Goal: Communication & Community: Answer question/provide support

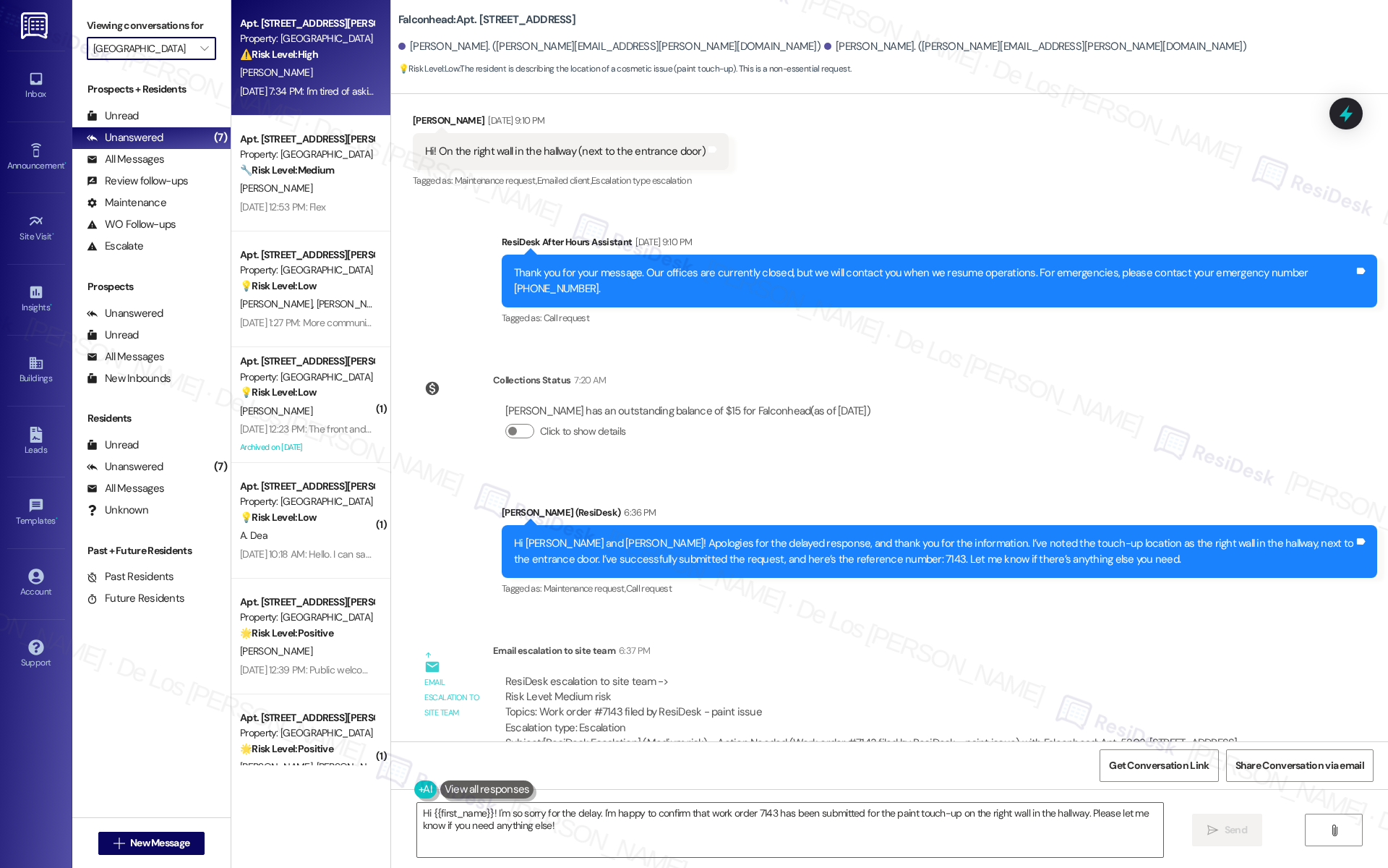
click at [267, 87] on div "[DATE] 7:34 PM: I'm tired of asking to have fleas and cockroach treatment done!…" at bounding box center [920, 91] width 1361 height 13
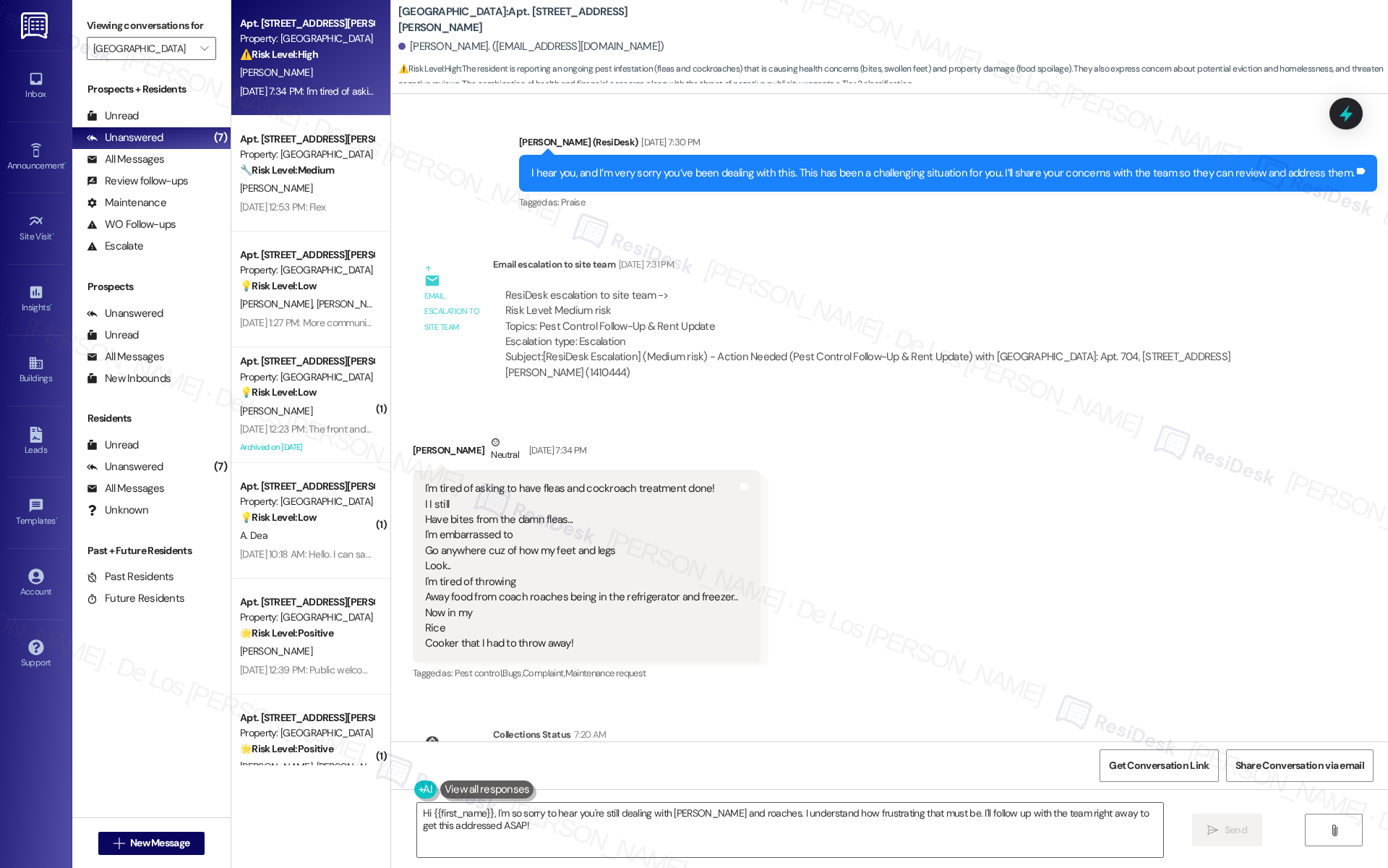
scroll to position [10782, 0]
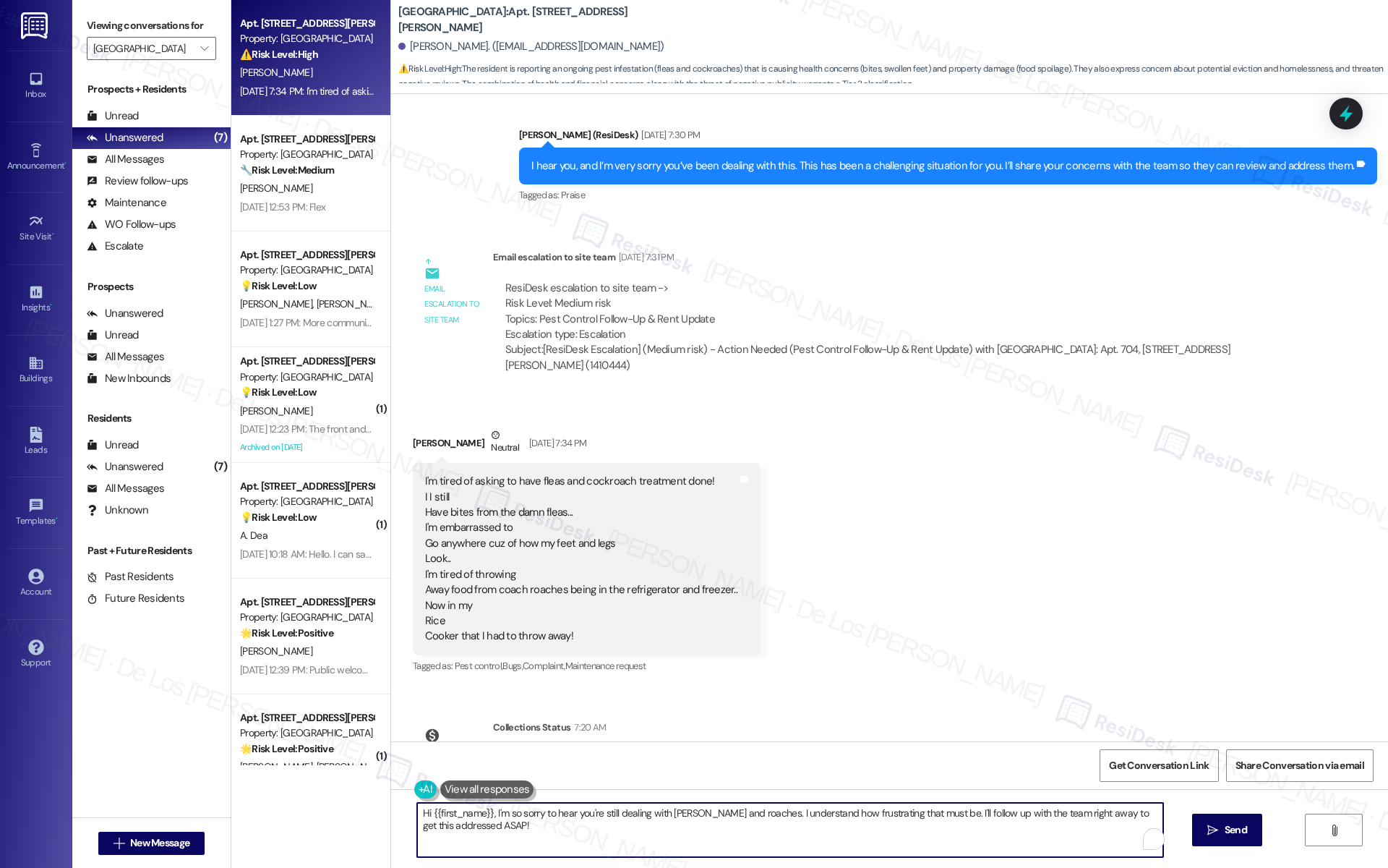
drag, startPoint x: 918, startPoint y: 809, endPoint x: 940, endPoint y: 827, distance: 28.4
click at [946, 834] on textarea "Hi {{first_name}}, I'm so sorry to hear you're still dealing with fleas and roa…" at bounding box center [790, 829] width 746 height 54
drag, startPoint x: 924, startPoint y: 812, endPoint x: 945, endPoint y: 831, distance: 28.3
click at [945, 831] on textarea "Hi {{first_name}}, I'm so sorry to hear you're still dealing with fleas and roa…" at bounding box center [790, 829] width 746 height 54
drag, startPoint x: 926, startPoint y: 814, endPoint x: 945, endPoint y: 843, distance: 34.7
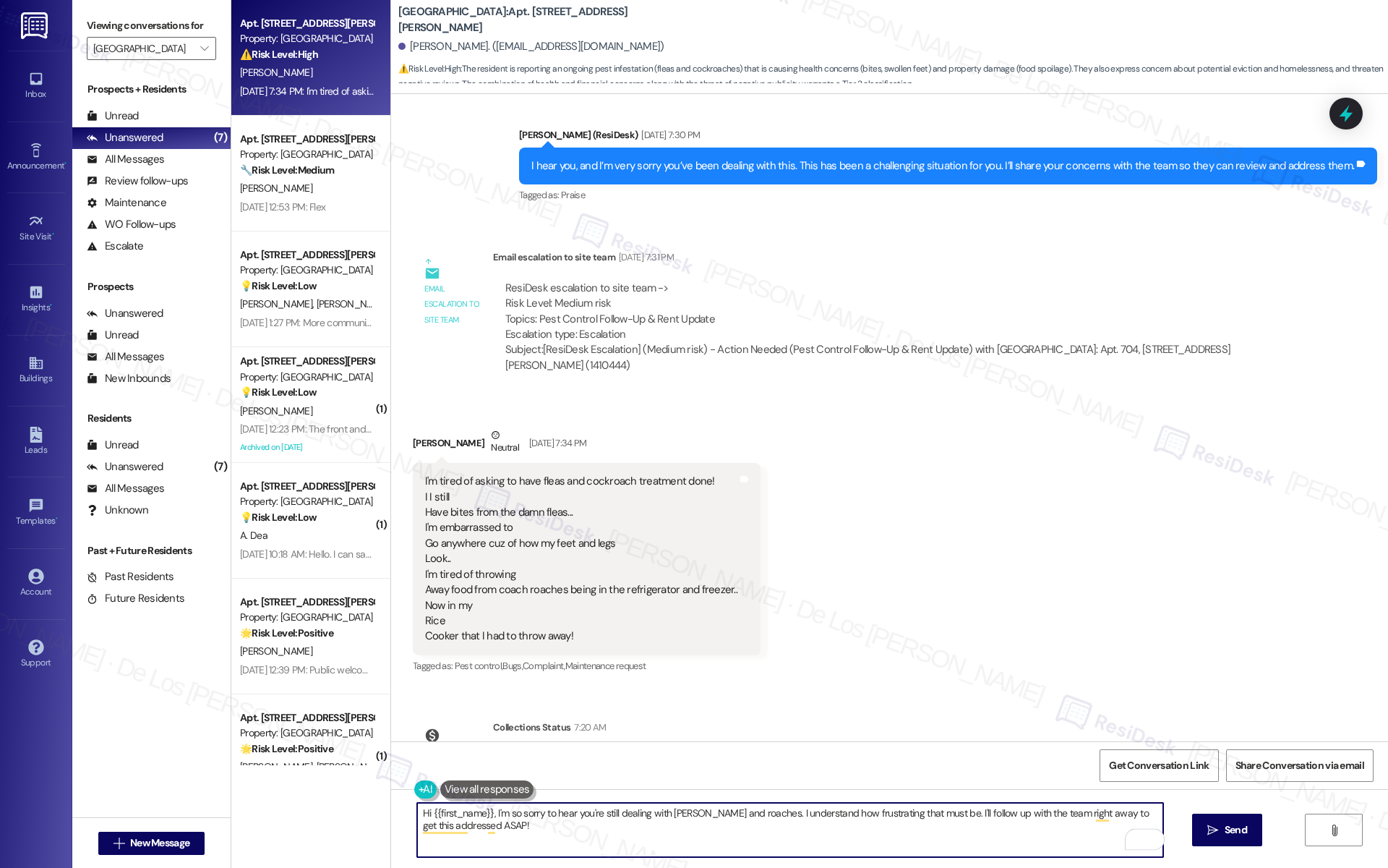
click at [945, 843] on textarea "Hi {{first_name}}, I'm so sorry to hear you're still dealing with fleas and roa…" at bounding box center [790, 829] width 746 height 54
type textarea "Hi {{first_name}}, I'm so sorry to hear you're still dealing with fleas and roa…"
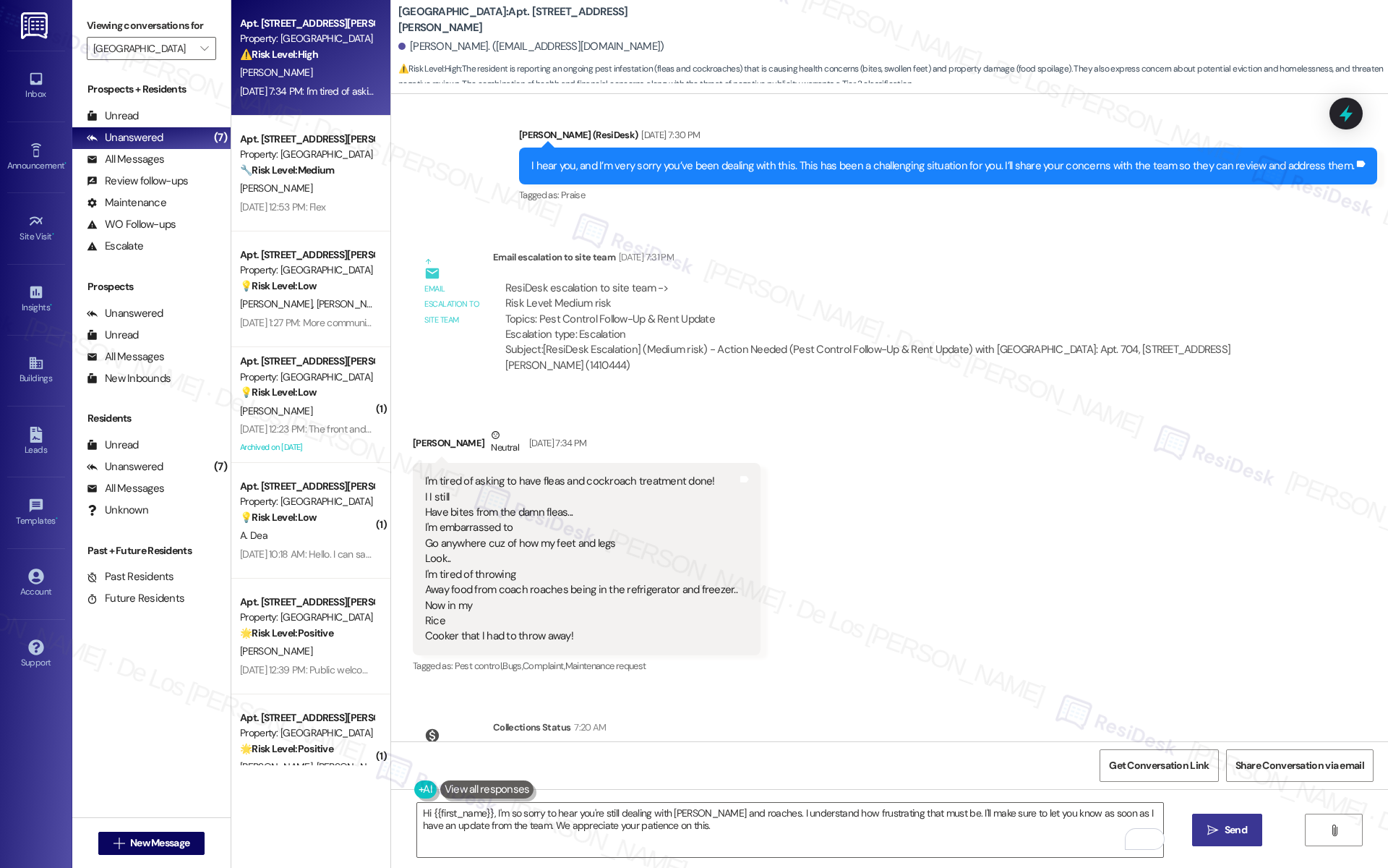
click at [1218, 827] on span " Send" at bounding box center [1227, 829] width 45 height 15
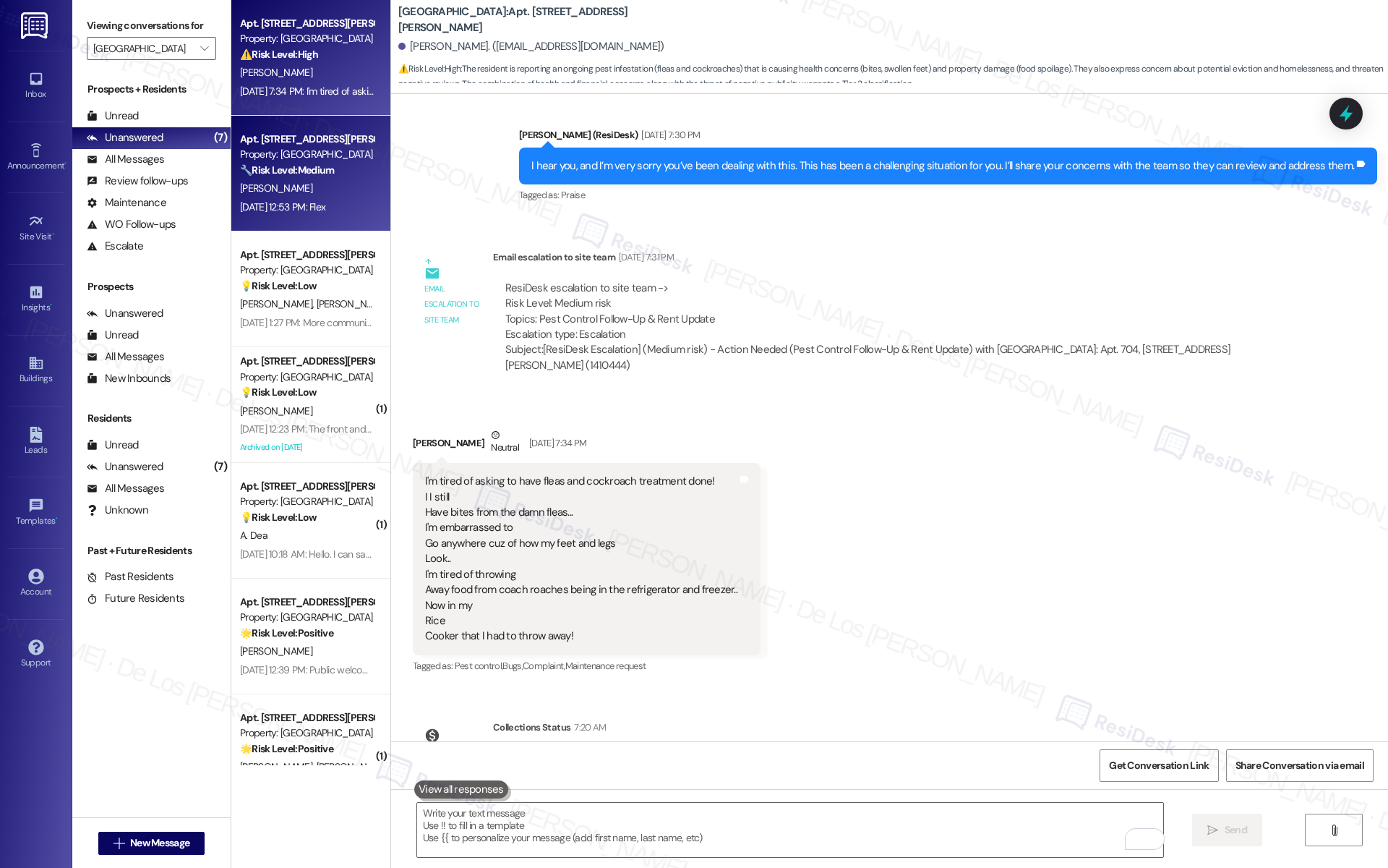
click at [246, 216] on div "Apt. 807, 2430 Cromwell Cir Property: Lexington Hills 🔧 Risk Level: Medium The …" at bounding box center [310, 174] width 159 height 116
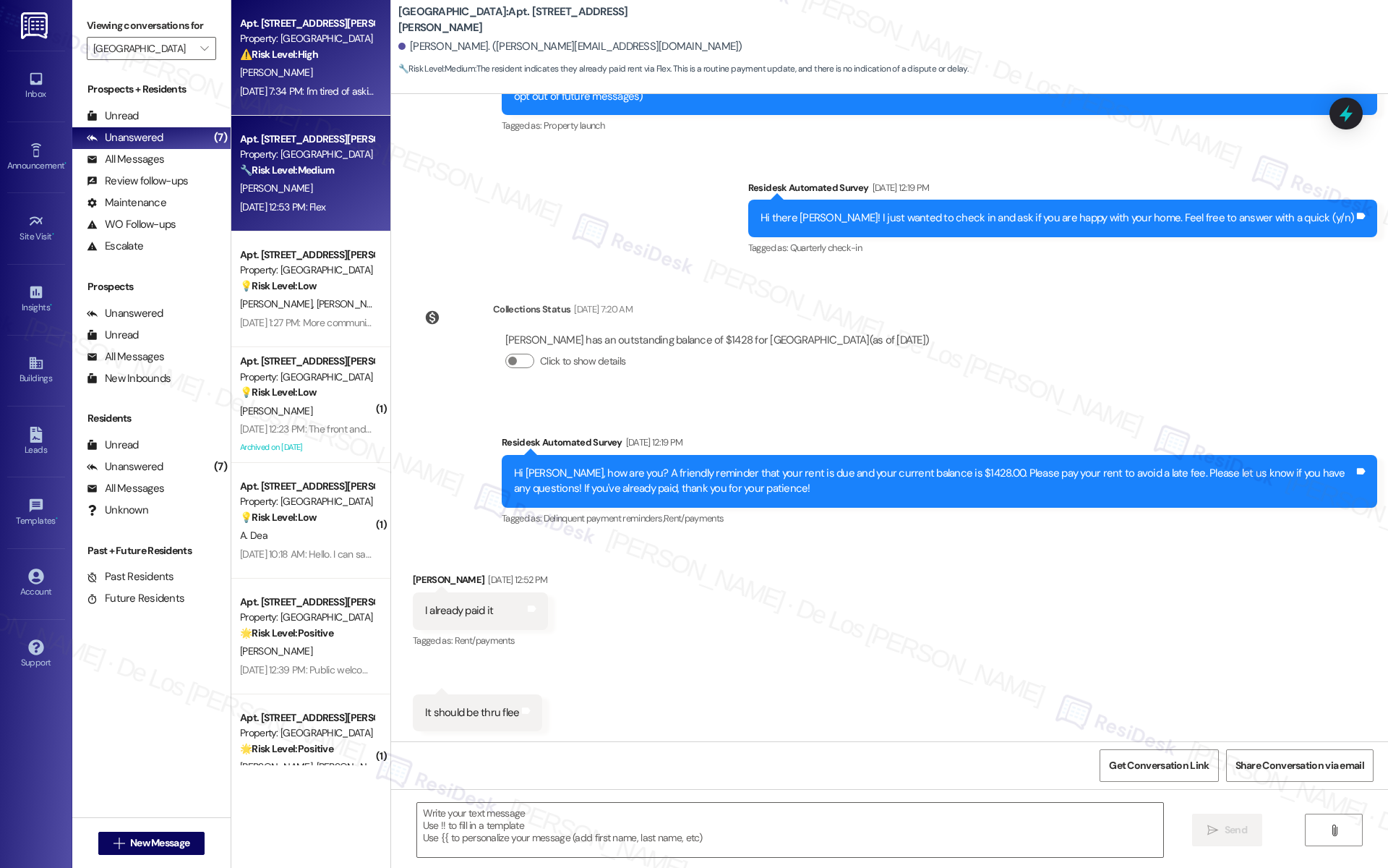
type textarea "Fetching suggested responses. Please feel free to read through the conversation…"
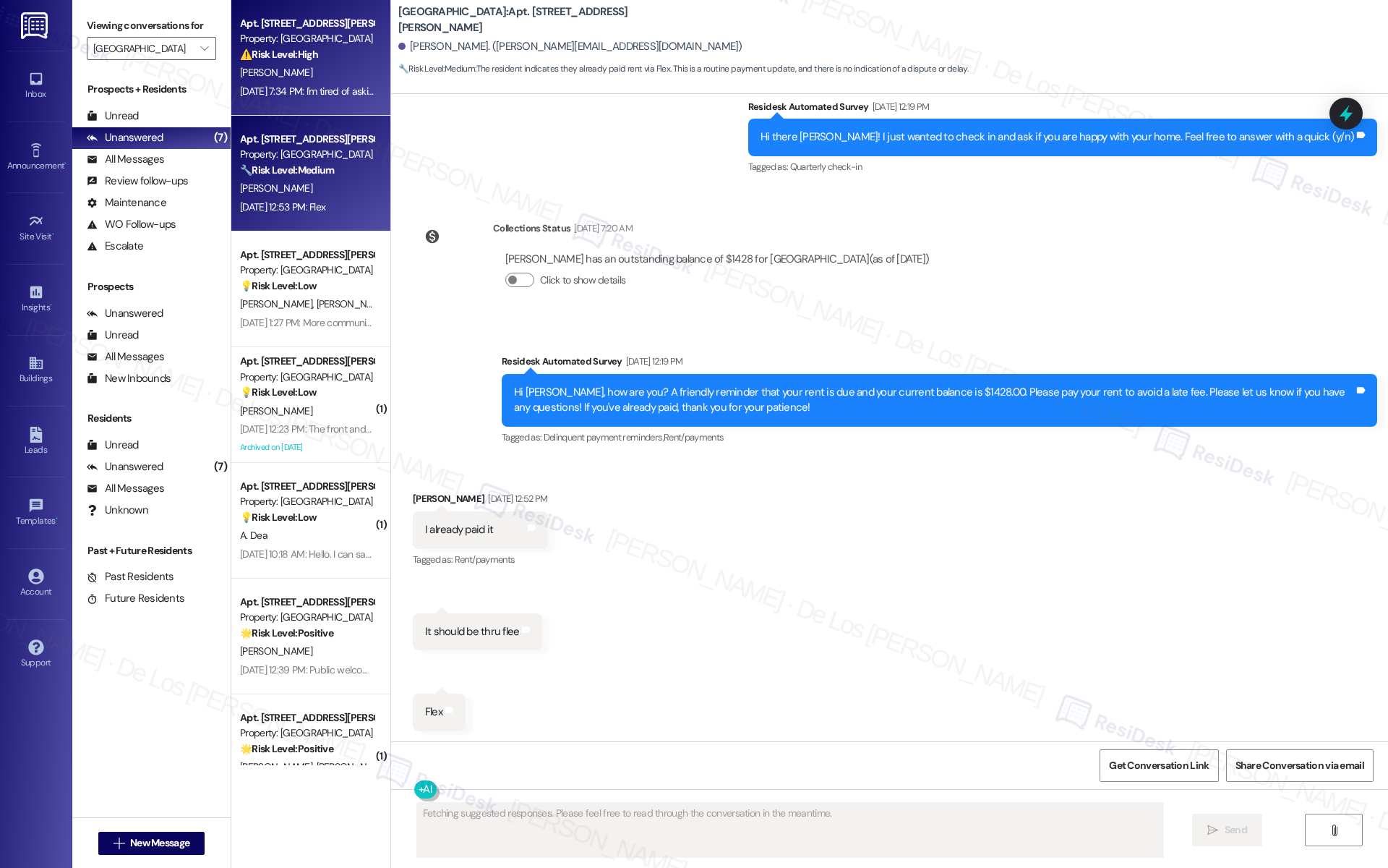
click at [313, 71] on div "[PERSON_NAME]" at bounding box center [307, 72] width 137 height 18
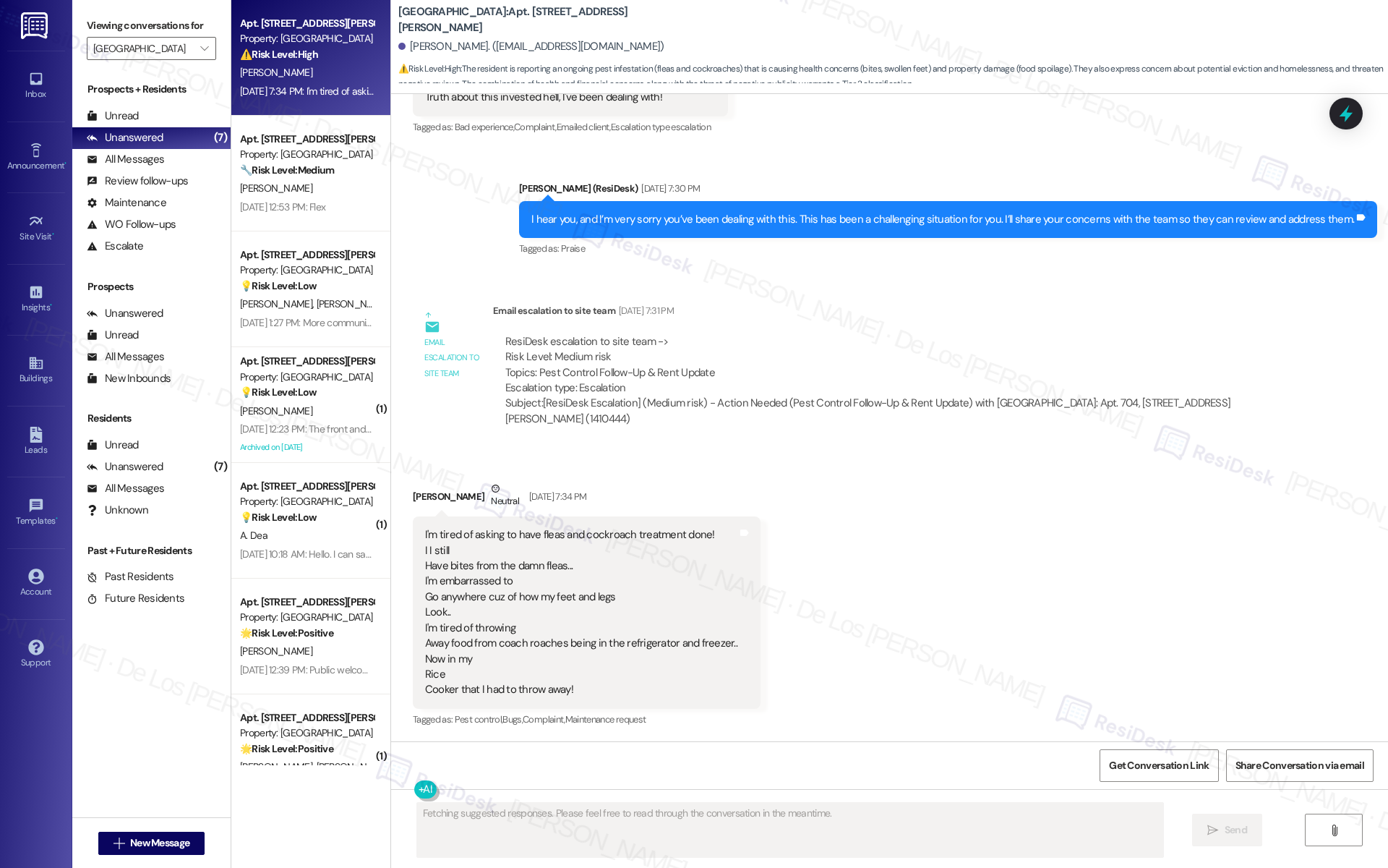
scroll to position [10782, 0]
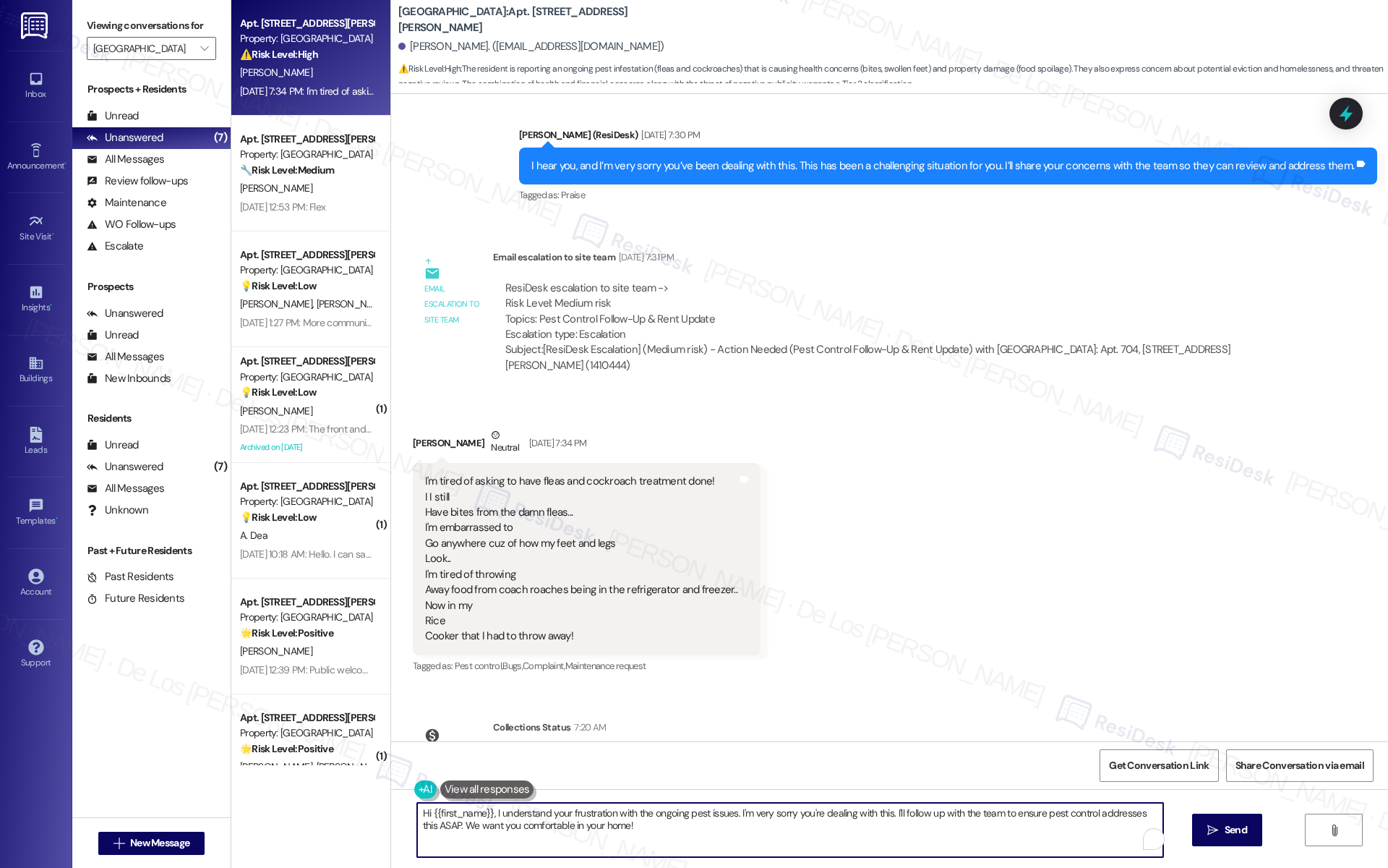
click at [683, 830] on textarea "Hi {{first_name}}, I understand your frustration with the ongoing pest issues. …" at bounding box center [790, 829] width 746 height 54
click at [789, 813] on textarea "Hi {{first_name}}, I understand your frustration with the ongoing pest issues. …" at bounding box center [790, 829] width 746 height 54
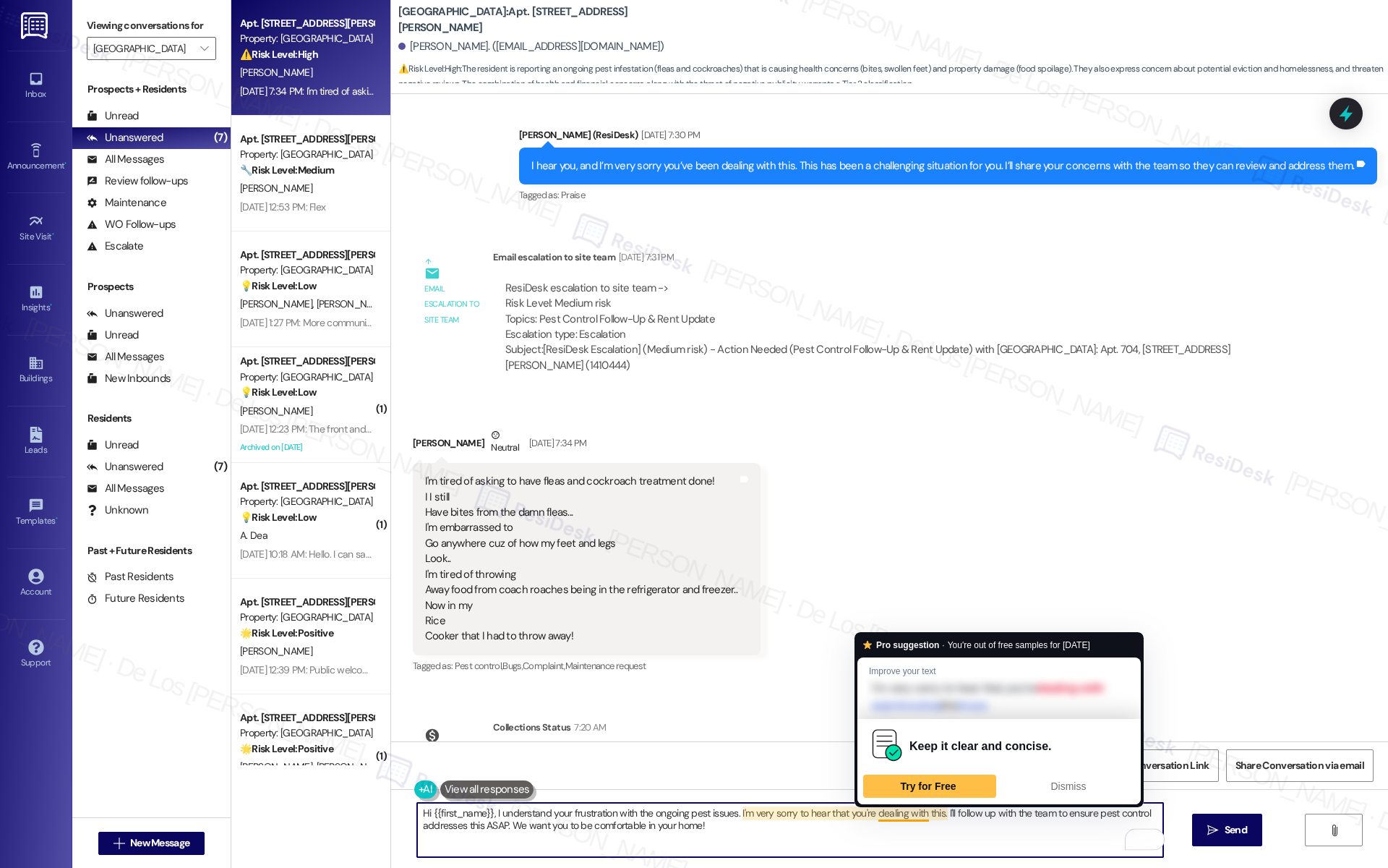
click at [866, 815] on textarea "Hi {{first_name}}, I understand your frustration with the ongoing pest issues. …" at bounding box center [790, 829] width 746 height 54
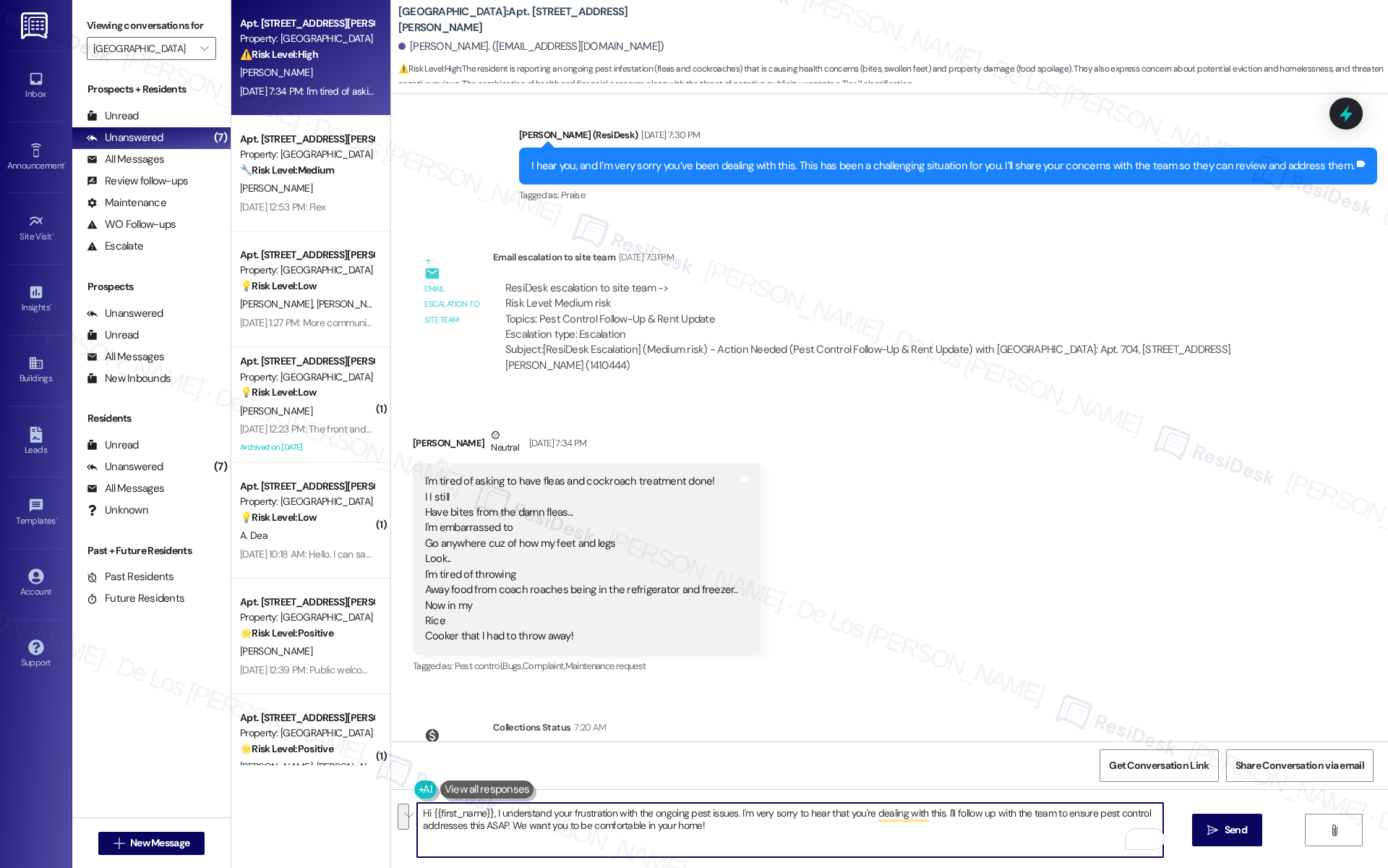
drag, startPoint x: 946, startPoint y: 812, endPoint x: 985, endPoint y: 834, distance: 44.8
click at [985, 834] on textarea "Hi {{first_name}}, I understand your frustration with the ongoing pest issues. …" at bounding box center [790, 829] width 746 height 54
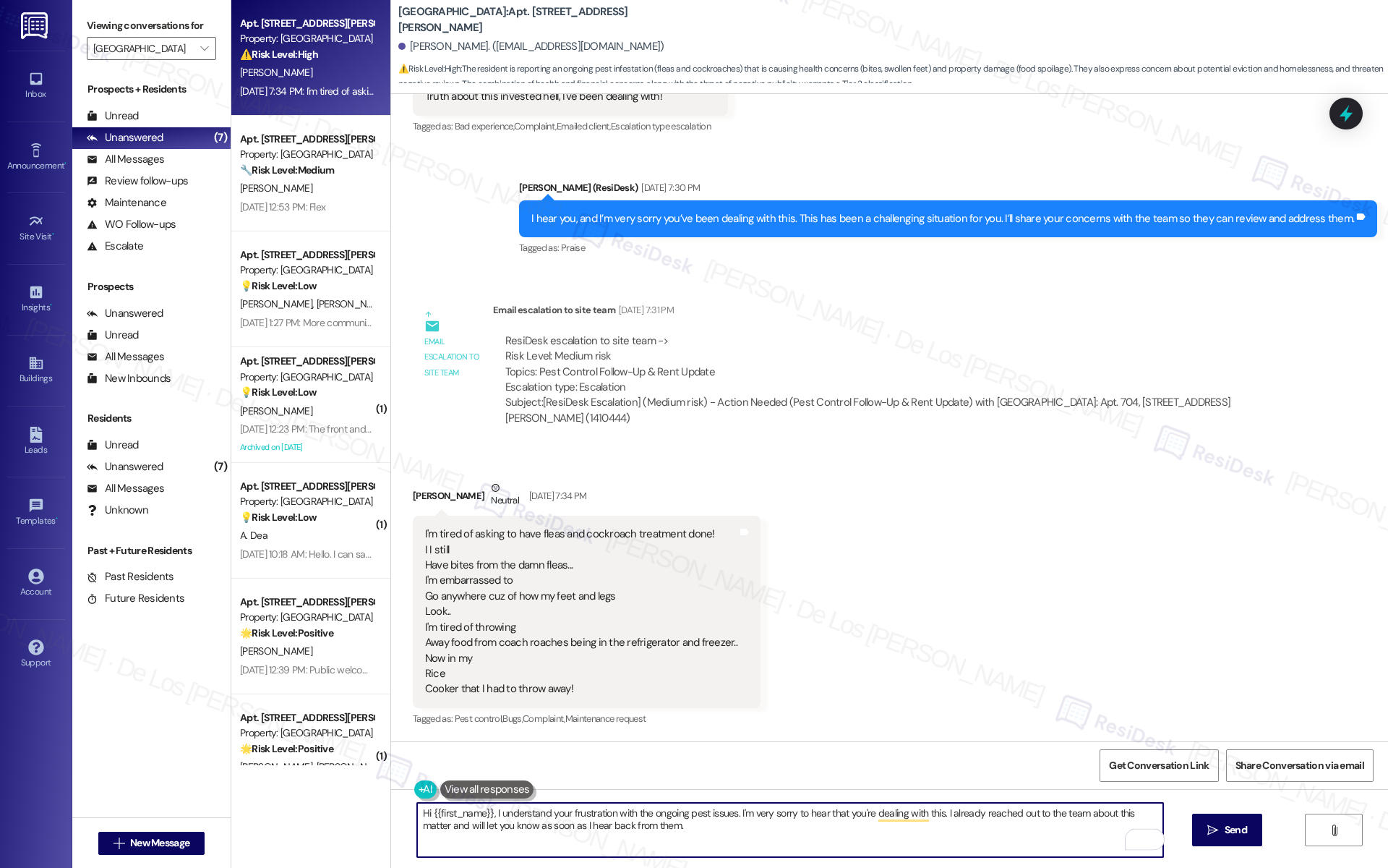
scroll to position [10641, 0]
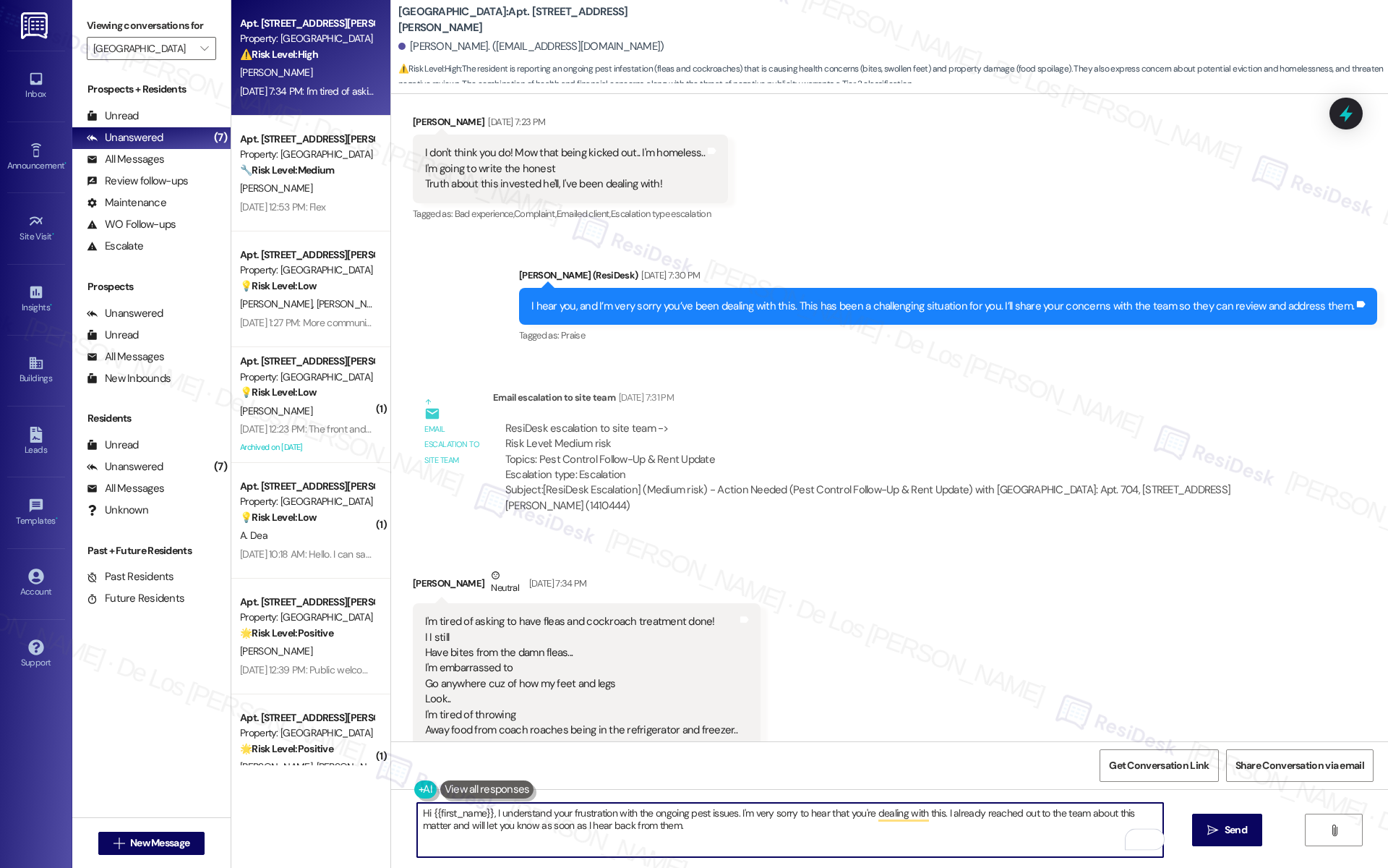
click at [590, 814] on textarea "Hi {{first_name}}, I understand your frustration with the ongoing pest issues. …" at bounding box center [790, 829] width 746 height 54
paste textarea "completely understand your frustration with the ongoing pest issues, and I’m tr…"
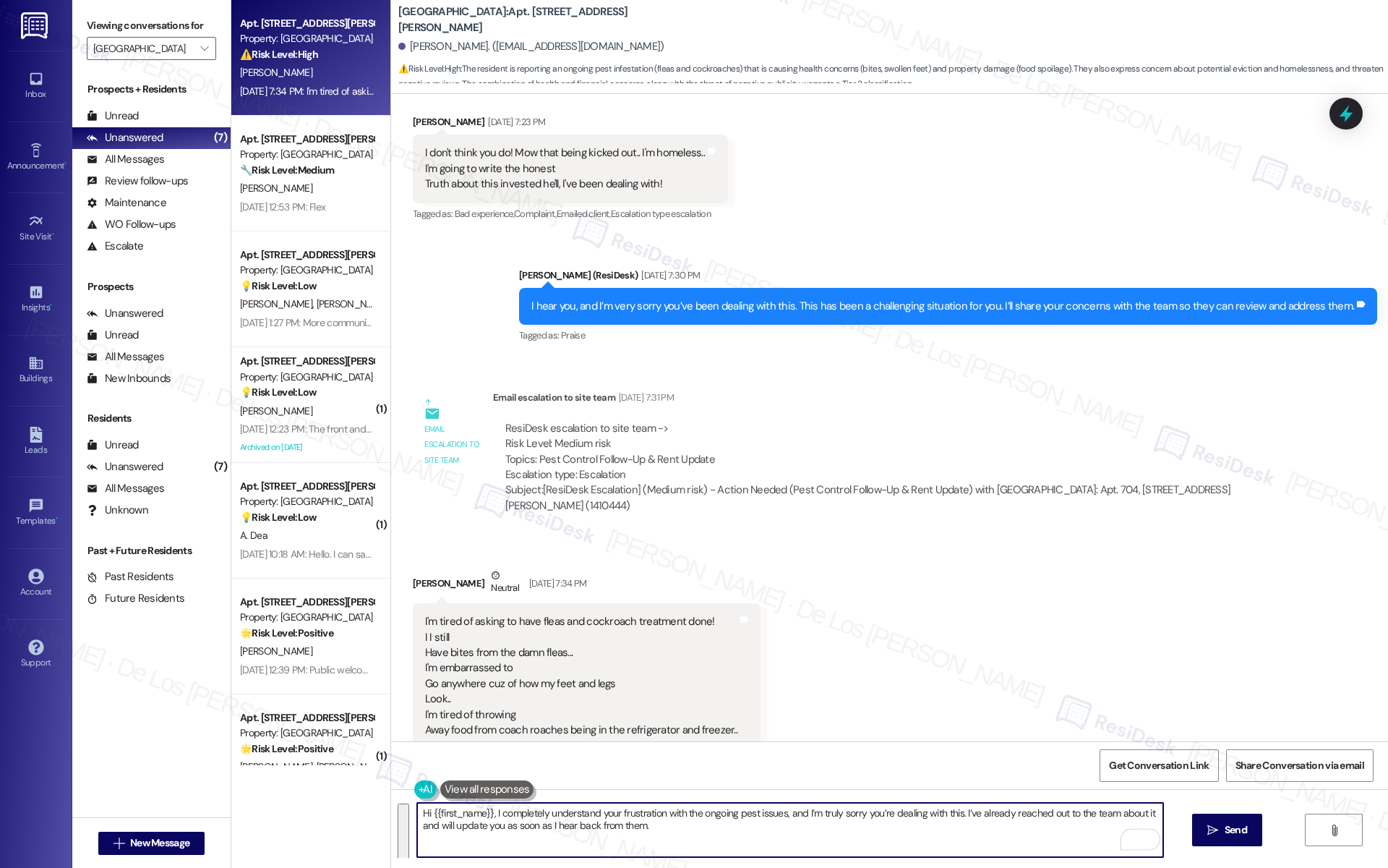
drag, startPoint x: 500, startPoint y: 839, endPoint x: 400, endPoint y: 836, distance: 100.0
click at [400, 836] on div "Hi {{first_name}}, I completely understand your frustration with the ongoing pe…" at bounding box center [889, 843] width 997 height 109
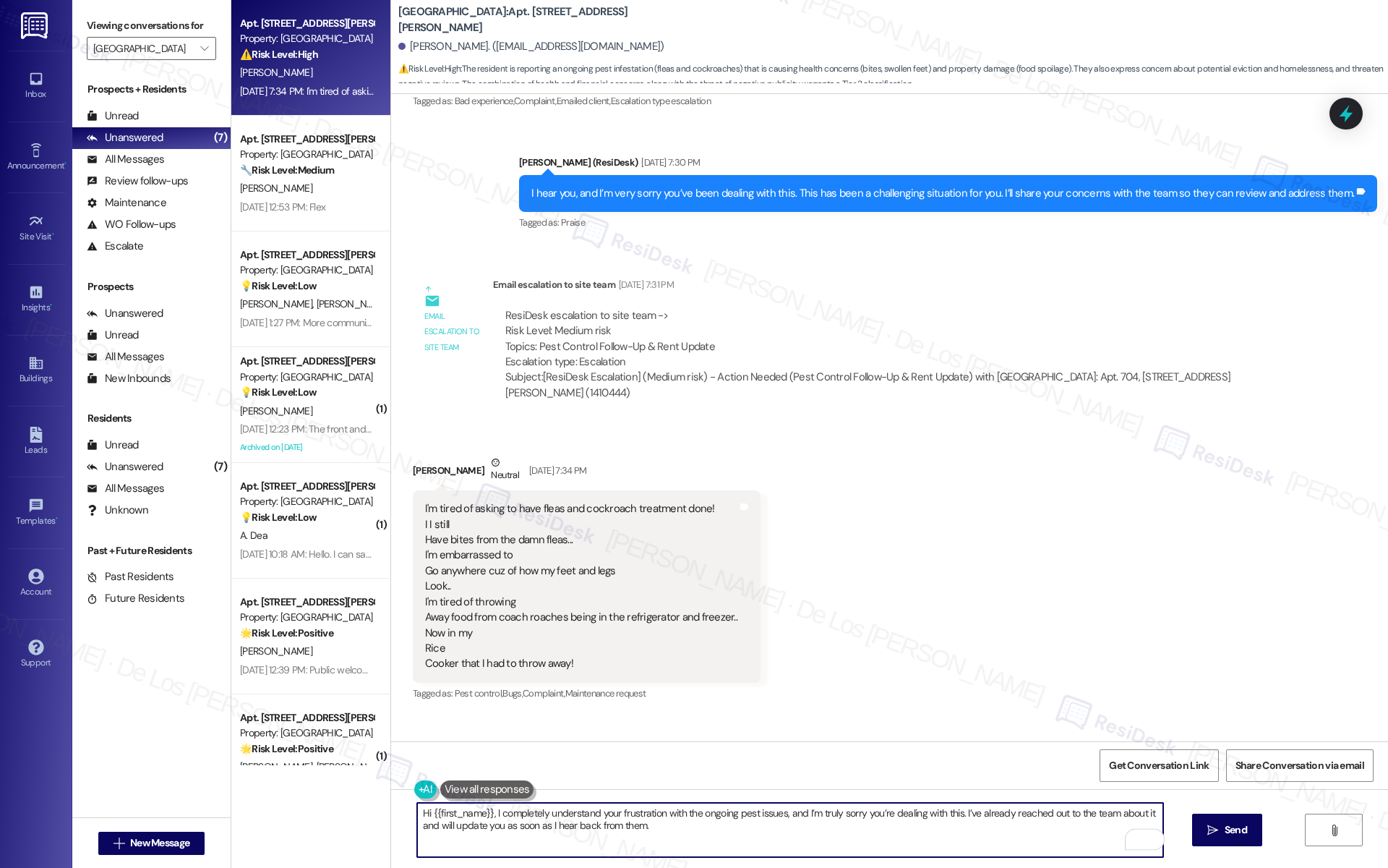
scroll to position [10782, 0]
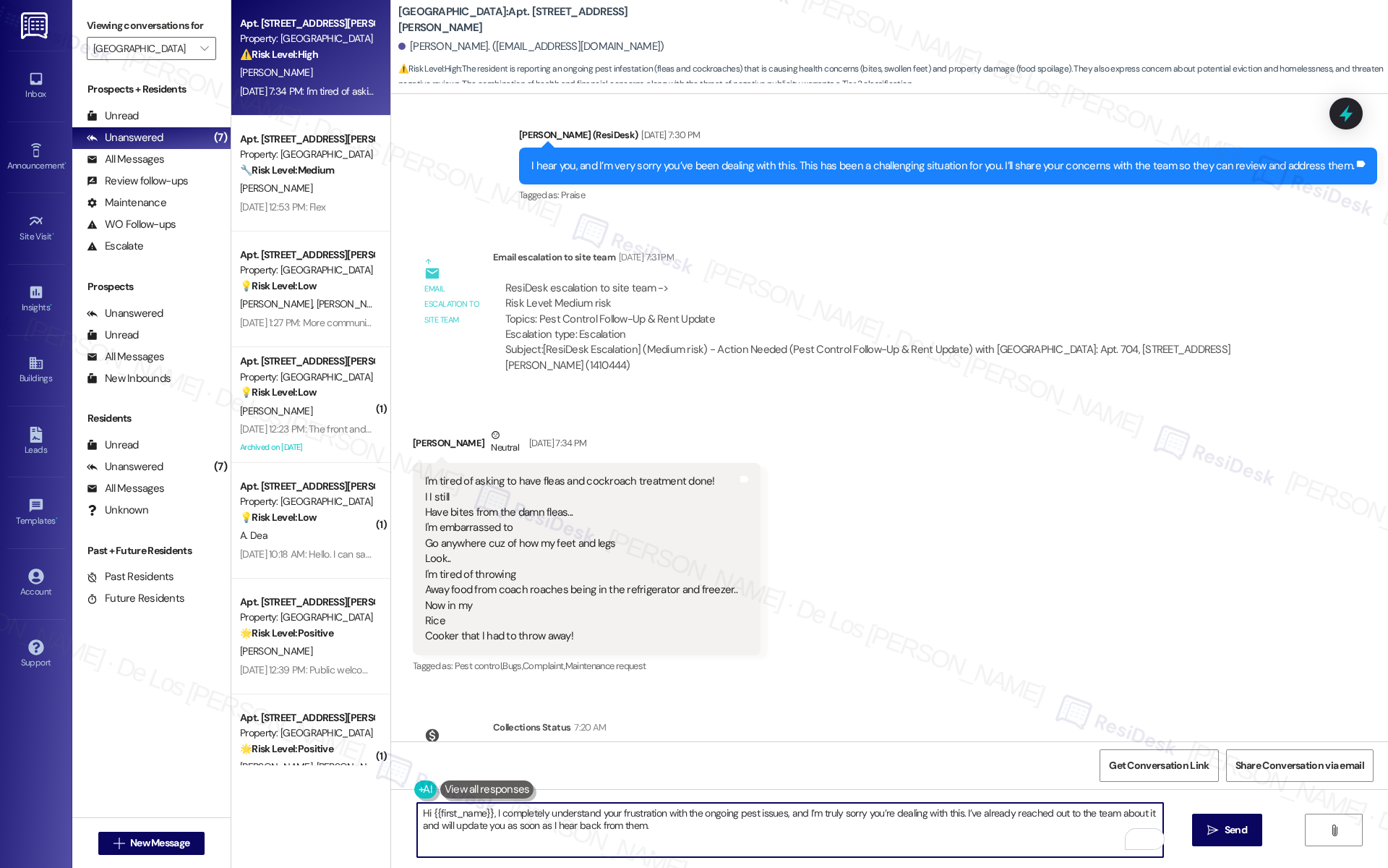
click at [773, 834] on textarea "Hi {{first_name}}, I completely understand your frustration with the ongoing pe…" at bounding box center [790, 829] width 746 height 54
click at [665, 820] on textarea "Hi {{first_name}}, I completely understand your frustration with the ongoing pe…" at bounding box center [790, 829] width 746 height 54
drag, startPoint x: 652, startPoint y: 814, endPoint x: 609, endPoint y: 812, distance: 43.0
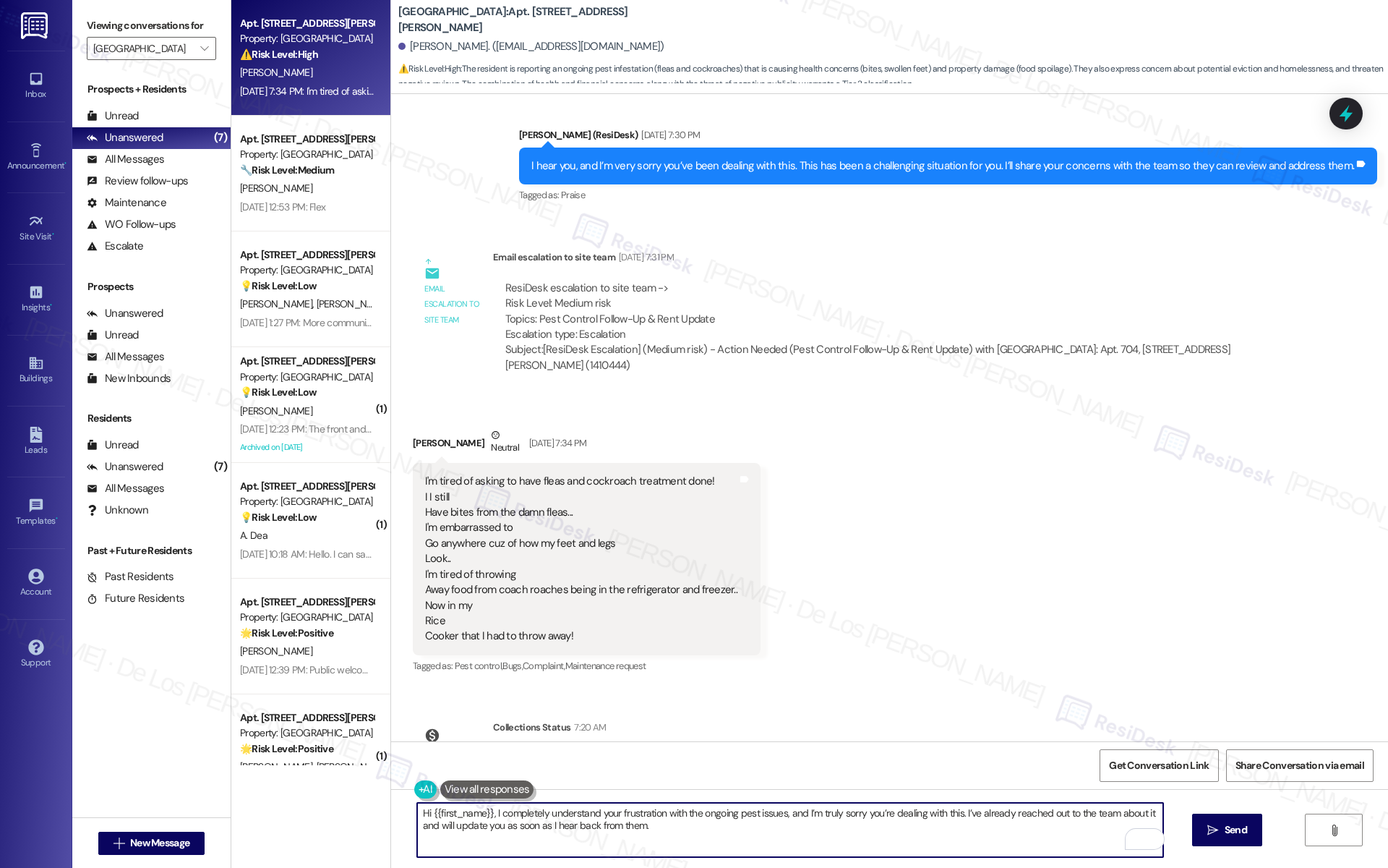
click at [609, 812] on textarea "Hi {{first_name}}, I completely understand your frustration with the ongoing pe…" at bounding box center [790, 829] width 746 height 54
type textarea "Hi {{first_name}}, I completely understand your concern with the ongoing pest i…"
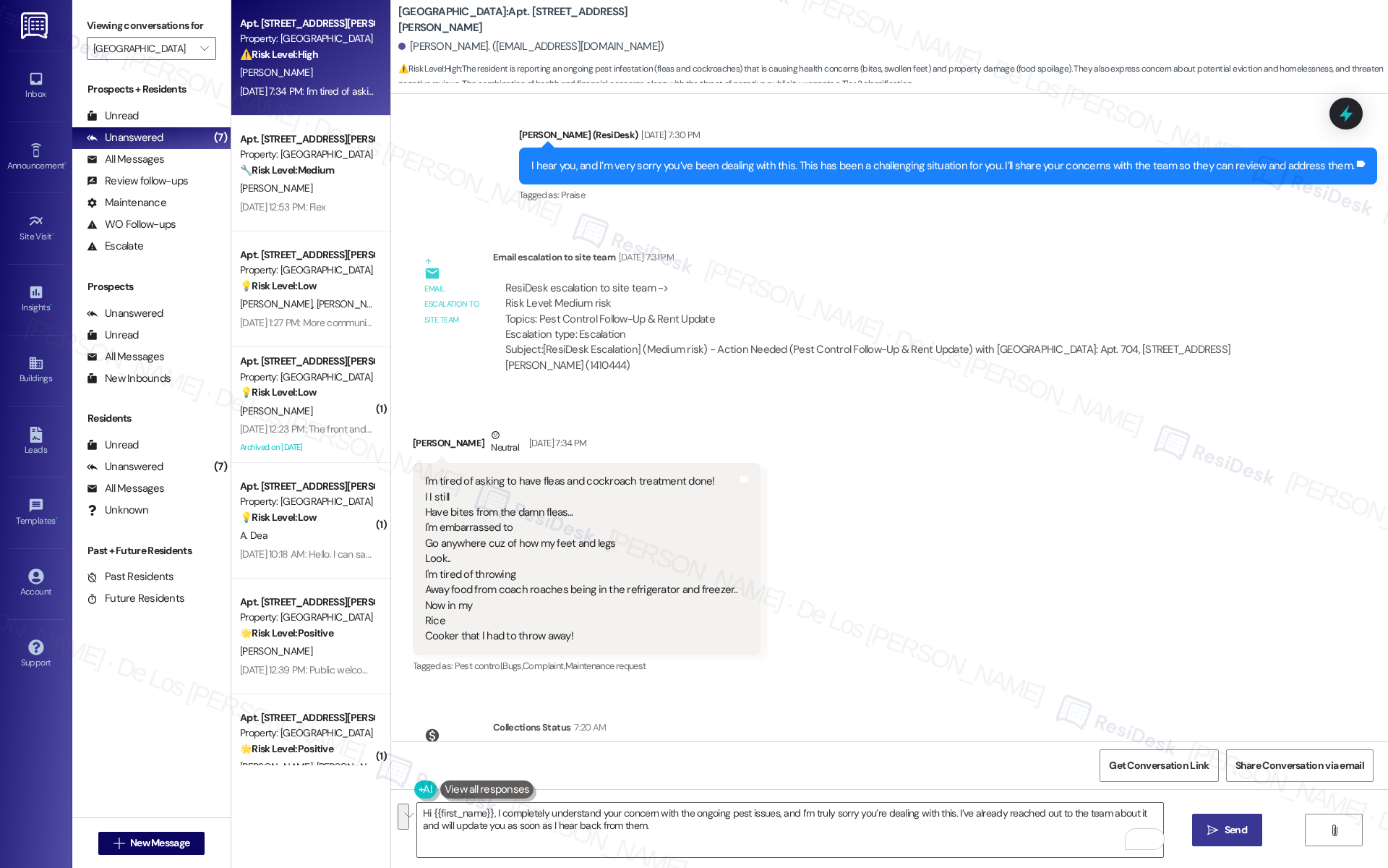
click at [1242, 832] on span "Send" at bounding box center [1236, 829] width 23 height 15
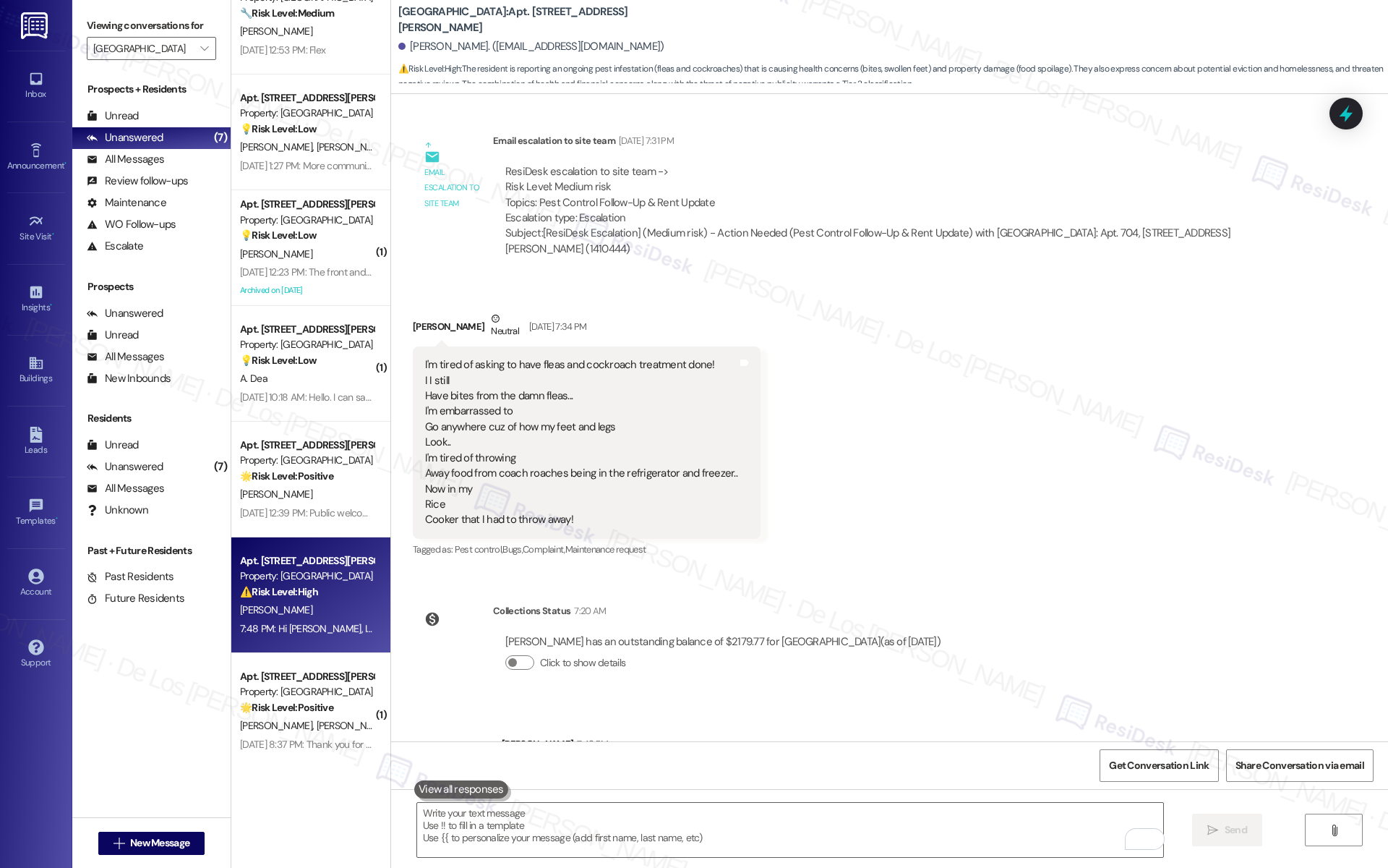
scroll to position [41, 0]
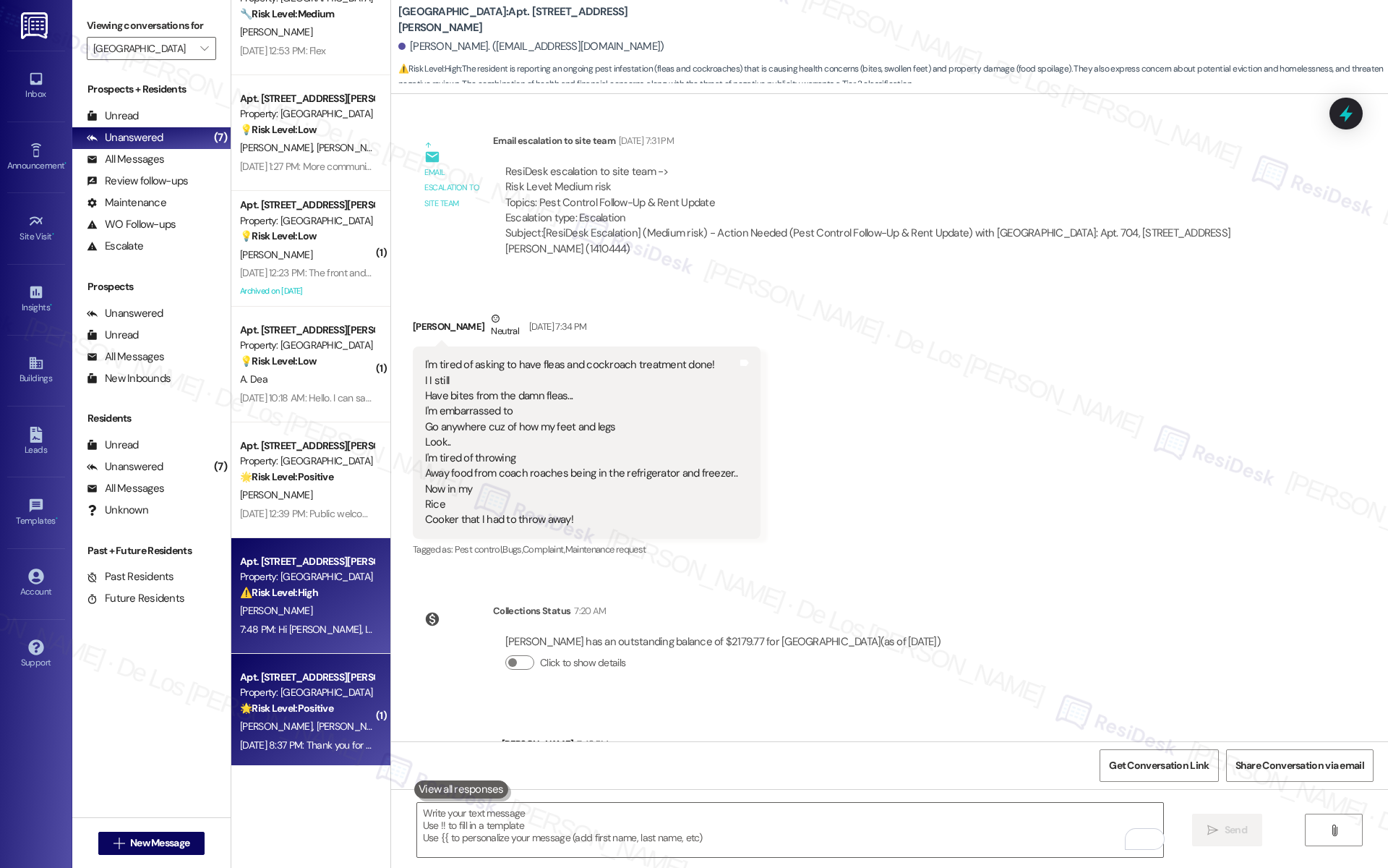
click at [320, 719] on span "[PERSON_NAME]" at bounding box center [352, 726] width 72 height 13
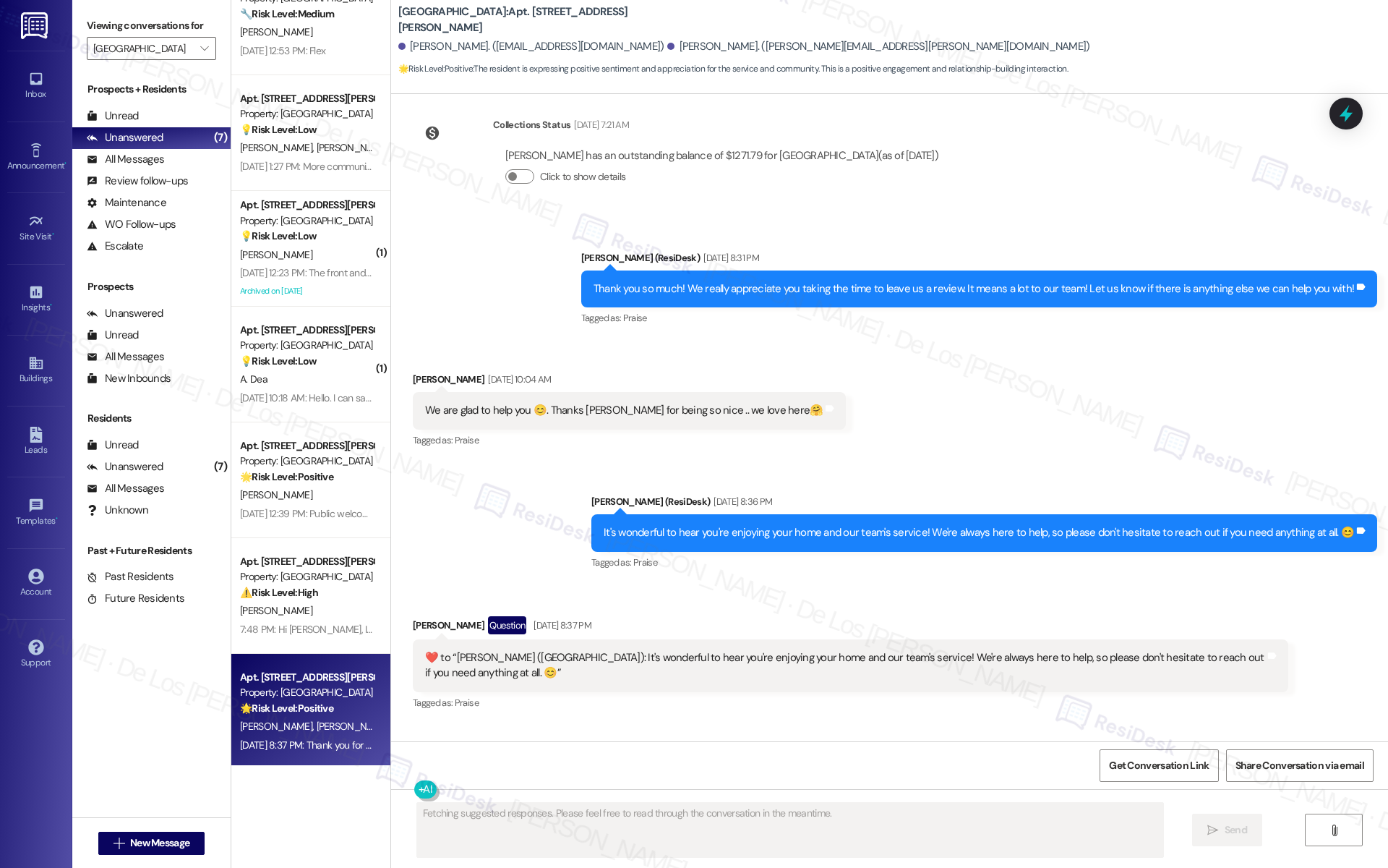
scroll to position [1616, 0]
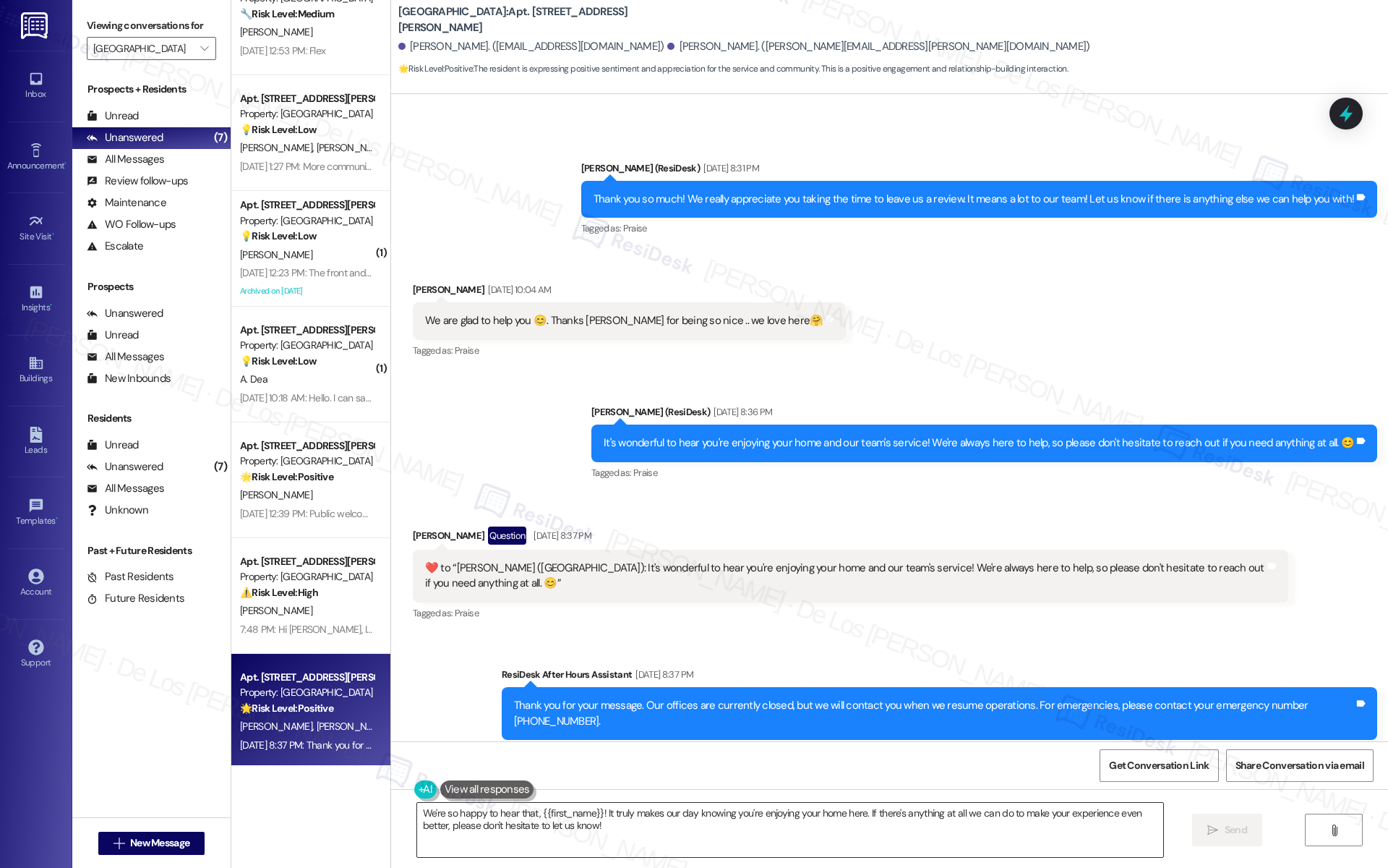
click at [628, 827] on textarea "We're so happy to hear that, {{first_name}}! It truly makes our day knowing you…" at bounding box center [790, 829] width 746 height 54
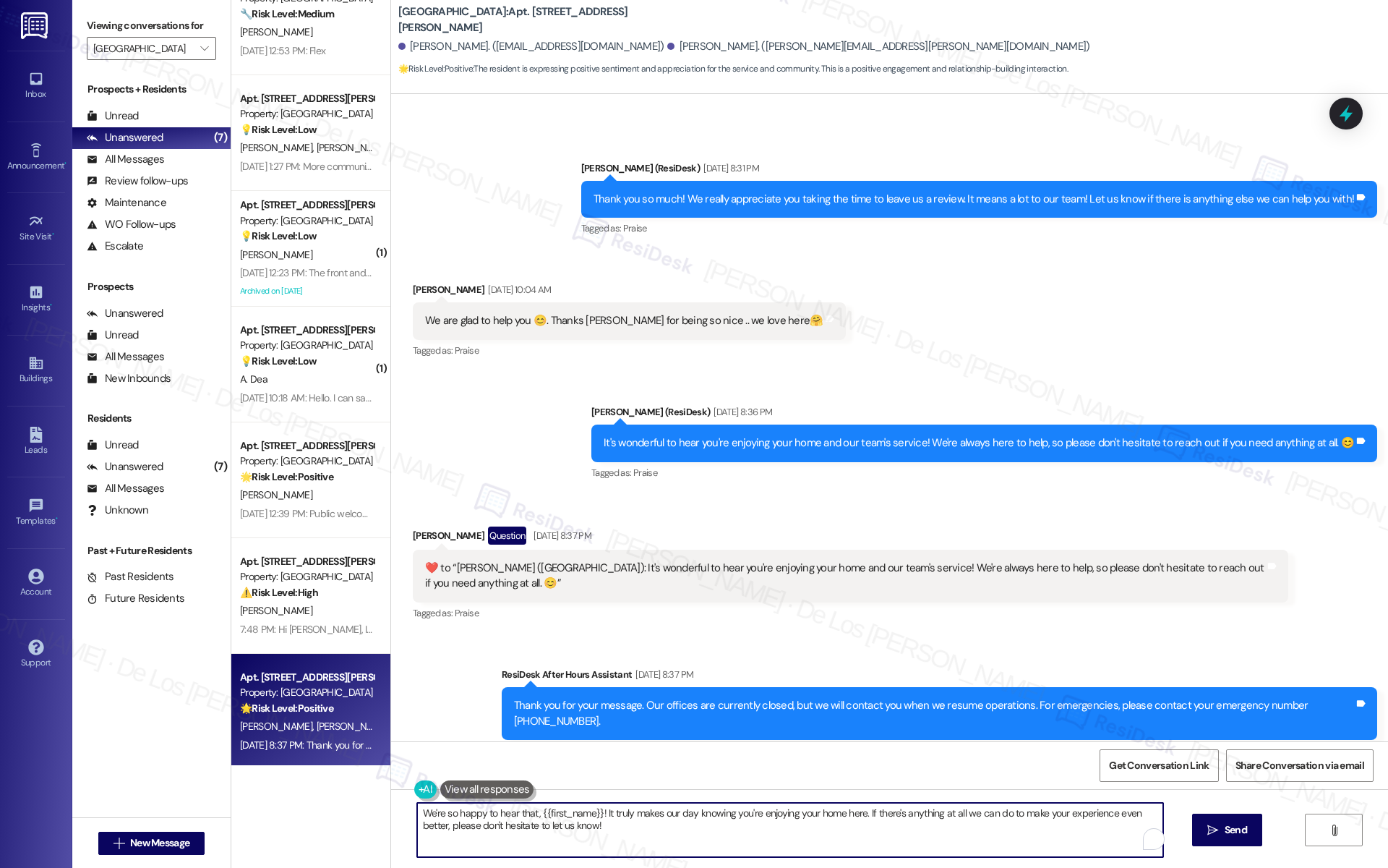
click at [628, 827] on textarea "We're so happy to hear that, {{first_name}}! It truly makes our day knowing you…" at bounding box center [790, 829] width 746 height 54
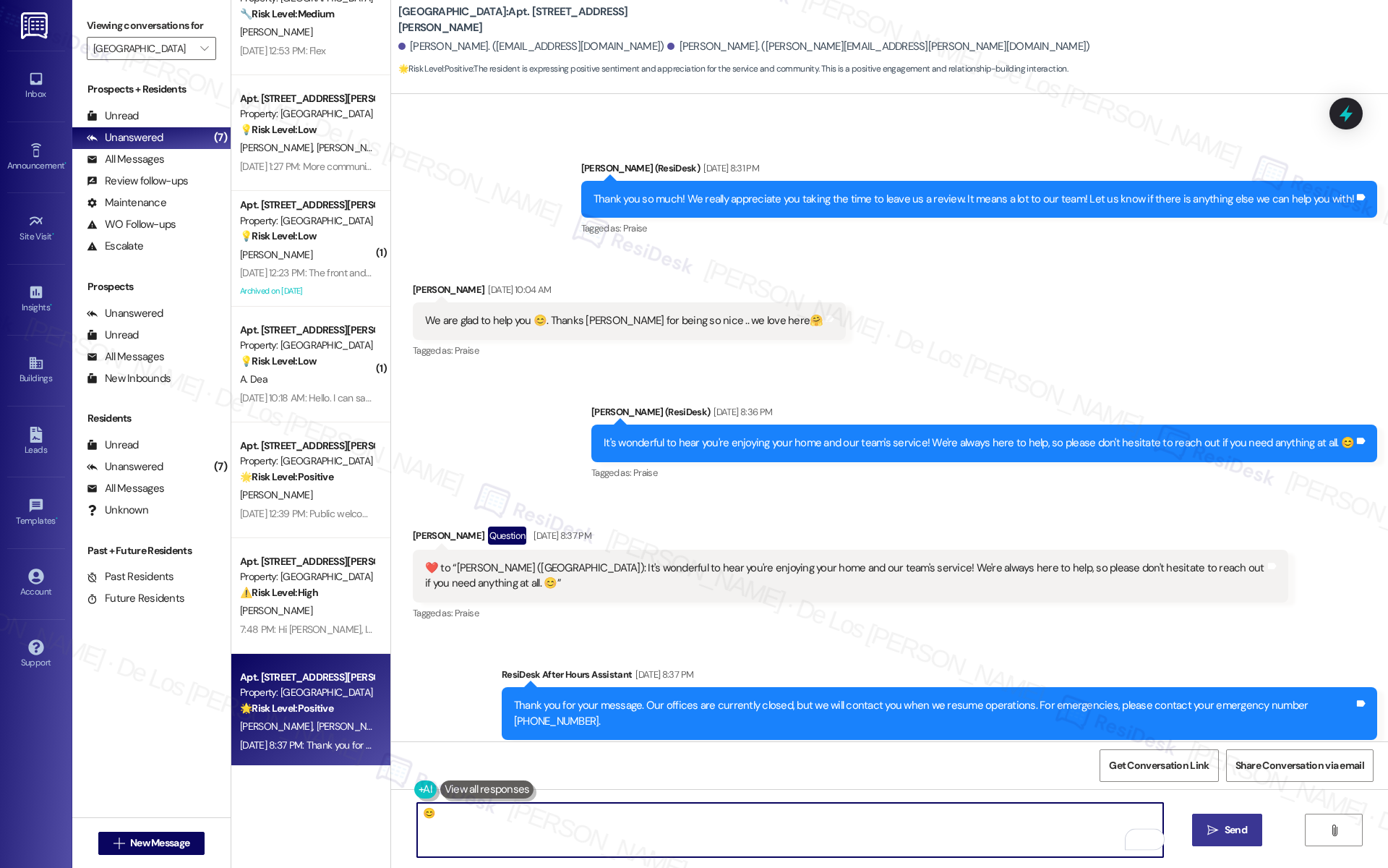
type textarea "😊"
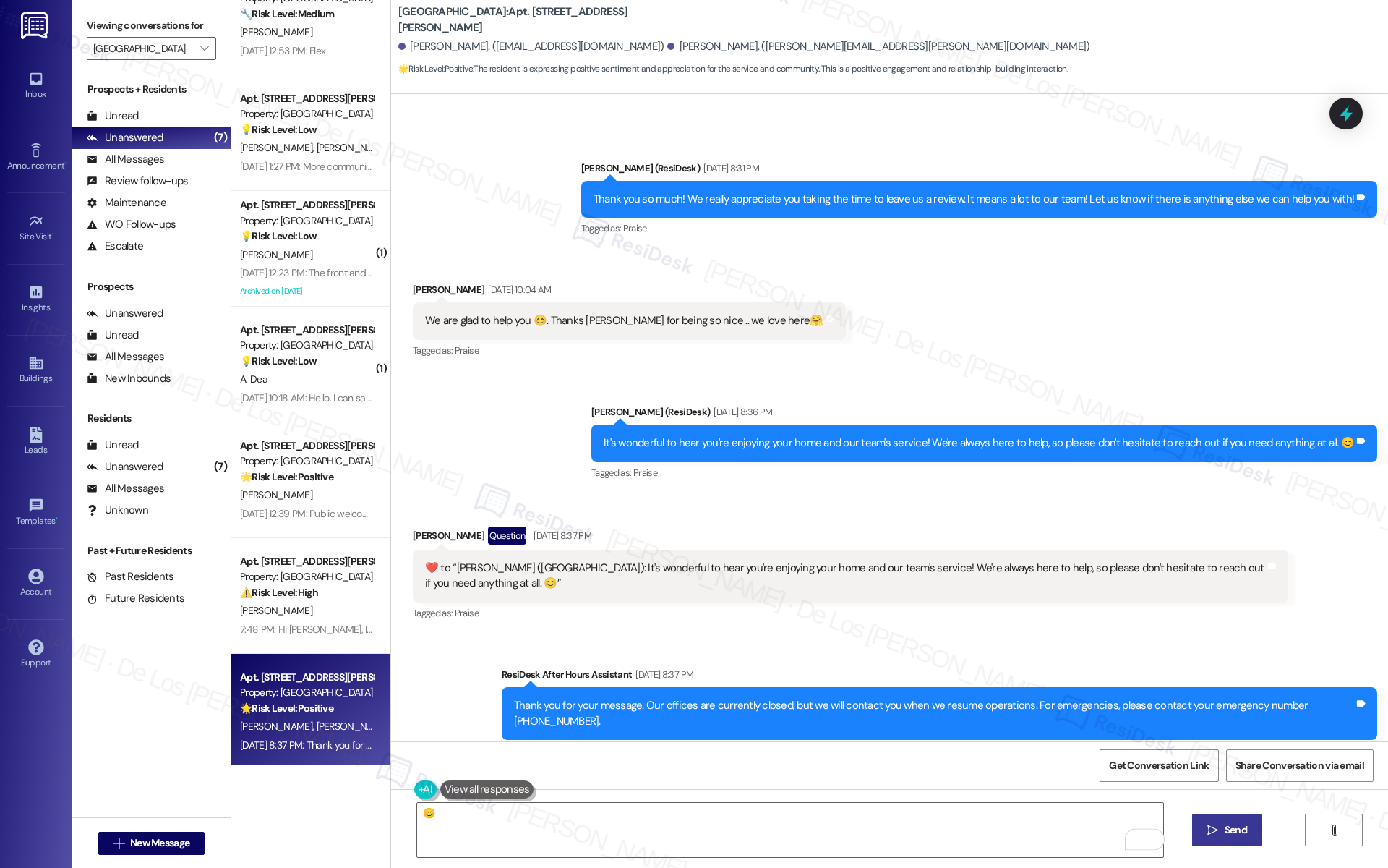
click at [1246, 834] on span "Send" at bounding box center [1236, 829] width 28 height 15
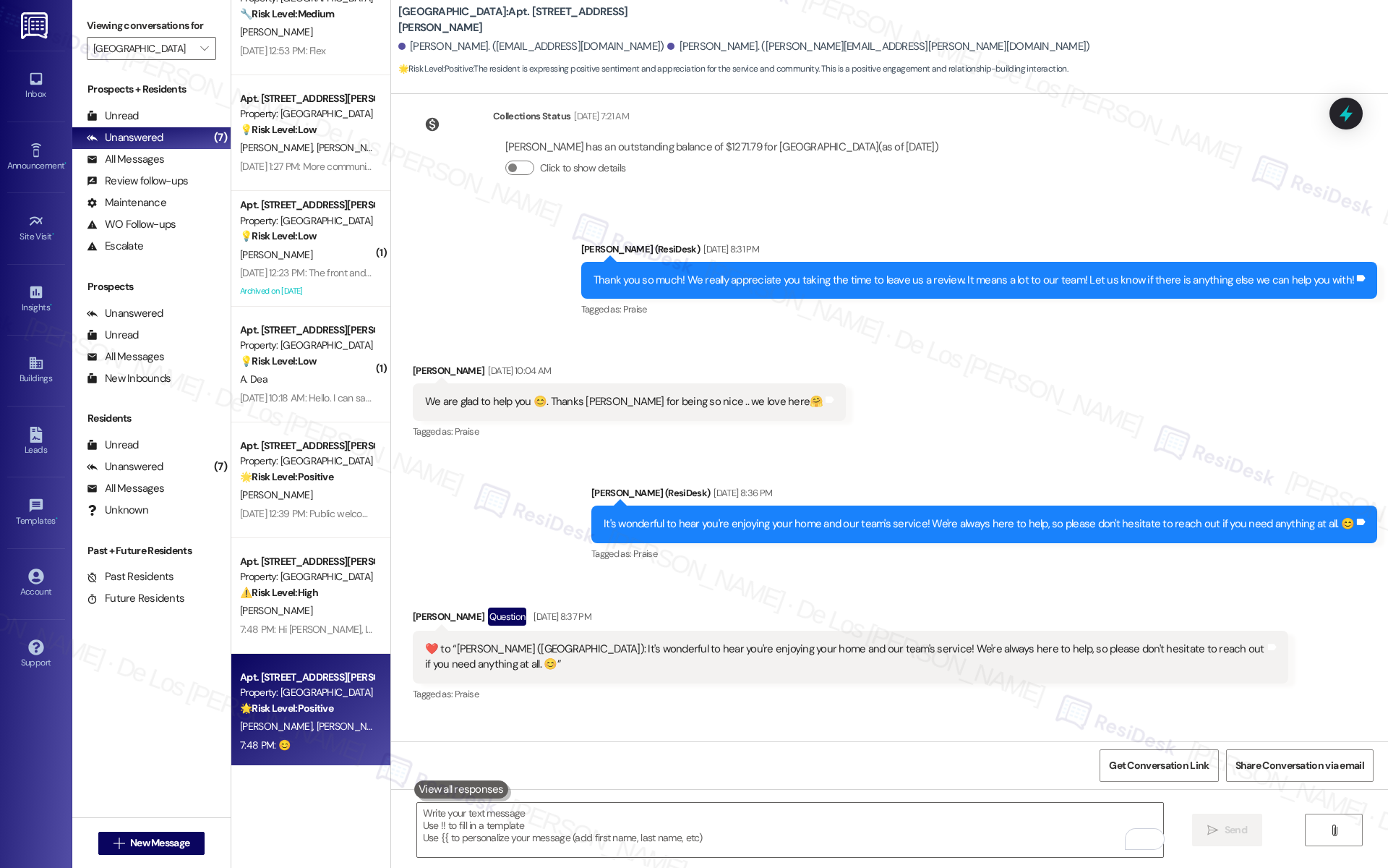
scroll to position [1718, 0]
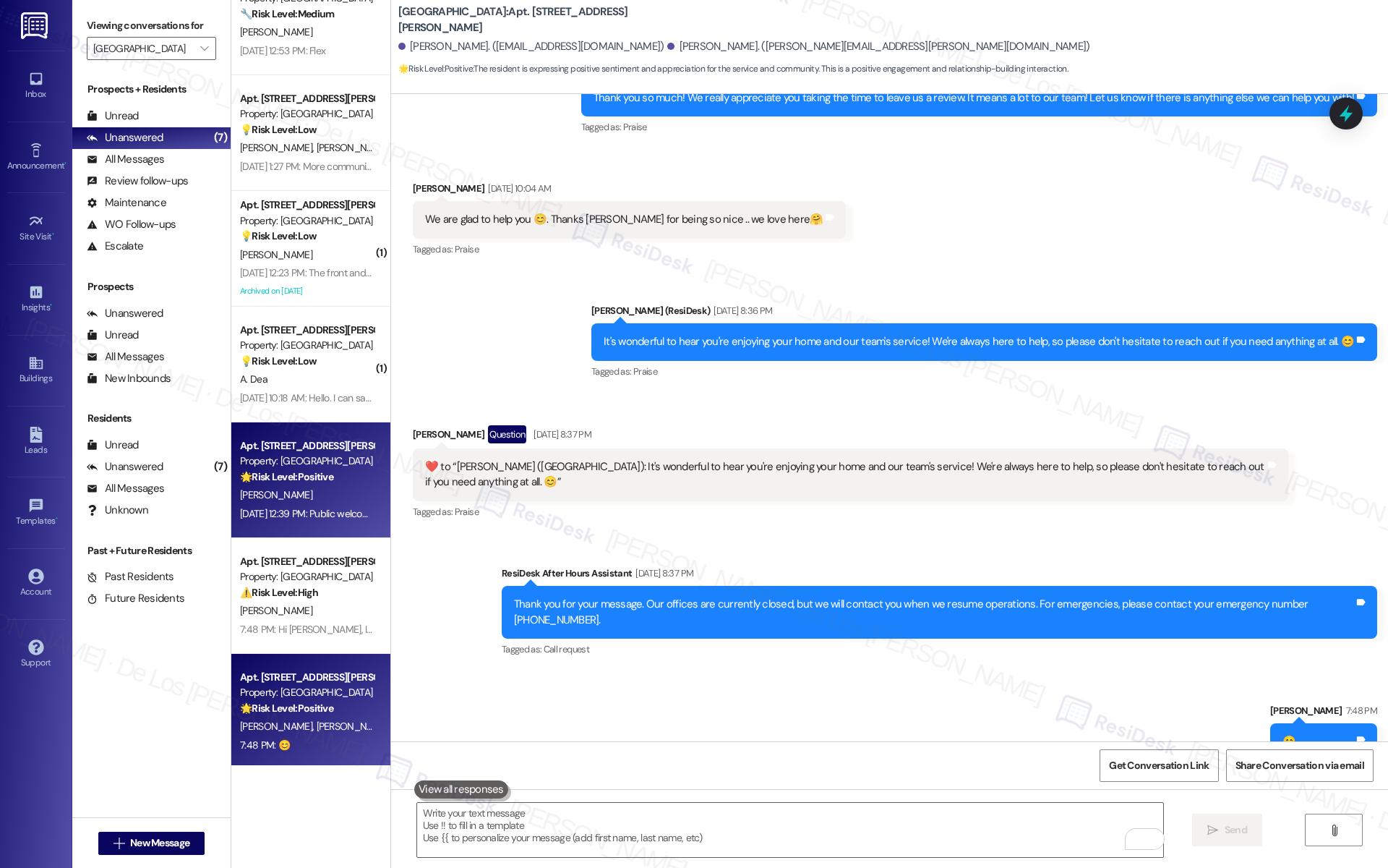
click at [333, 490] on div "[PERSON_NAME]" at bounding box center [307, 494] width 137 height 18
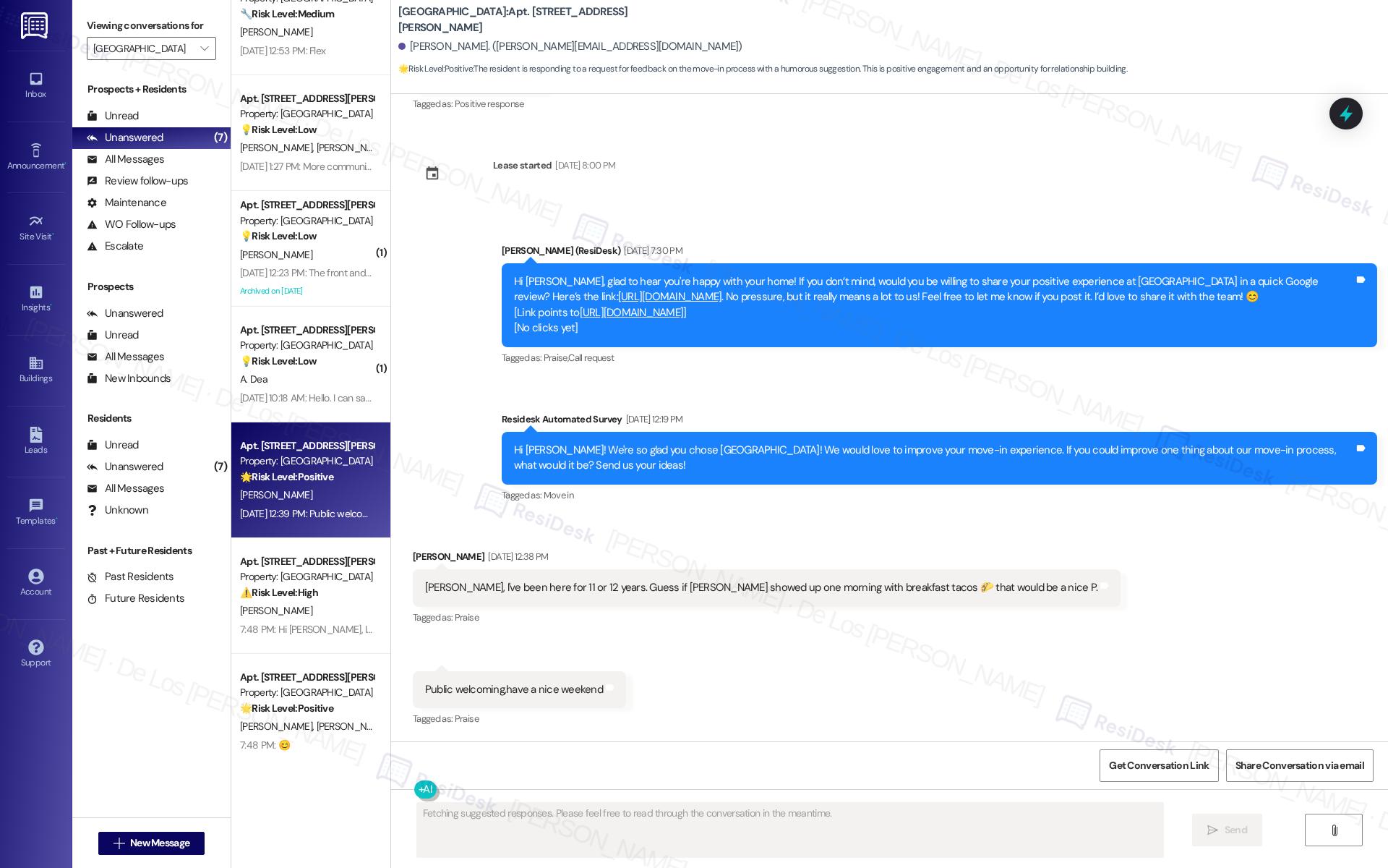
scroll to position [361, 0]
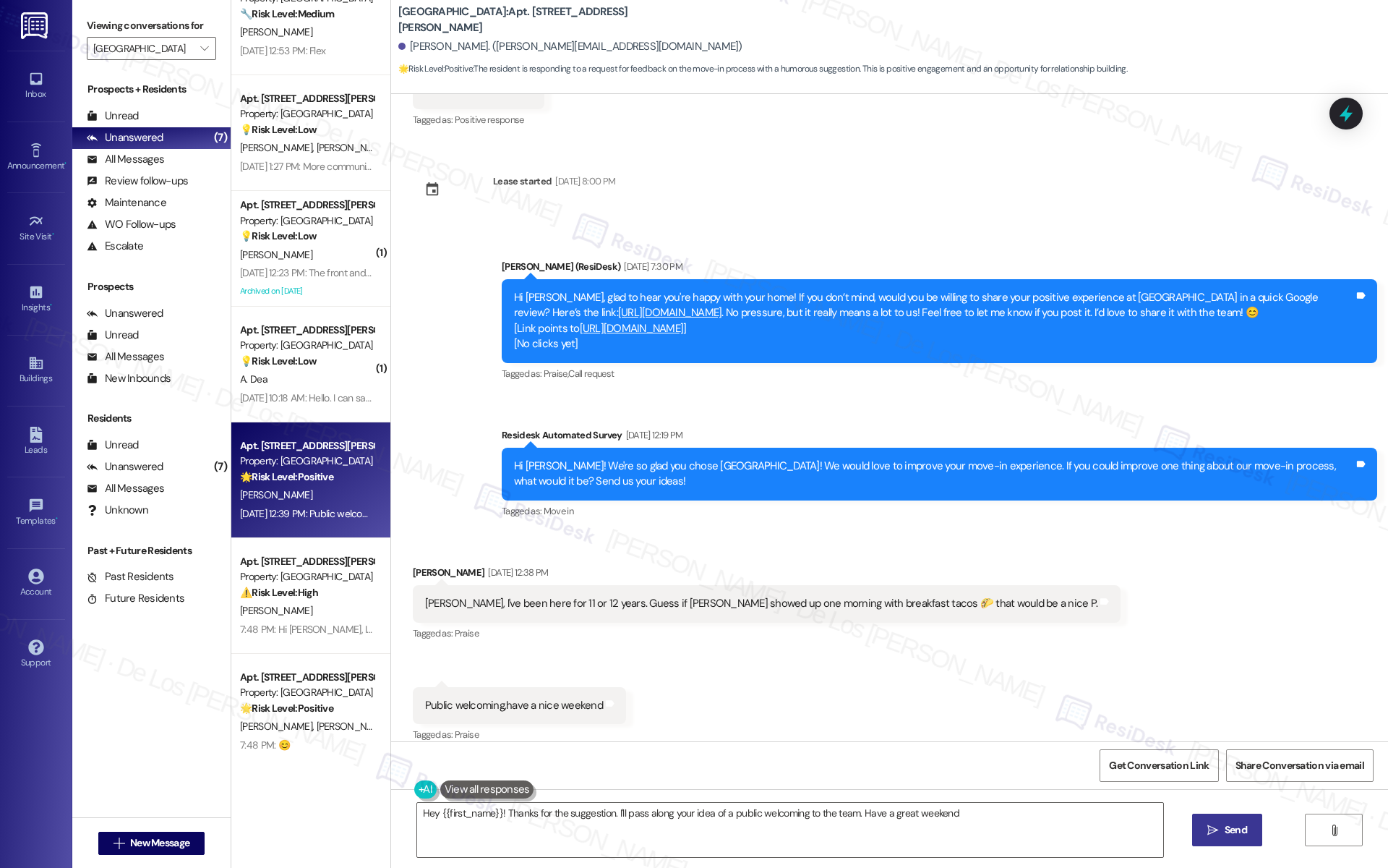
type textarea "Hey {{first_name}}! Thanks for the suggestion. I'll pass along your idea of a p…"
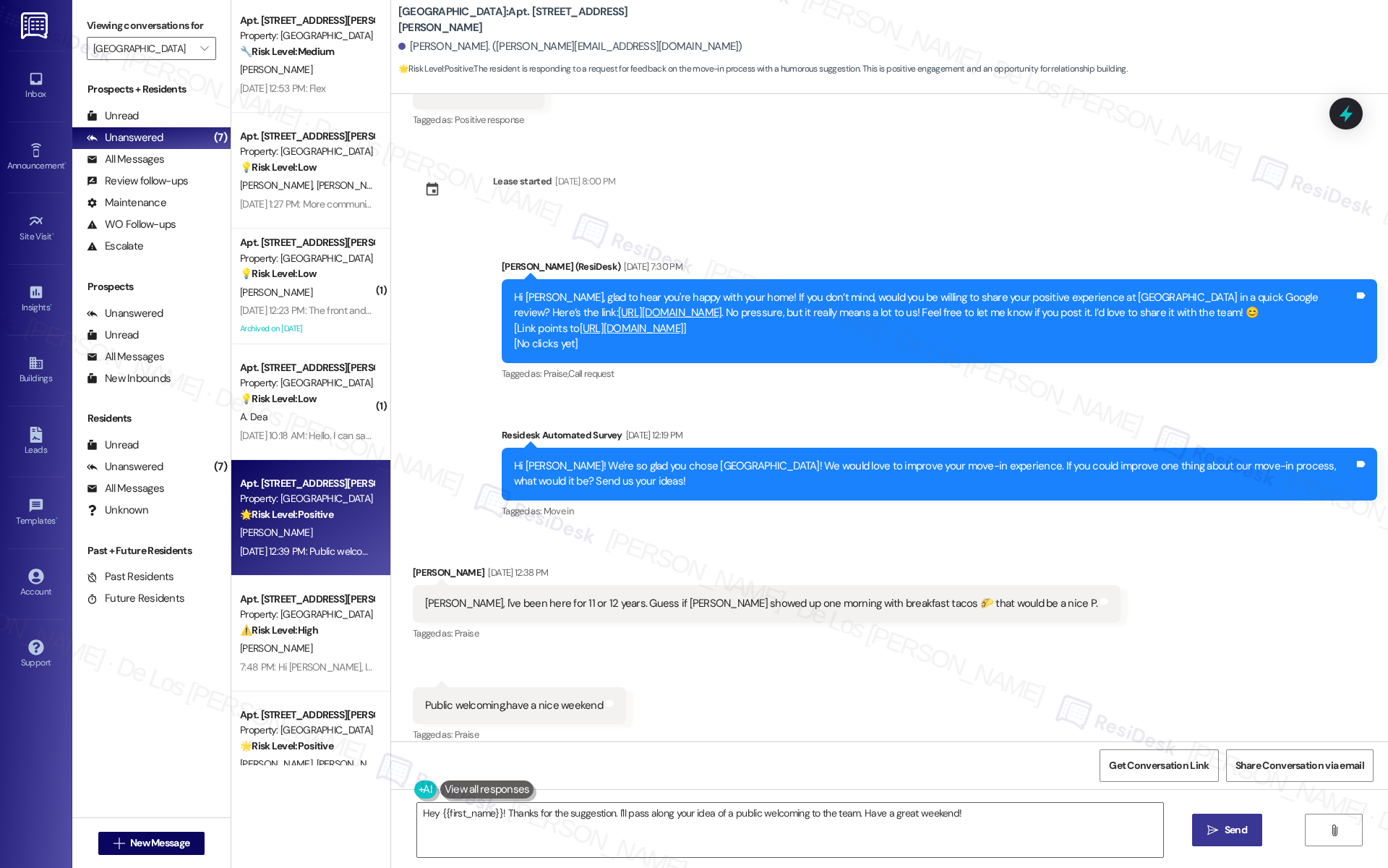
scroll to position [0, 0]
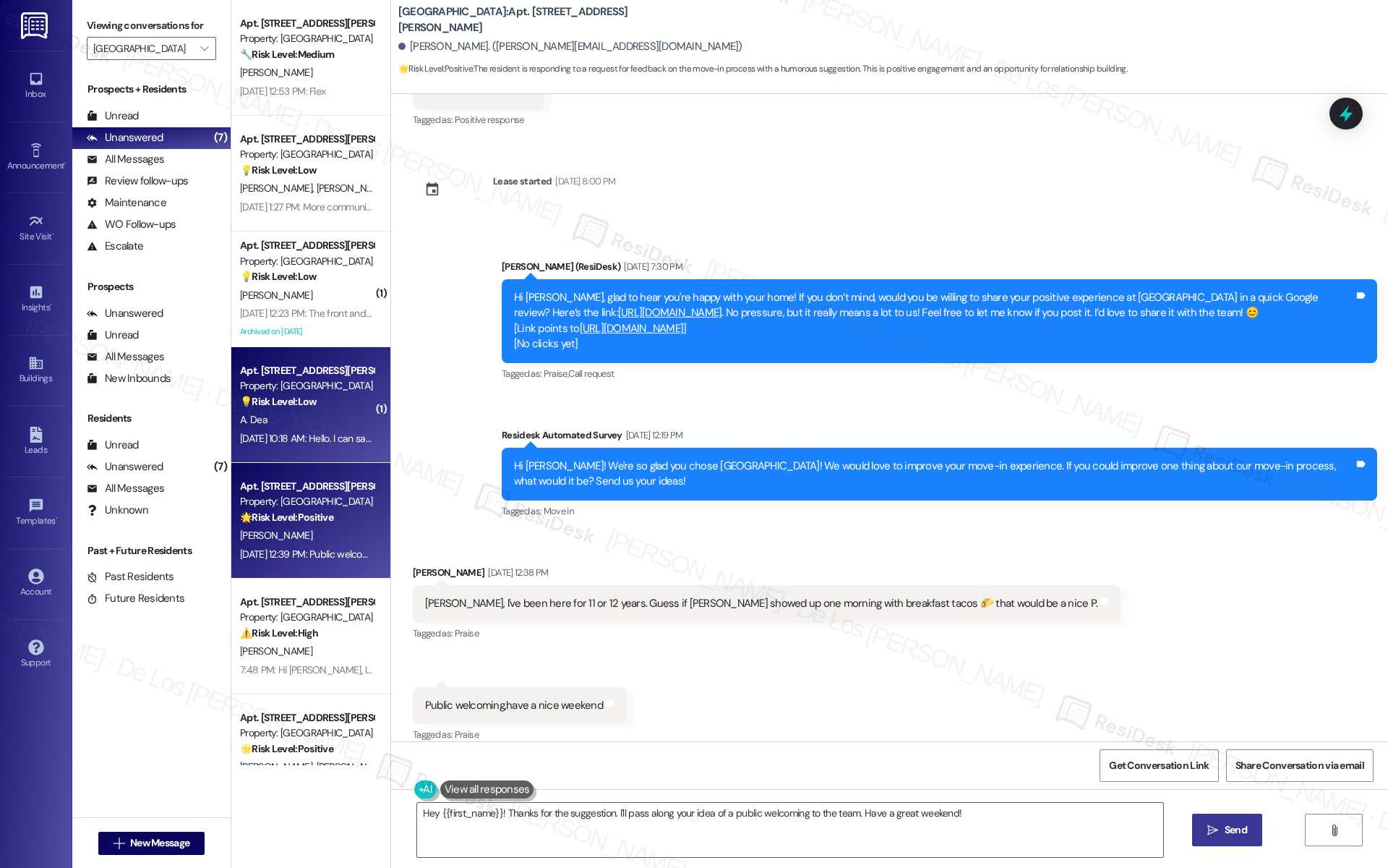
click at [284, 418] on div "A. Dea" at bounding box center [307, 419] width 137 height 18
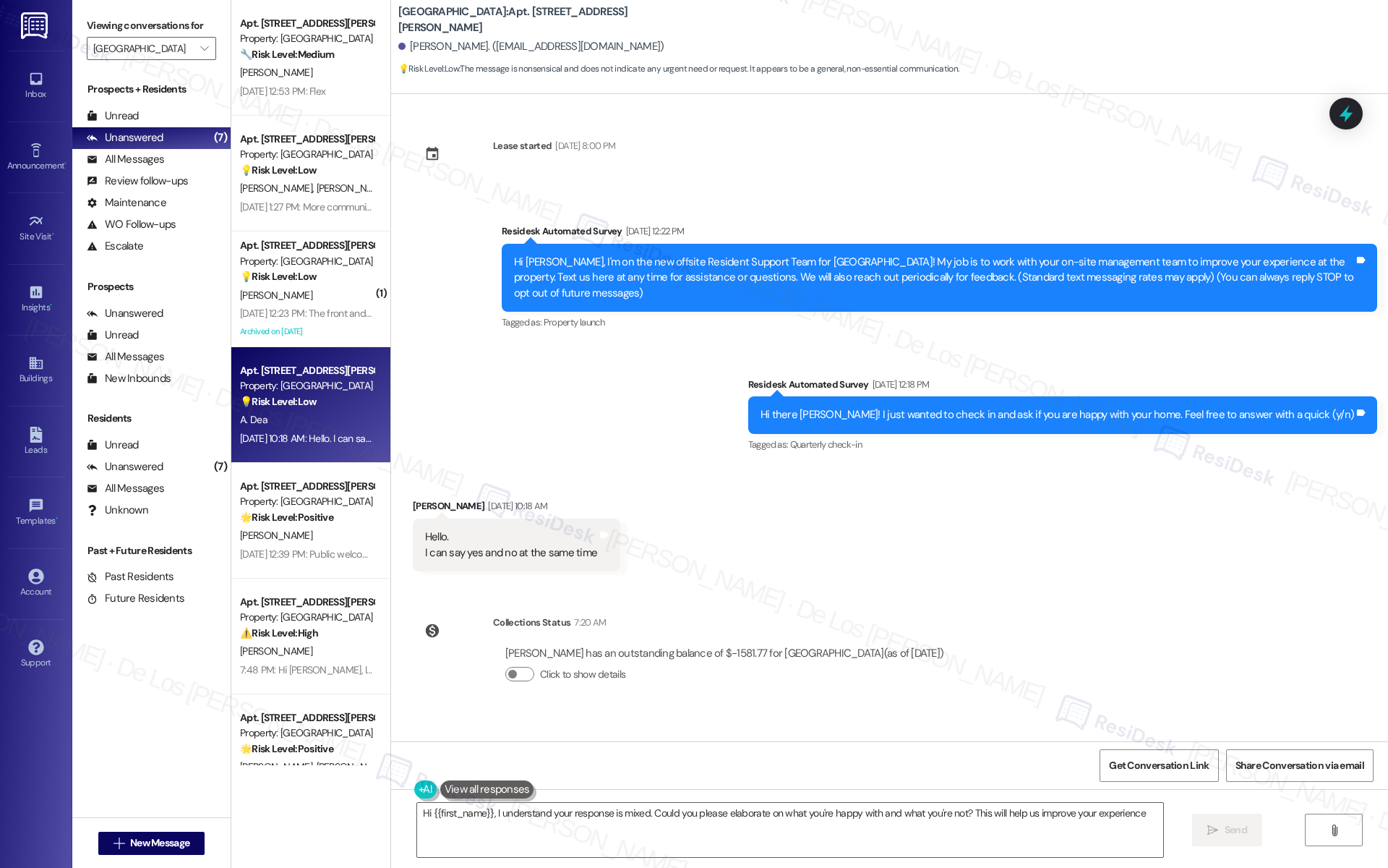
type textarea "Hi {{first_name}}, I understand your response is mixed. Could you please elabor…"
click at [777, 834] on textarea "Hi {{first_name}}, I understand your response is mixed. Could you please elabor…" at bounding box center [790, 829] width 746 height 54
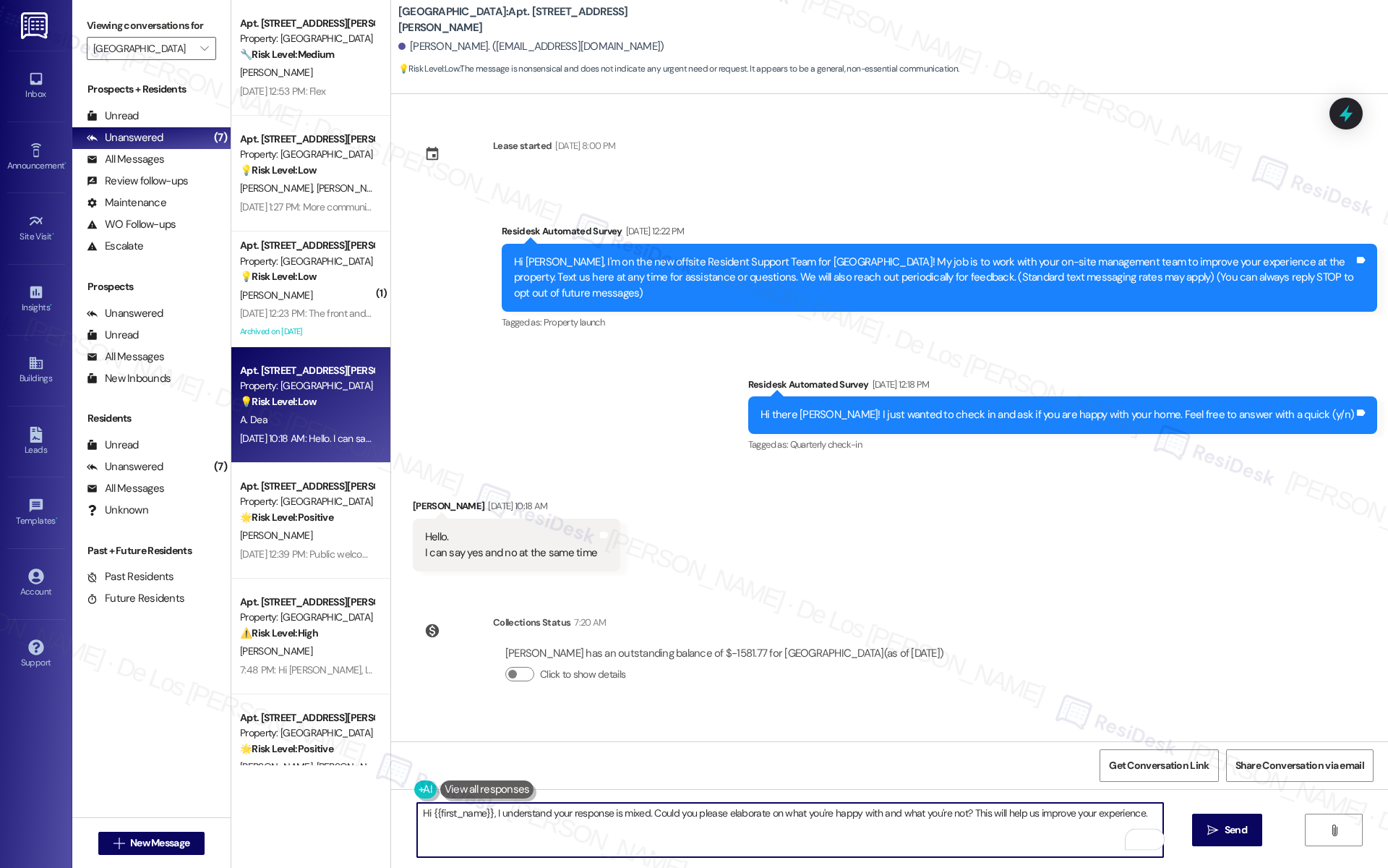
drag, startPoint x: 1048, startPoint y: 835, endPoint x: 1175, endPoint y: 831, distance: 127.1
click at [1060, 834] on textarea "Hi {{first_name}}, I understand your response is mixed. Could you please elabor…" at bounding box center [790, 829] width 746 height 54
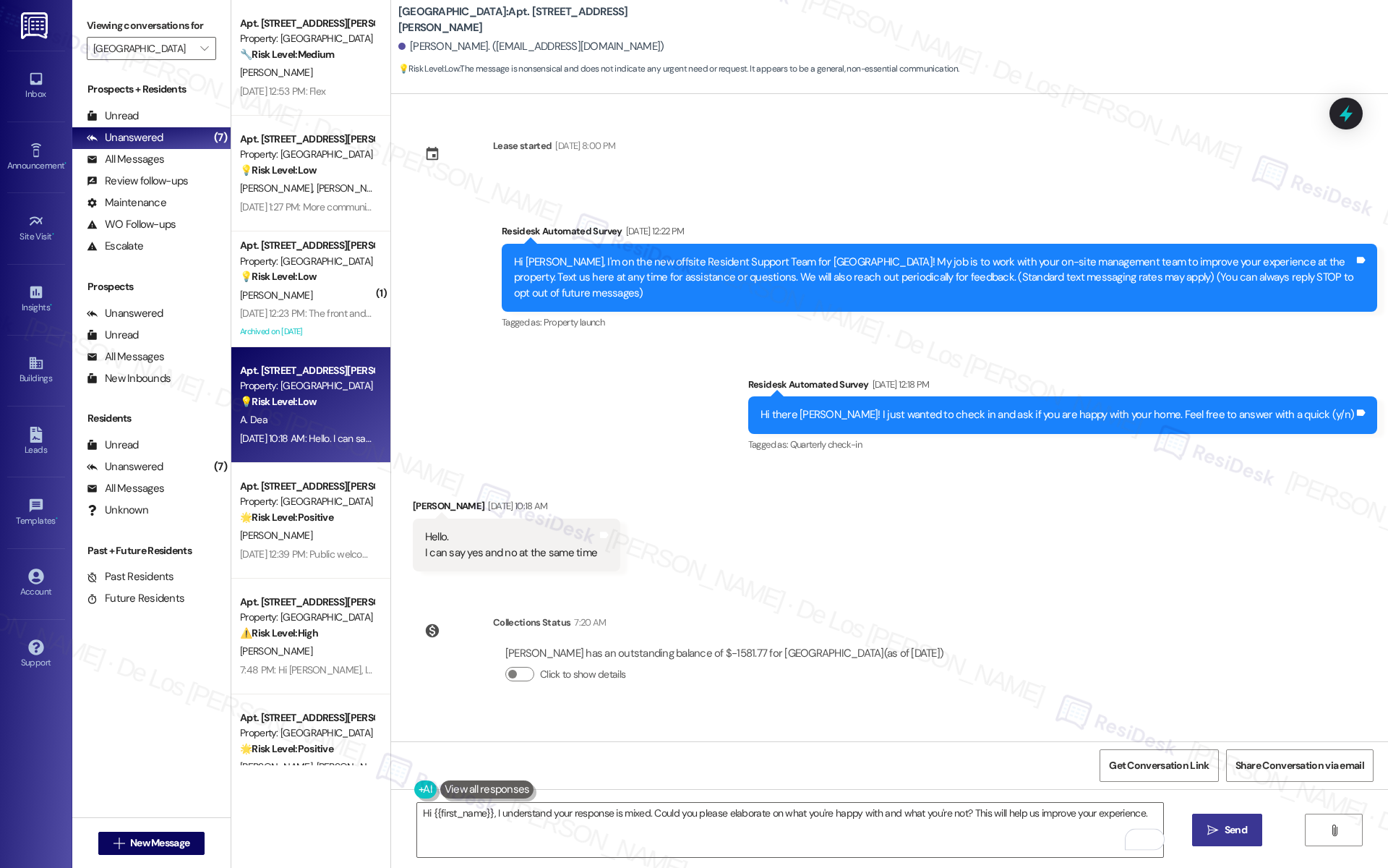
click at [1232, 827] on span "Send" at bounding box center [1236, 829] width 23 height 15
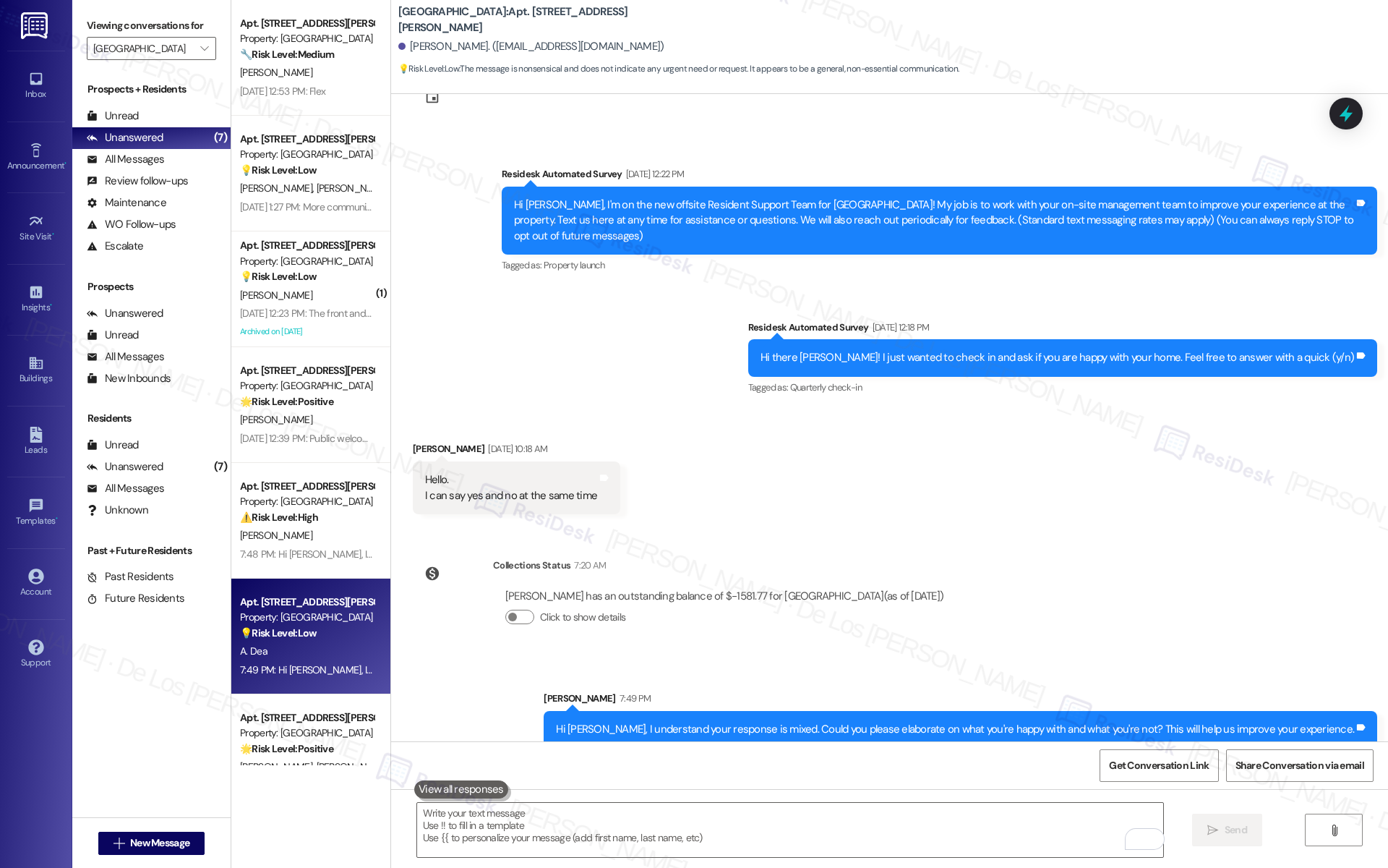
scroll to position [59, 0]
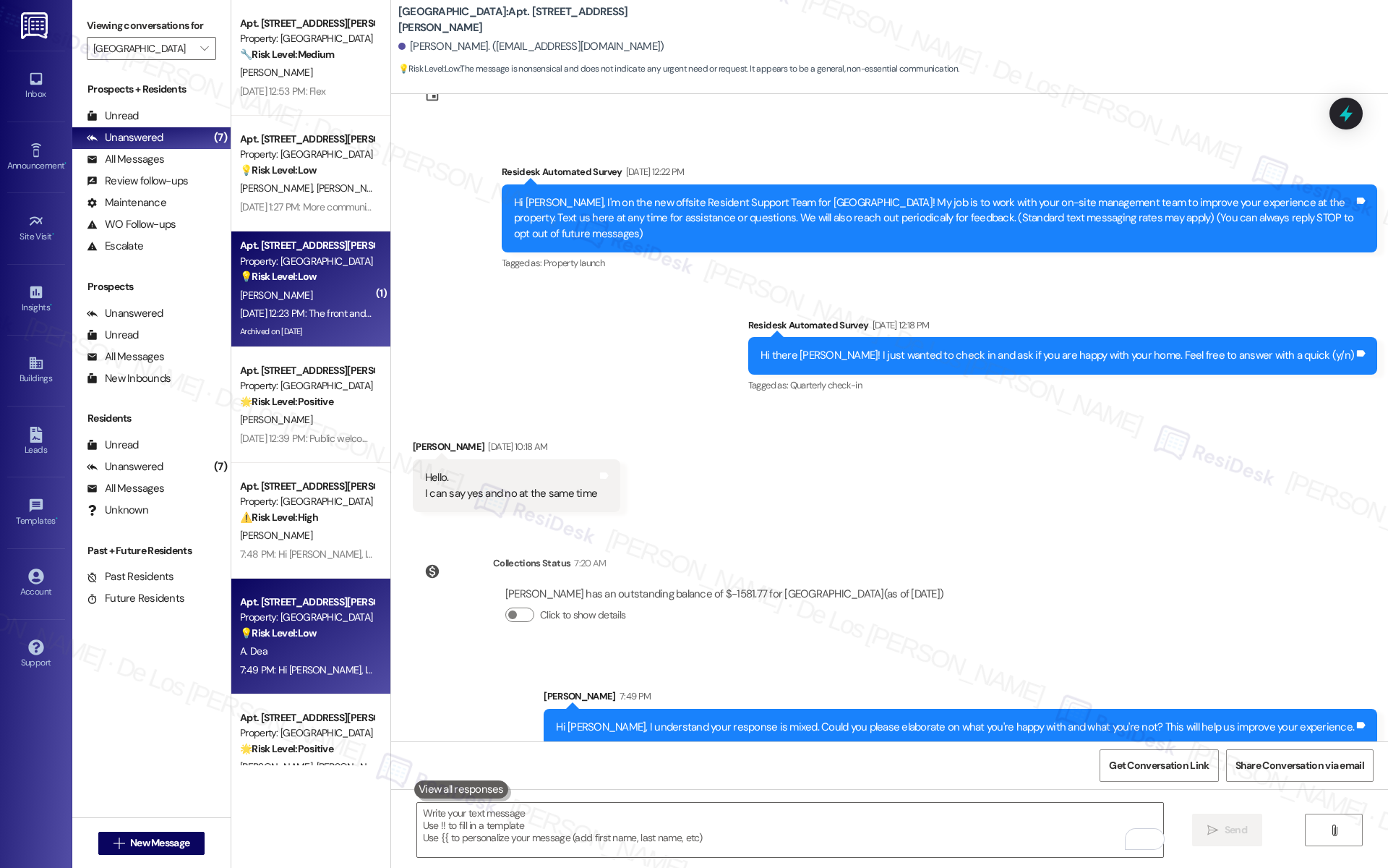
click at [294, 318] on div "Aug 08, 2025 at 12:23 PM: The front and back yard 😊 Aug 08, 2025 at 12:23 PM: T…" at bounding box center [333, 313] width 186 height 13
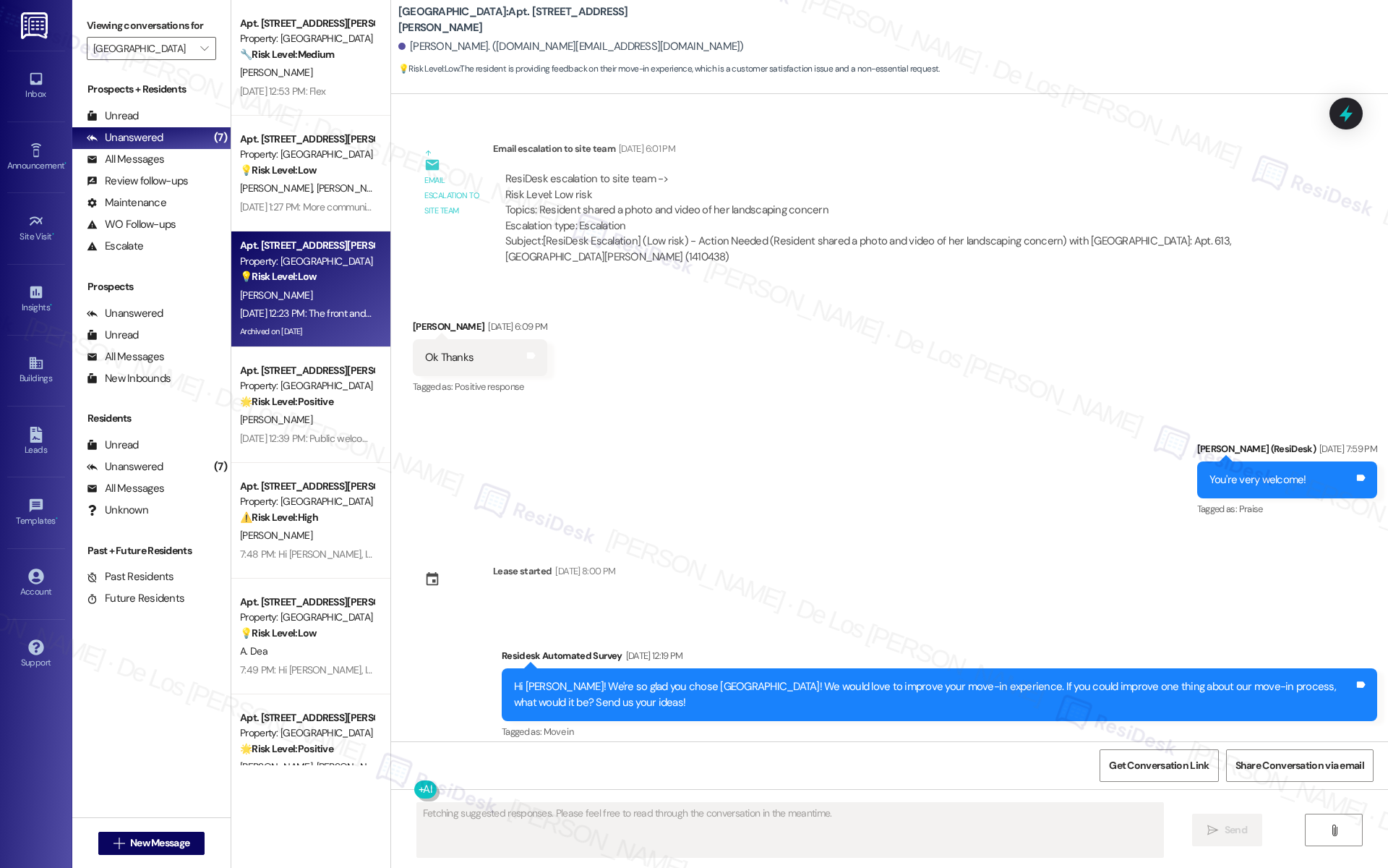
scroll to position [3229, 0]
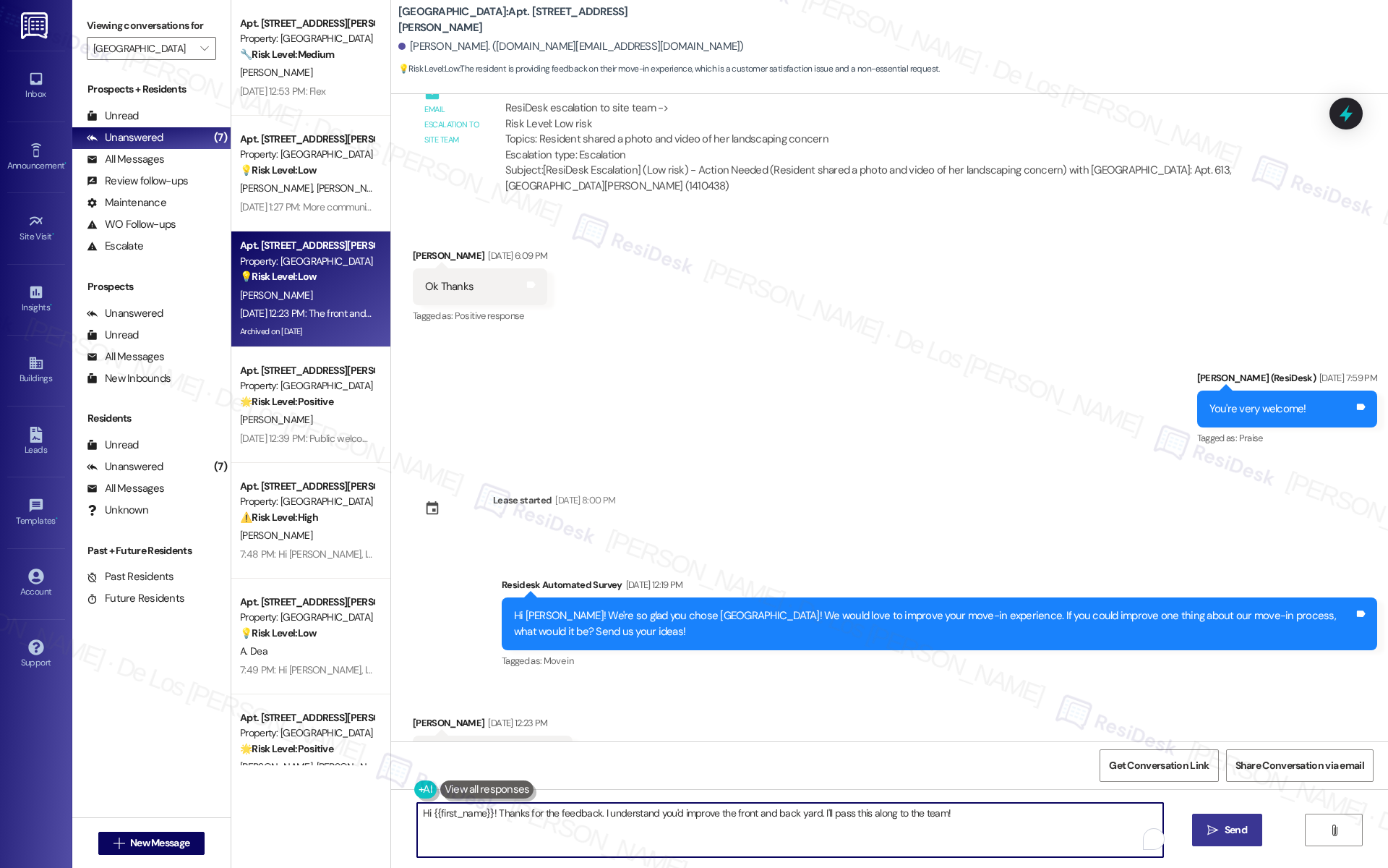
drag, startPoint x: 806, startPoint y: 811, endPoint x: 982, endPoint y: 834, distance: 177.5
click at [986, 834] on textarea "Hi {{first_name}}! Thanks for the feedback. I understand you'd improve the fron…" at bounding box center [790, 829] width 746 height 54
drag, startPoint x: 811, startPoint y: 810, endPoint x: 977, endPoint y: 813, distance: 166.0
click at [977, 814] on textarea "Hi {{first_name}}! Thanks for the feedback. I understand you'd improve the fron…" at bounding box center [790, 829] width 746 height 54
paste textarea "your feedback. I understand you’d like to improve the front and back yard. Coul…"
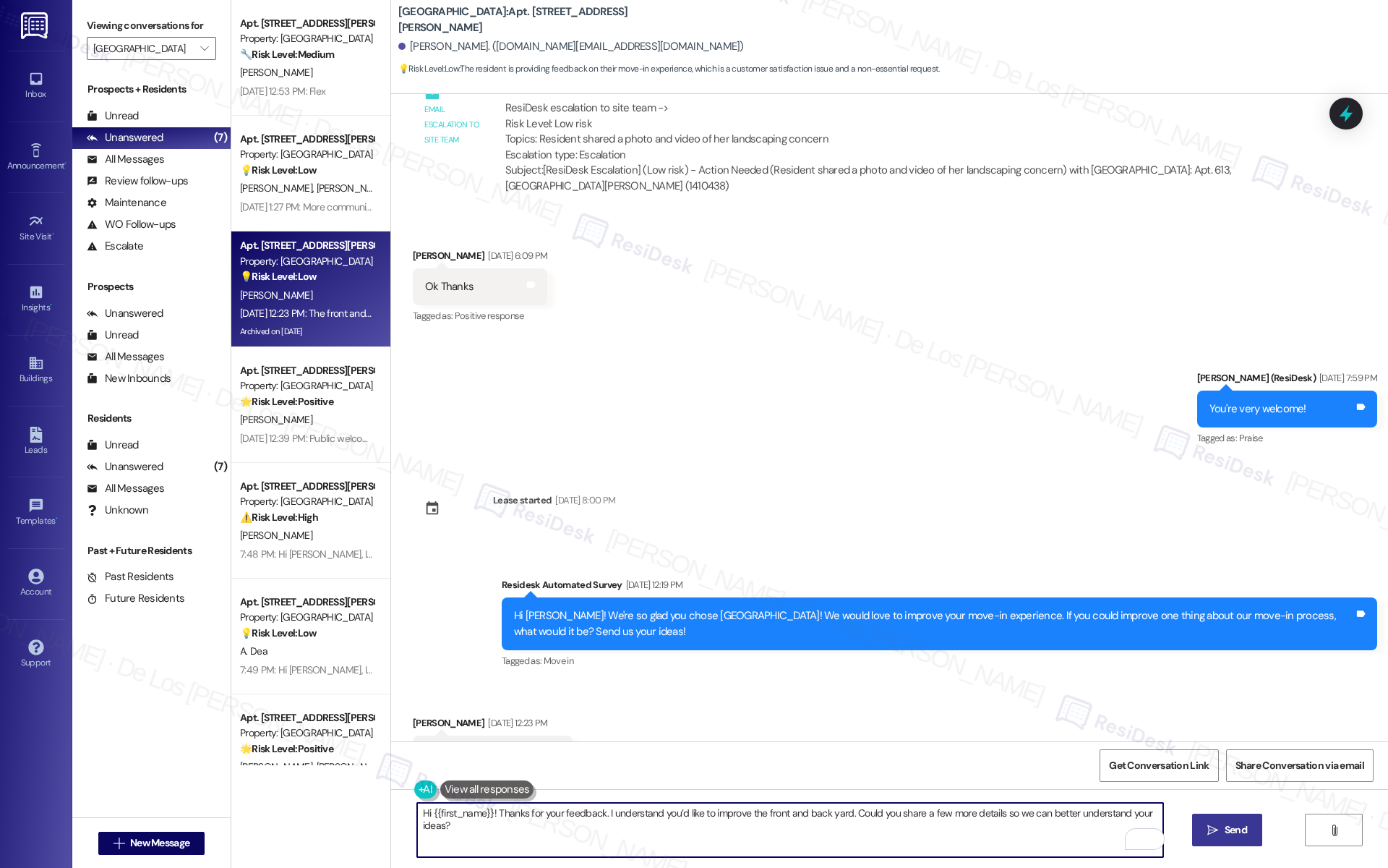
type textarea "Hi {{first_name}}! Thanks for your feedback. I understand you’d like to improve…"
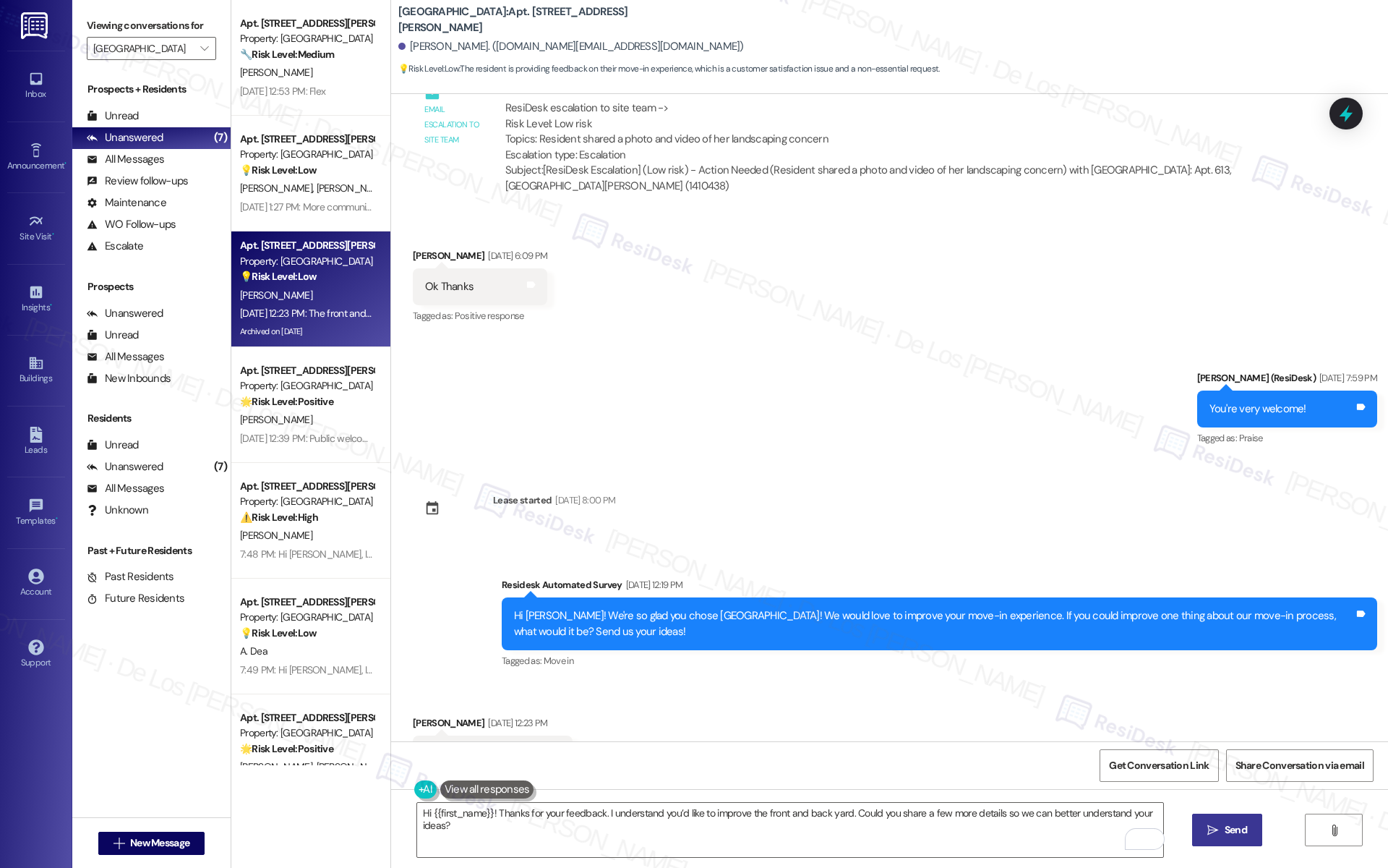
click at [1222, 833] on span "Send" at bounding box center [1236, 829] width 28 height 15
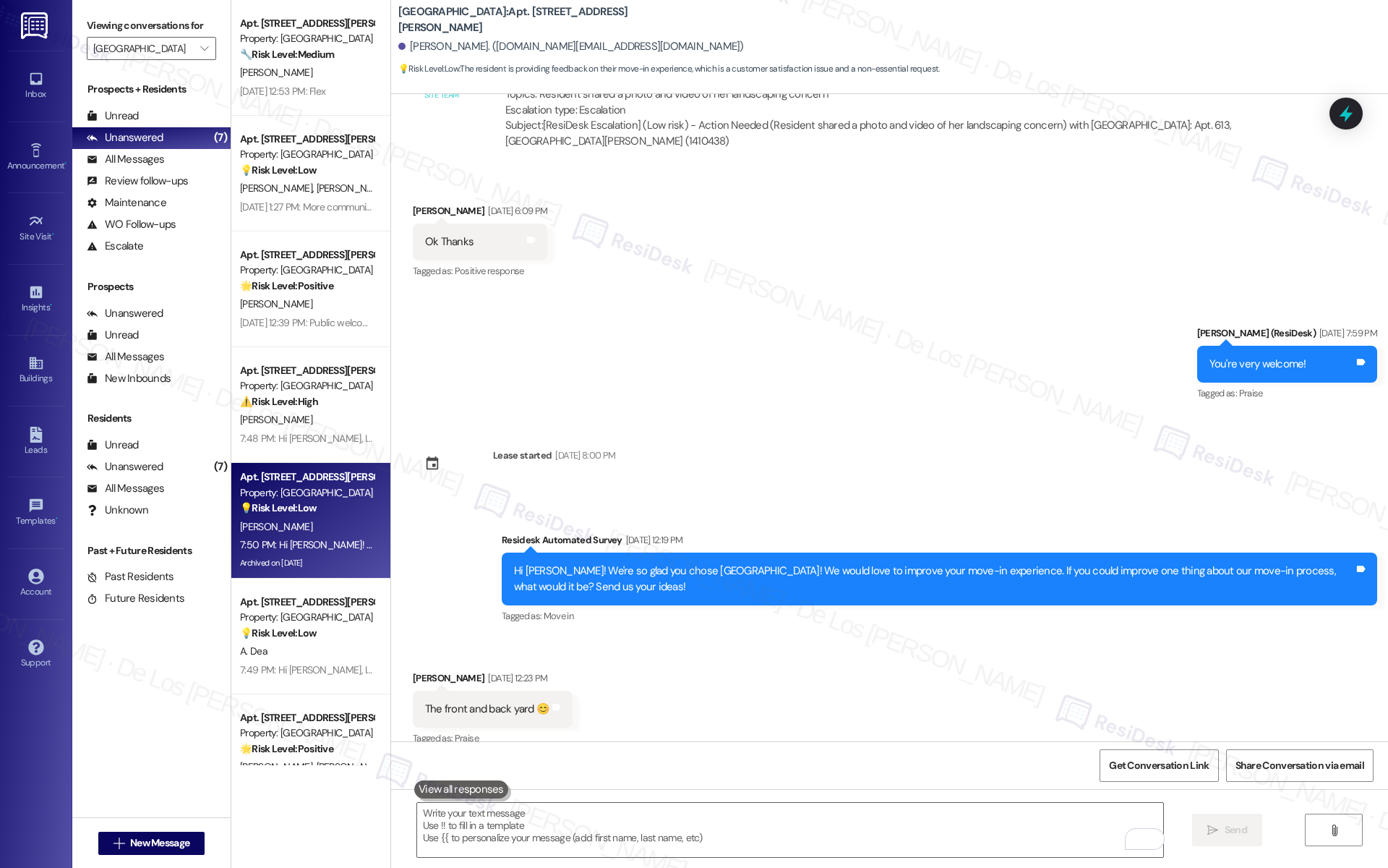
scroll to position [3330, 0]
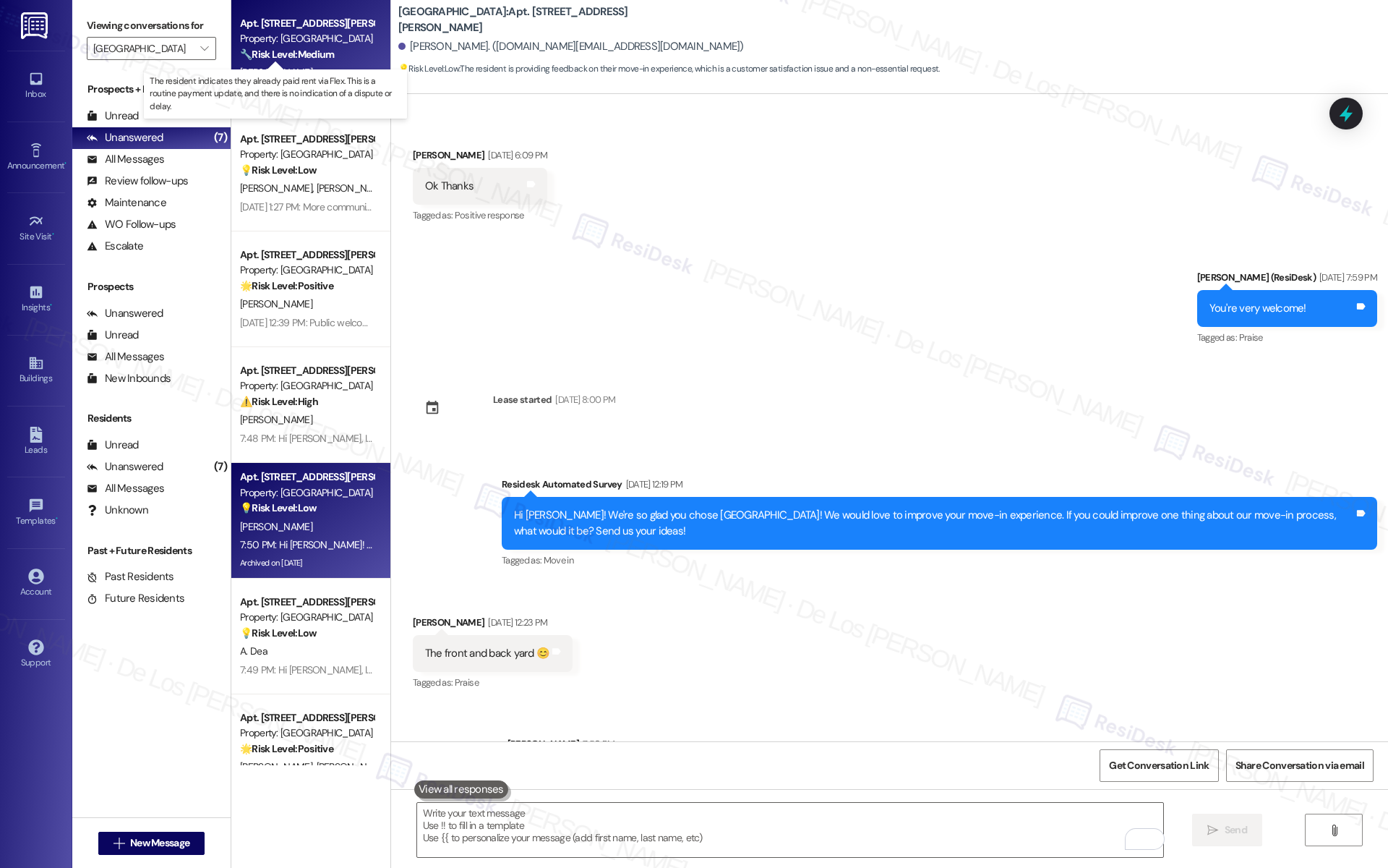
click at [314, 51] on strong "🔧 Risk Level: Medium" at bounding box center [287, 54] width 94 height 13
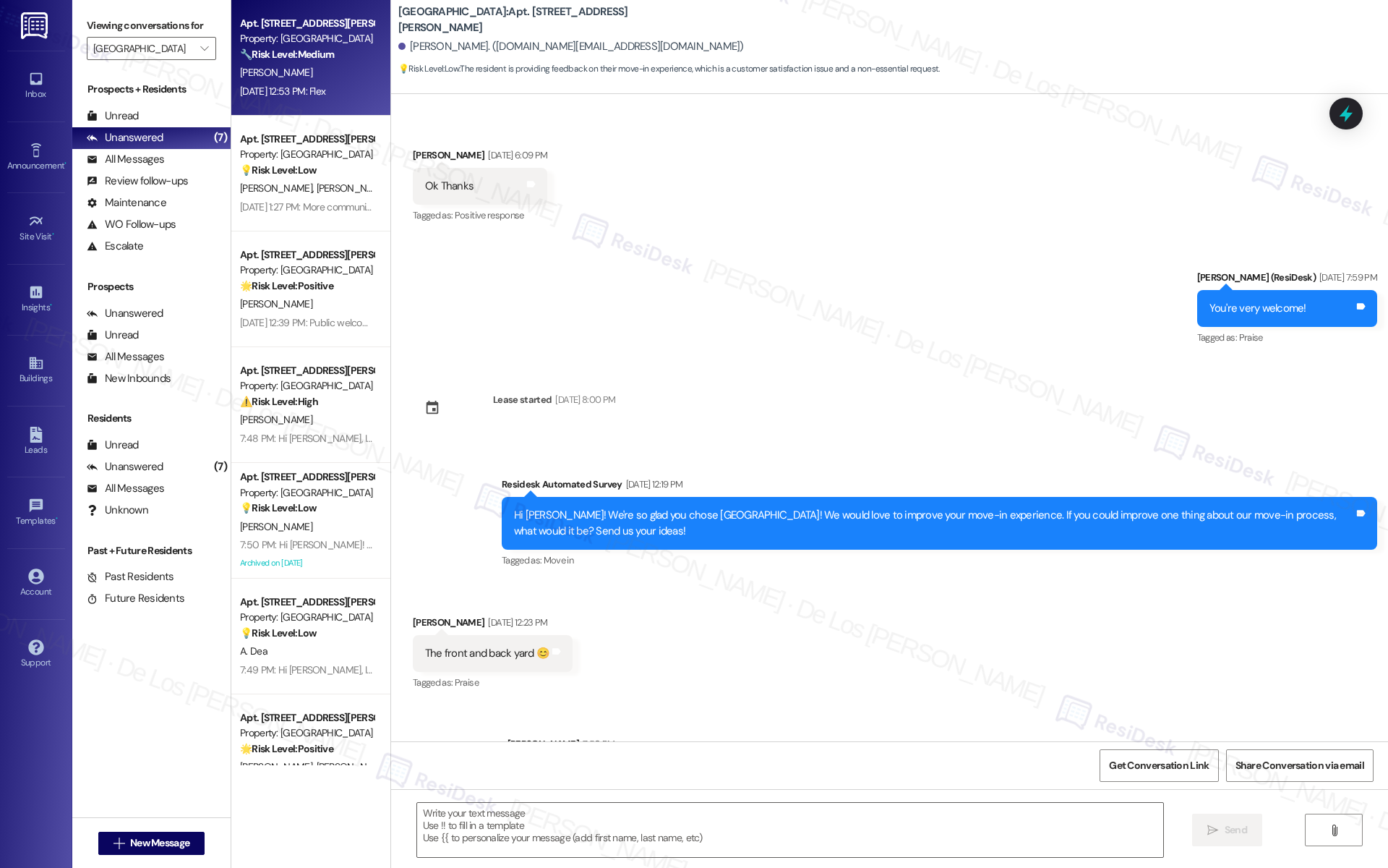
type textarea "Fetching suggested responses. Please feel free to read through the conversation…"
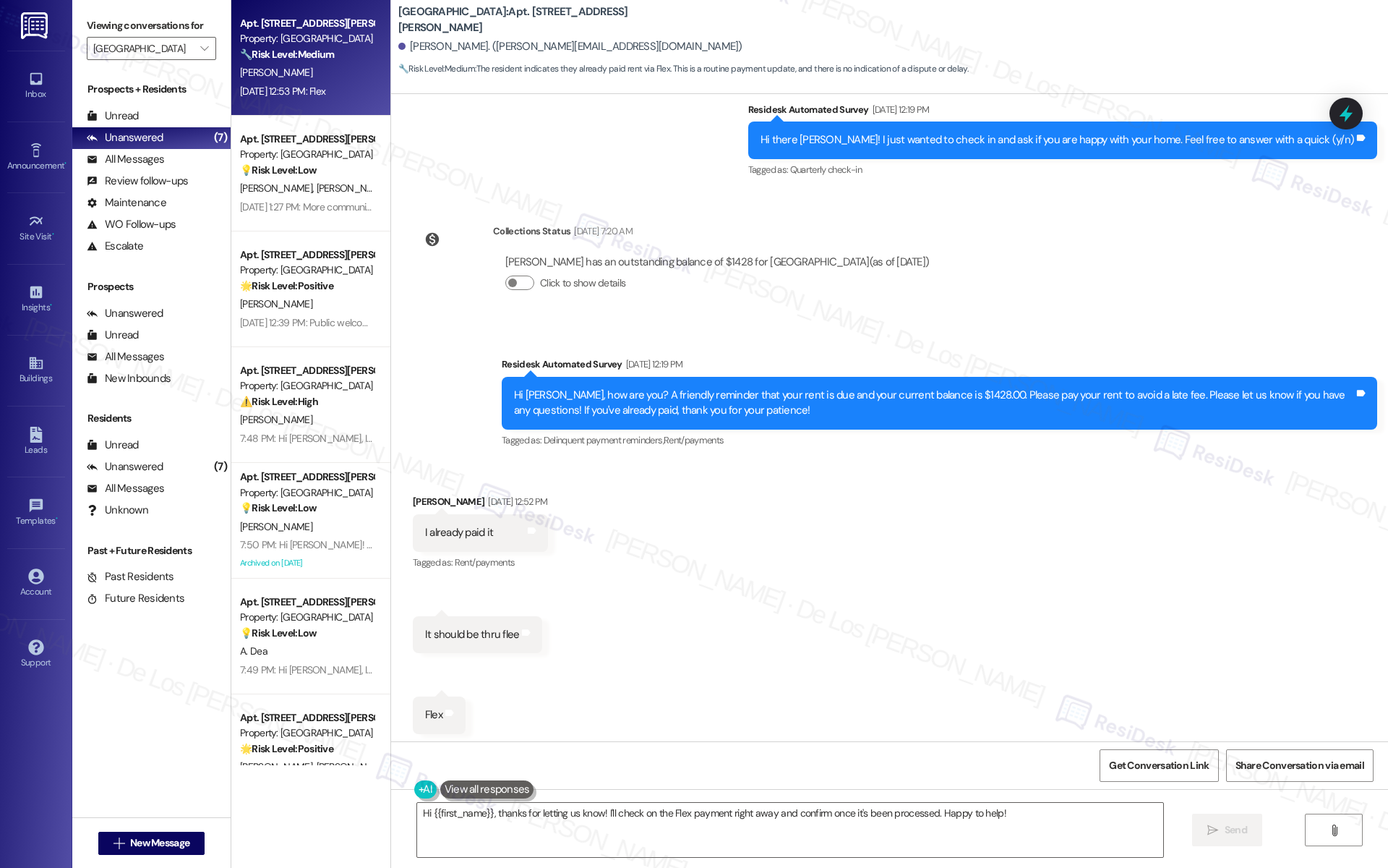
scroll to position [278, 0]
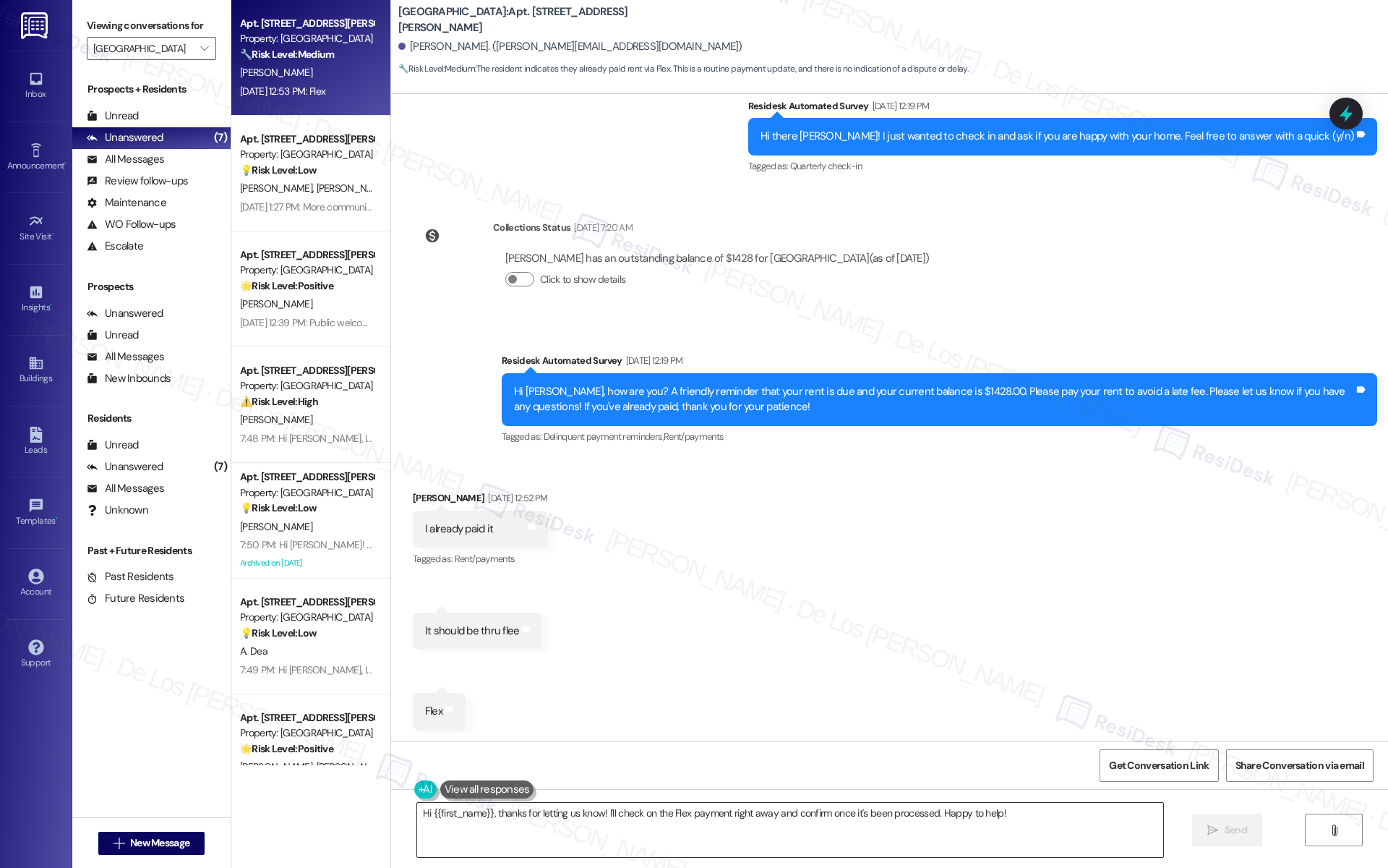
click at [634, 814] on textarea "Hi {{first_name}}, thanks for letting us know! I'll check on the Flex payment r…" at bounding box center [790, 829] width 746 height 54
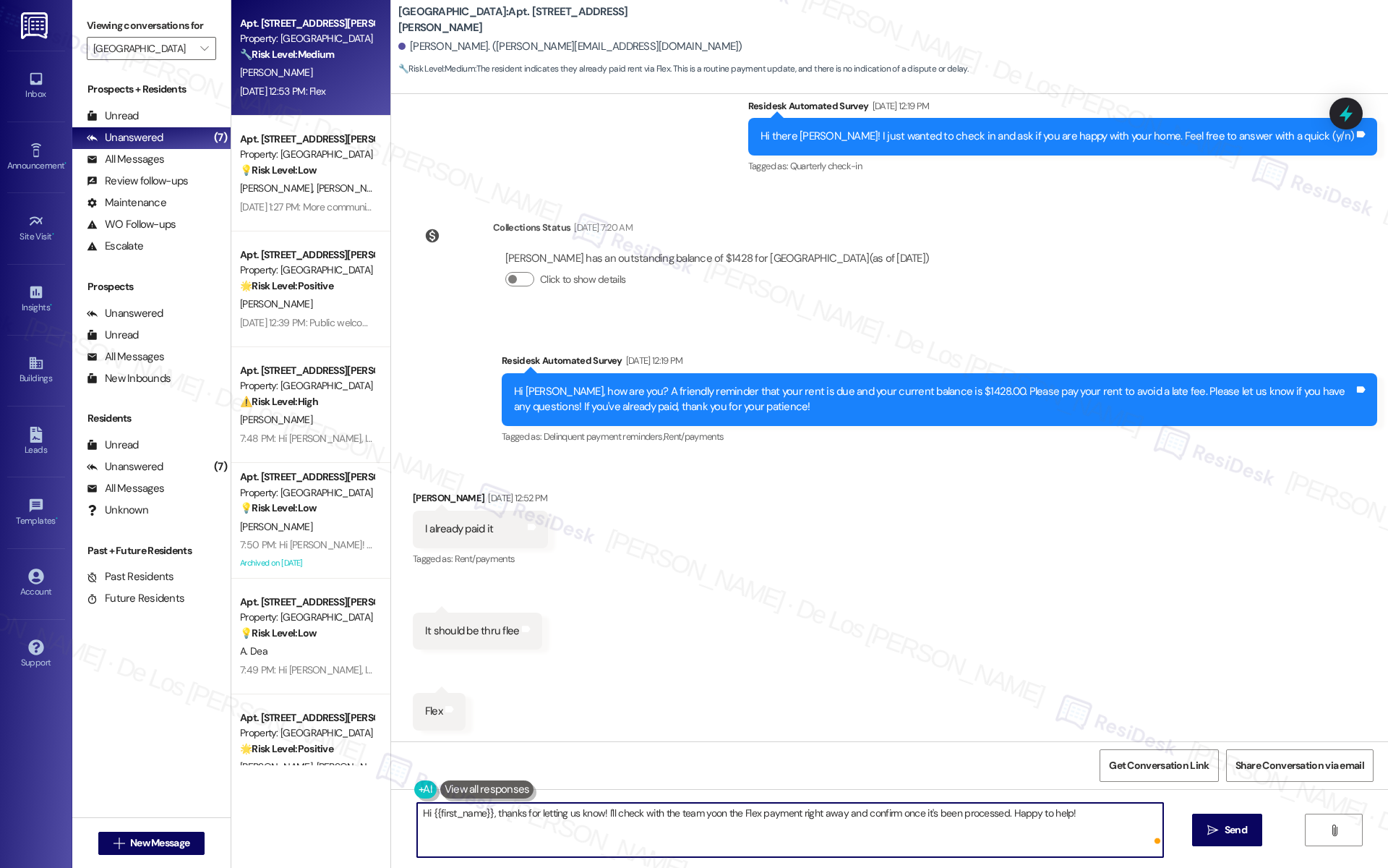
type textarea "Hi {{first_name}}, thanks for letting us know! I'll check with the team youon t…"
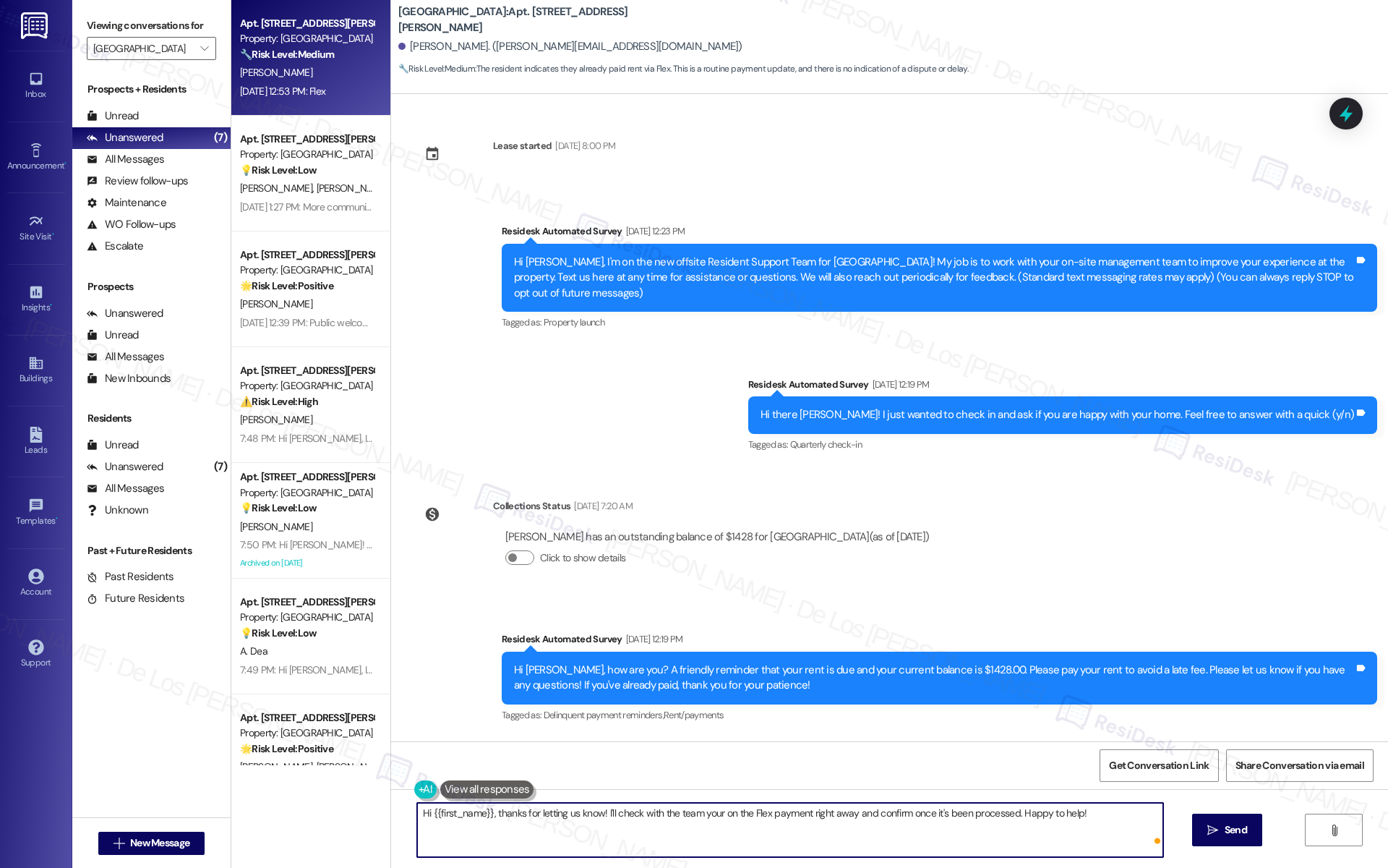
scroll to position [278, 0]
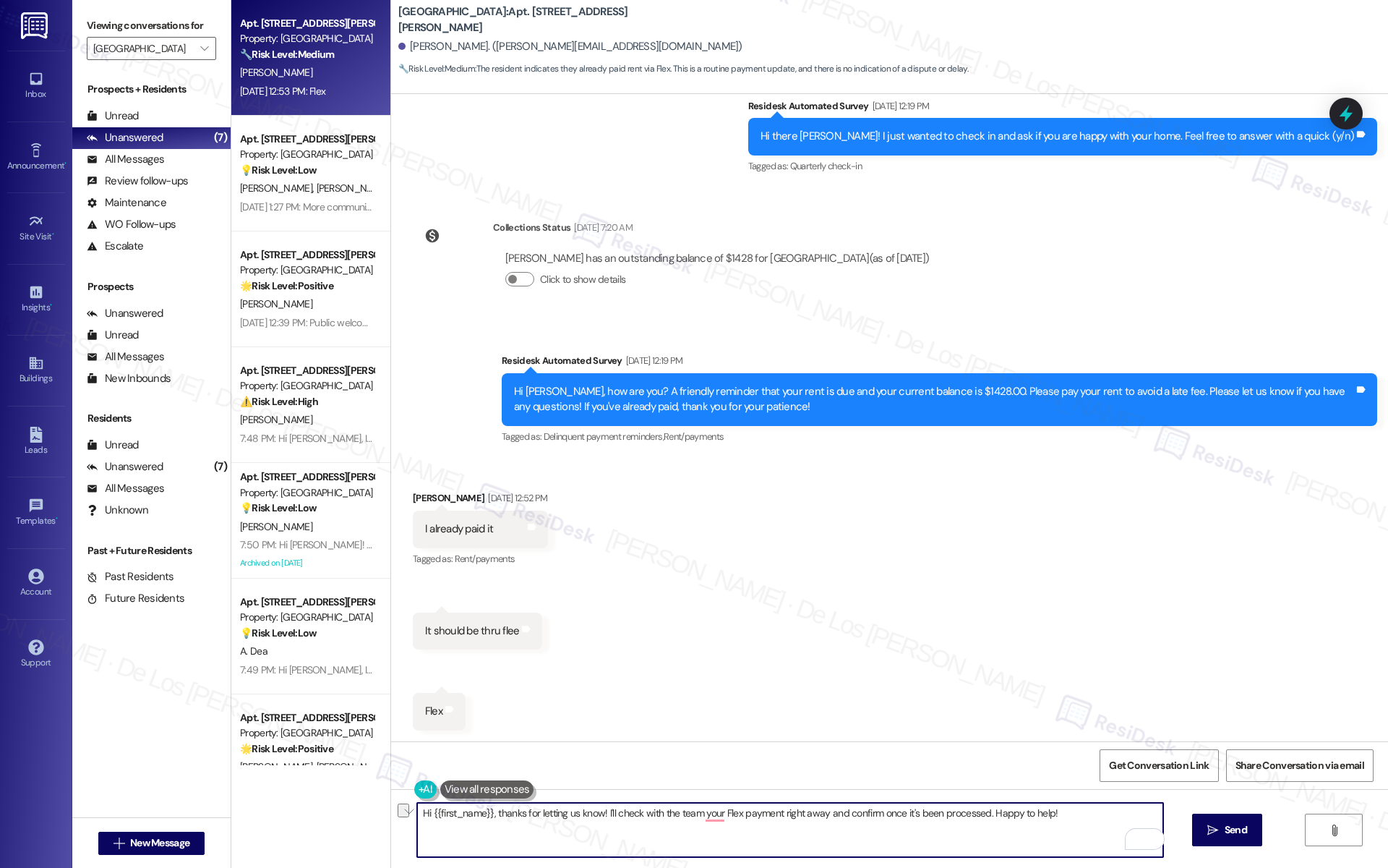
drag, startPoint x: 773, startPoint y: 812, endPoint x: 1064, endPoint y: 826, distance: 291.3
click at [1064, 826] on textarea "Hi {{first_name}}, thanks for letting us know! I'll check with the team your Fl…" at bounding box center [790, 829] width 746 height 54
paste textarea "’ll check with the team regarding your Flex payment. Please don’t hesitate to r…"
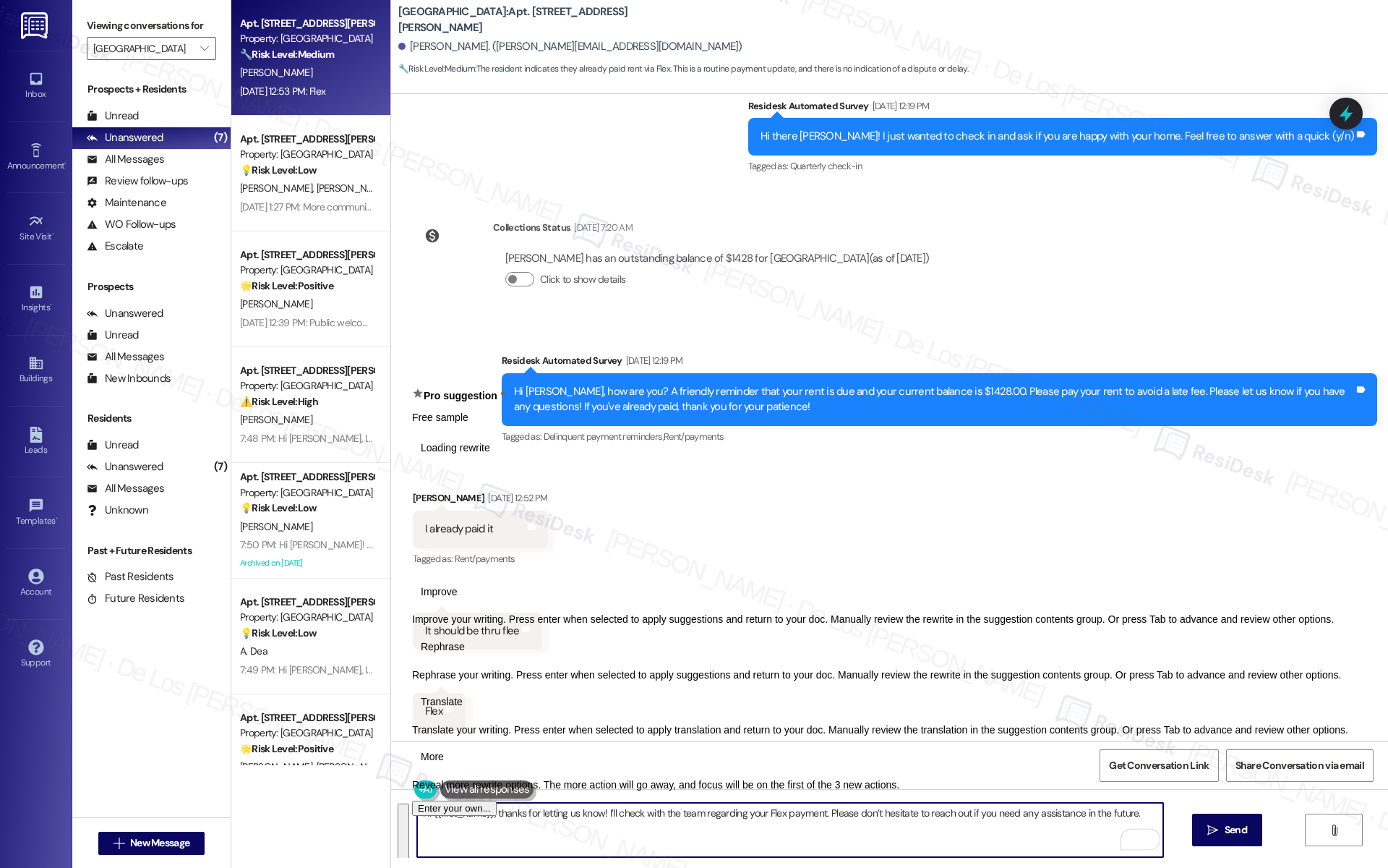
drag, startPoint x: 504, startPoint y: 845, endPoint x: 402, endPoint y: 823, distance: 104.3
click at [402, 823] on div "Hi {{first_name}}, thanks for letting us know! I’ll check with the team regardi…" at bounding box center [889, 843] width 997 height 109
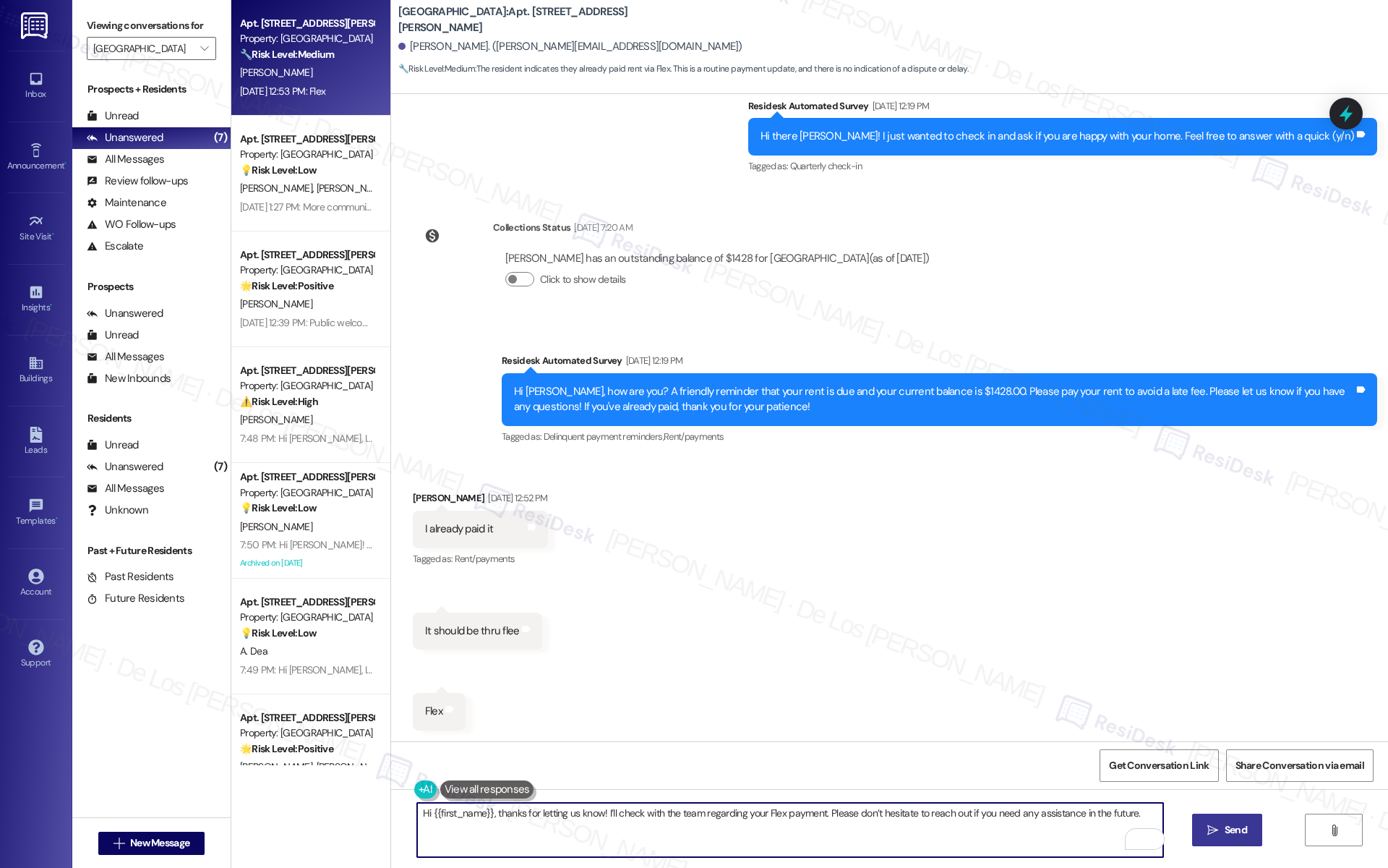
type textarea "Hi {{first_name}}, thanks for letting us know! I’ll check with the team regardi…"
click at [1238, 827] on span "Send" at bounding box center [1236, 829] width 23 height 15
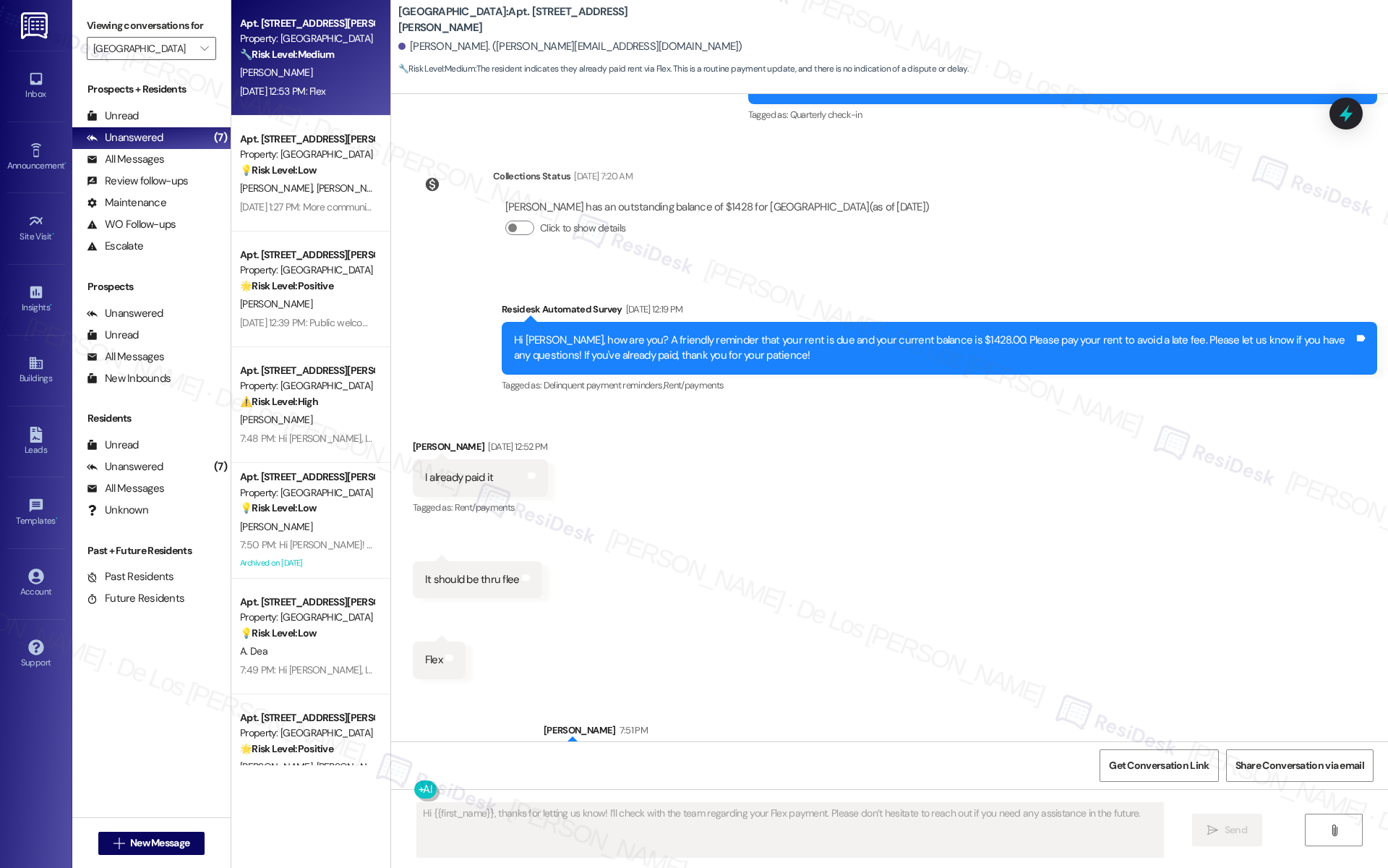
scroll to position [378, 0]
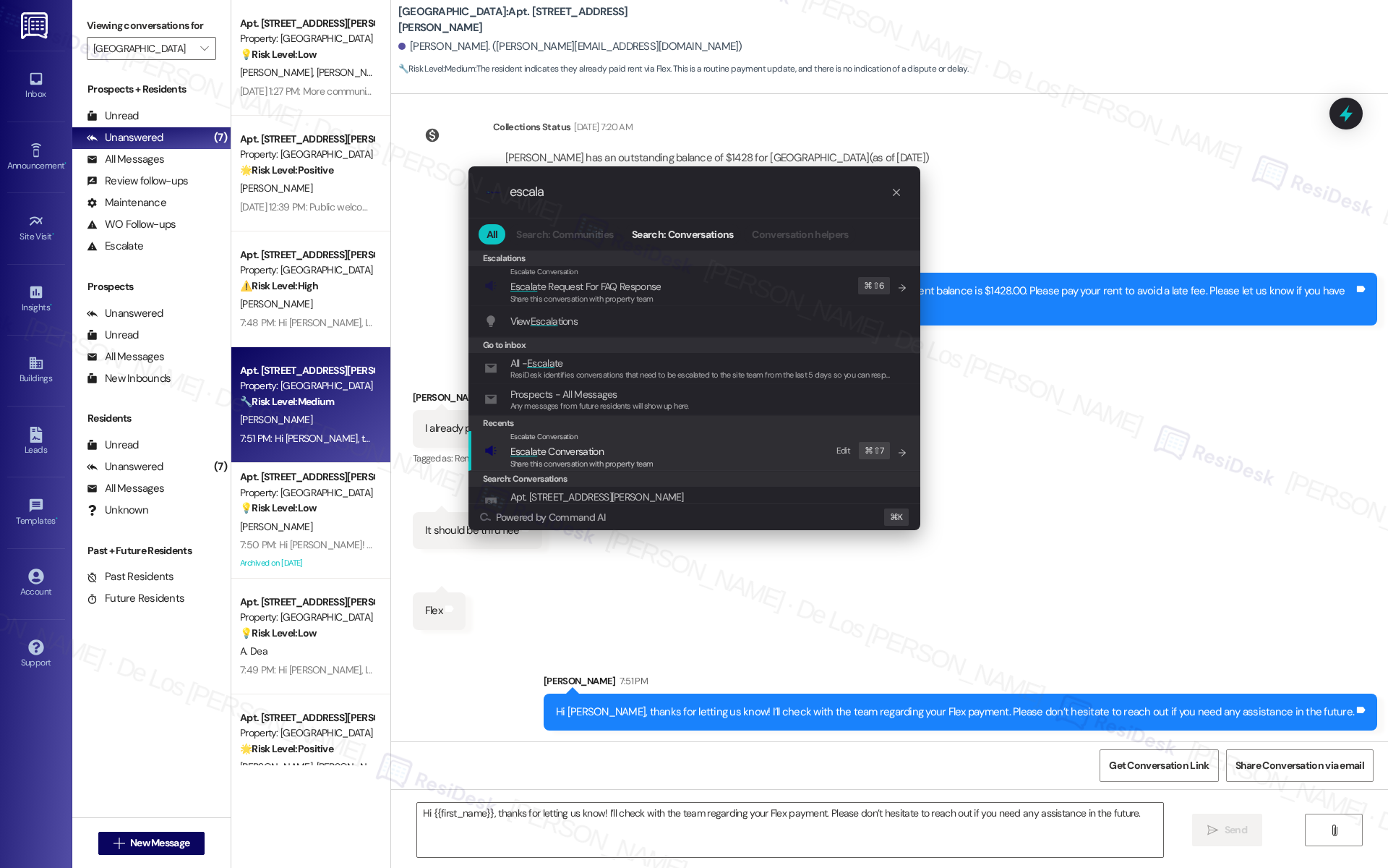
type input "escala"
drag, startPoint x: 733, startPoint y: 456, endPoint x: 647, endPoint y: 404, distance: 100.5
click at [733, 455] on div "Escalate Conversation Escala te Conversation Share this conversation with prope…" at bounding box center [695, 450] width 423 height 39
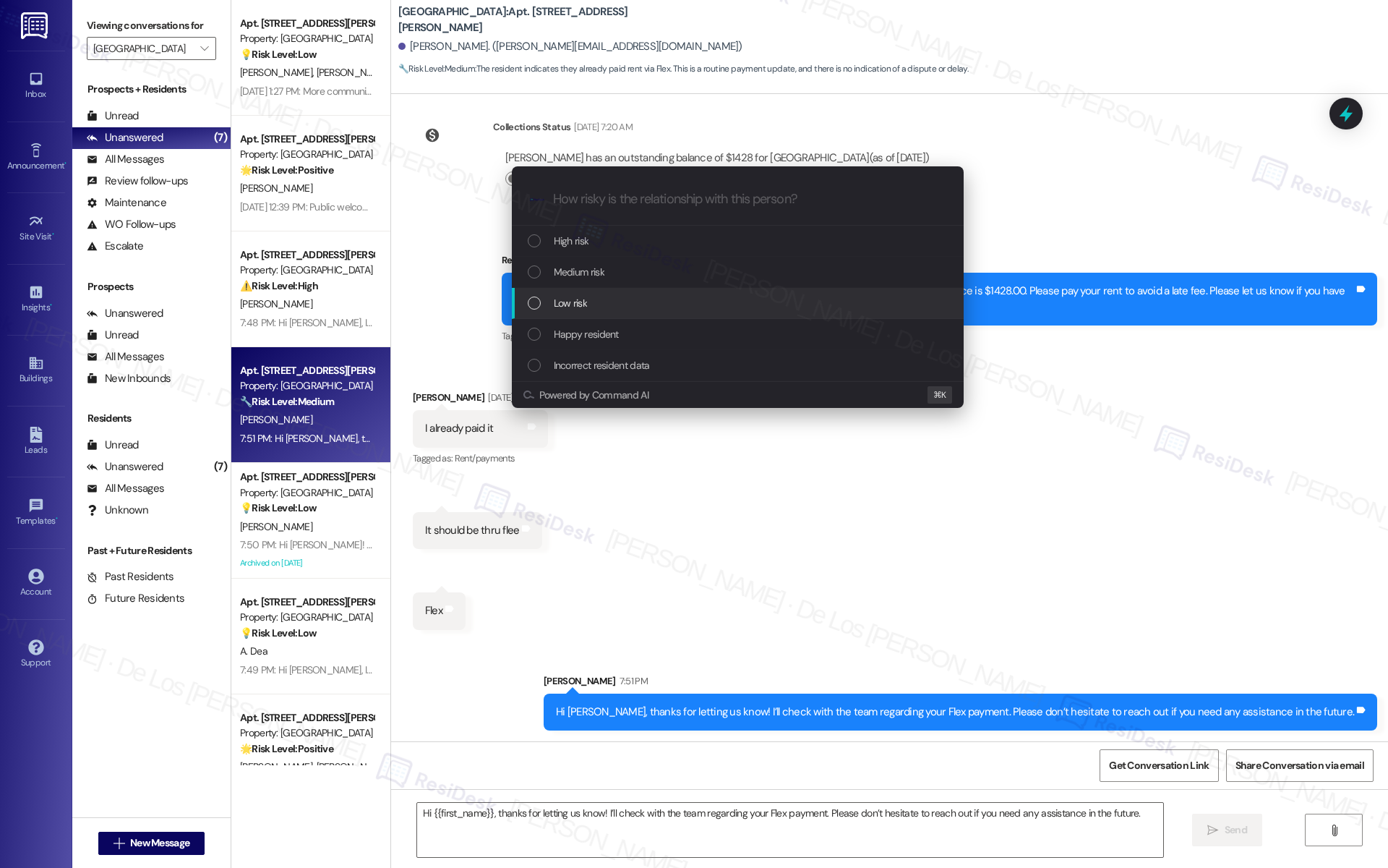
drag, startPoint x: 611, startPoint y: 307, endPoint x: 625, endPoint y: 311, distance: 14.6
click at [612, 308] on div "Low risk" at bounding box center [739, 303] width 423 height 16
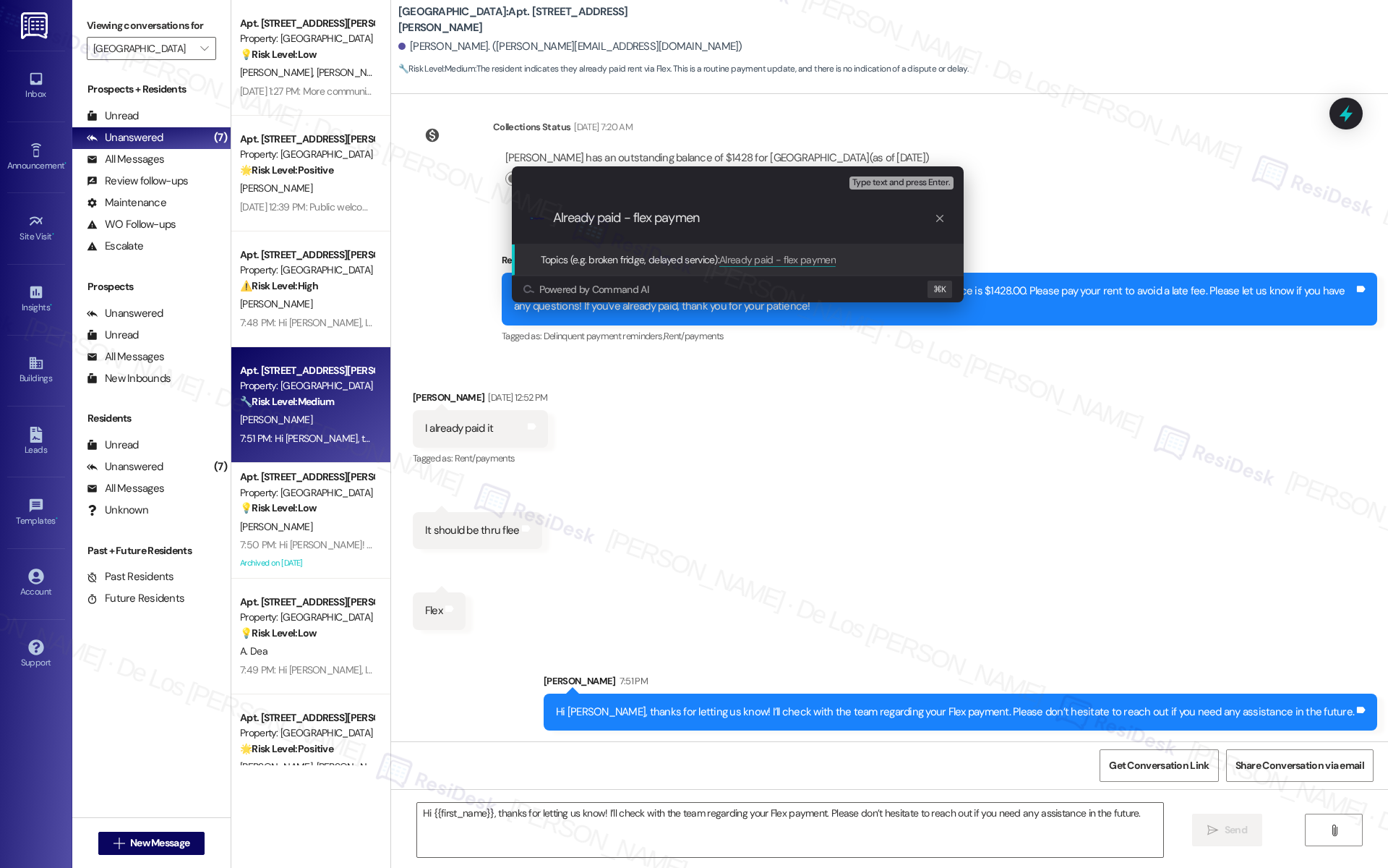
type input "Already paid - flex payment"
paste input "Already paid - flex payment"
click at [557, 216] on input "Already paid - flex payment" at bounding box center [743, 217] width 381 height 15
click at [627, 213] on input "Already paid - flex payment" at bounding box center [743, 217] width 381 height 15
type input "Already paid rent - flex payment"
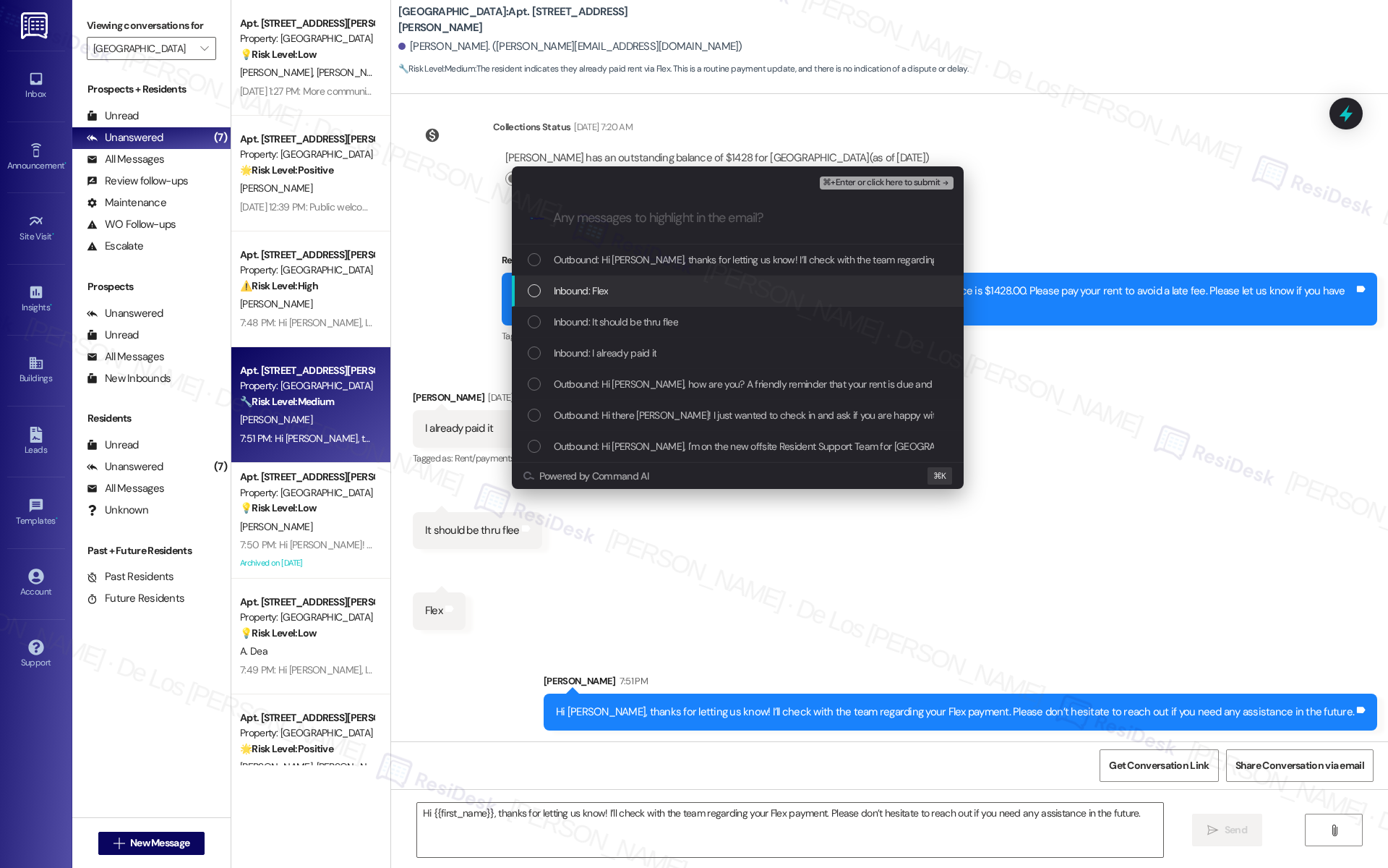
drag, startPoint x: 631, startPoint y: 290, endPoint x: 622, endPoint y: 325, distance: 36.1
click at [631, 291] on div "Inbound: Flex" at bounding box center [739, 291] width 423 height 16
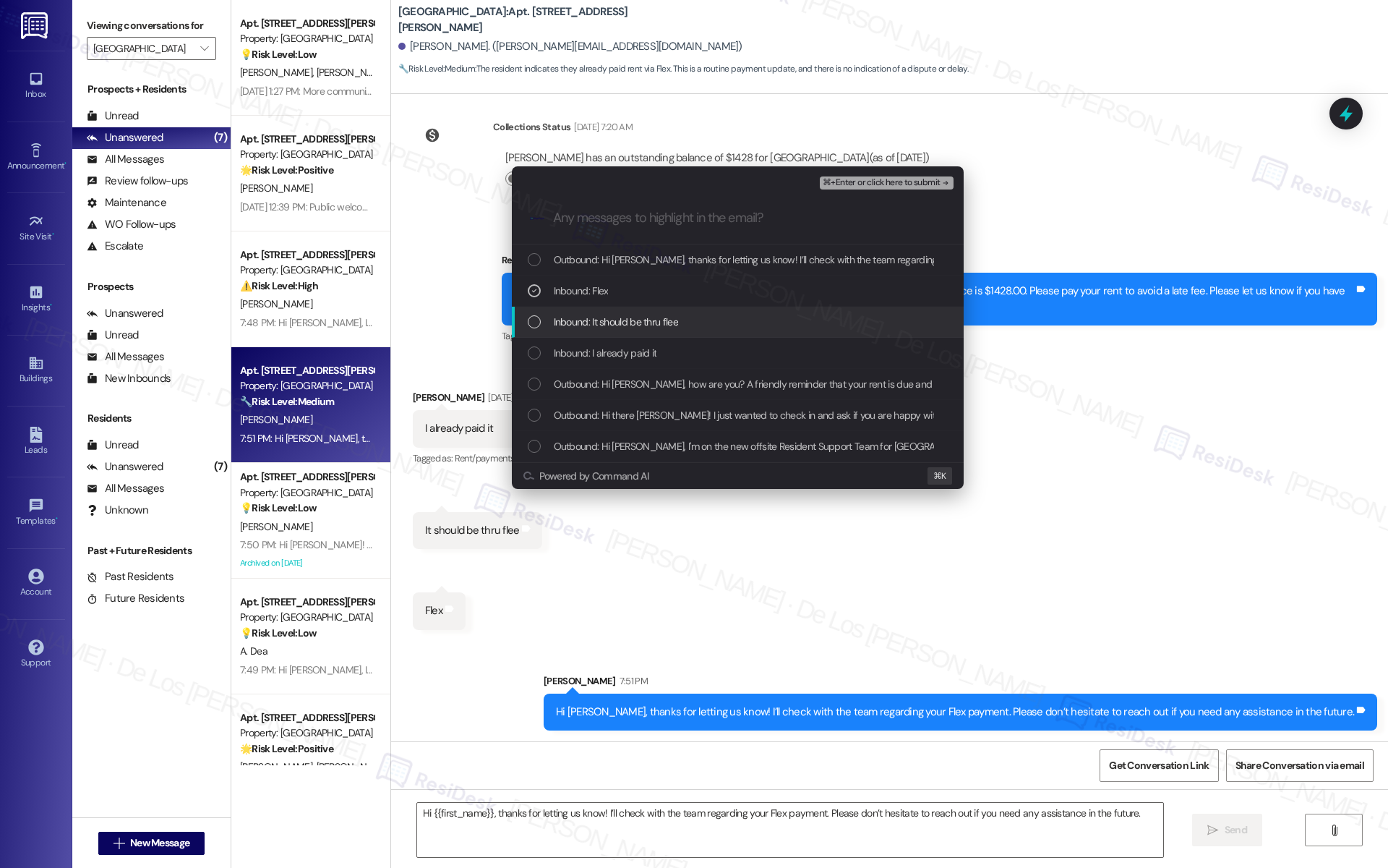
click at [622, 325] on span "Inbound: It should be thru flee" at bounding box center [615, 321] width 124 height 16
click at [615, 355] on span "Inbound: I already paid it" at bounding box center [605, 353] width 103 height 16
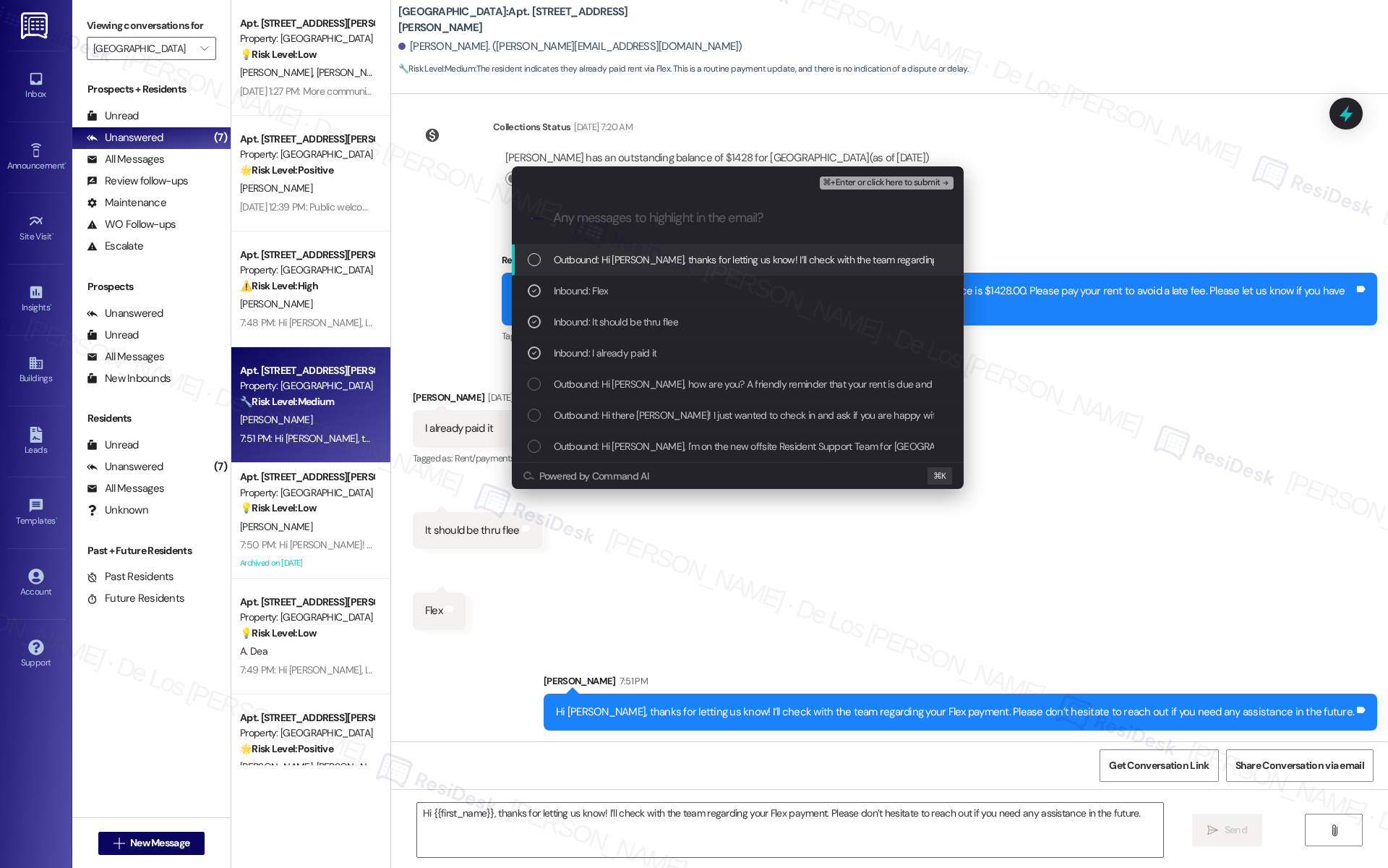
click at [838, 180] on span "⌘+Enter or click here to submit" at bounding box center [881, 182] width 117 height 10
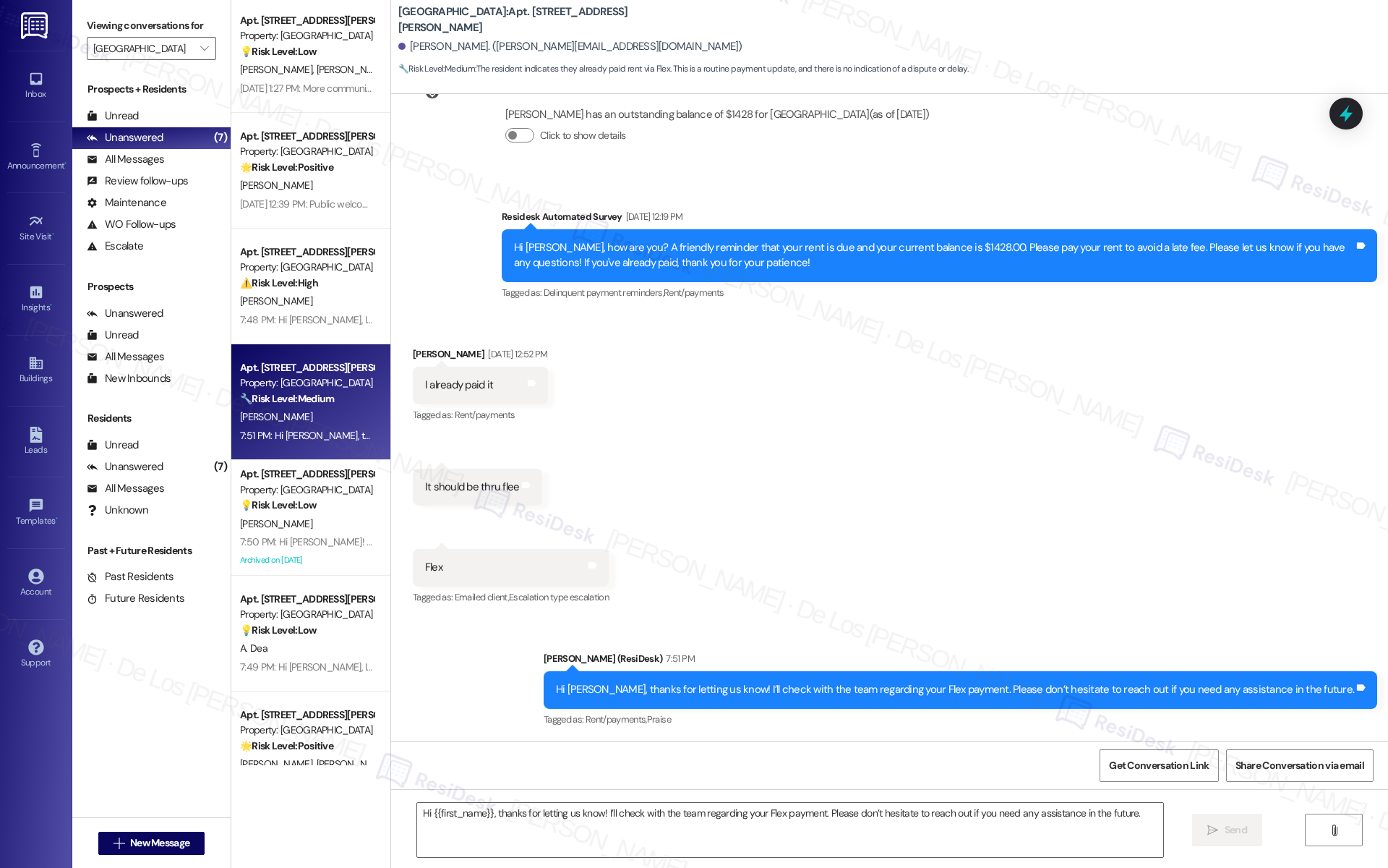
scroll to position [0, 0]
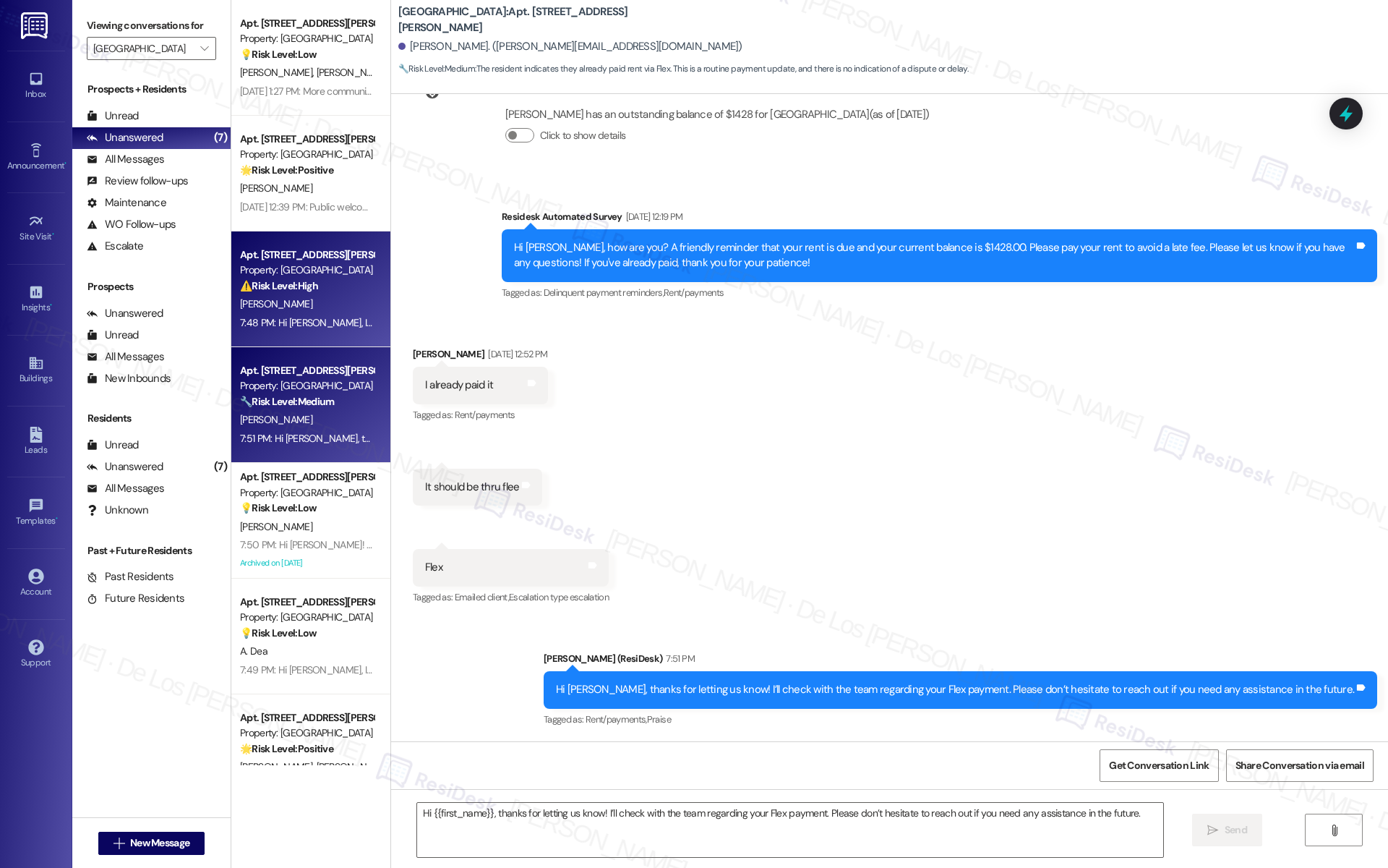
click at [293, 346] on div "Apt. 704, [STREET_ADDRESS][PERSON_NAME] Property: [GEOGRAPHIC_DATA] ⚠️ Risk Lev…" at bounding box center [310, 289] width 159 height 116
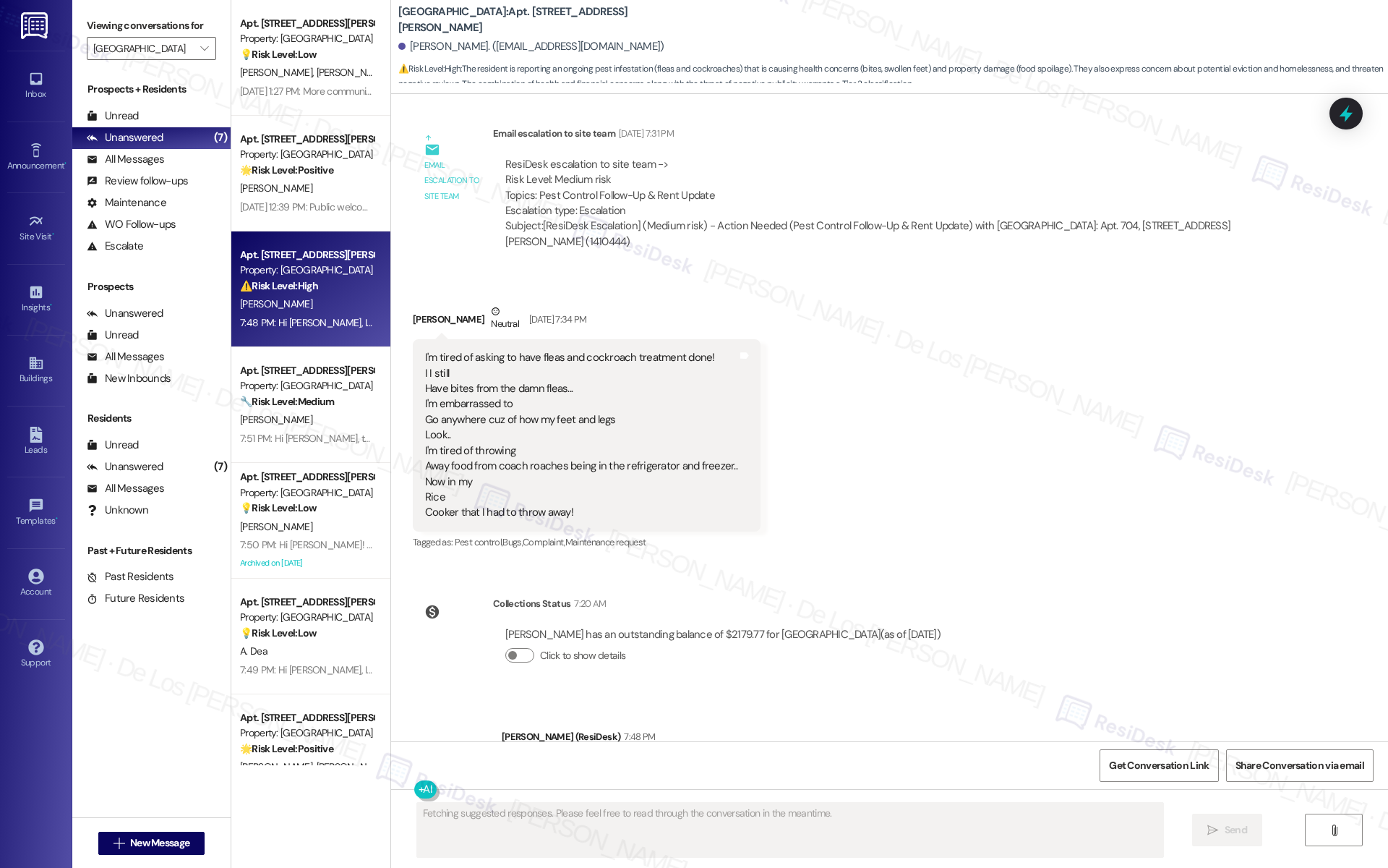
scroll to position [10919, 0]
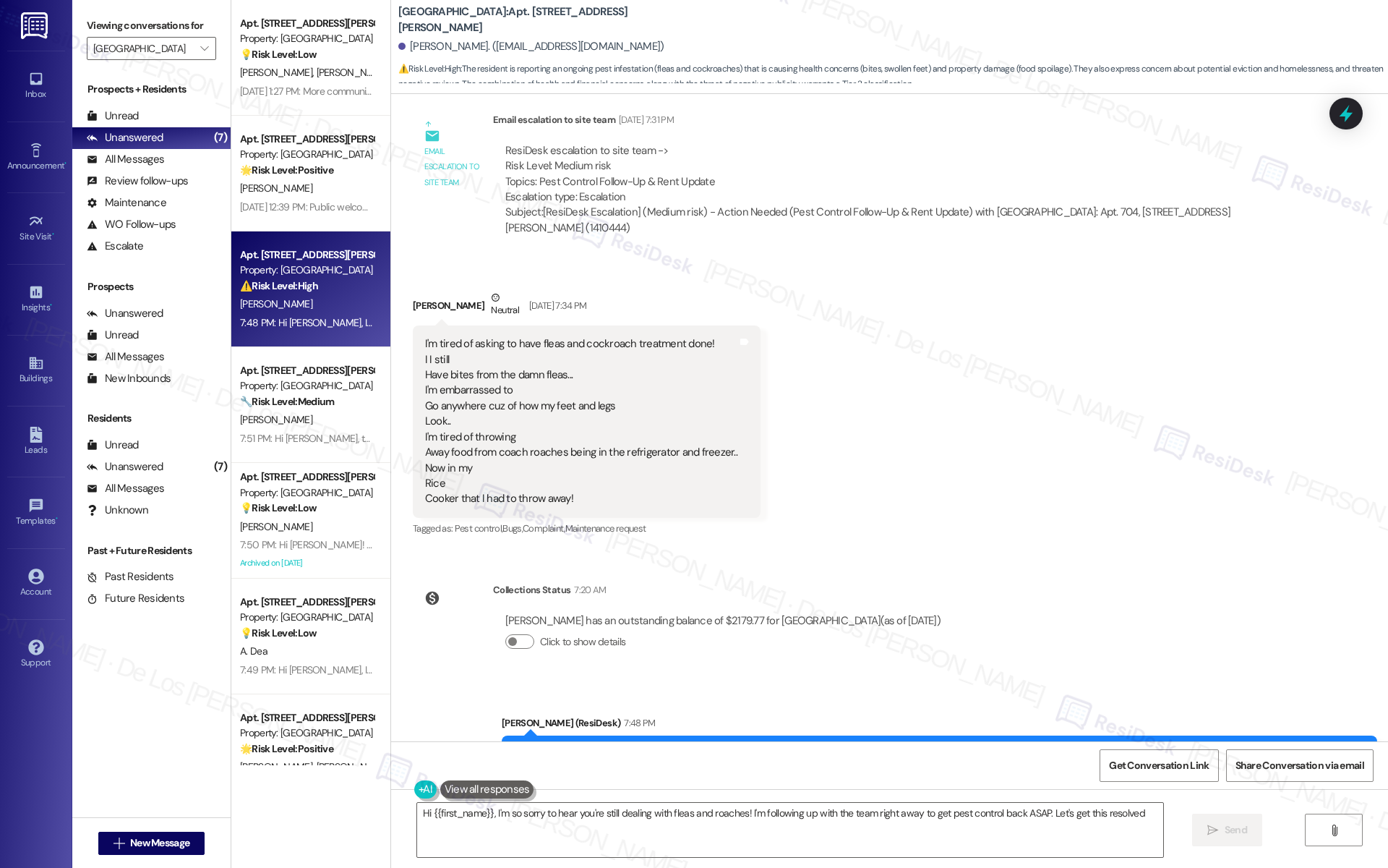
type textarea "Hi {{first_name}}, I'm so sorry to hear you're still dealing with fleas and roa…"
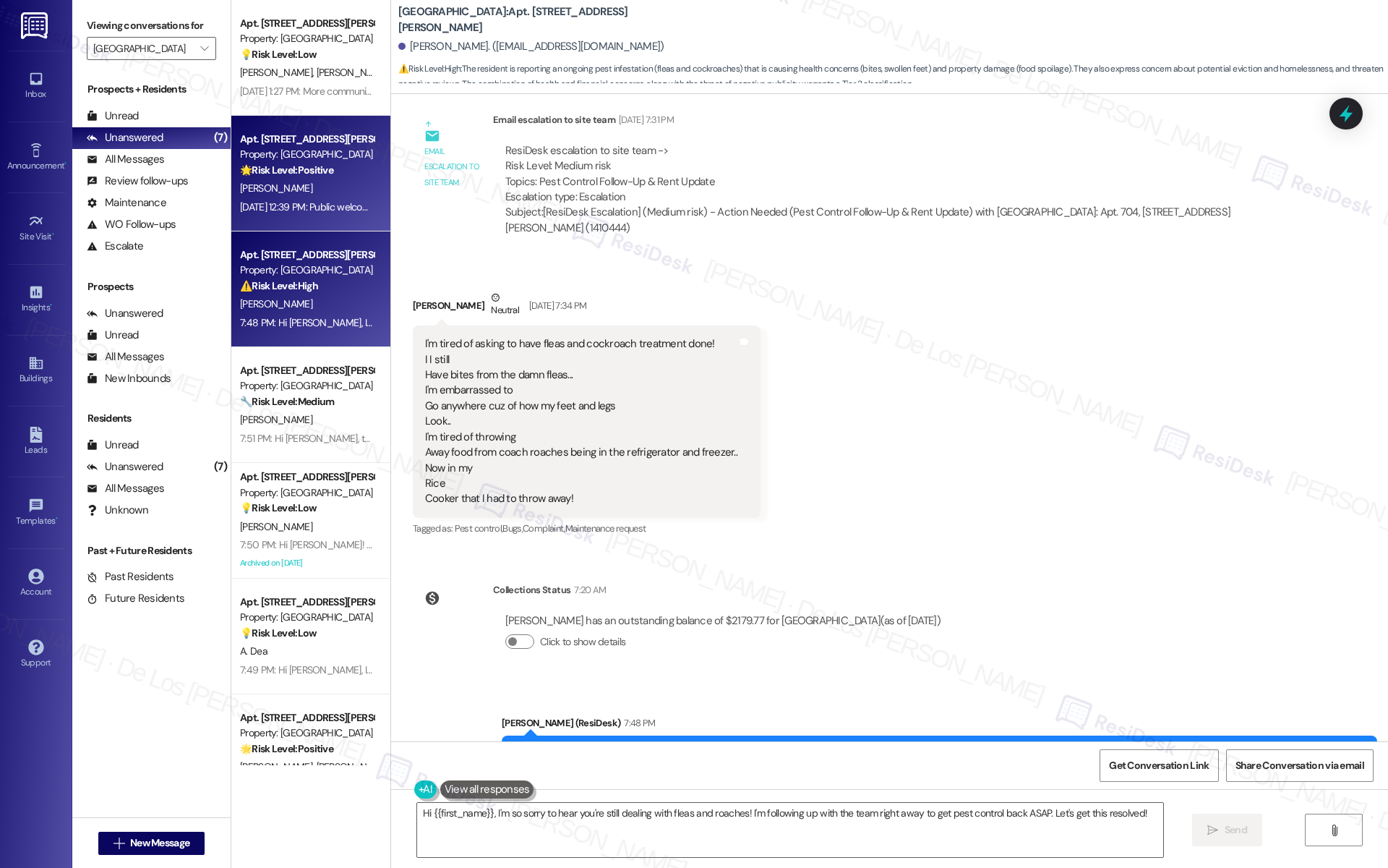
click at [272, 203] on div "[DATE] 12:39 PM: Public welcoming,have a nice weekend [DATE] 12:39 PM: Public w…" at bounding box center [357, 206] width 233 height 13
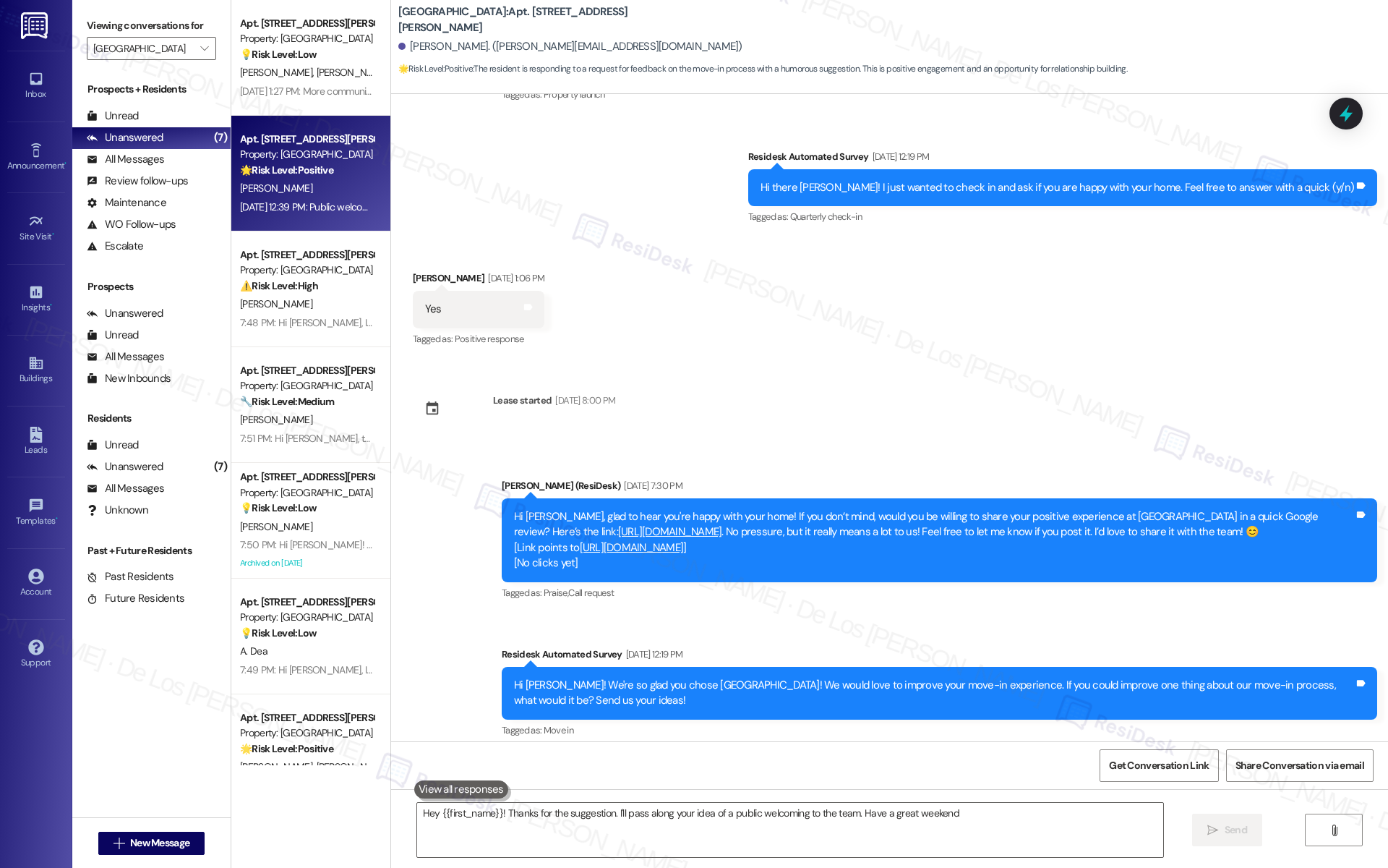
type textarea "Hey {{first_name}}! Thanks for the suggestion. I'll pass along your idea of a p…"
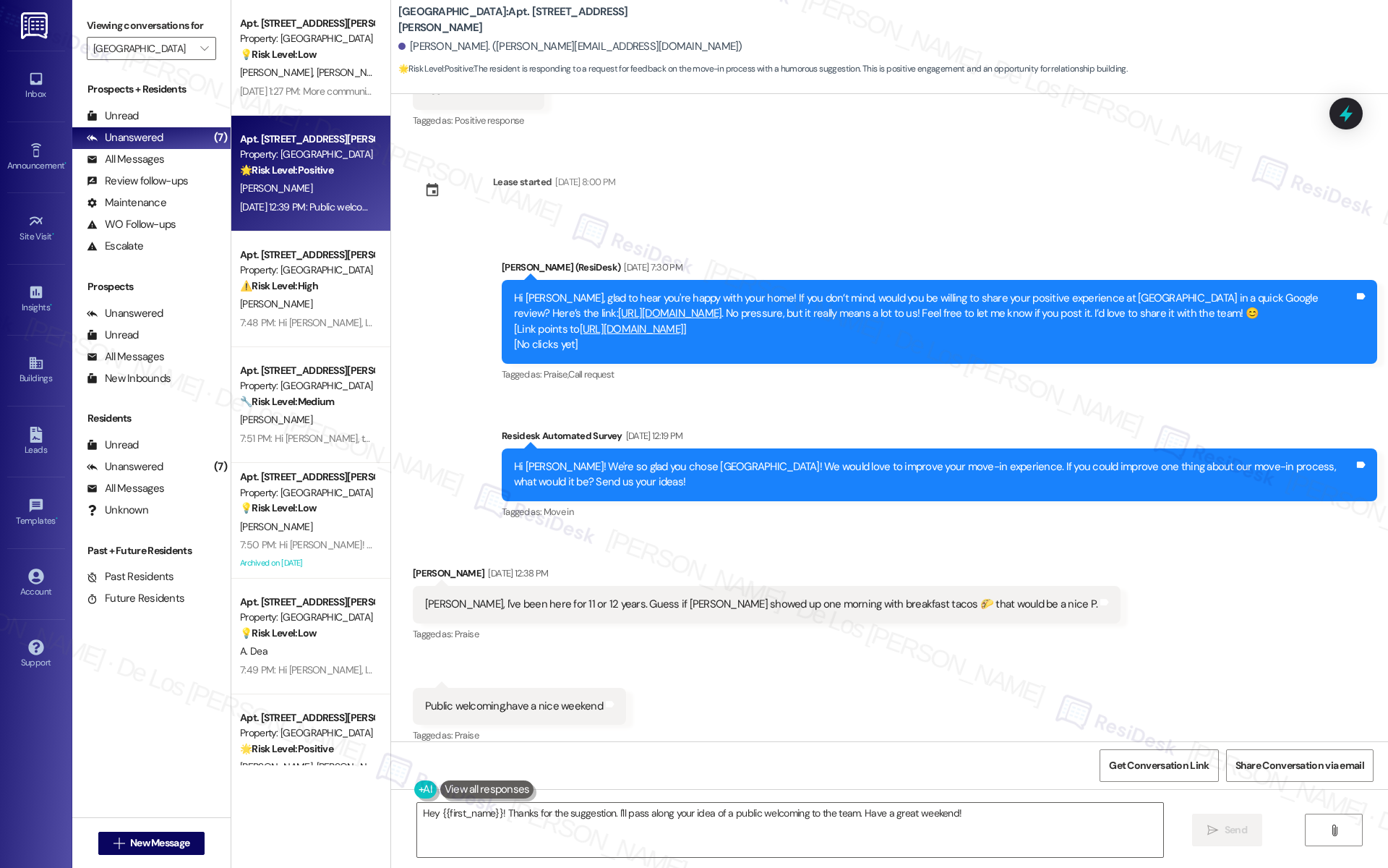
scroll to position [361, 0]
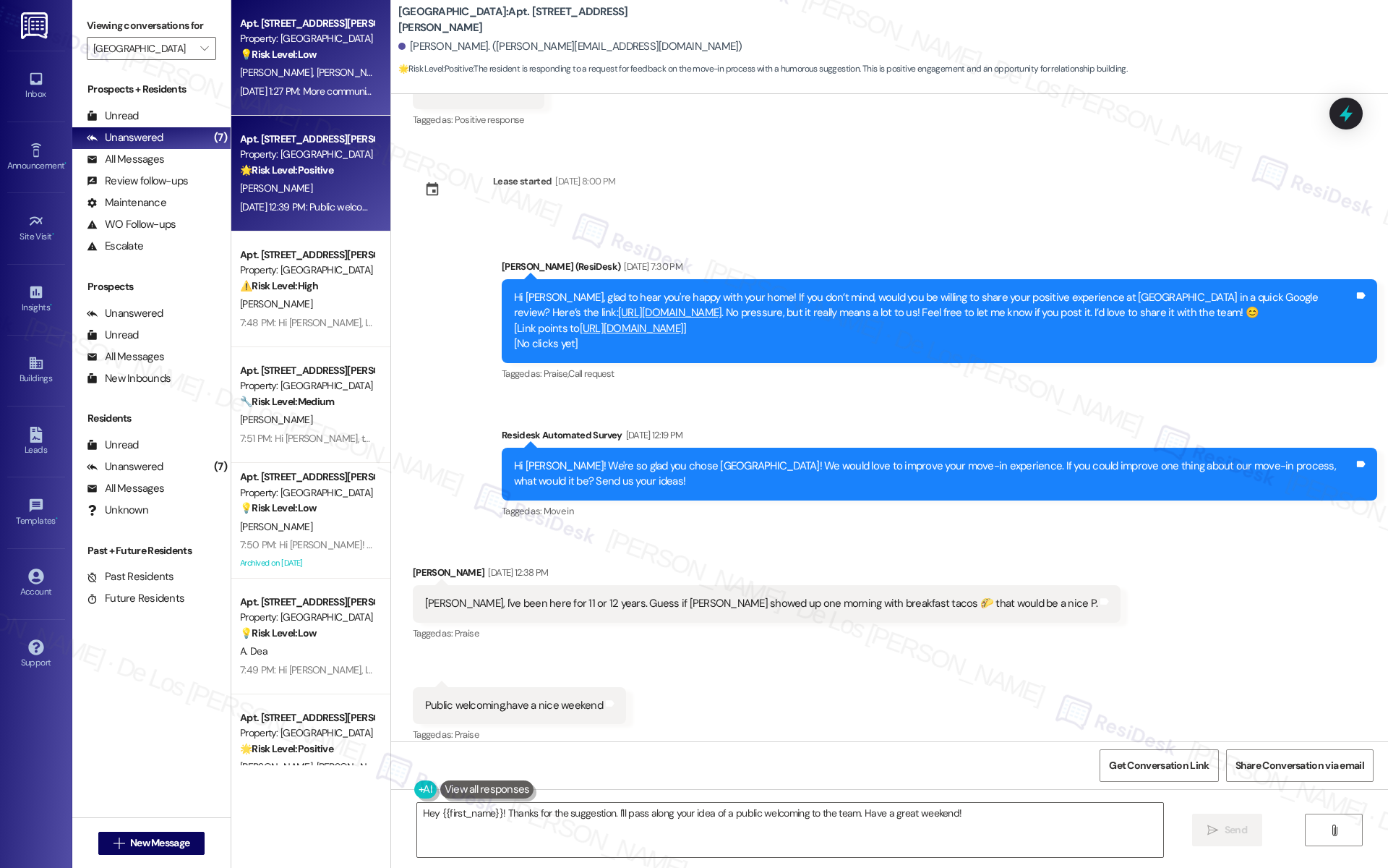
click at [281, 88] on div "[DATE] 1:27 PM: More communication around the time before move in! Just to know…" at bounding box center [784, 91] width 1087 height 13
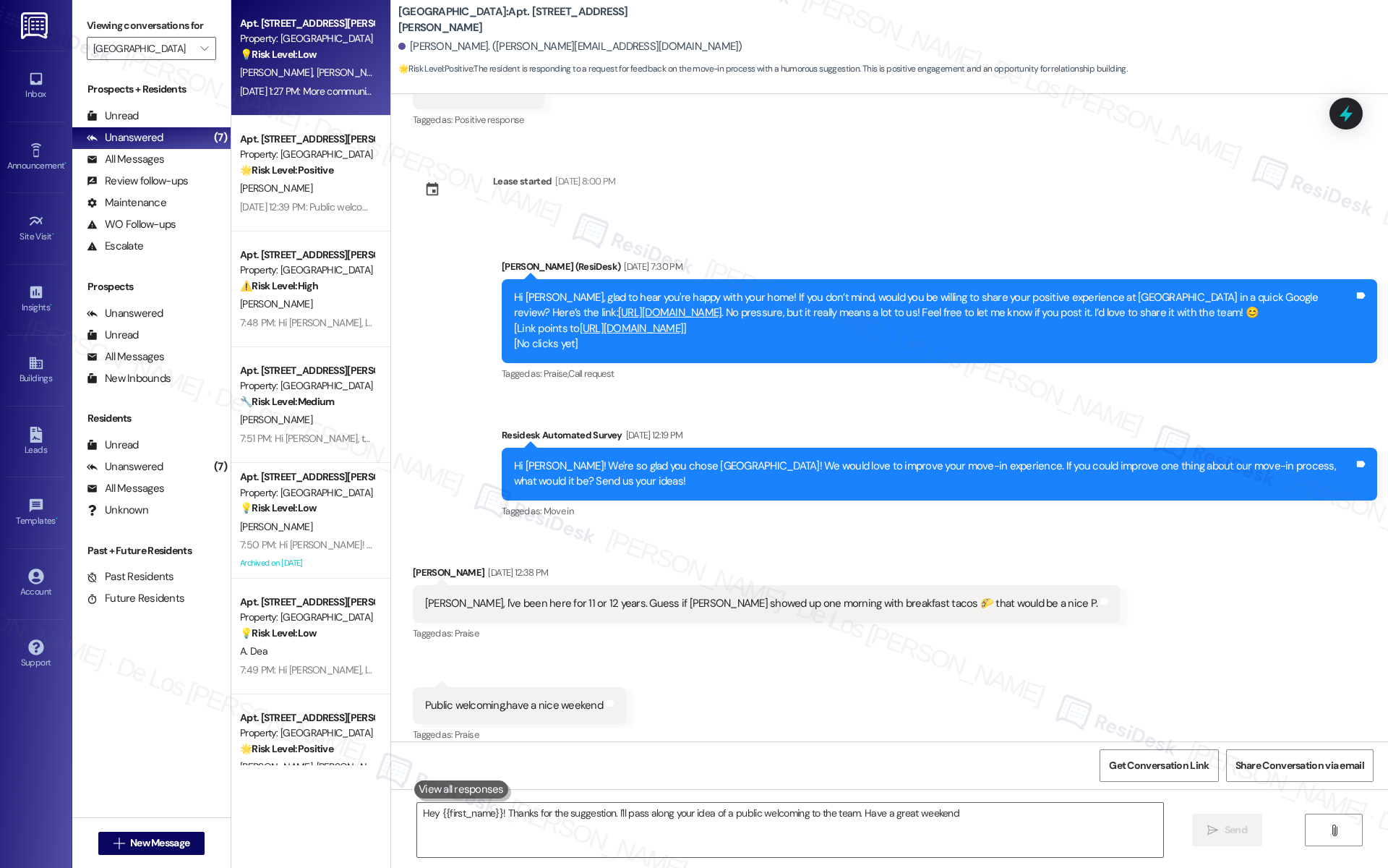
type textarea "Hey {{first_name}}! Thanks for the suggestion. I'll pass along your idea of a p…"
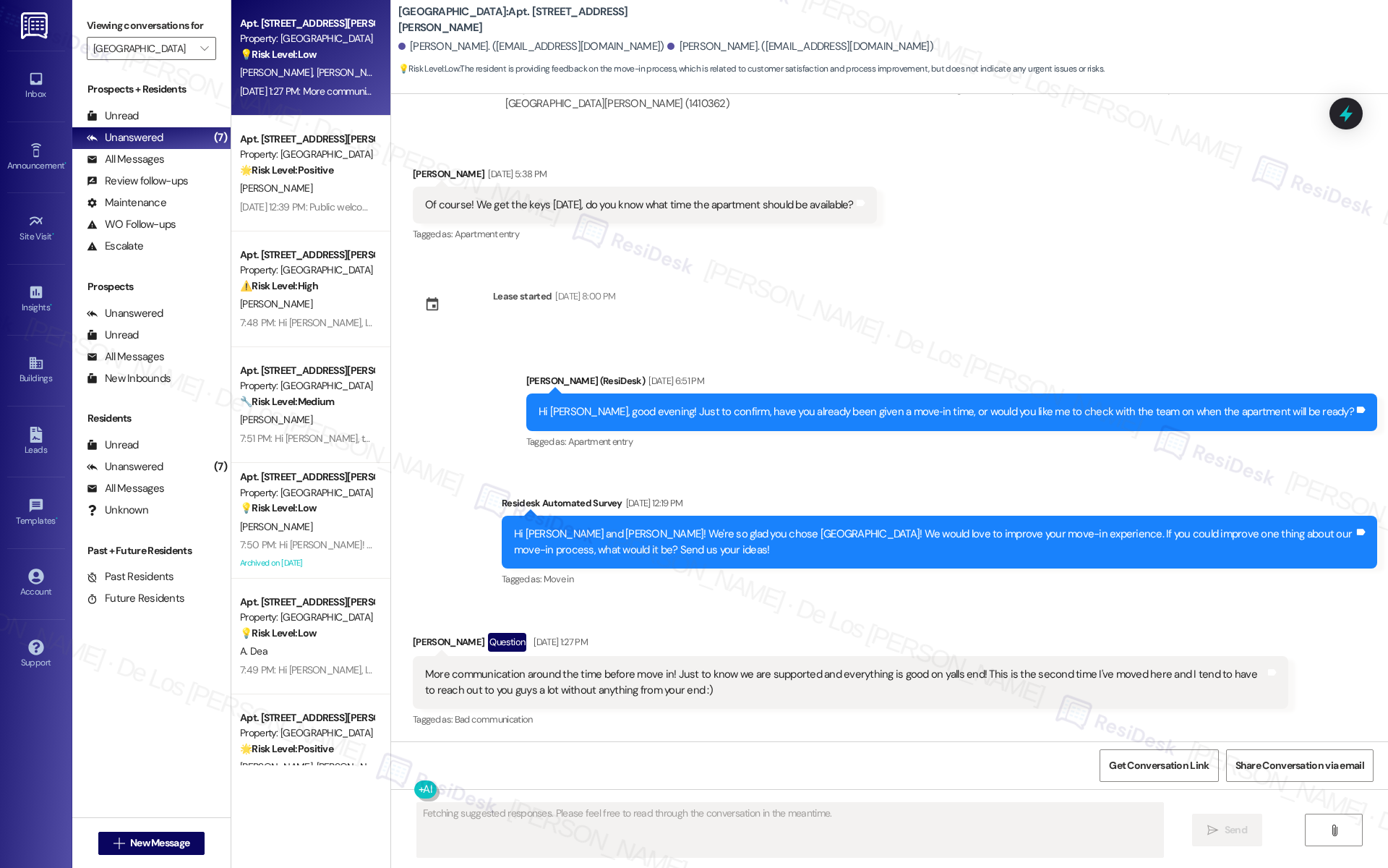
scroll to position [945, 0]
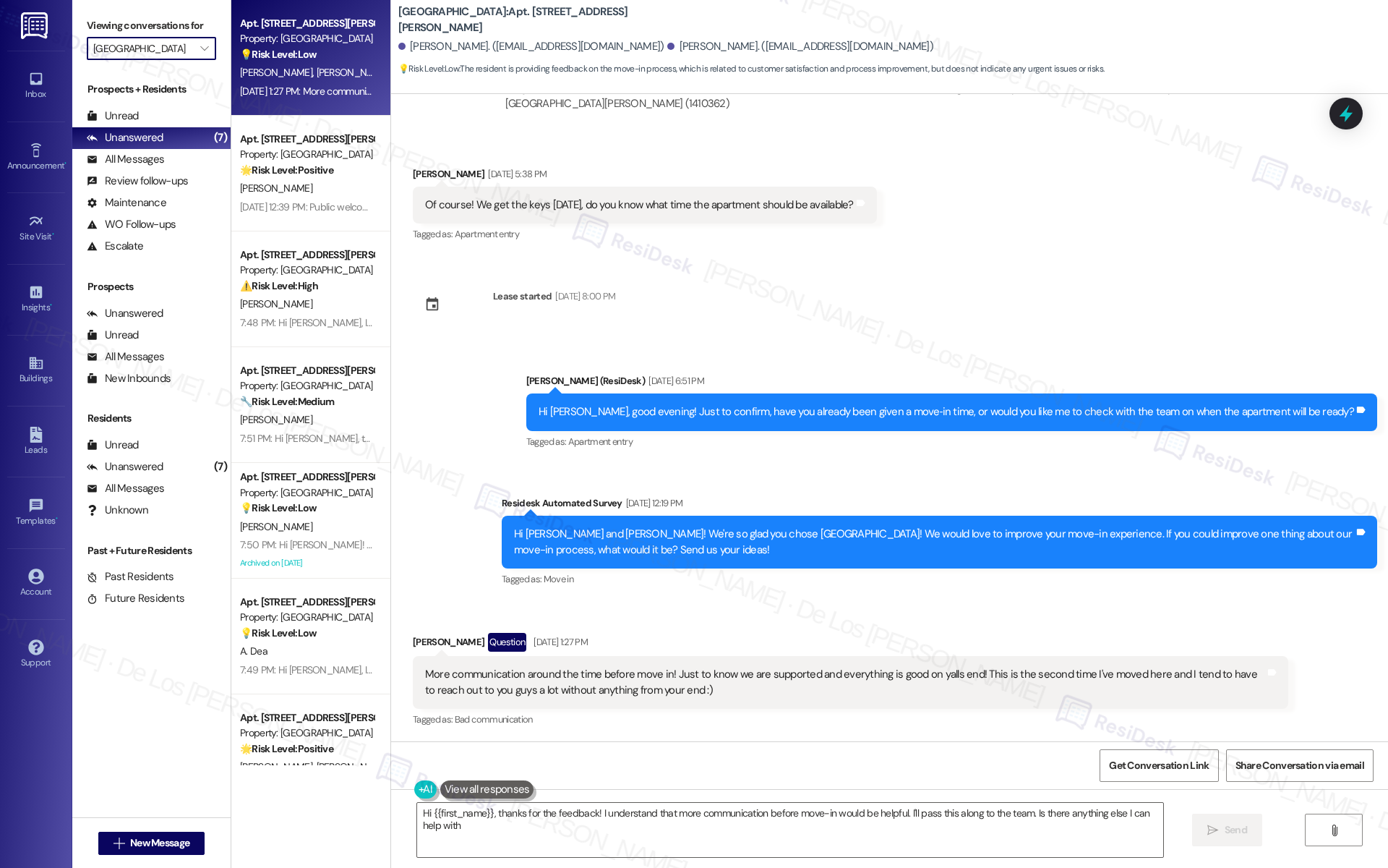
type textarea "Hi {{first_name}}, thanks for the feedback! I understand that more communicatio…"
click at [164, 47] on input "[GEOGRAPHIC_DATA]" at bounding box center [143, 48] width 100 height 23
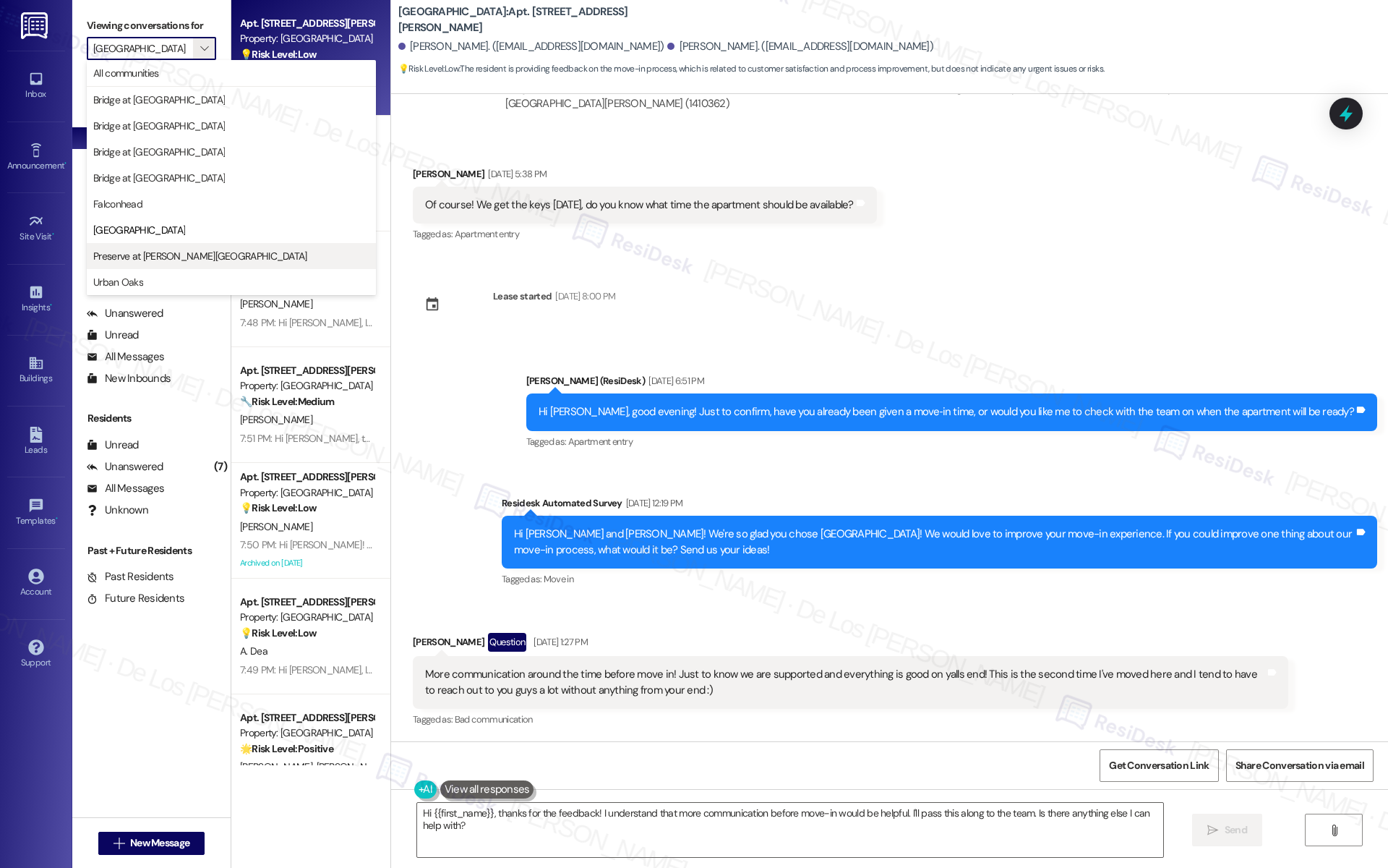
click at [160, 256] on span "Preserve at [PERSON_NAME][GEOGRAPHIC_DATA]" at bounding box center [200, 256] width 214 height 14
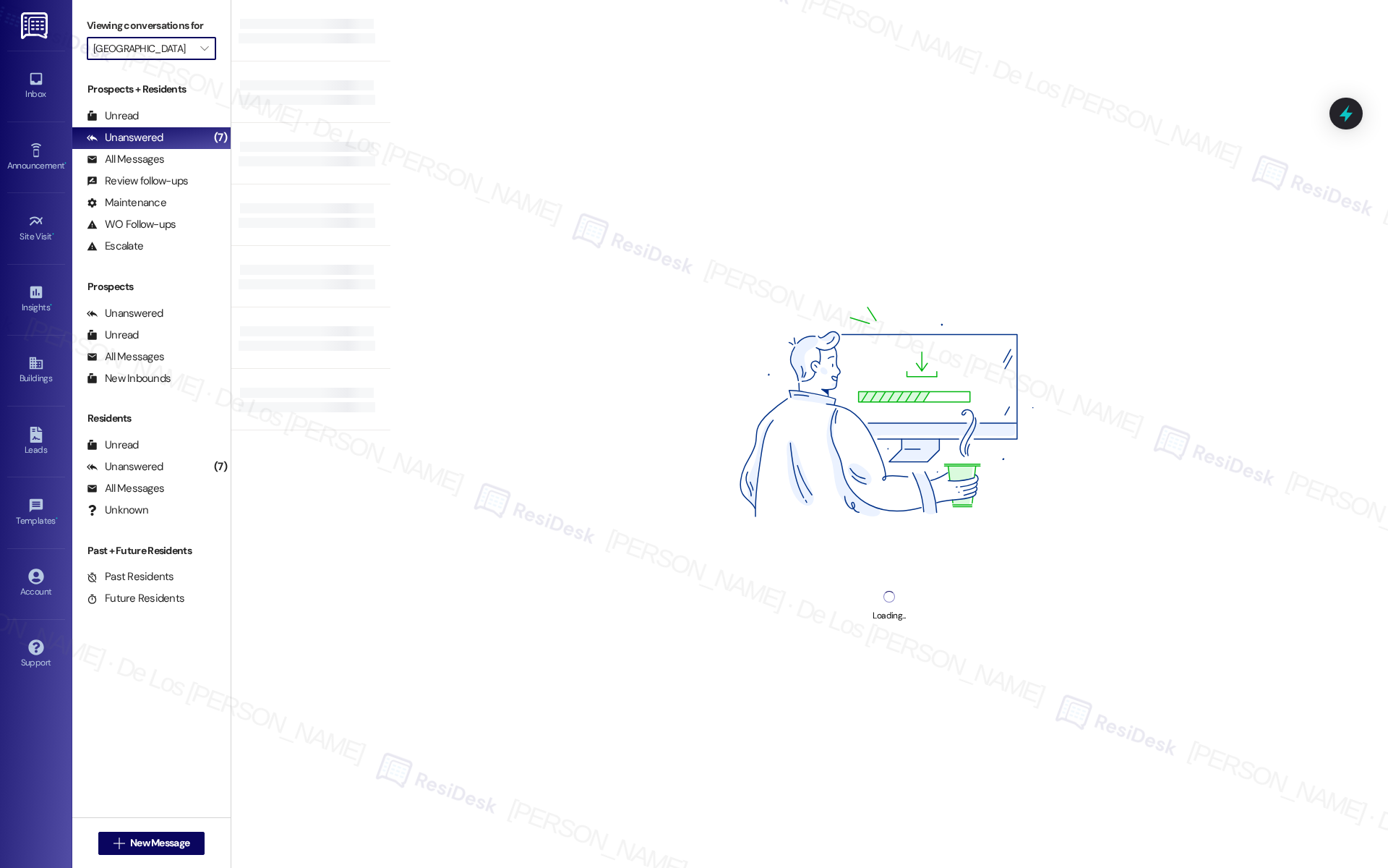
type input "Preserve at [PERSON_NAME][GEOGRAPHIC_DATA]"
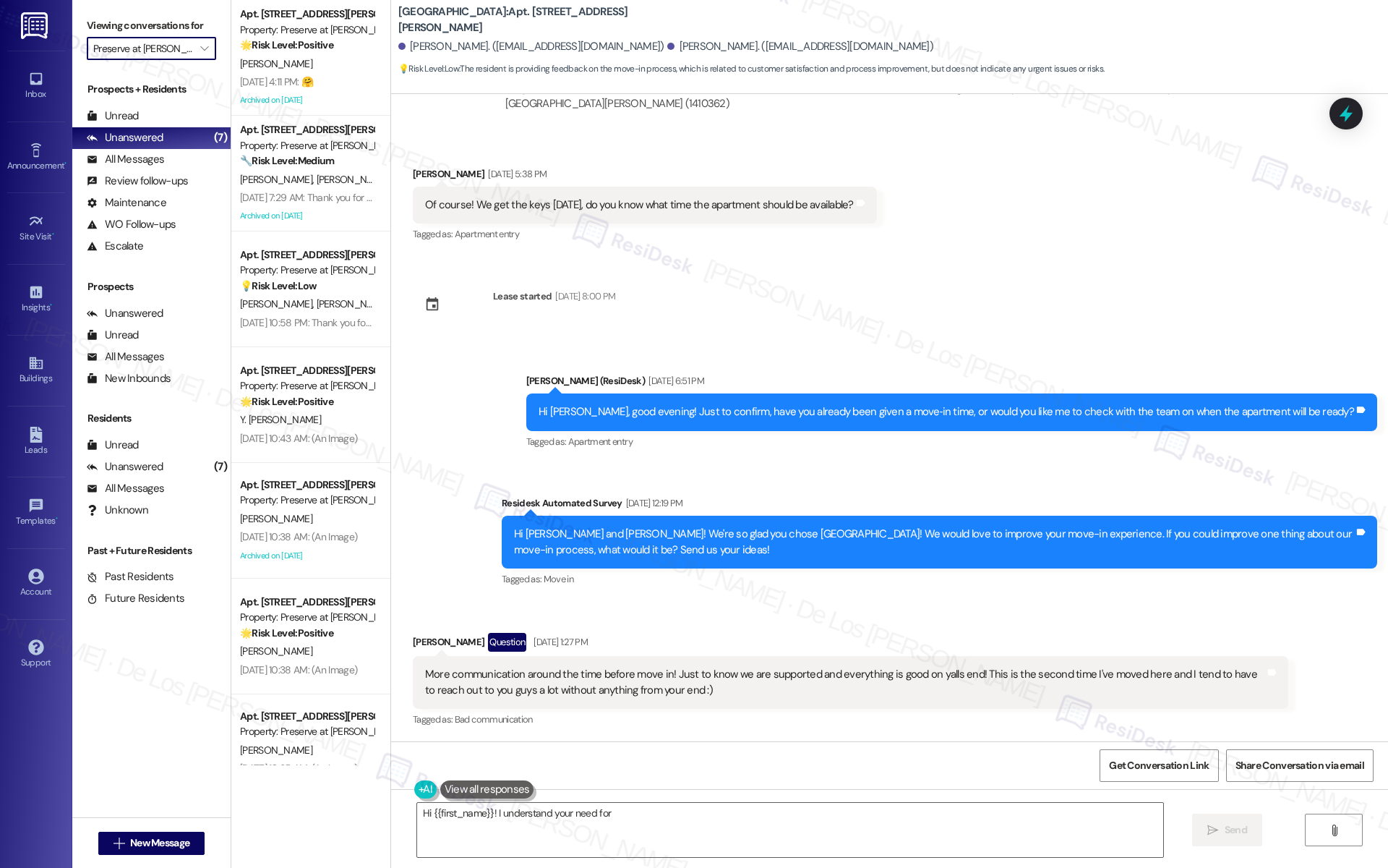
click at [171, 42] on input "Preserve at [PERSON_NAME][GEOGRAPHIC_DATA]" at bounding box center [143, 48] width 100 height 23
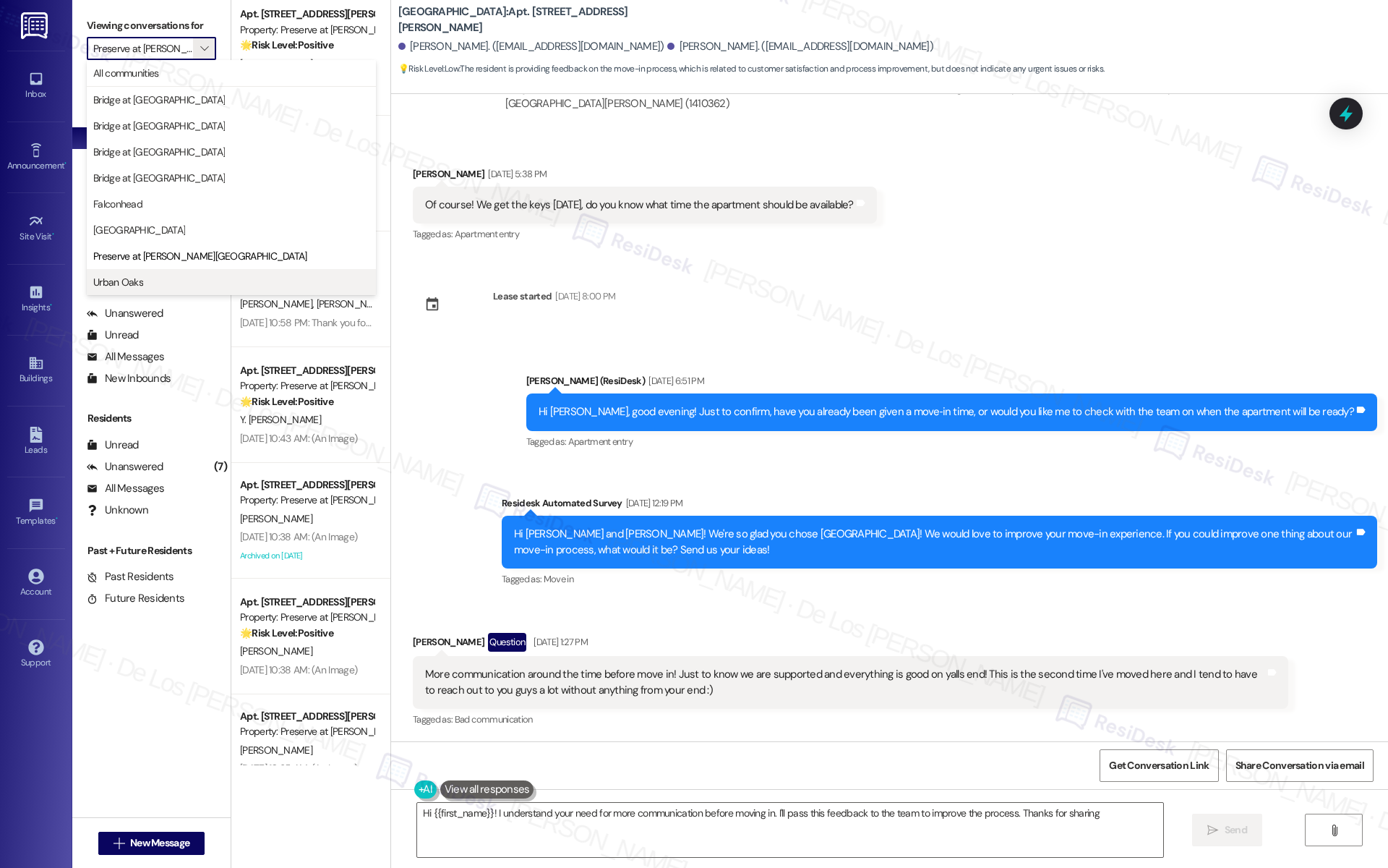
type textarea "Hi {{first_name}}! I understand your need for more communication before moving …"
click at [165, 283] on span "Urban Oaks" at bounding box center [231, 282] width 276 height 14
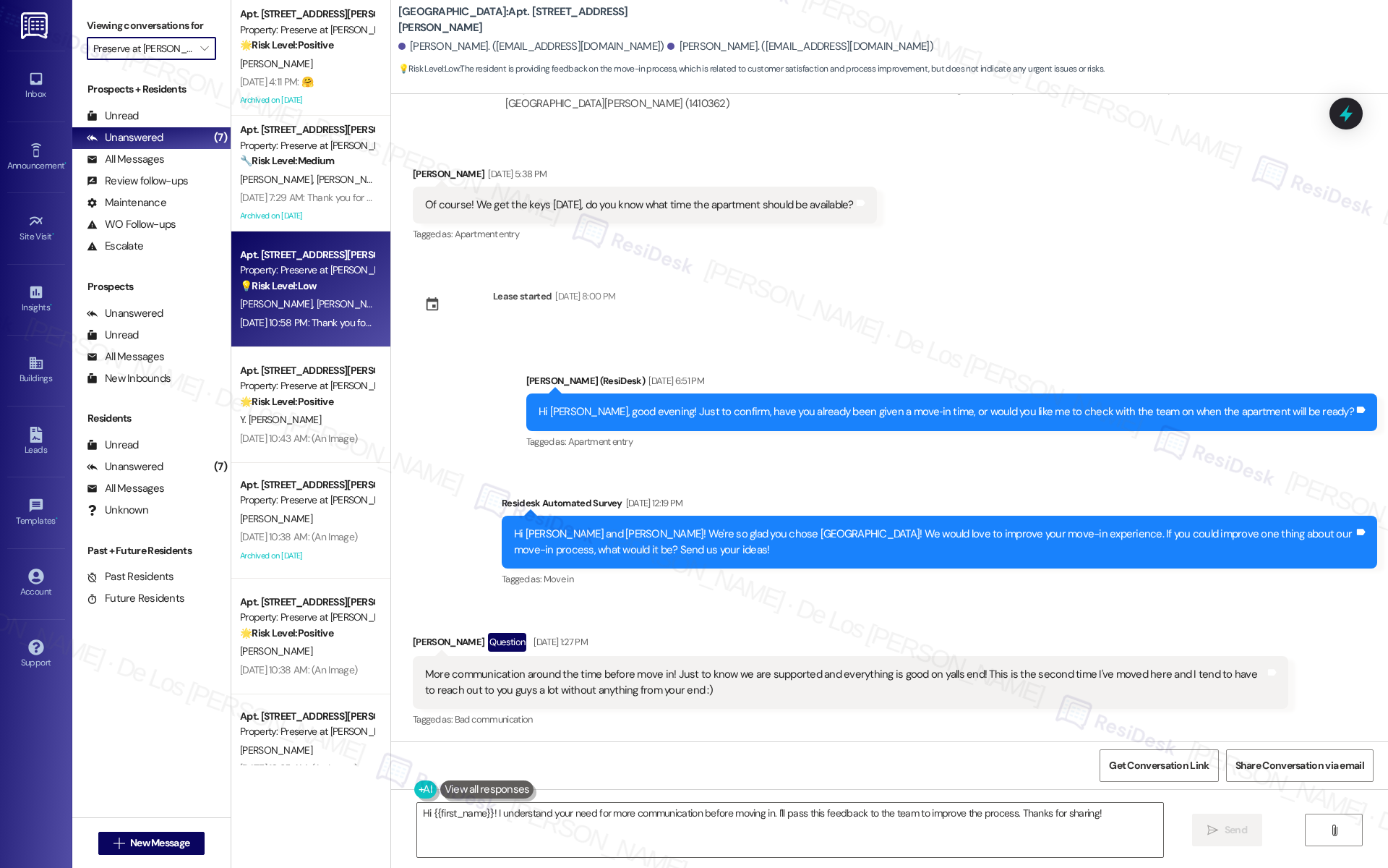
type input "Urban Oaks"
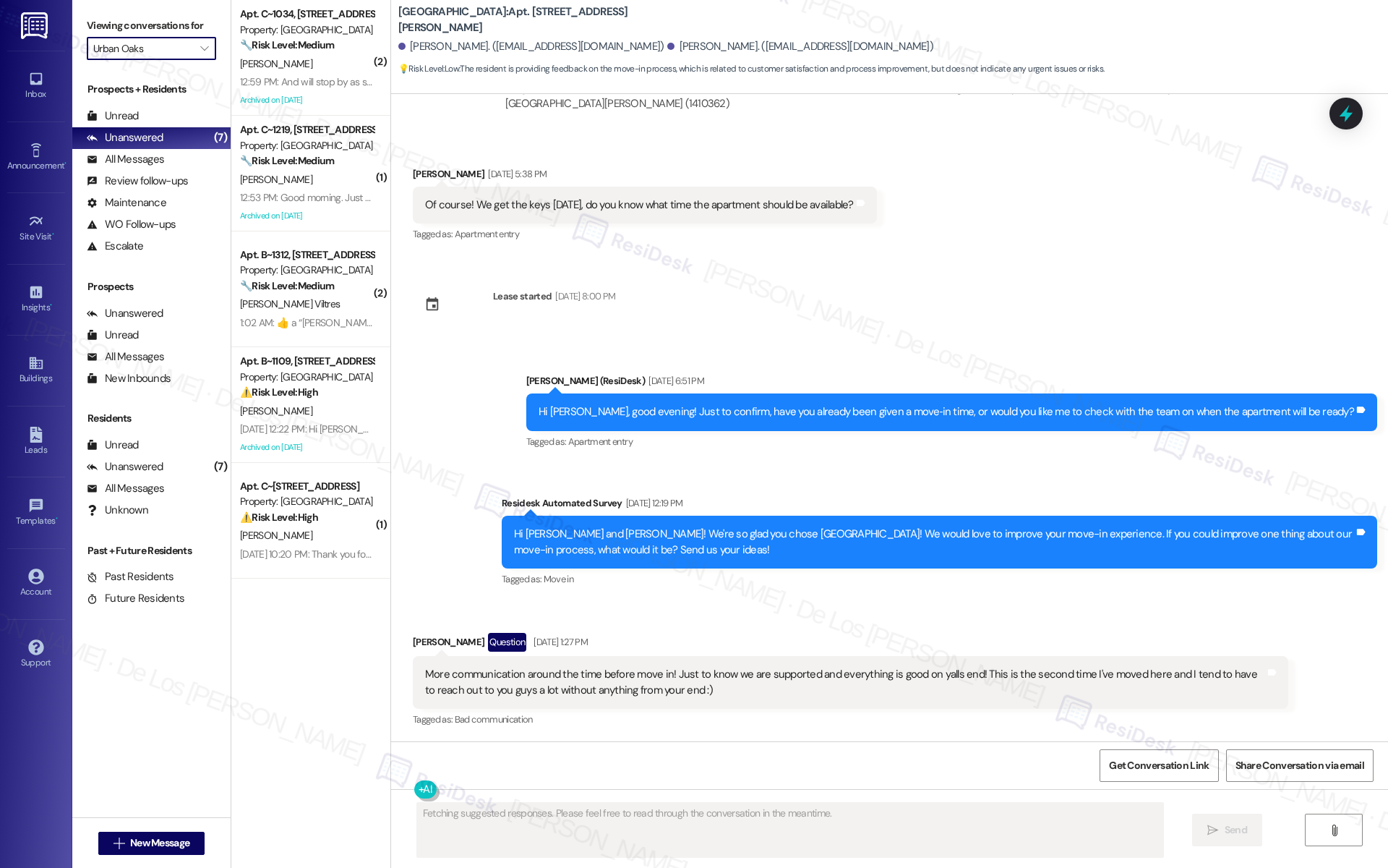
scroll to position [945, 0]
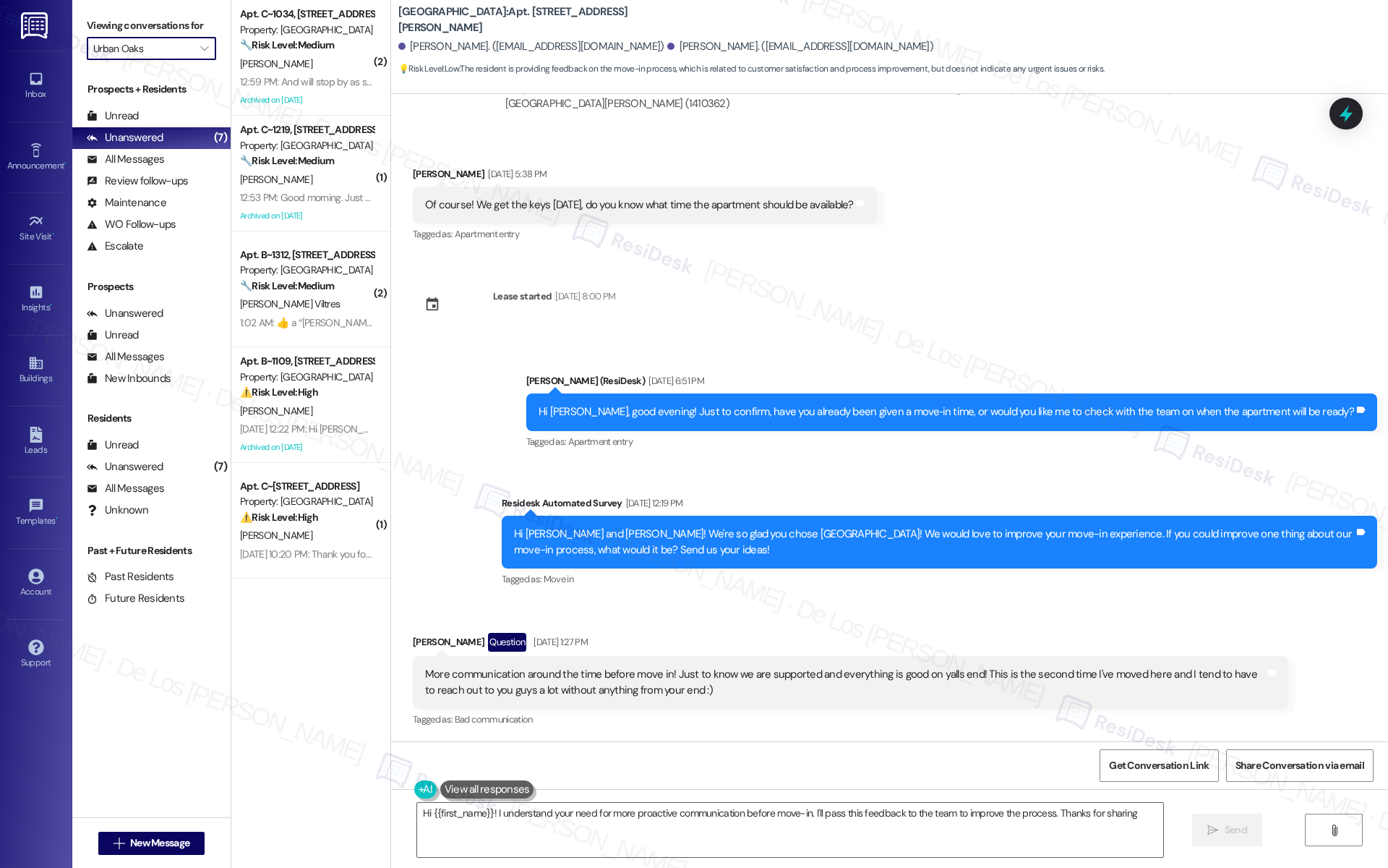
type textarea "Hi {{first_name}}! I understand your need for more proactive communication befo…"
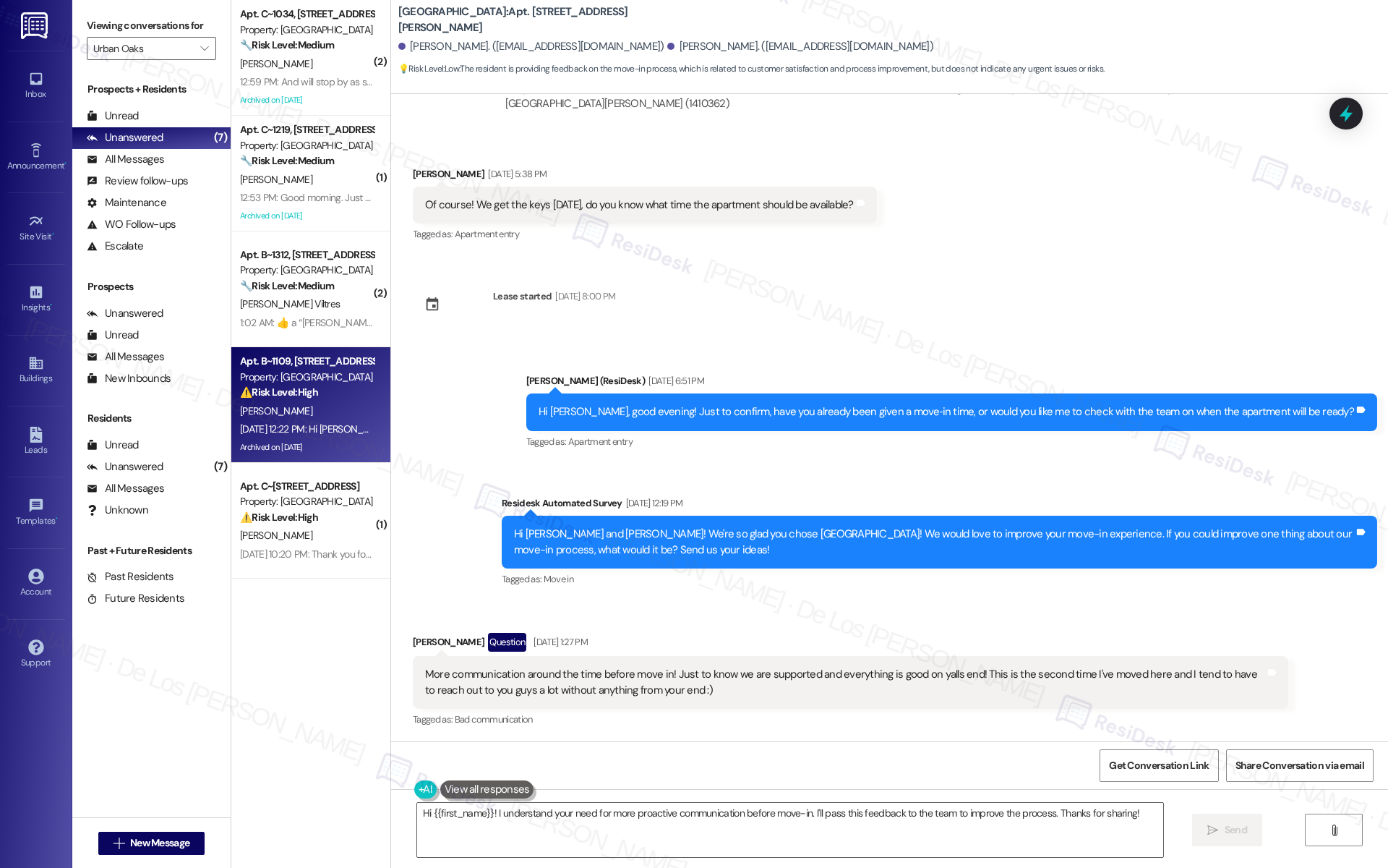
click at [277, 360] on div "Apt. B~1109, [STREET_ADDRESS]" at bounding box center [307, 360] width 134 height 15
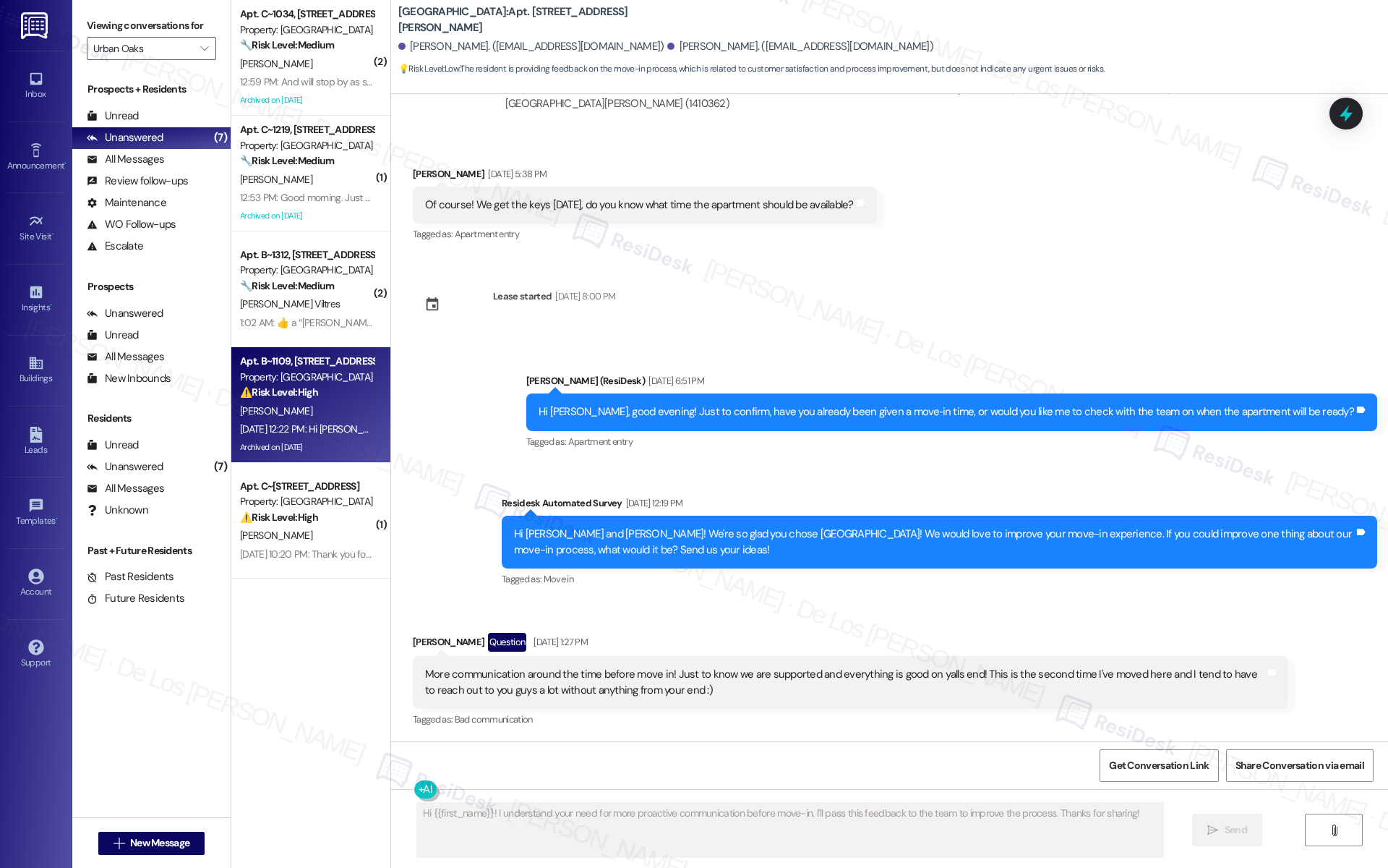
type textarea "Fetching suggested responses. Please feel free to read through the conversation…"
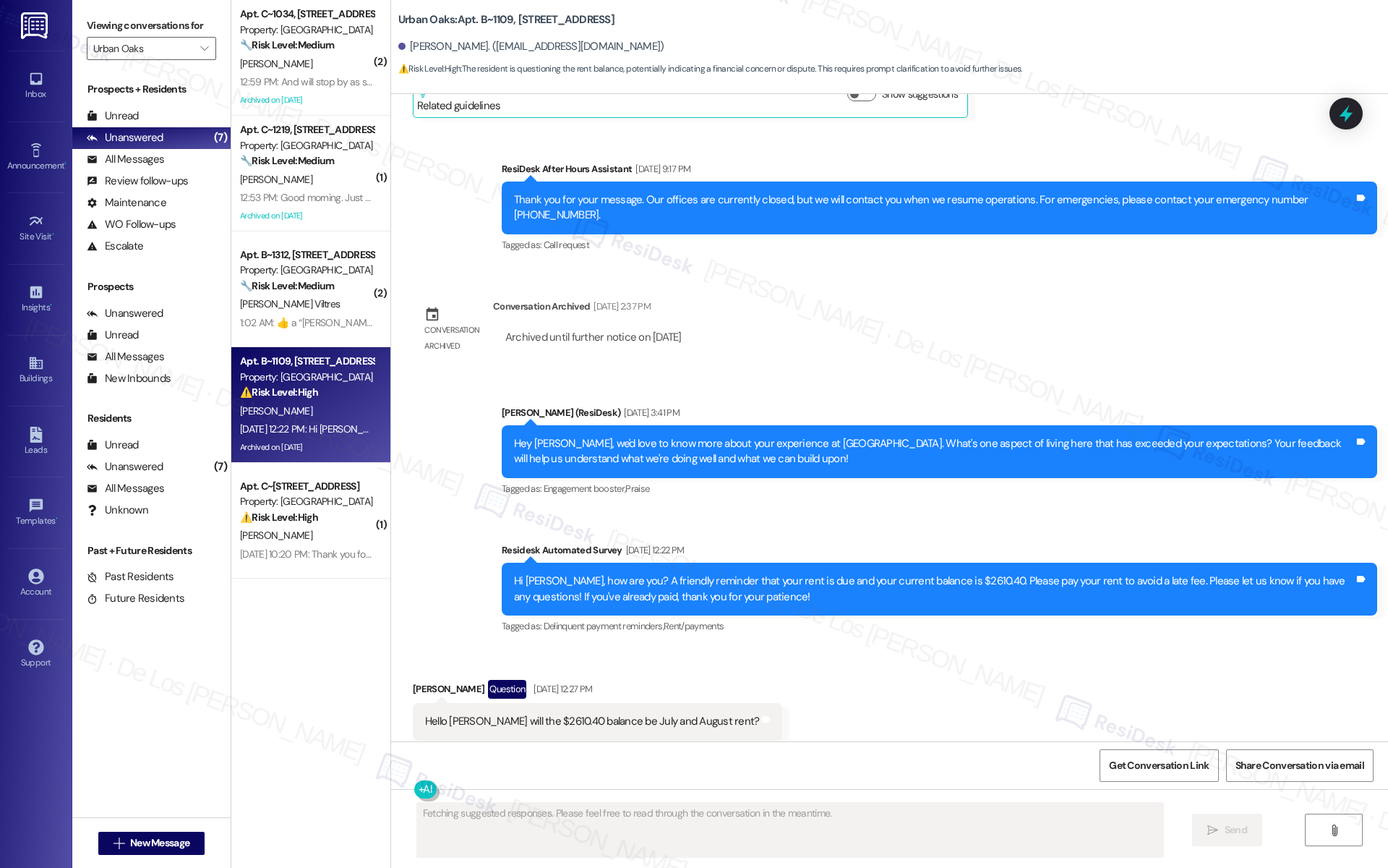
scroll to position [1017, 0]
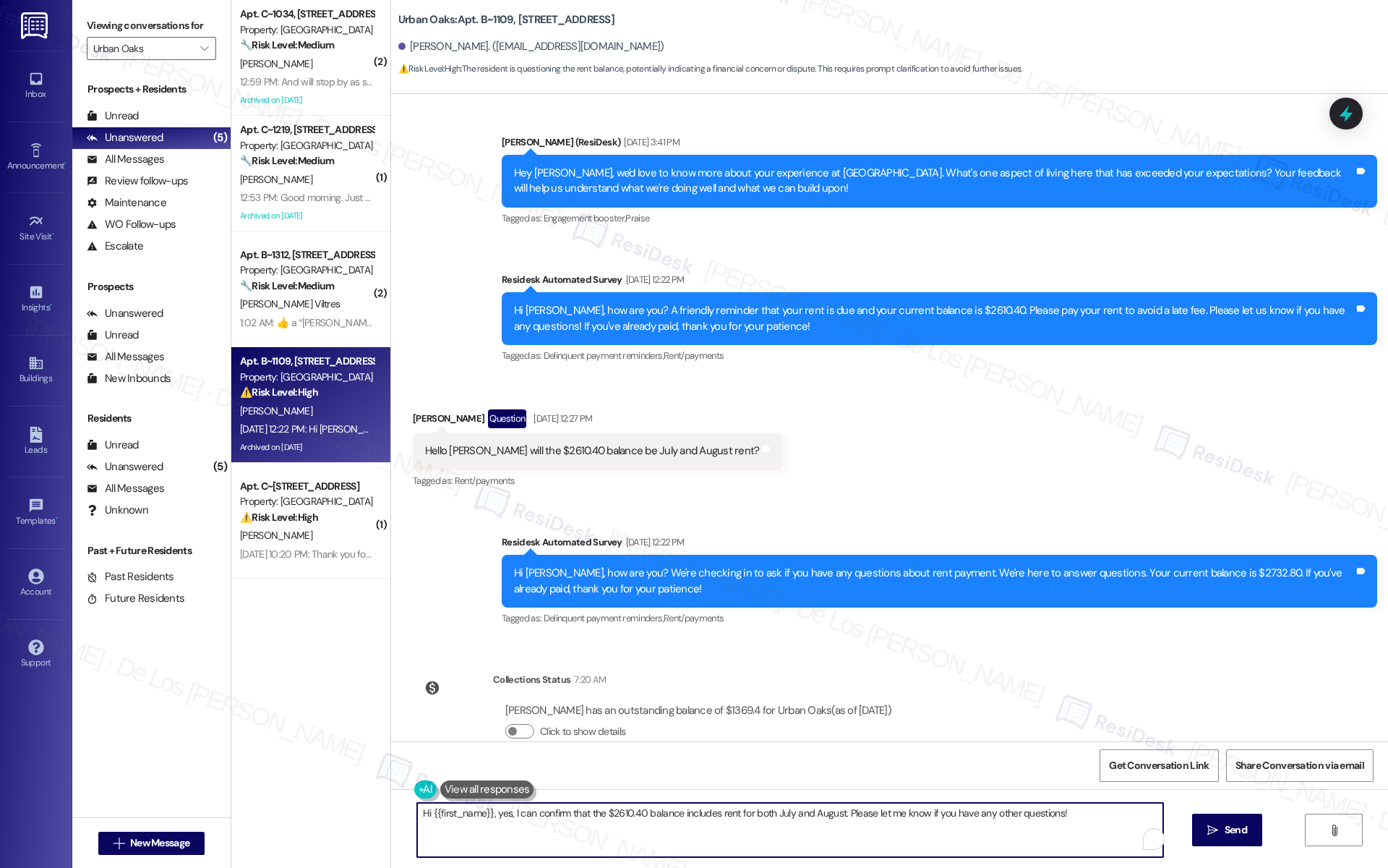
drag, startPoint x: 484, startPoint y: 812, endPoint x: 830, endPoint y: 867, distance: 350.3
click at [830, 867] on div "Hi {{first_name}}, yes, I can confirm that the $2610.40 balance includes rent f…" at bounding box center [889, 843] width 997 height 109
paste textarea "ur question regarding your rent balance, and I’m happy to help with this. I’ll …"
type textarea "Hi {{first_name}}! Apologies for the delay. I understand your question regardin…"
click at [1214, 837] on span " Send" at bounding box center [1227, 829] width 45 height 15
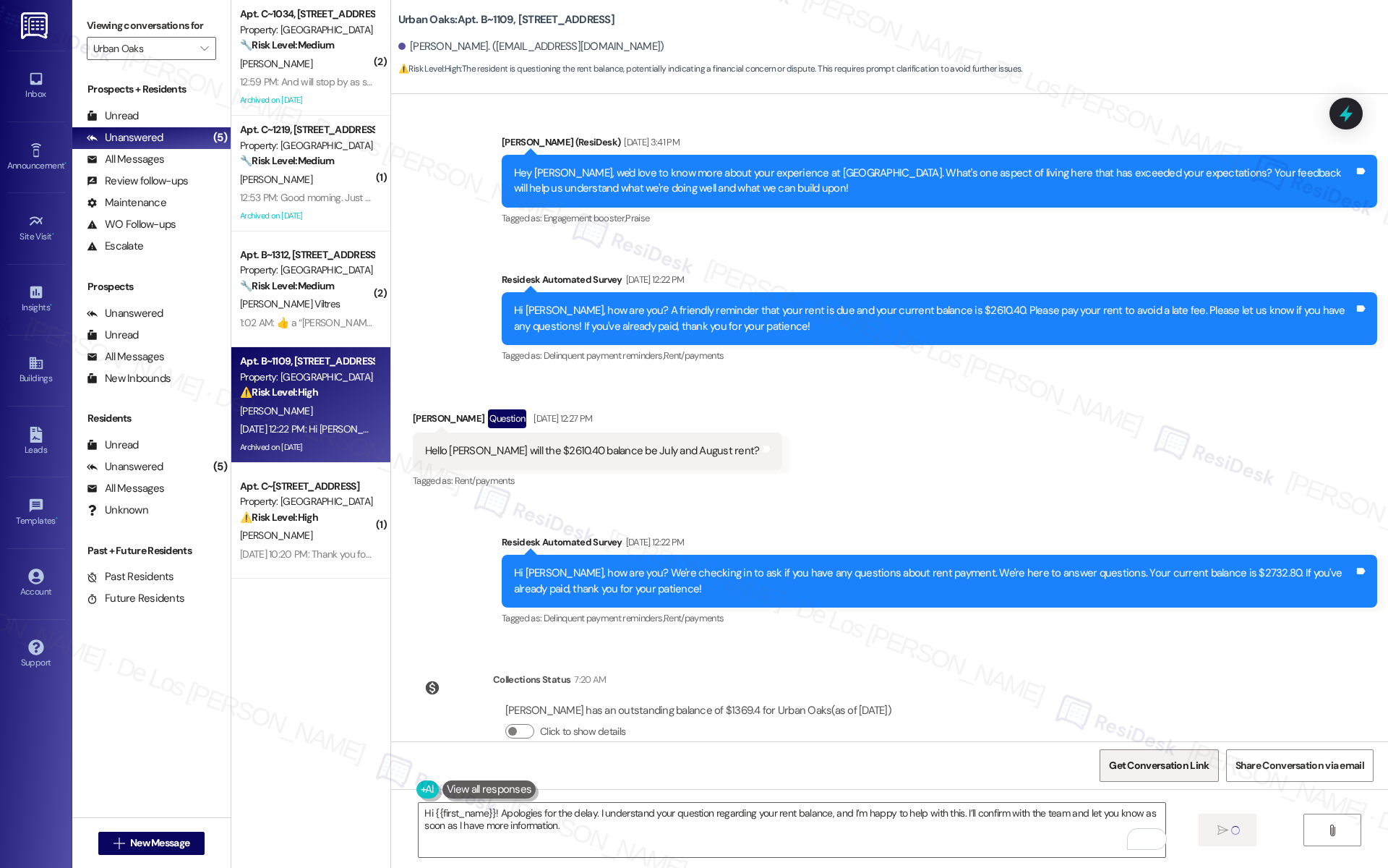
click at [1164, 772] on span "Get Conversation Link" at bounding box center [1159, 766] width 106 height 31
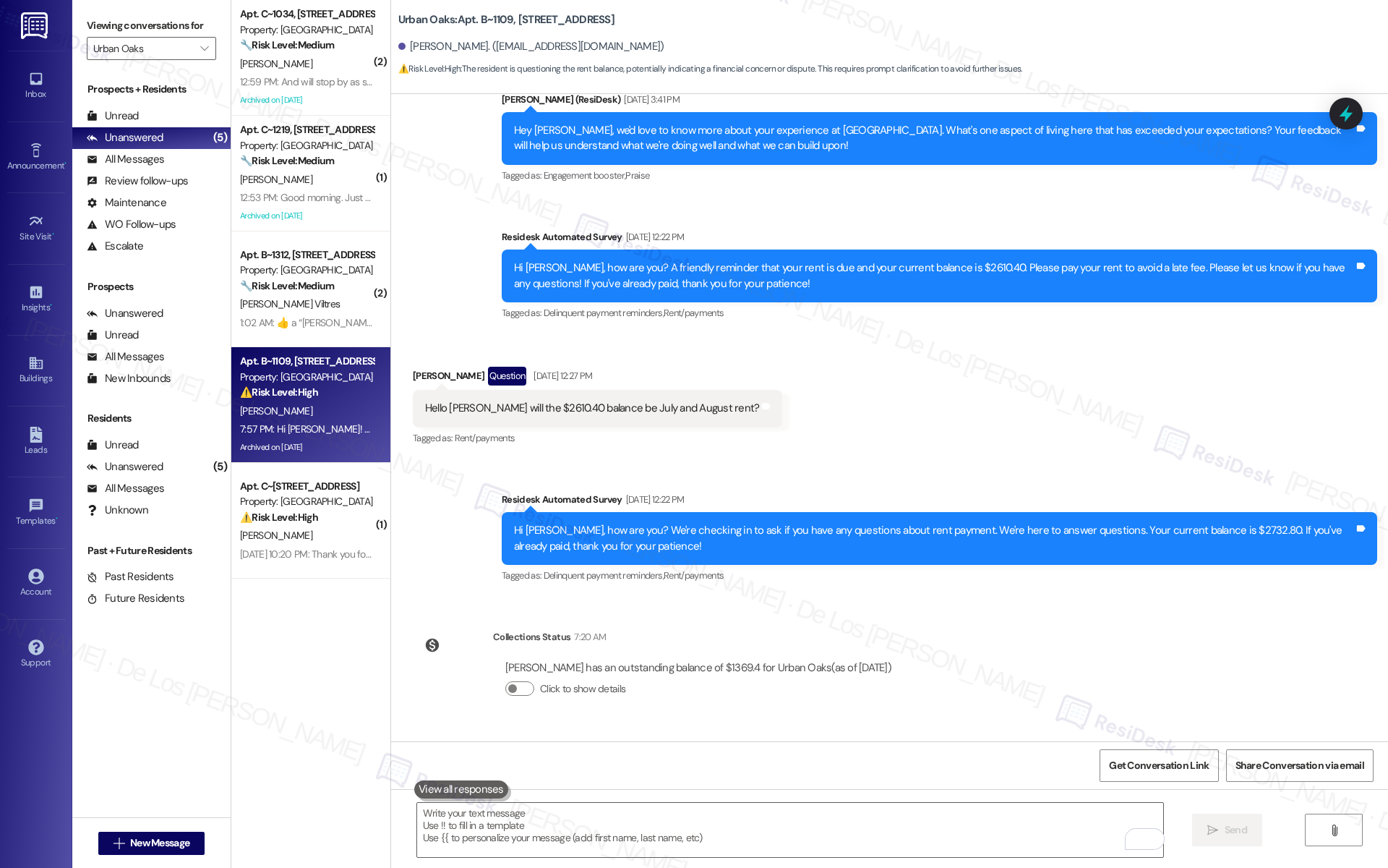
scroll to position [1133, 0]
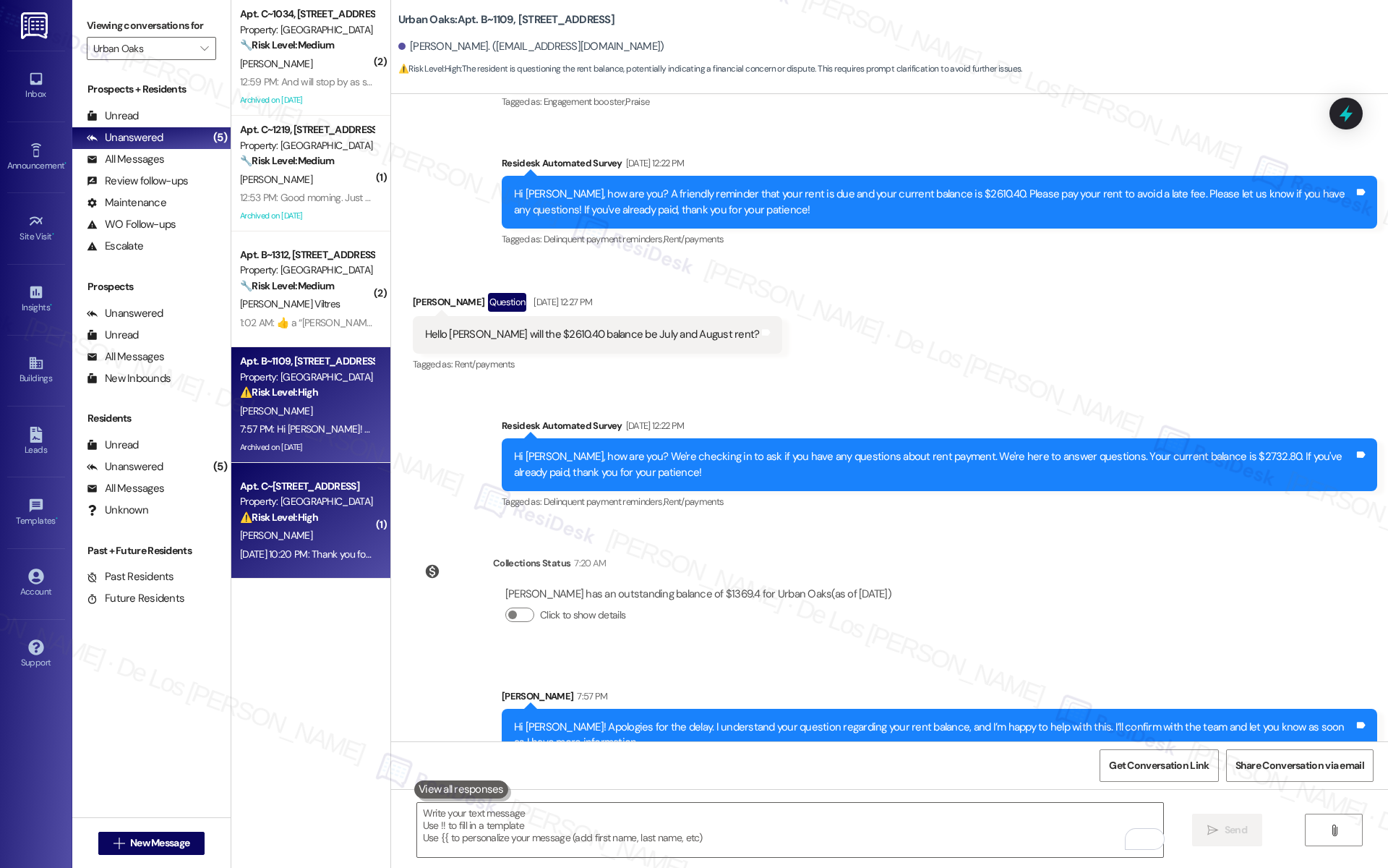
click at [292, 506] on div "Property: [GEOGRAPHIC_DATA]" at bounding box center [307, 501] width 134 height 15
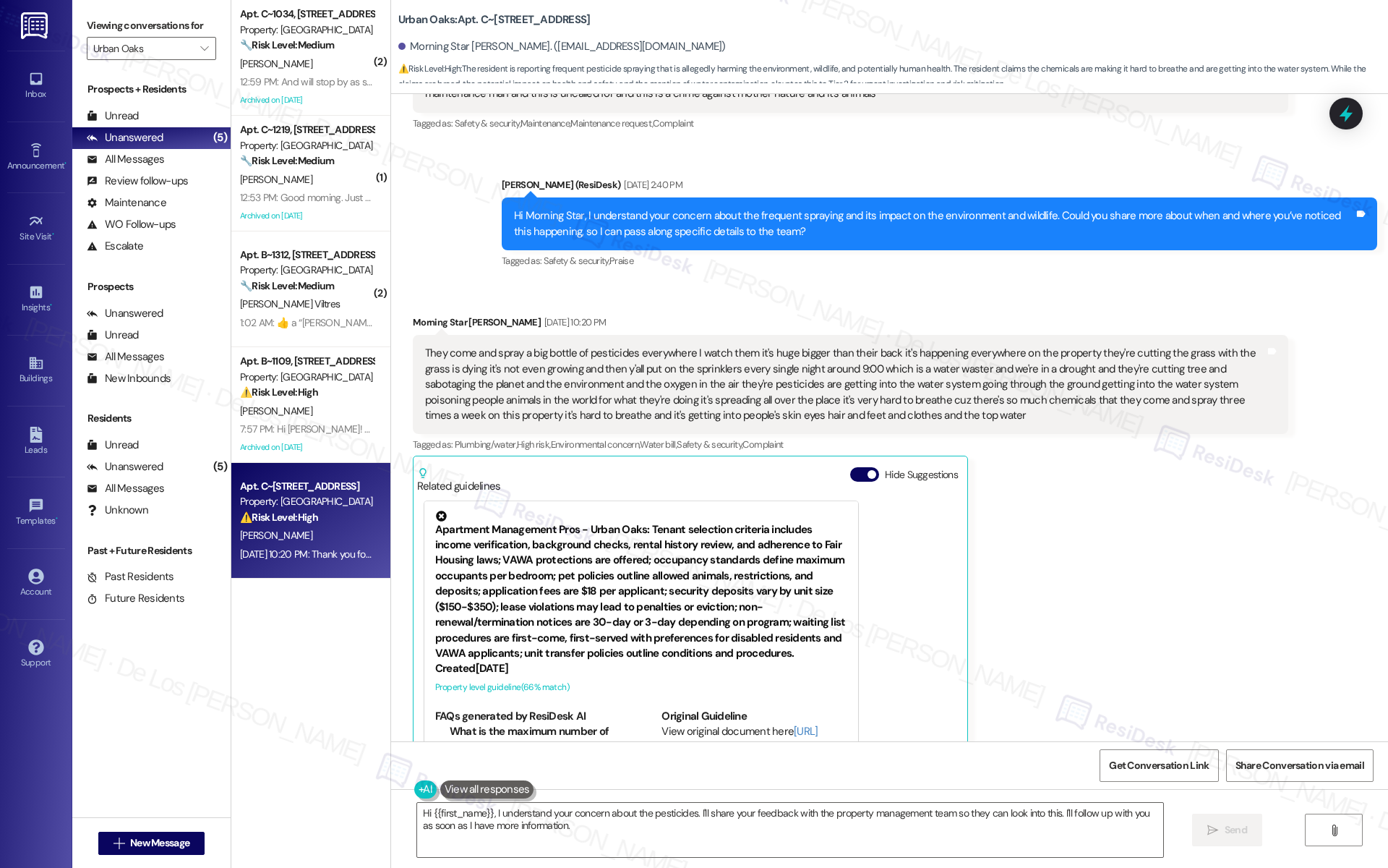
scroll to position [1377, 0]
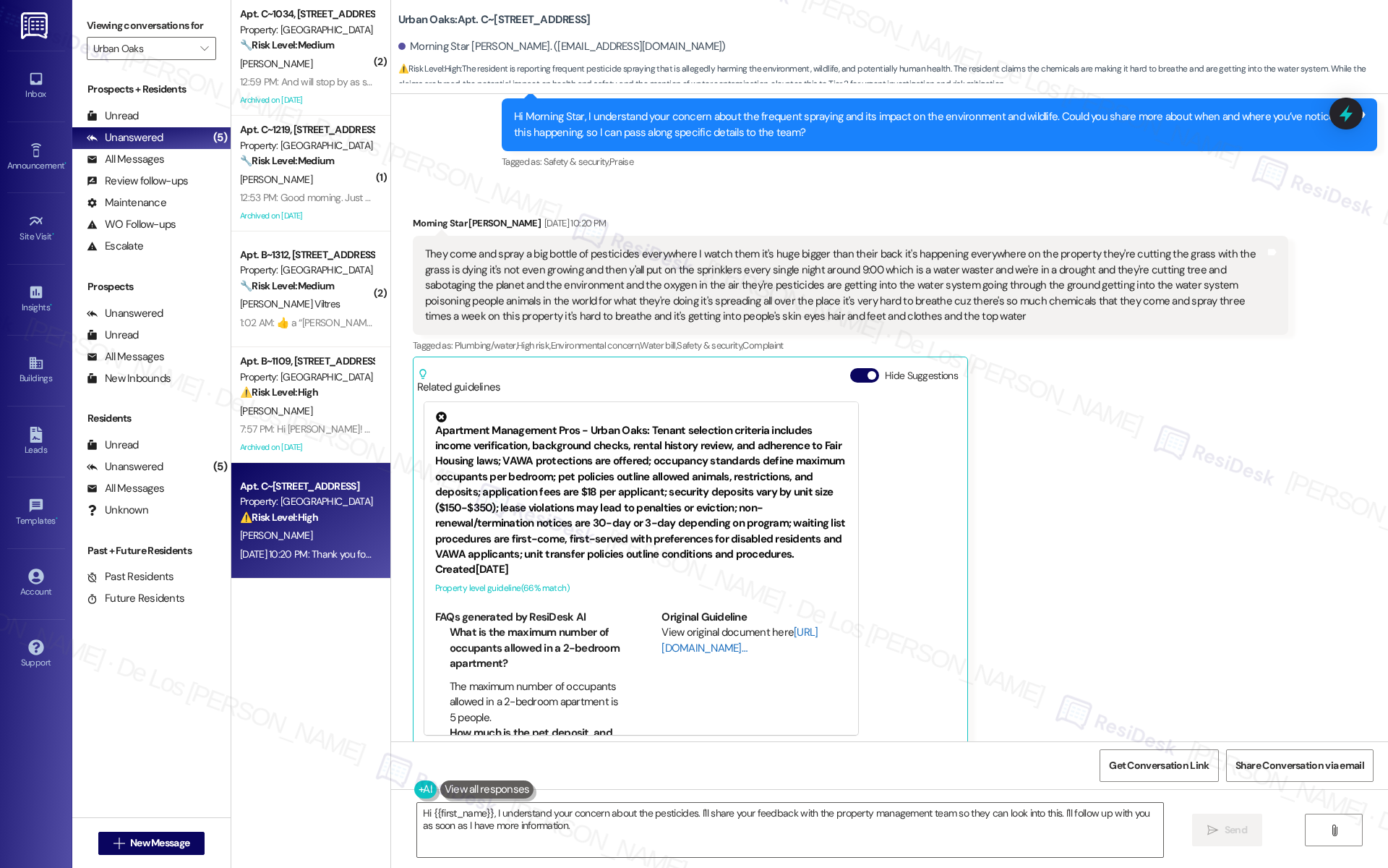
click at [674, 631] on link "[URL][DOMAIN_NAME]…" at bounding box center [740, 640] width 156 height 30
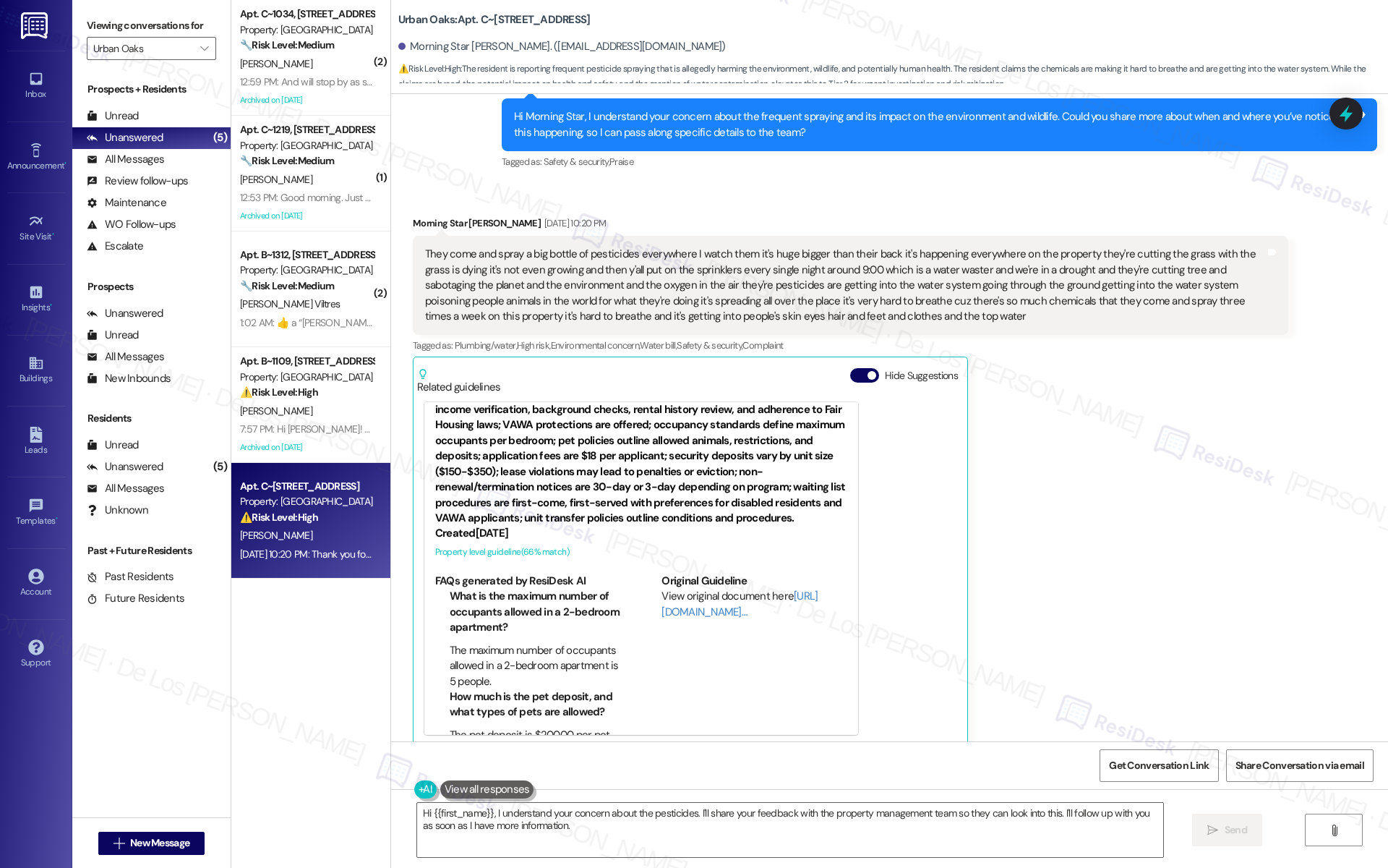
scroll to position [64, 0]
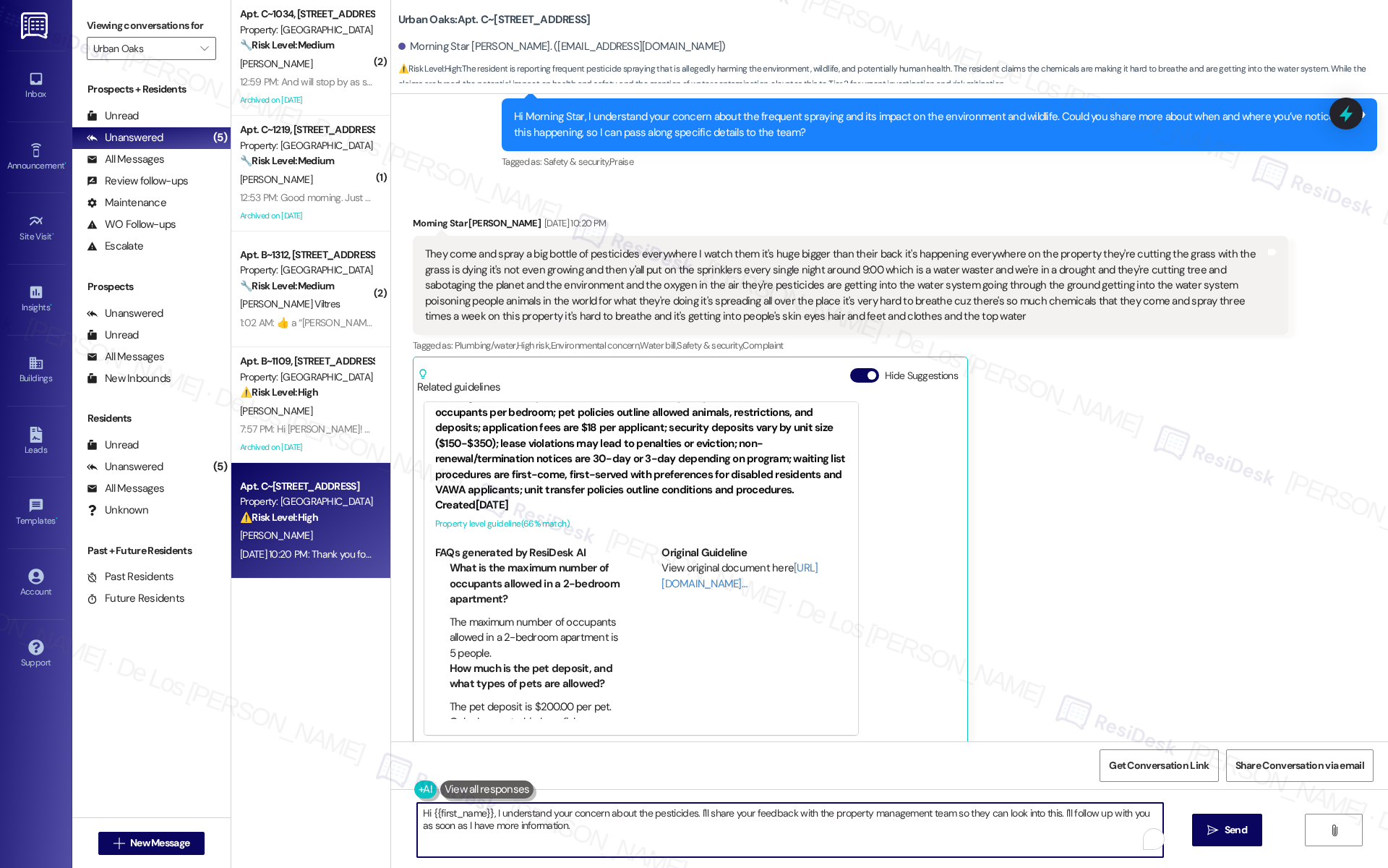
drag, startPoint x: 823, startPoint y: 811, endPoint x: 914, endPoint y: 820, distance: 91.4
click at [914, 820] on textarea "Hi {{first_name}}, I understand your concern about the pesticides. I'll share y…" at bounding box center [790, 829] width 746 height 54
click at [937, 815] on textarea "Hi {{first_name}}, I understand your concern about the pesticides. I'll share y…" at bounding box center [790, 829] width 746 height 54
drag, startPoint x: 923, startPoint y: 814, endPoint x: 822, endPoint y: 809, distance: 101.1
click at [822, 808] on textarea "Hi {{first_name}}, I understand your concern about the pesticides. I'll share y…" at bounding box center [790, 829] width 746 height 54
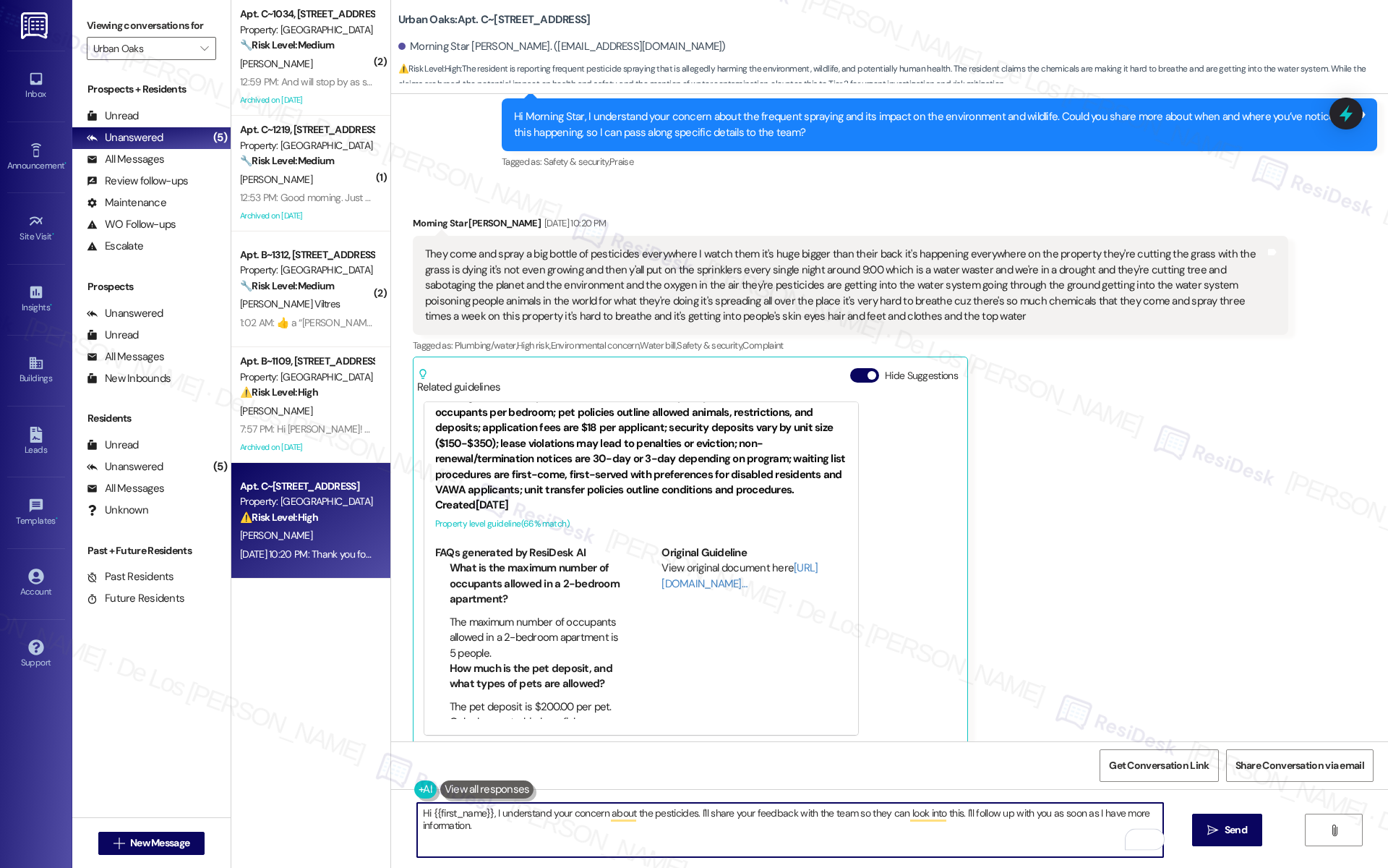
click at [975, 832] on textarea "Hi {{first_name}}, I understand your concern about the pesticides. I'll share y…" at bounding box center [790, 829] width 746 height 54
drag, startPoint x: 848, startPoint y: 817, endPoint x: 985, endPoint y: 859, distance: 143.3
click at [983, 859] on div "Hi {{first_name}}, I understand your concern about the pesticides. I'll share y…" at bounding box center [889, 843] width 997 height 109
paste textarea "’ll share your feedback with the team and let you know as soon as I receive a r…"
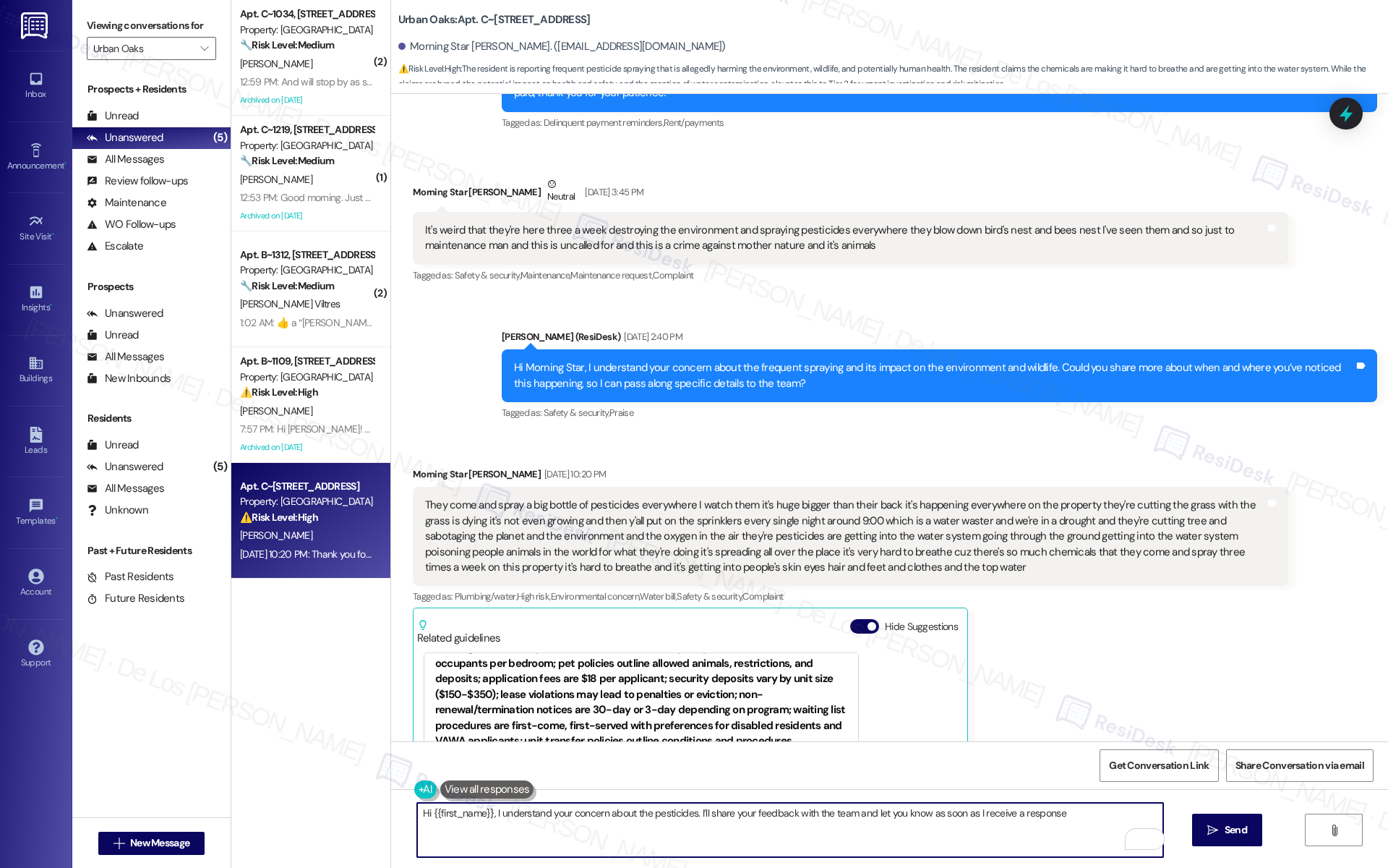
scroll to position [1098, 0]
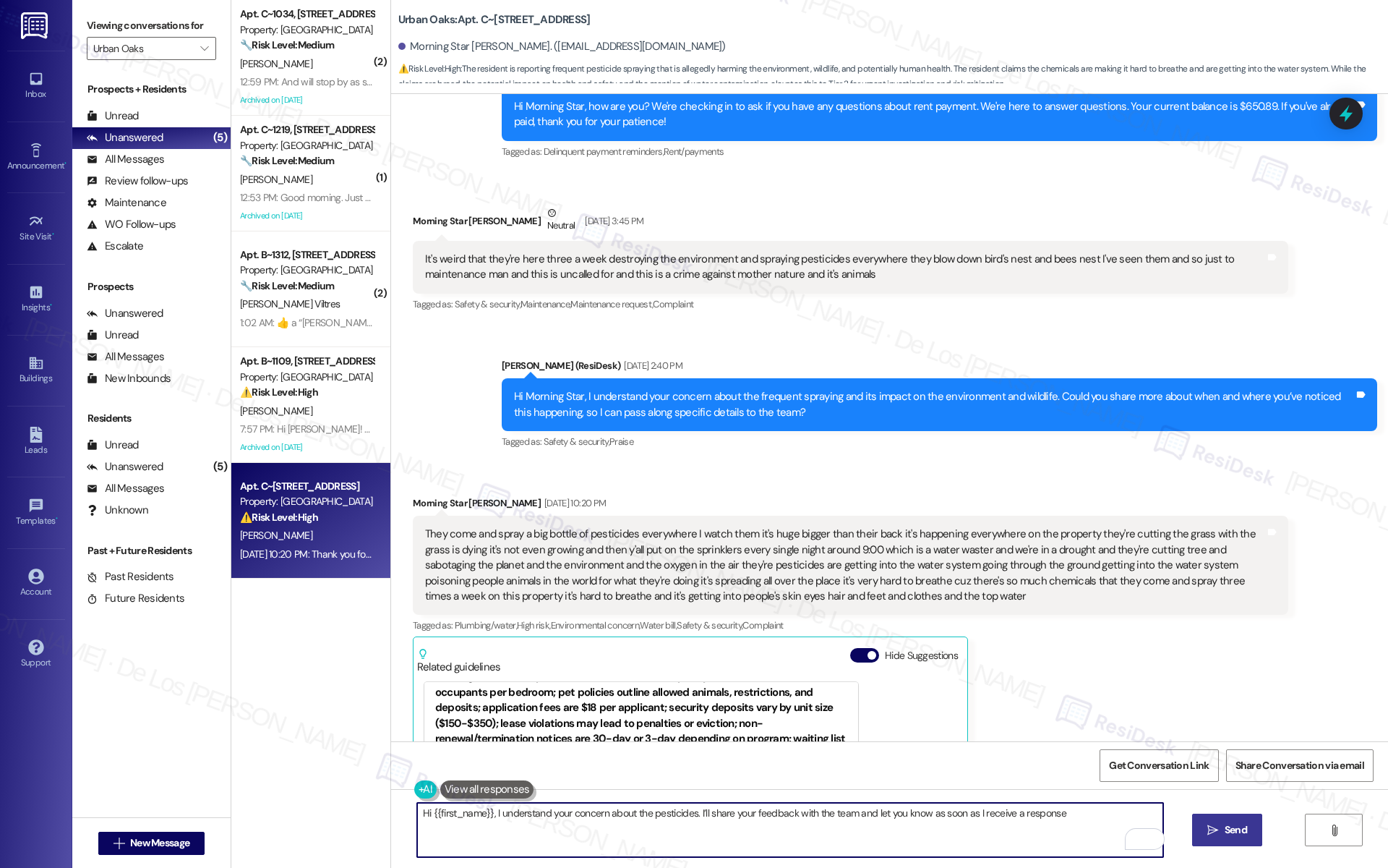
type textarea "Hi {{first_name}}, I understand your concern about the pesticides. I’ll share y…"
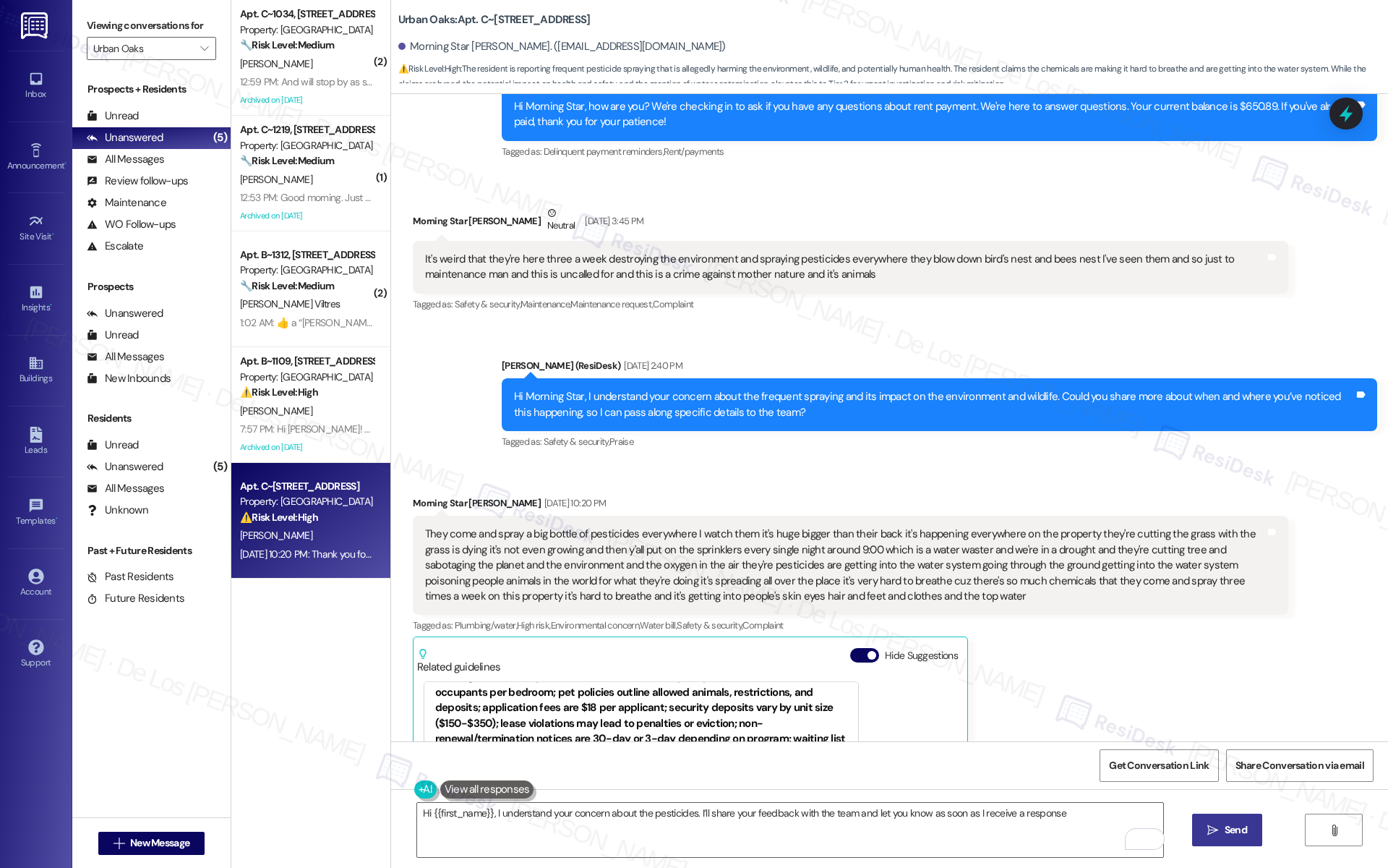
click at [1213, 836] on span " Send" at bounding box center [1227, 829] width 45 height 15
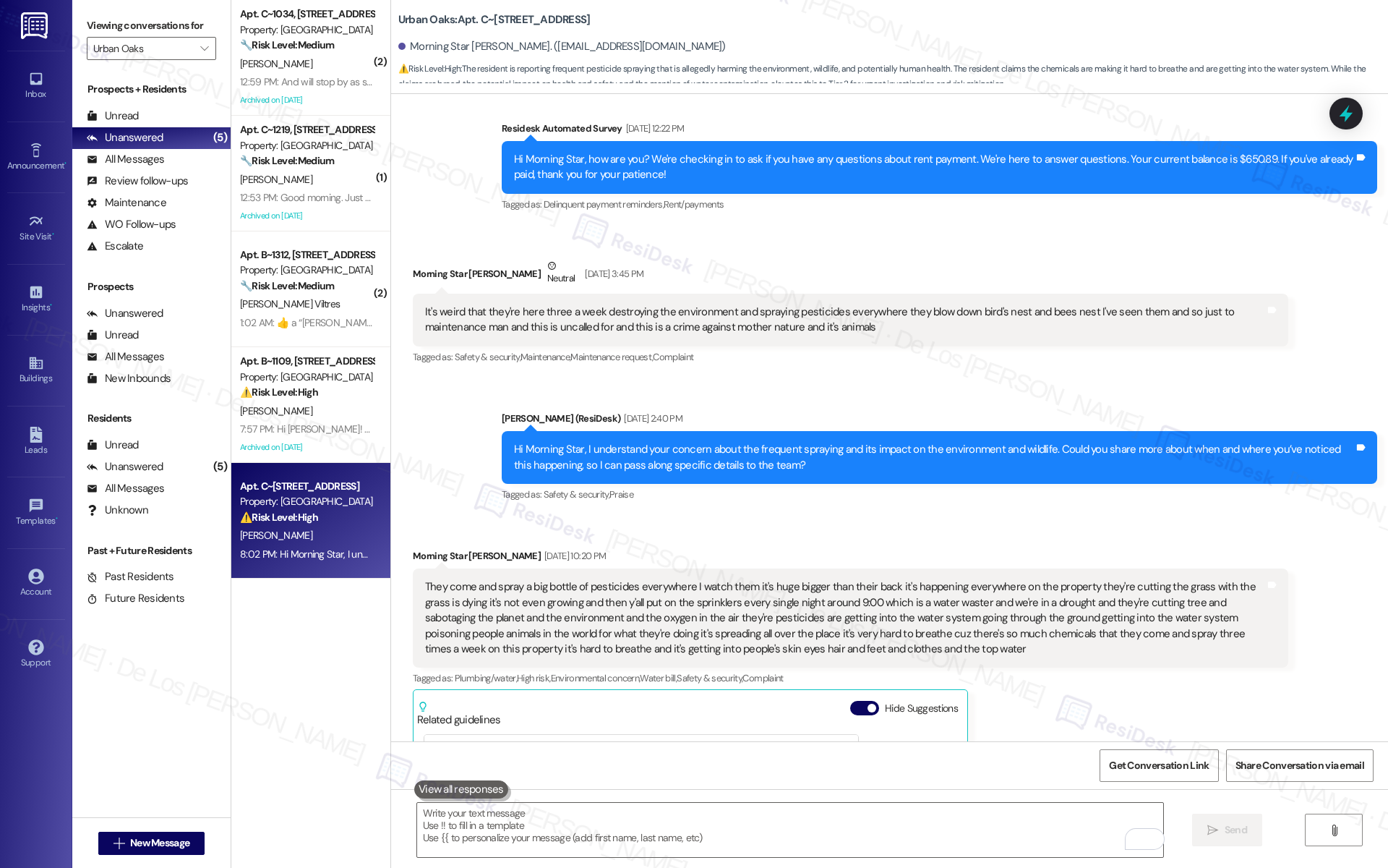
scroll to position [1028, 0]
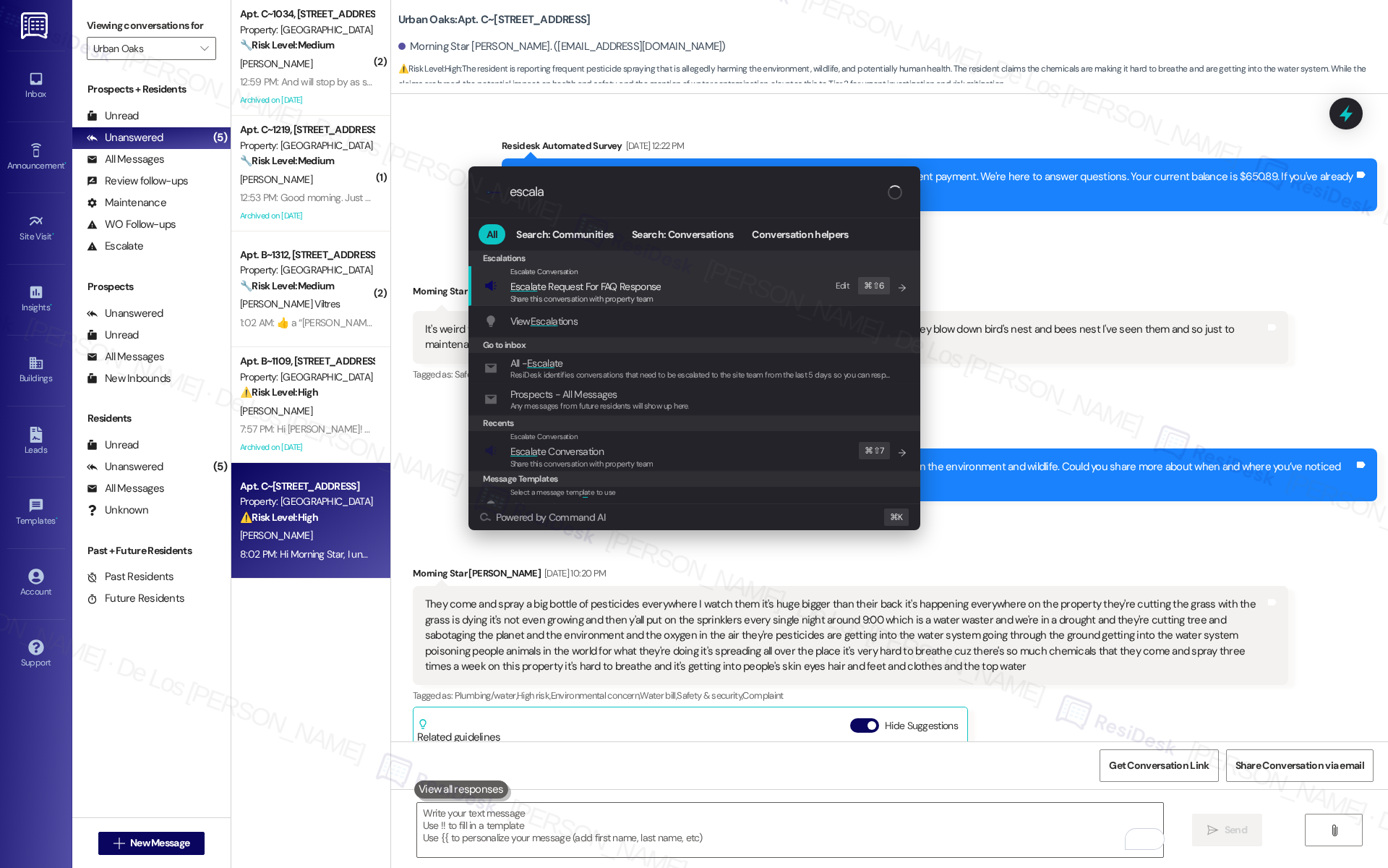
type input "escala"
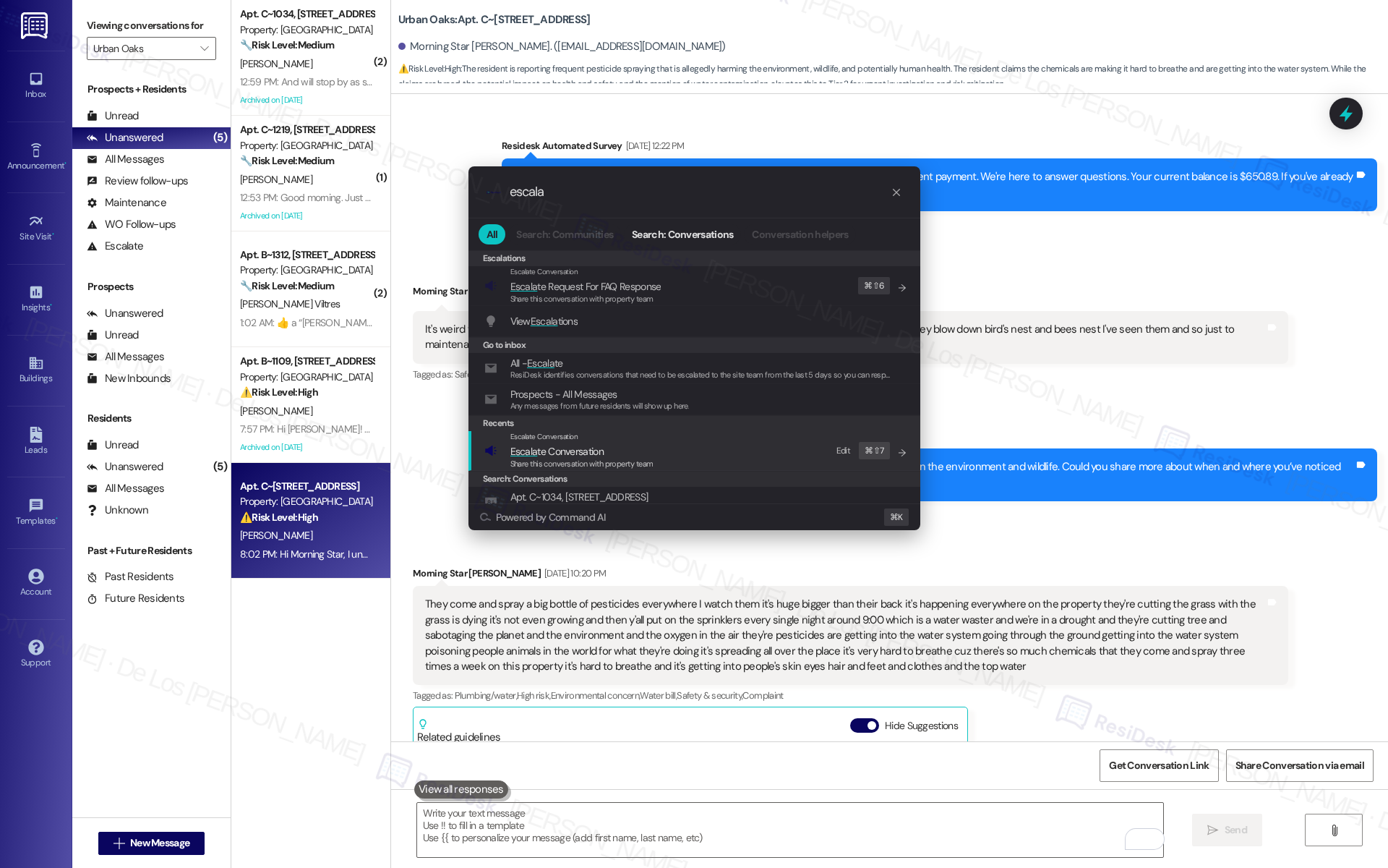
drag, startPoint x: 690, startPoint y: 446, endPoint x: 655, endPoint y: 357, distance: 95.6
click at [687, 442] on div "Escalate Conversation Escala te Conversation Share this conversation with prope…" at bounding box center [695, 450] width 423 height 39
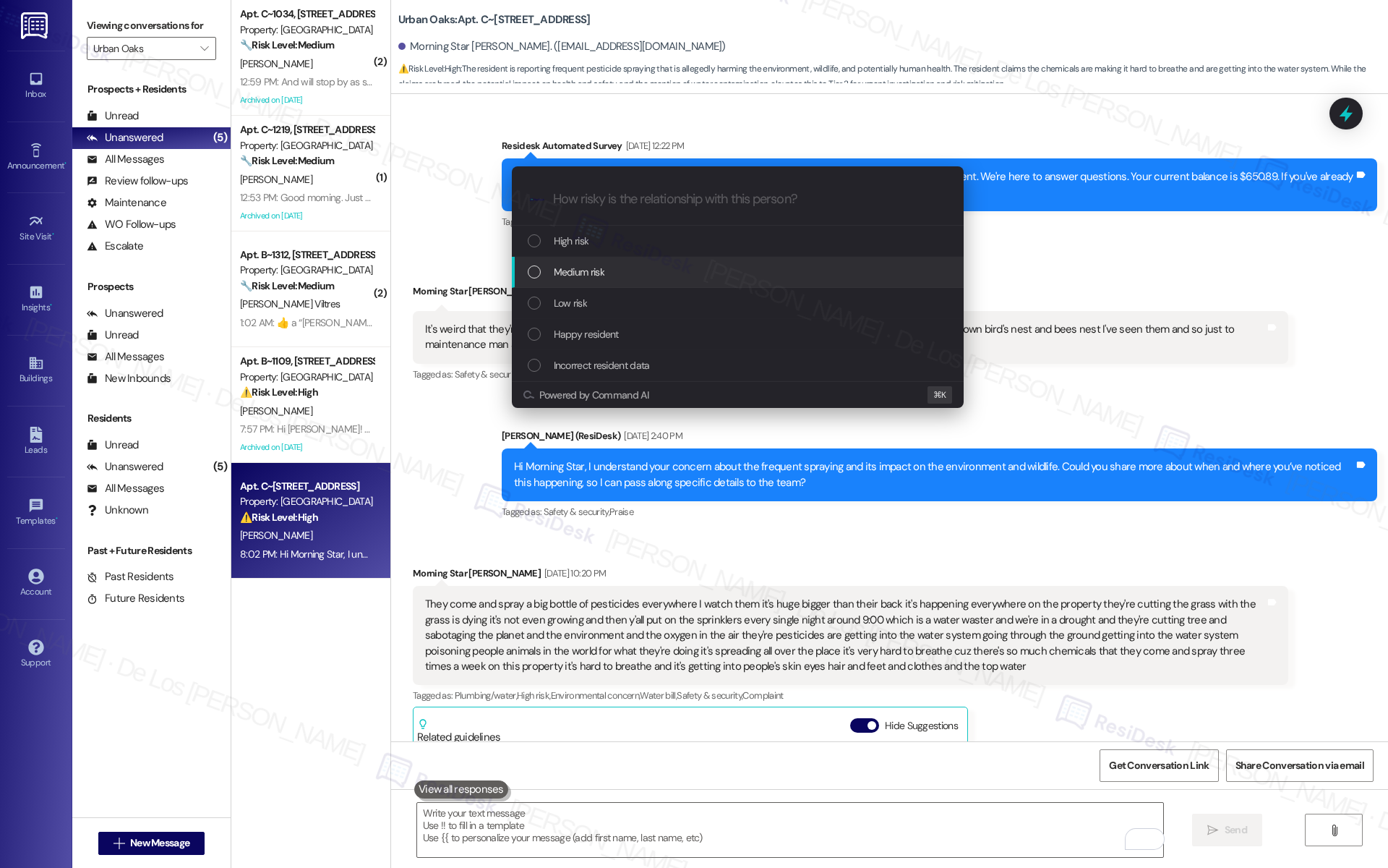
click at [646, 283] on div "Medium risk" at bounding box center [738, 272] width 452 height 31
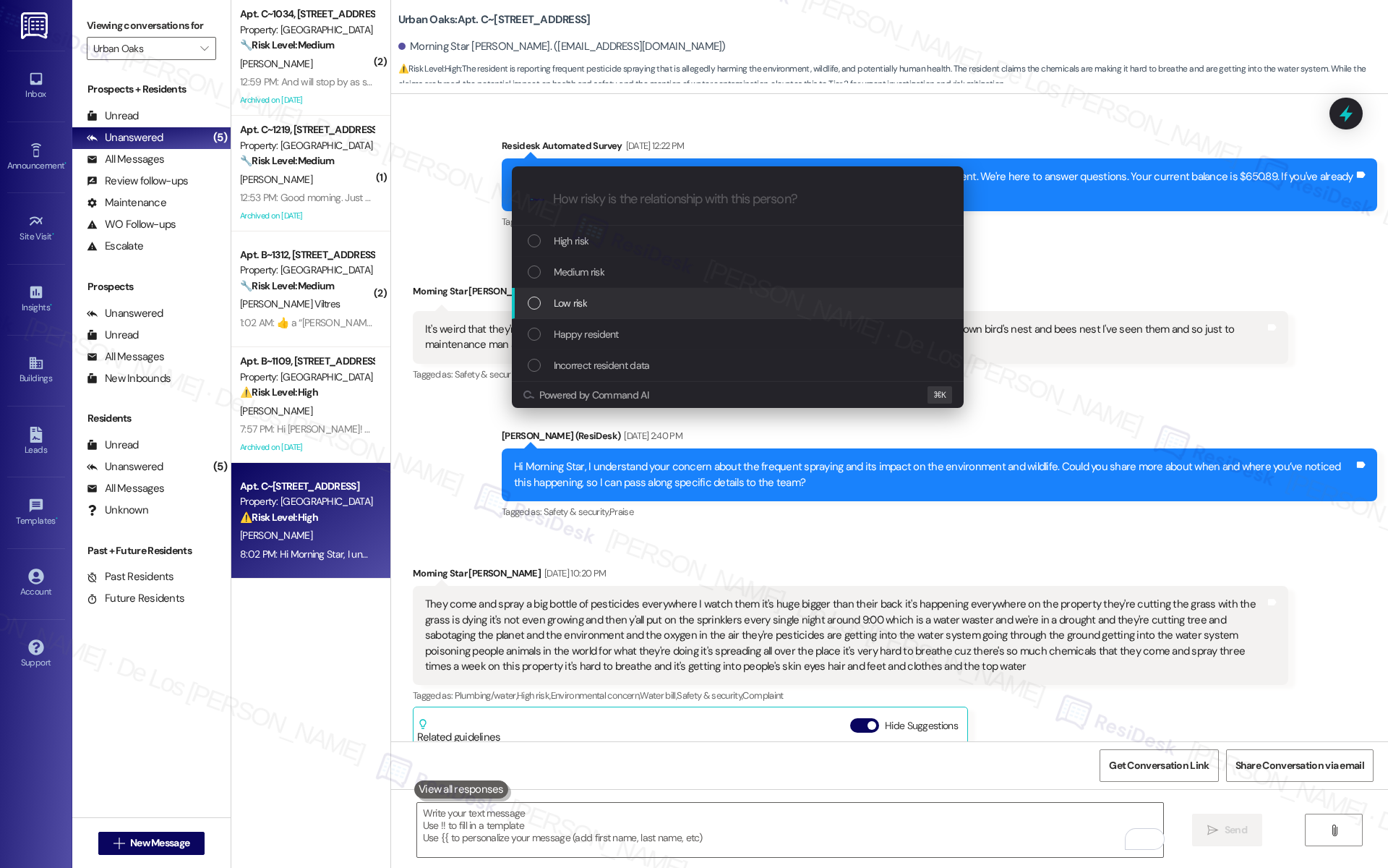
drag, startPoint x: 616, startPoint y: 302, endPoint x: 737, endPoint y: 302, distance: 121.0
click at [616, 302] on div "Low risk" at bounding box center [739, 303] width 423 height 16
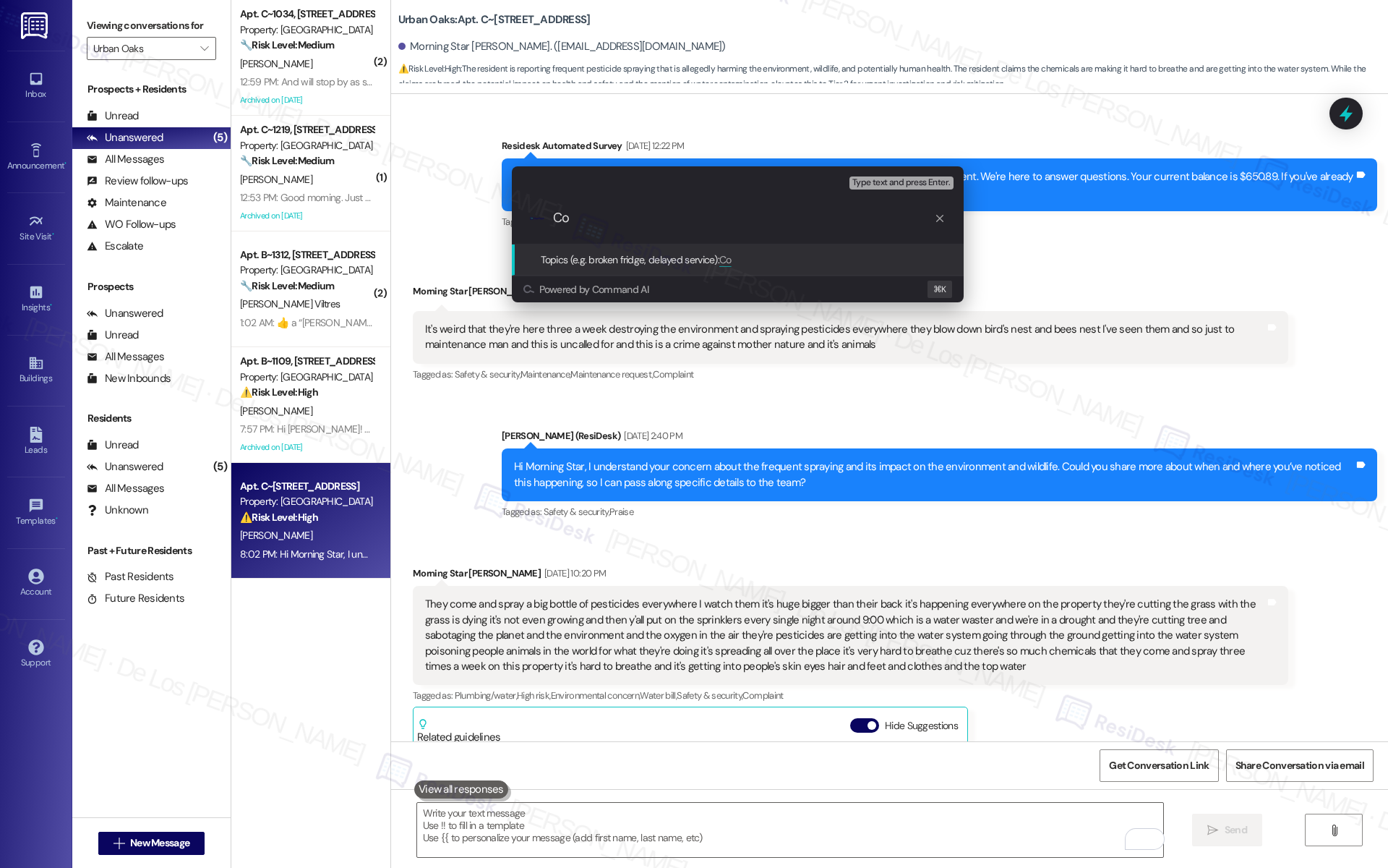
type input "C"
drag, startPoint x: 656, startPoint y: 221, endPoint x: 688, endPoint y: 213, distance: 33.0
click at [656, 221] on input "Feedback on sprating pesticides" at bounding box center [743, 217] width 381 height 15
type input "Feedback on spraying pesticides"
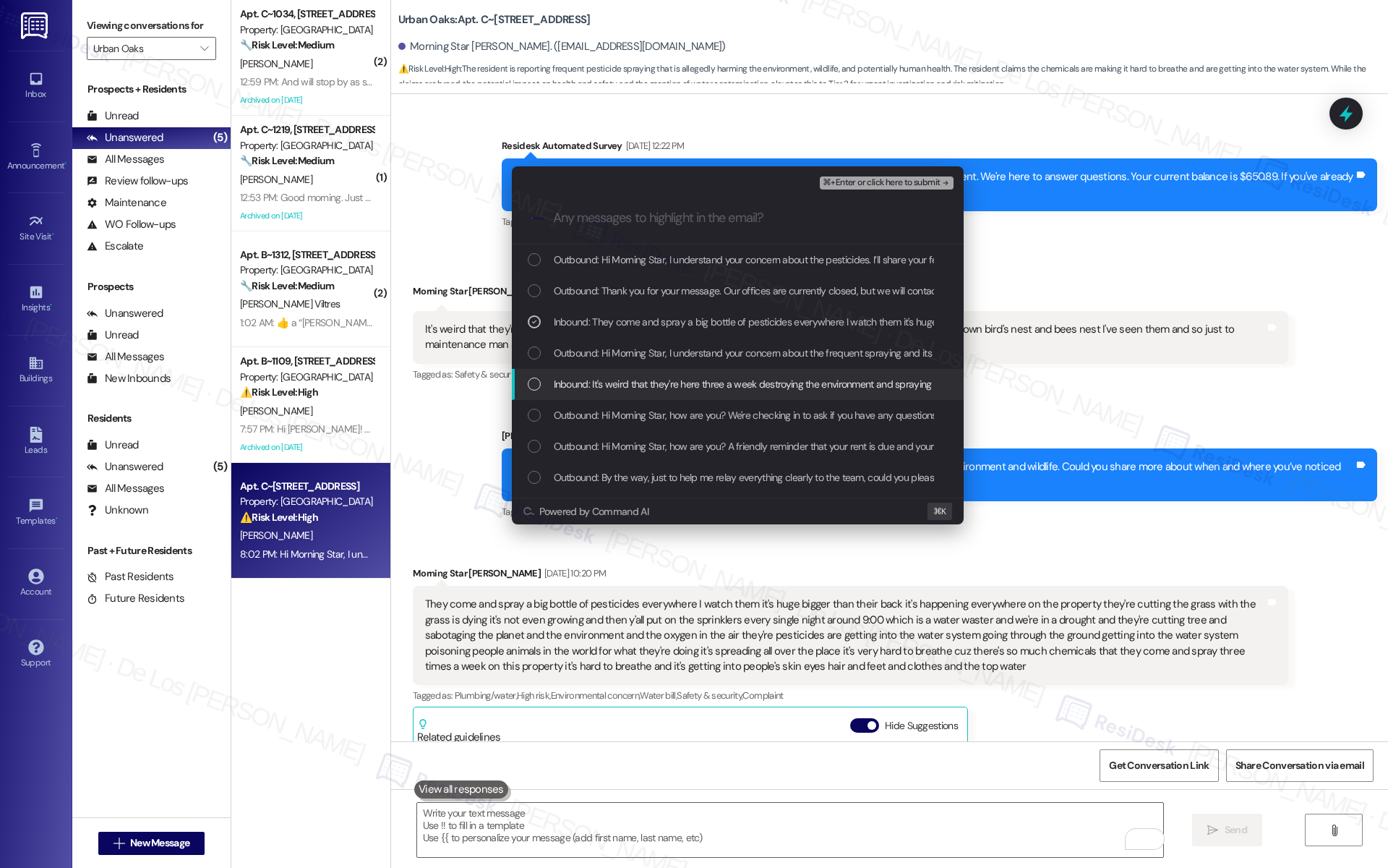
click at [644, 382] on span "Inbound: It's weird that they're here three a week destroying the environment a…" at bounding box center [1149, 384] width 1190 height 16
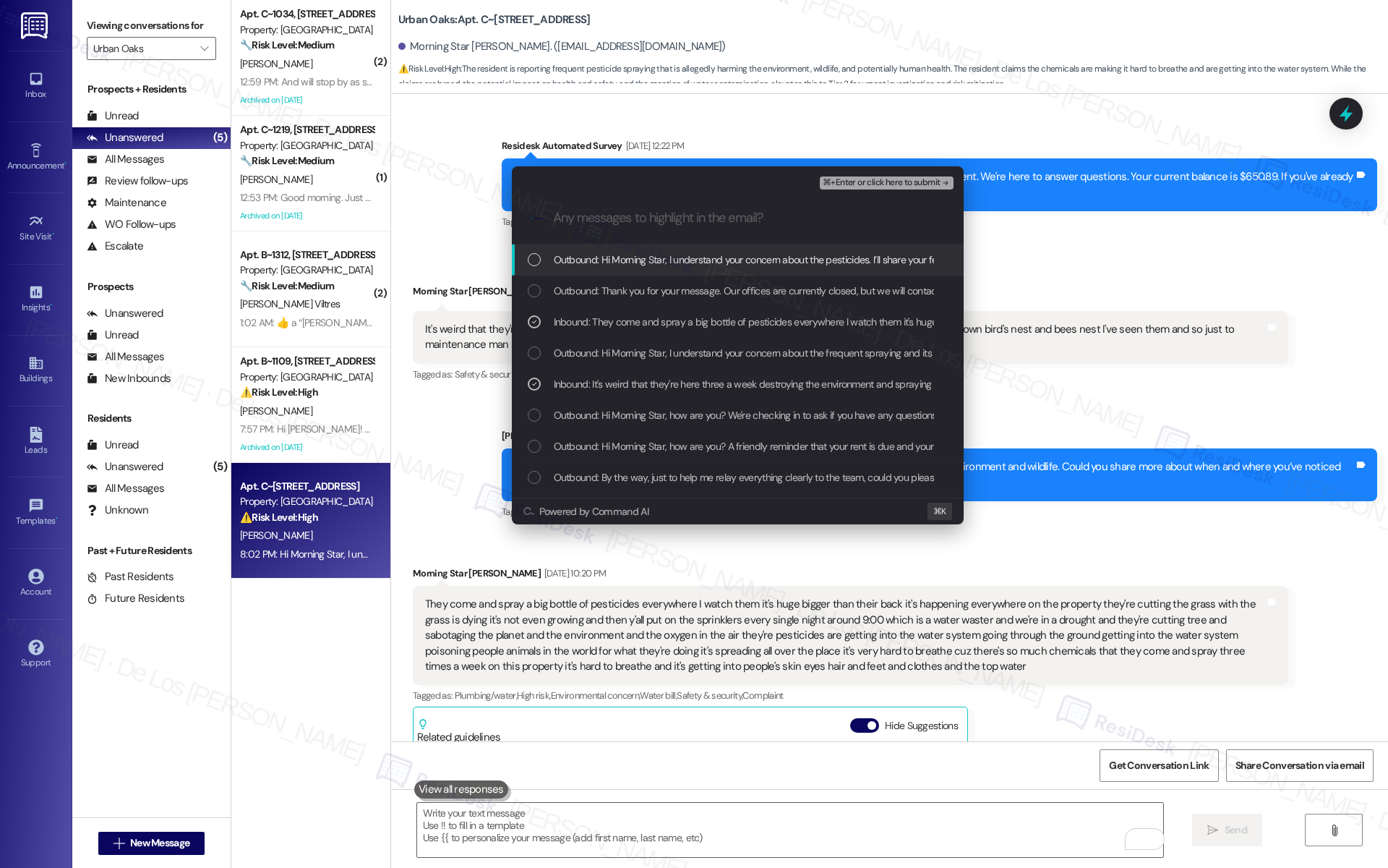
click at [866, 179] on span "⌘+Enter or click here to submit" at bounding box center [881, 182] width 117 height 10
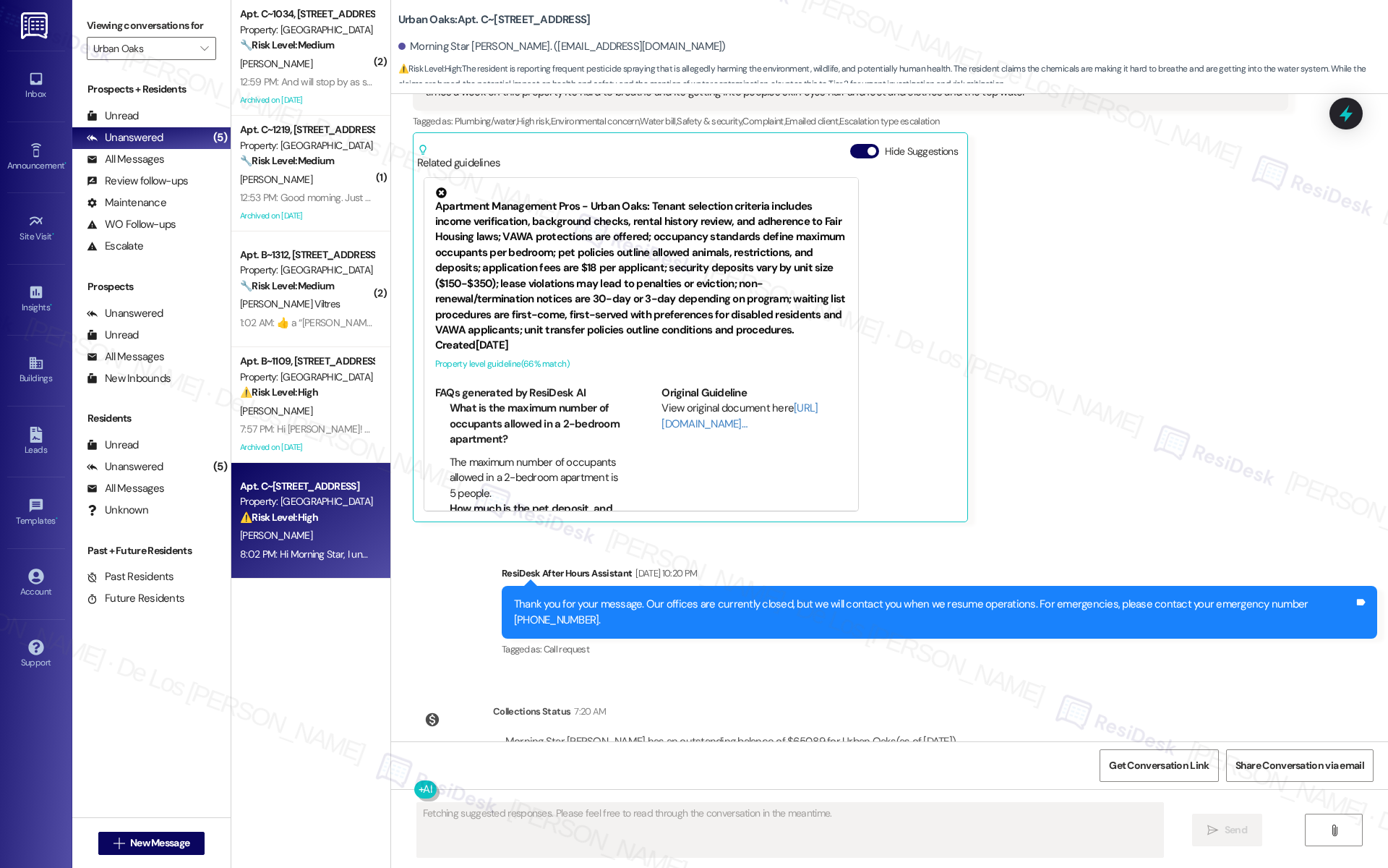
scroll to position [1755, 0]
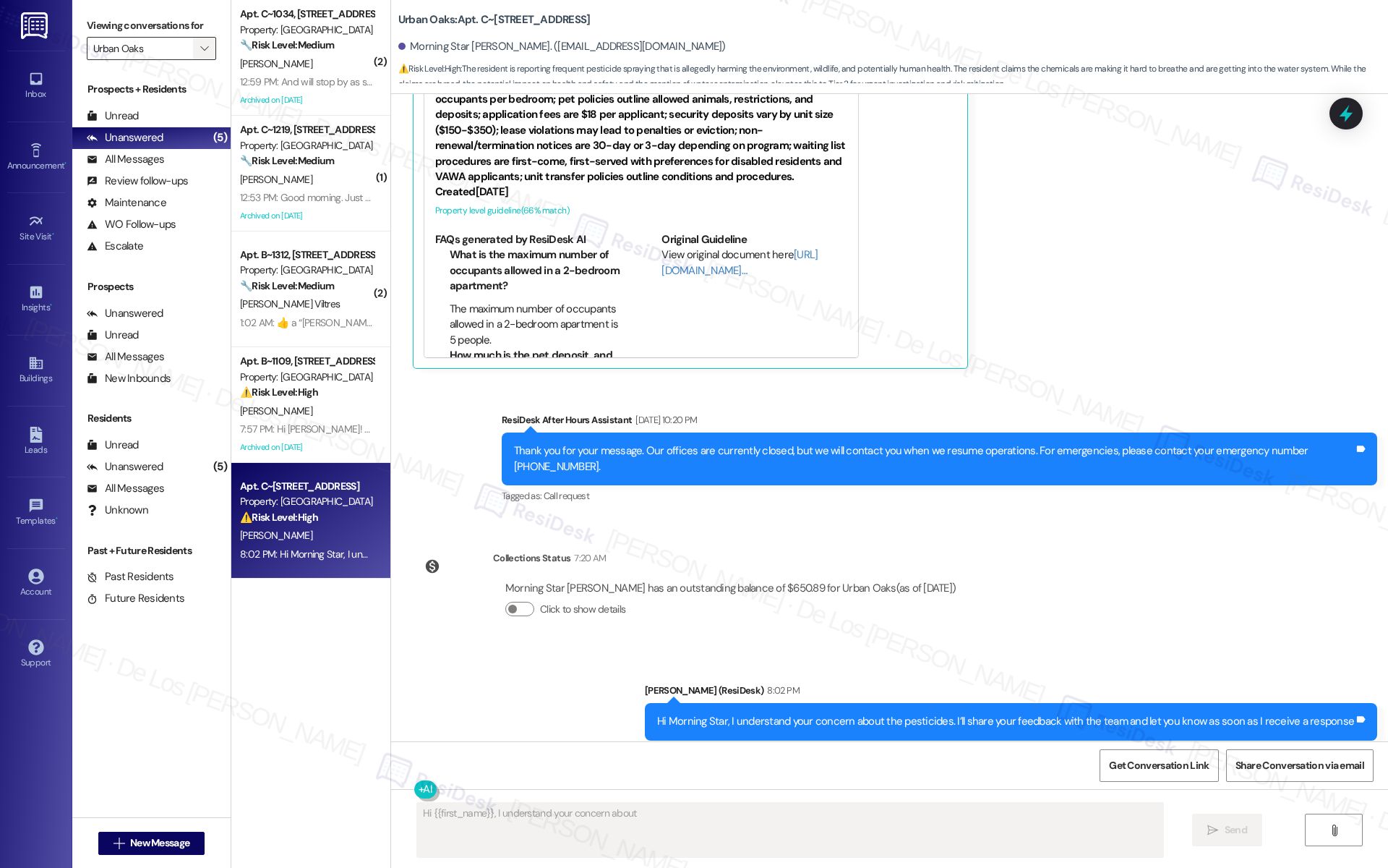
click at [197, 51] on span "" at bounding box center [204, 48] width 14 height 23
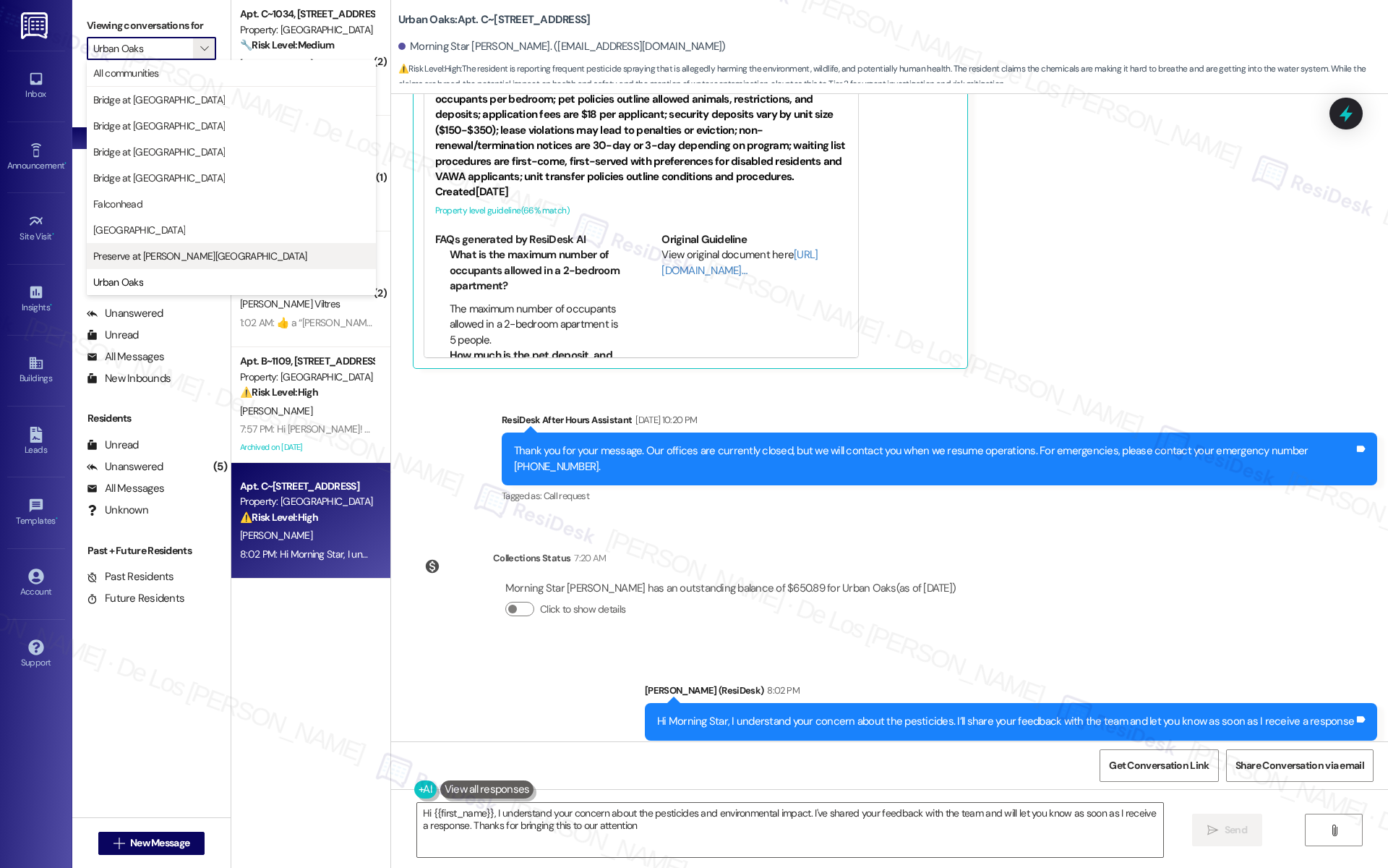
type textarea "Hi {{first_name}}, I understand your concern about the pesticides and environme…"
click at [151, 253] on span "Preserve at [PERSON_NAME][GEOGRAPHIC_DATA]" at bounding box center [200, 256] width 214 height 14
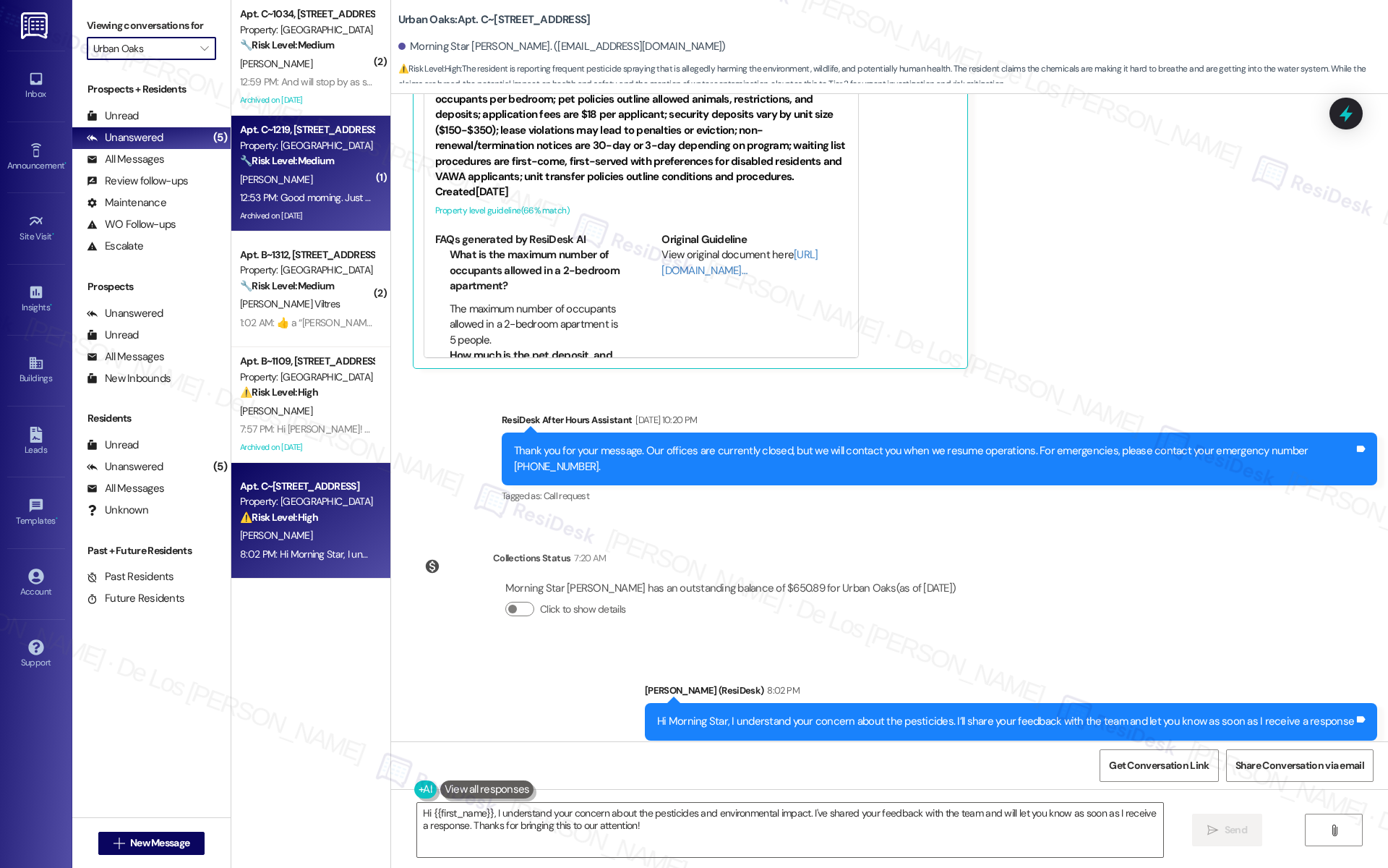
type input "Preserve at [PERSON_NAME][GEOGRAPHIC_DATA]"
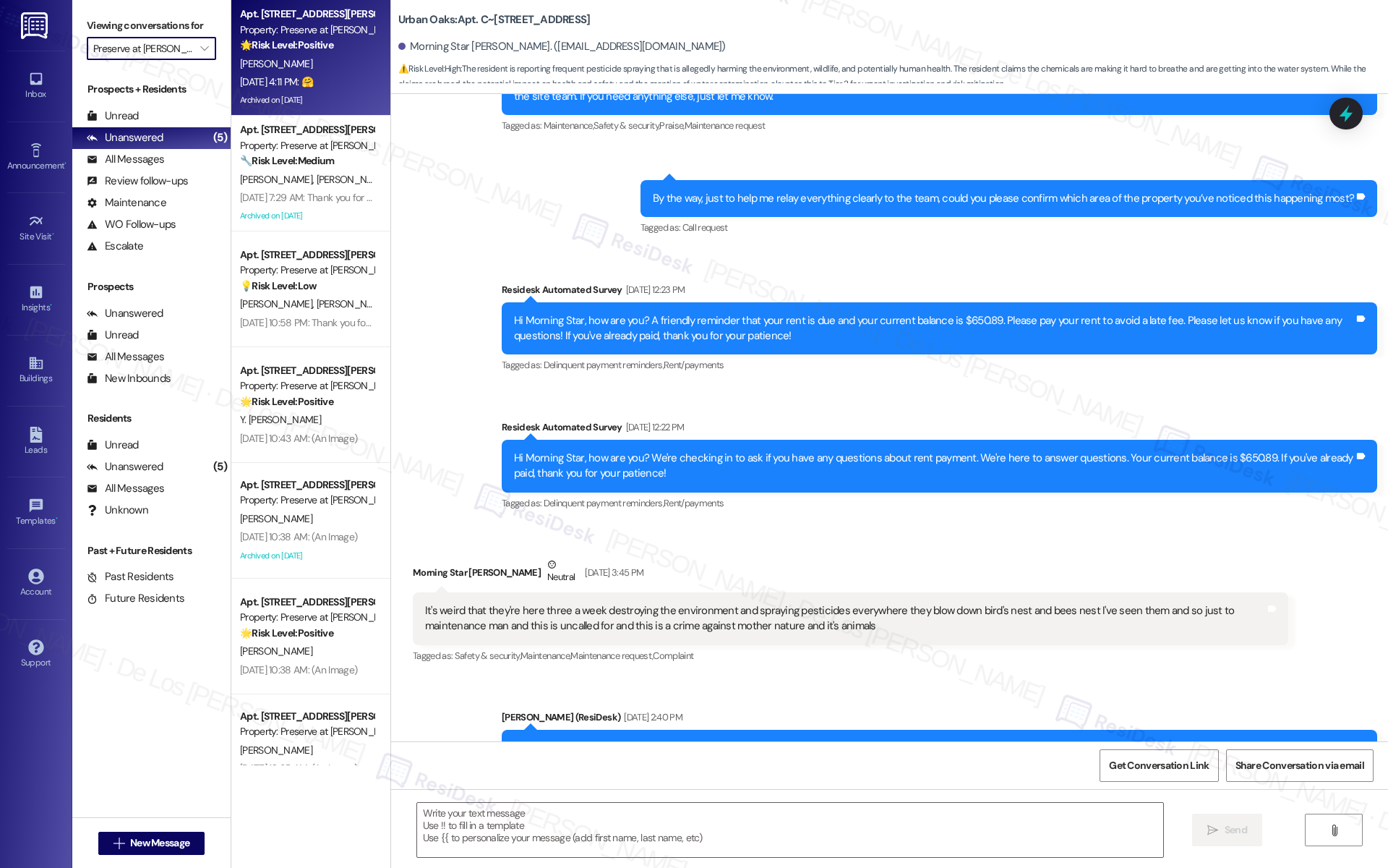
click at [304, 82] on div "[DATE] 4:11 PM: 🤗 [DATE] 4:11 PM: 🤗" at bounding box center [276, 81] width 73 height 13
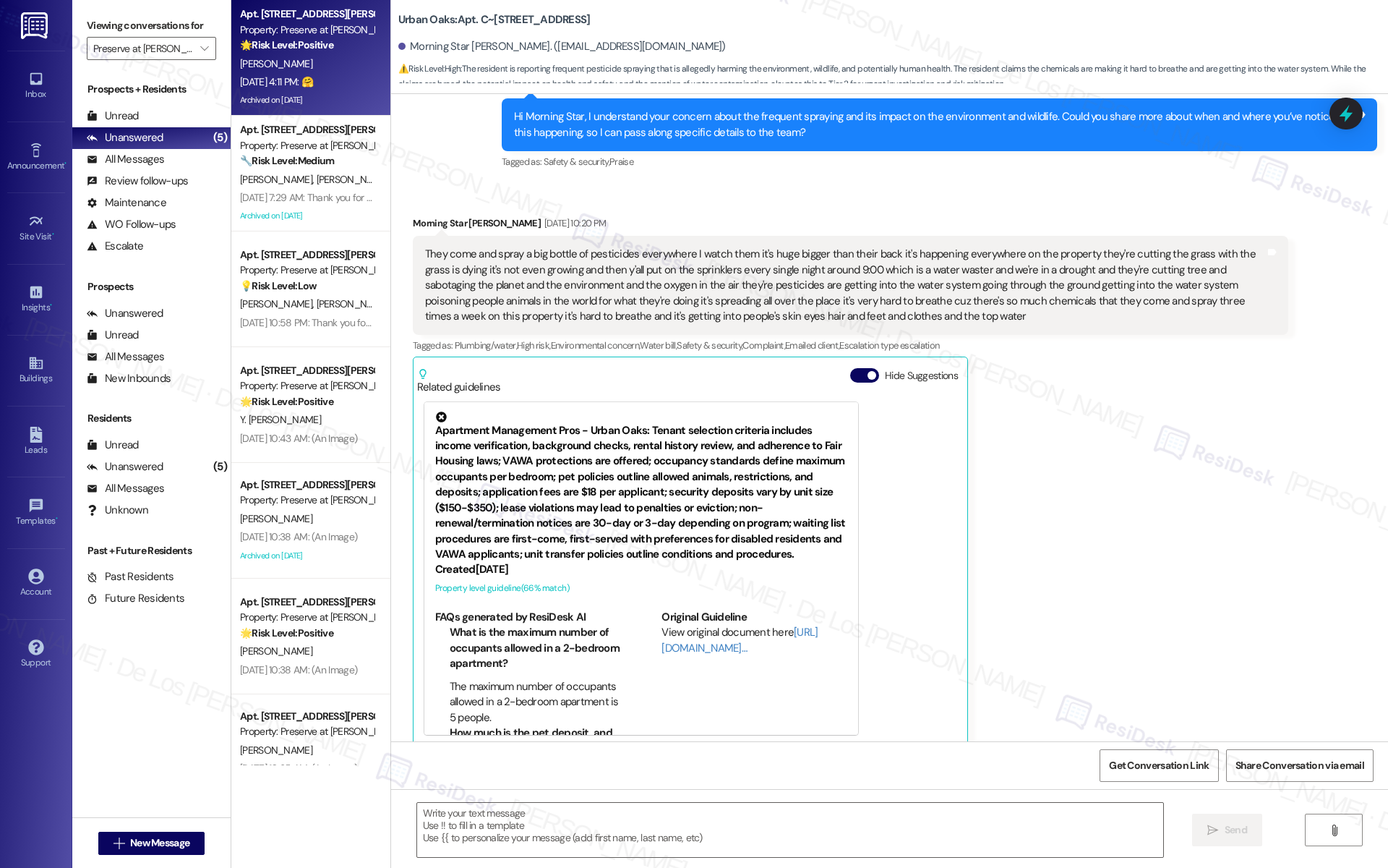
type textarea "Fetching suggested responses. Please feel free to read through the conversation…"
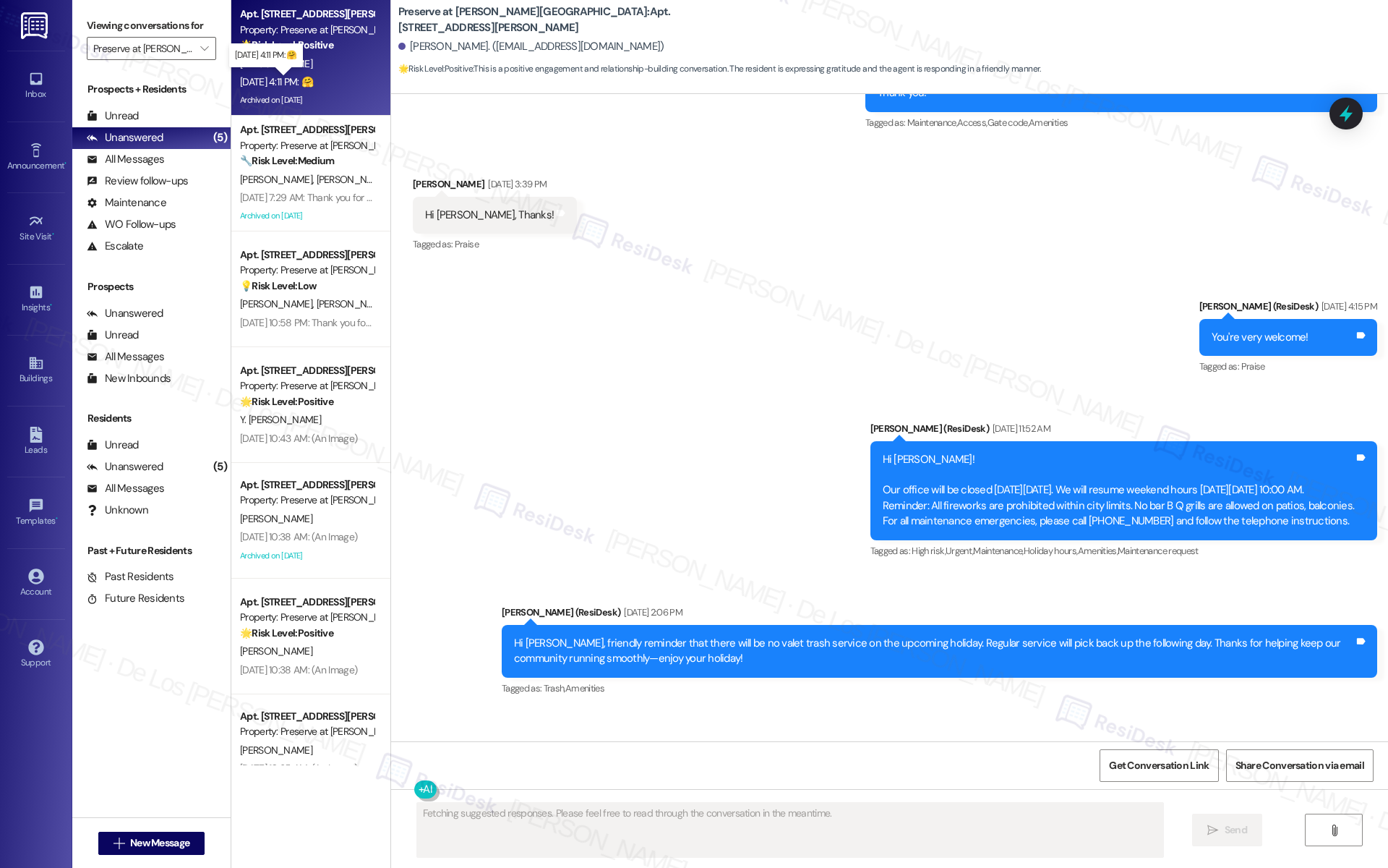
scroll to position [7297, 0]
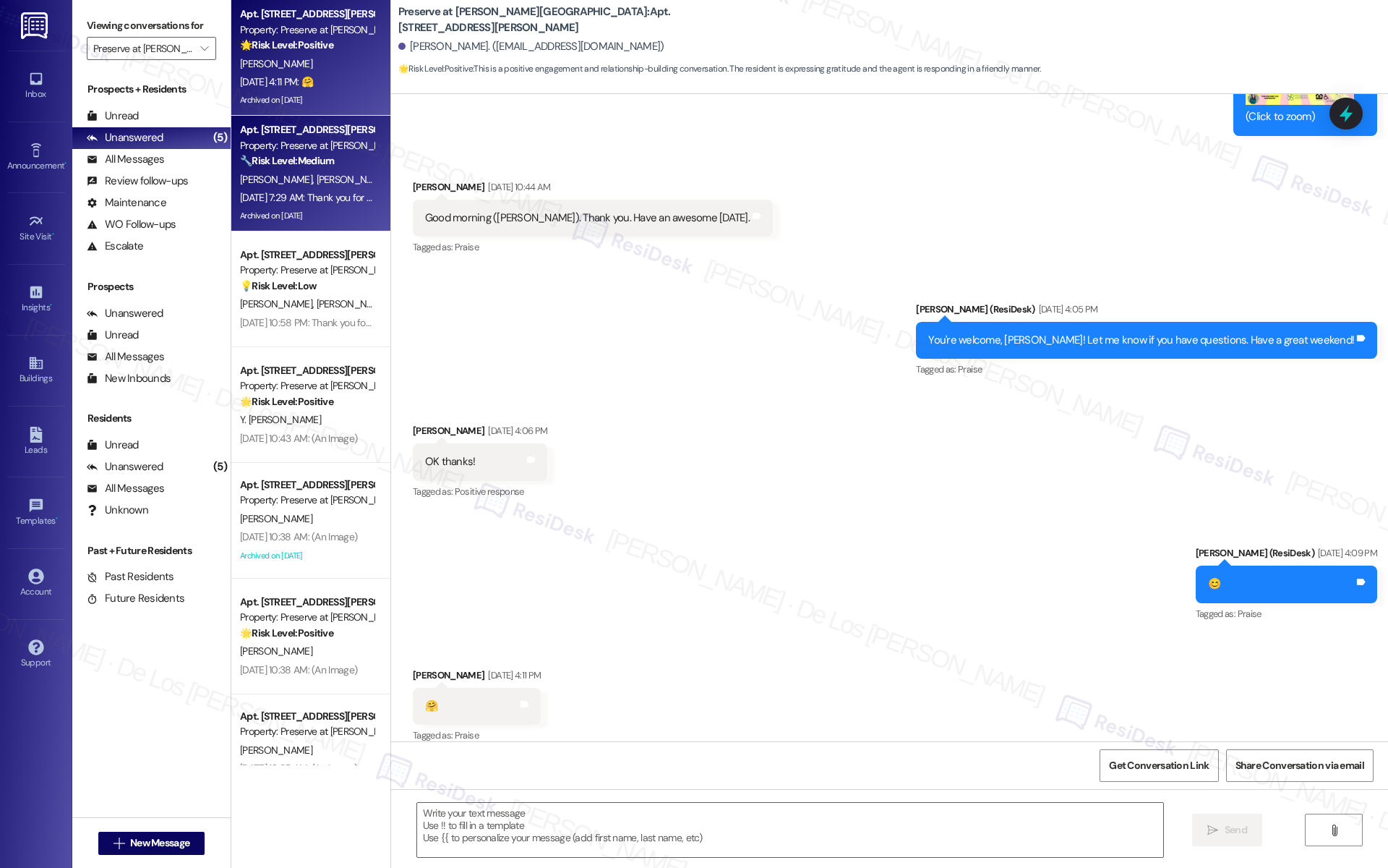
click at [325, 216] on div "Archived on [DATE]" at bounding box center [307, 215] width 137 height 18
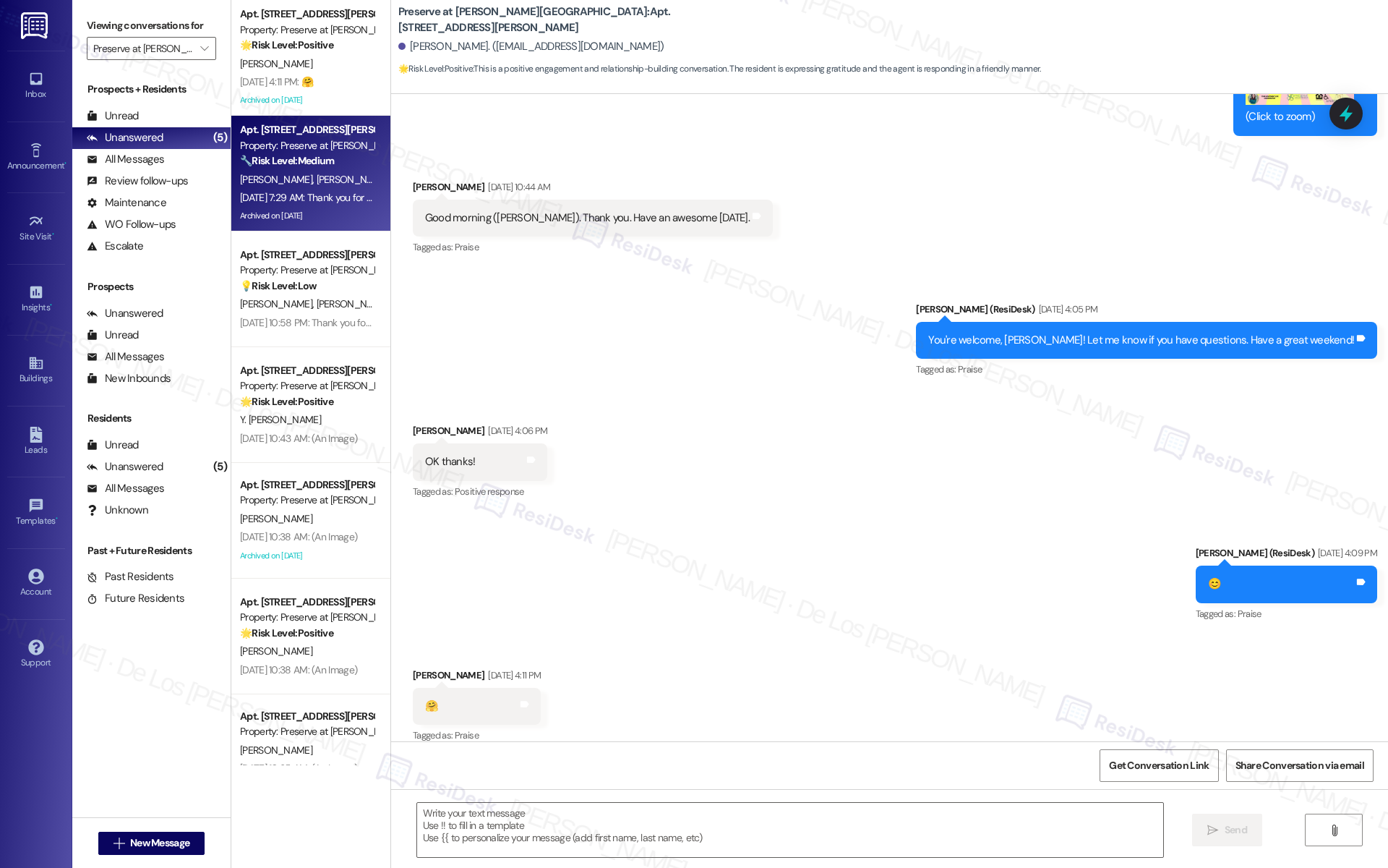
type textarea "Fetching suggested responses. Please feel free to read through the conversation…"
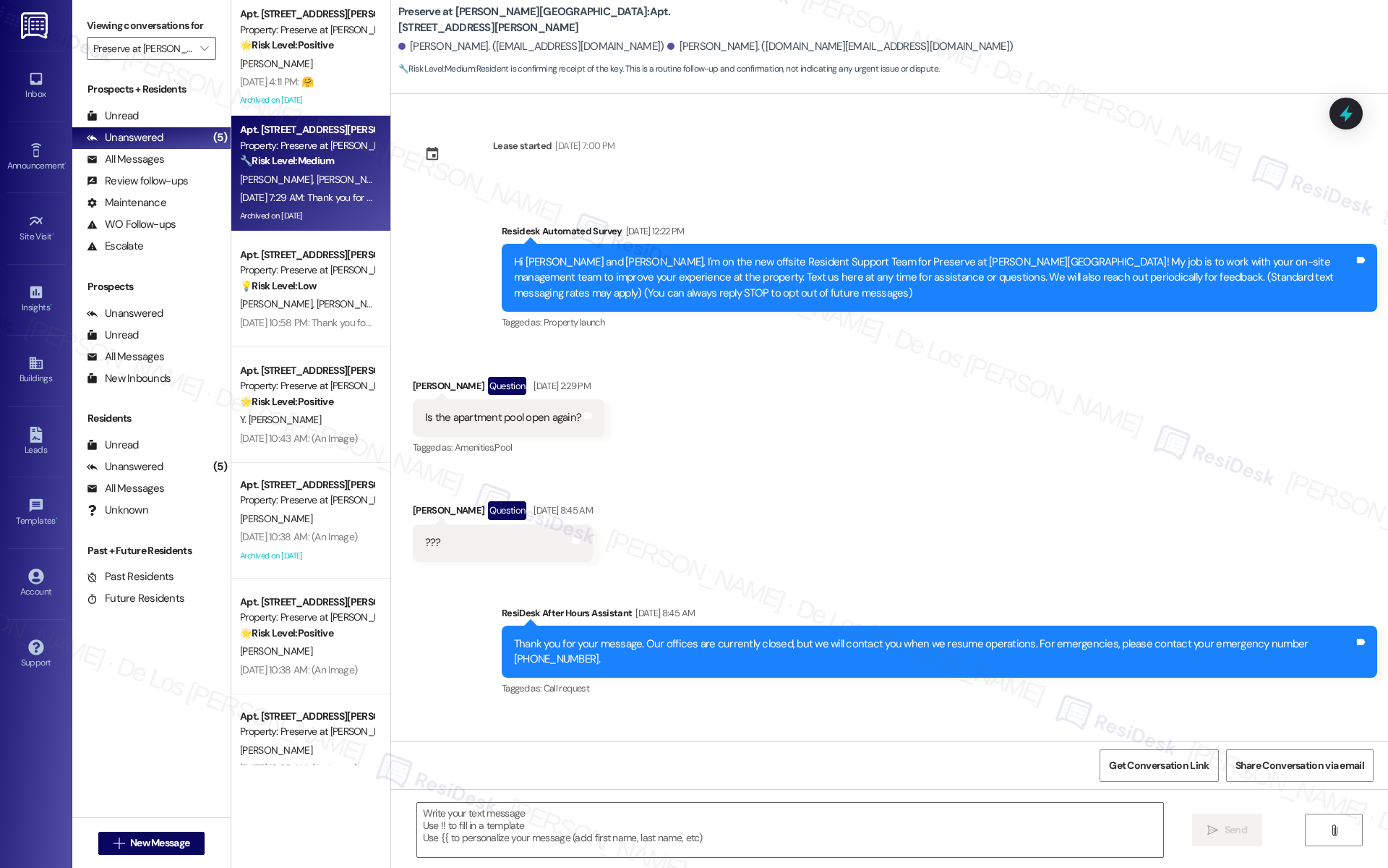
type textarea "Fetching suggested responses. Please feel free to read through the conversation…"
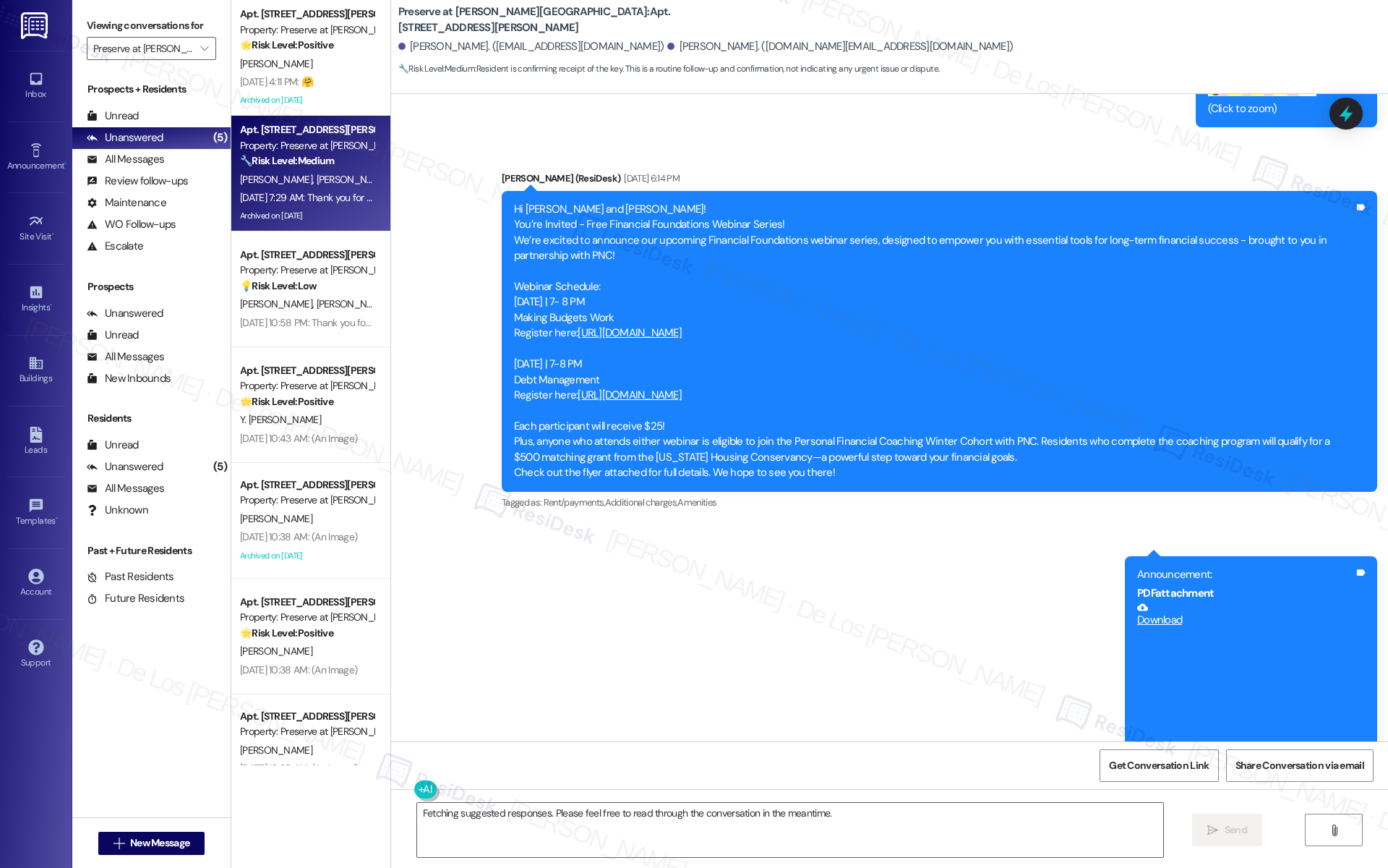
scroll to position [8429, 0]
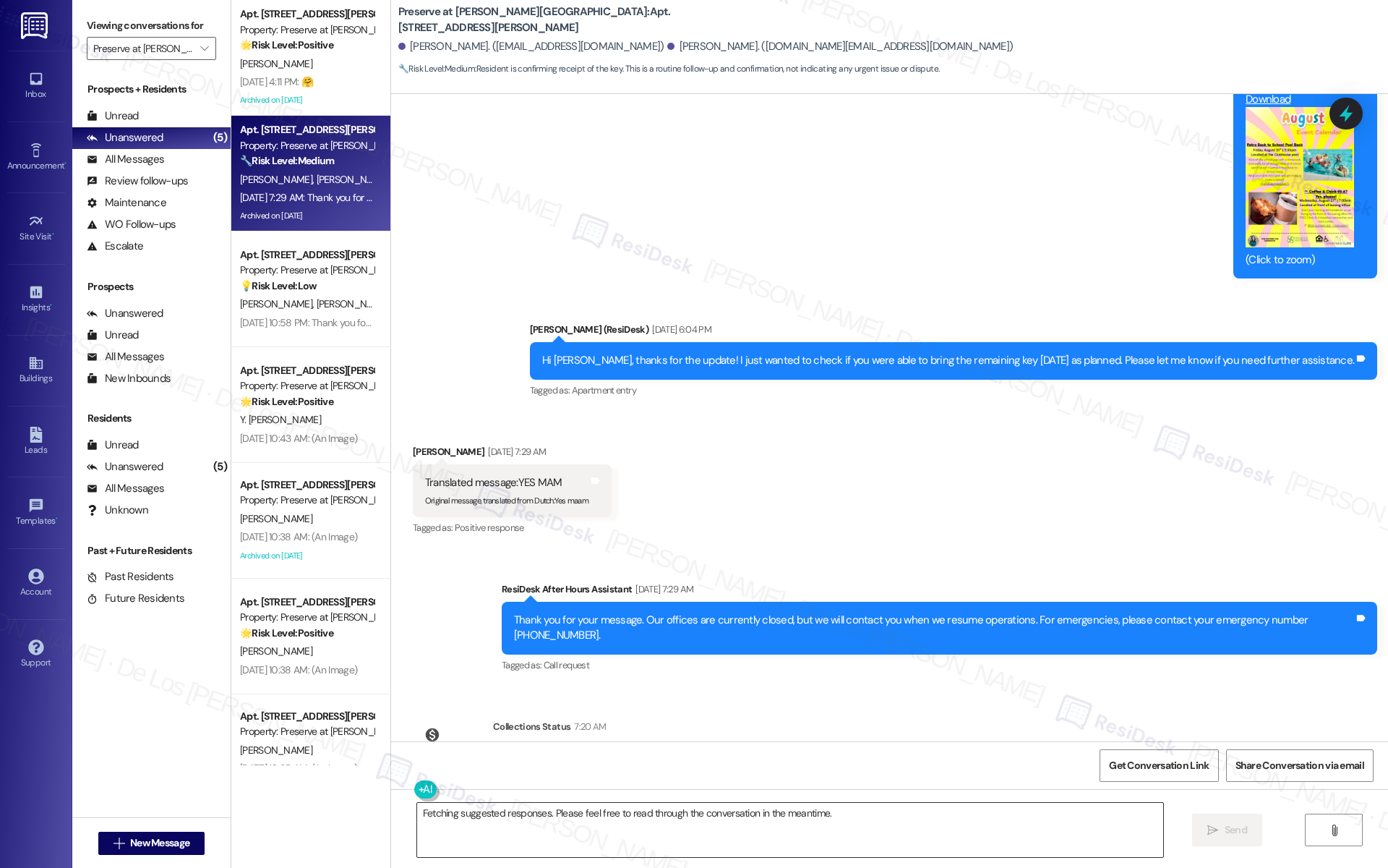
click at [591, 826] on textarea "Fetching suggested responses. Please feel free to read through the conversation…" at bounding box center [790, 829] width 746 height 54
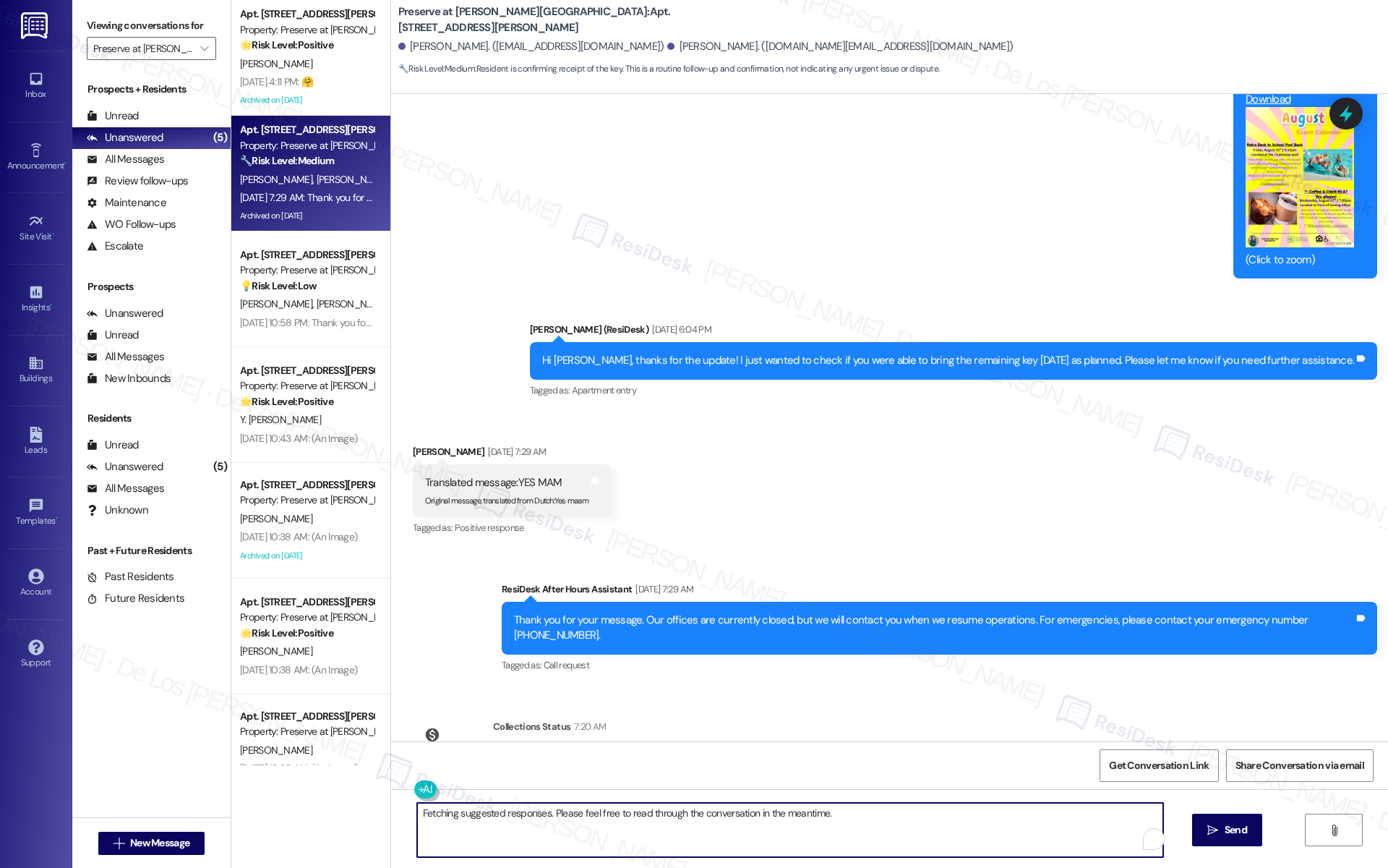
click at [591, 826] on textarea "Fetching suggested responses. Please feel free to read through the conversation…" at bounding box center [790, 829] width 746 height 54
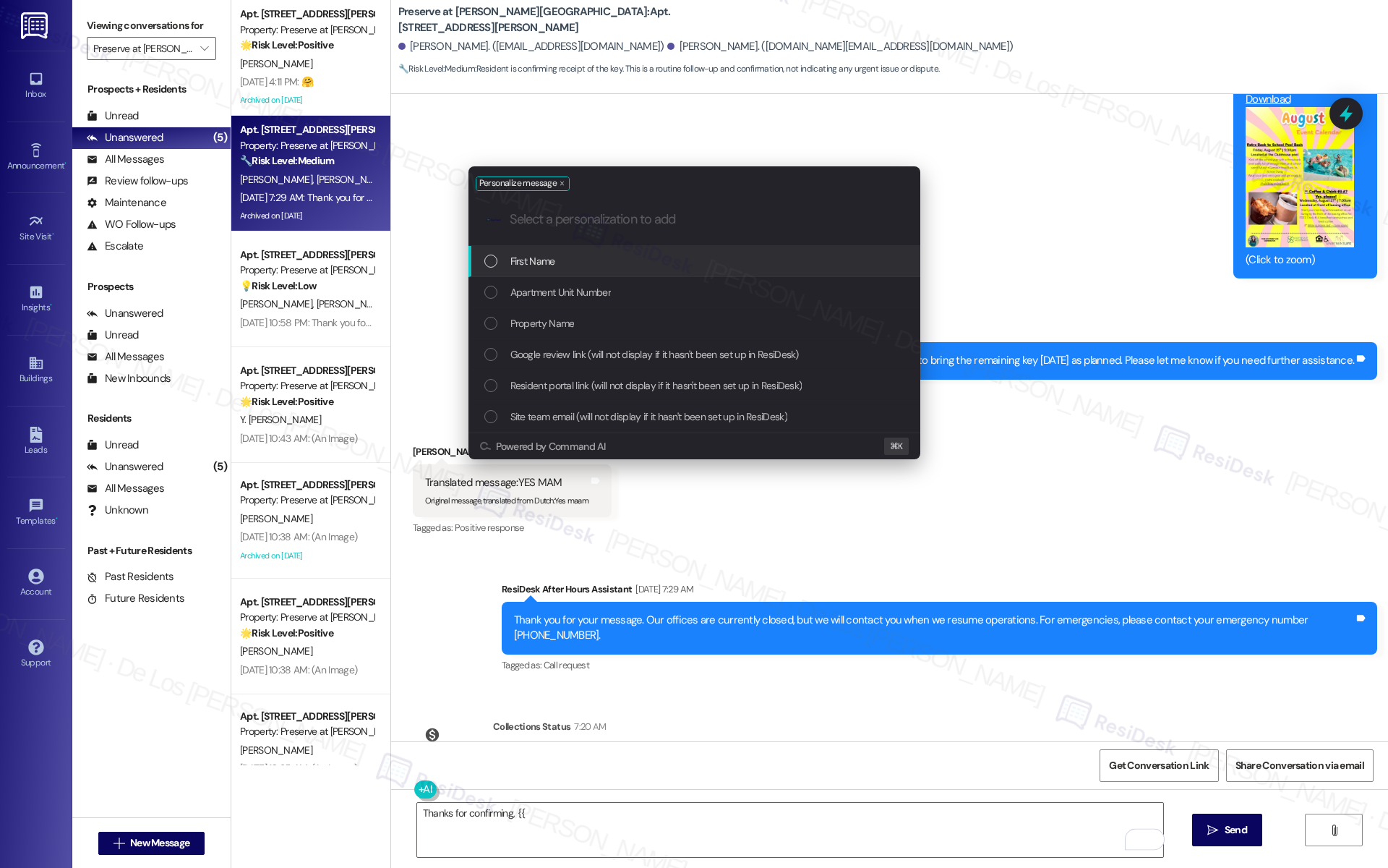
click at [637, 262] on div "First Name" at bounding box center [695, 261] width 423 height 16
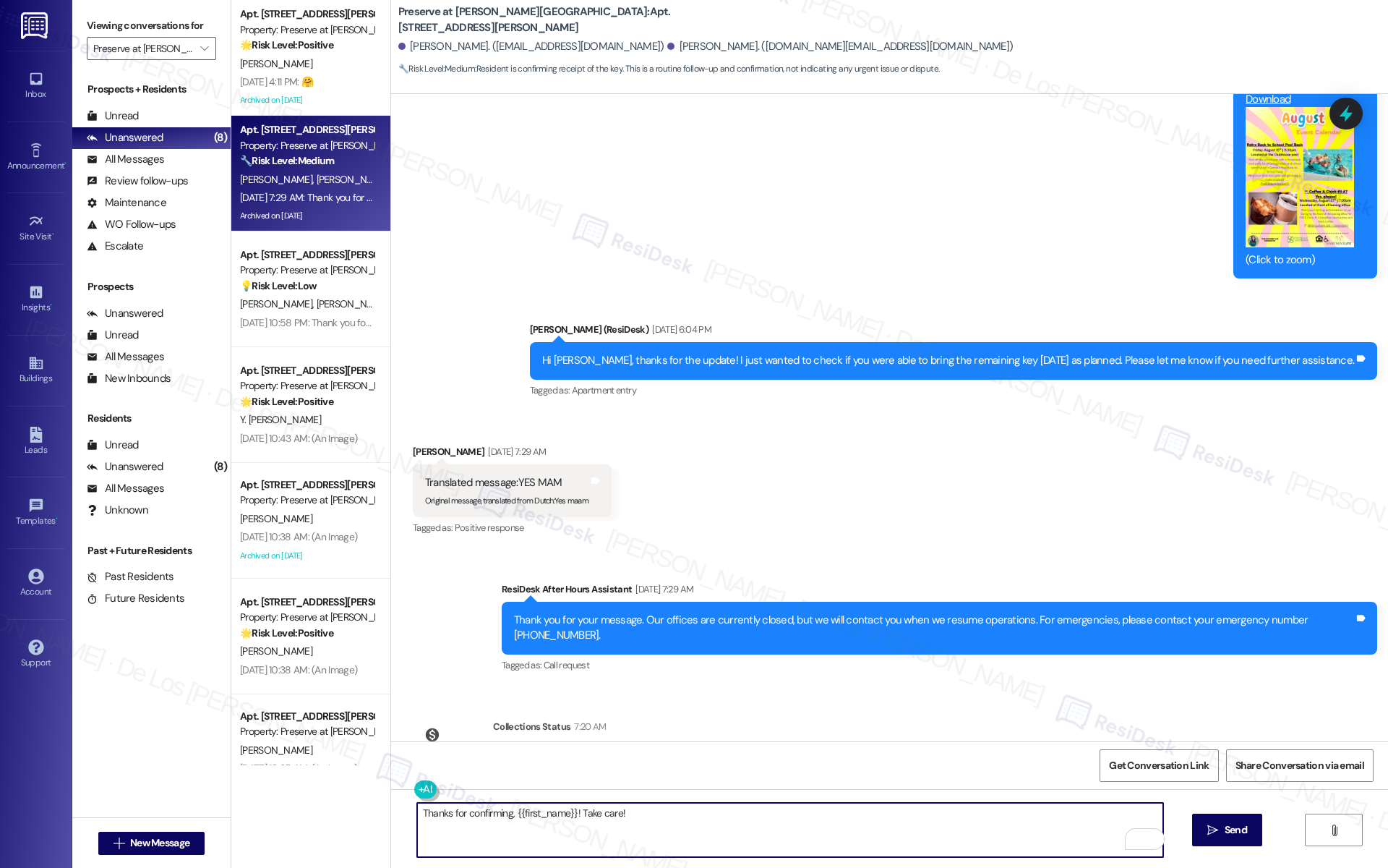
drag, startPoint x: 570, startPoint y: 814, endPoint x: 556, endPoint y: 805, distance: 16.6
click at [509, 816] on textarea "Thanks for confirming, {{first_name}}! Take care!" at bounding box center [790, 829] width 746 height 54
drag, startPoint x: 503, startPoint y: 812, endPoint x: 609, endPoint y: 829, distance: 107.4
click at [609, 829] on textarea "Thanks for confirming, Take care!" at bounding box center [790, 829] width 746 height 54
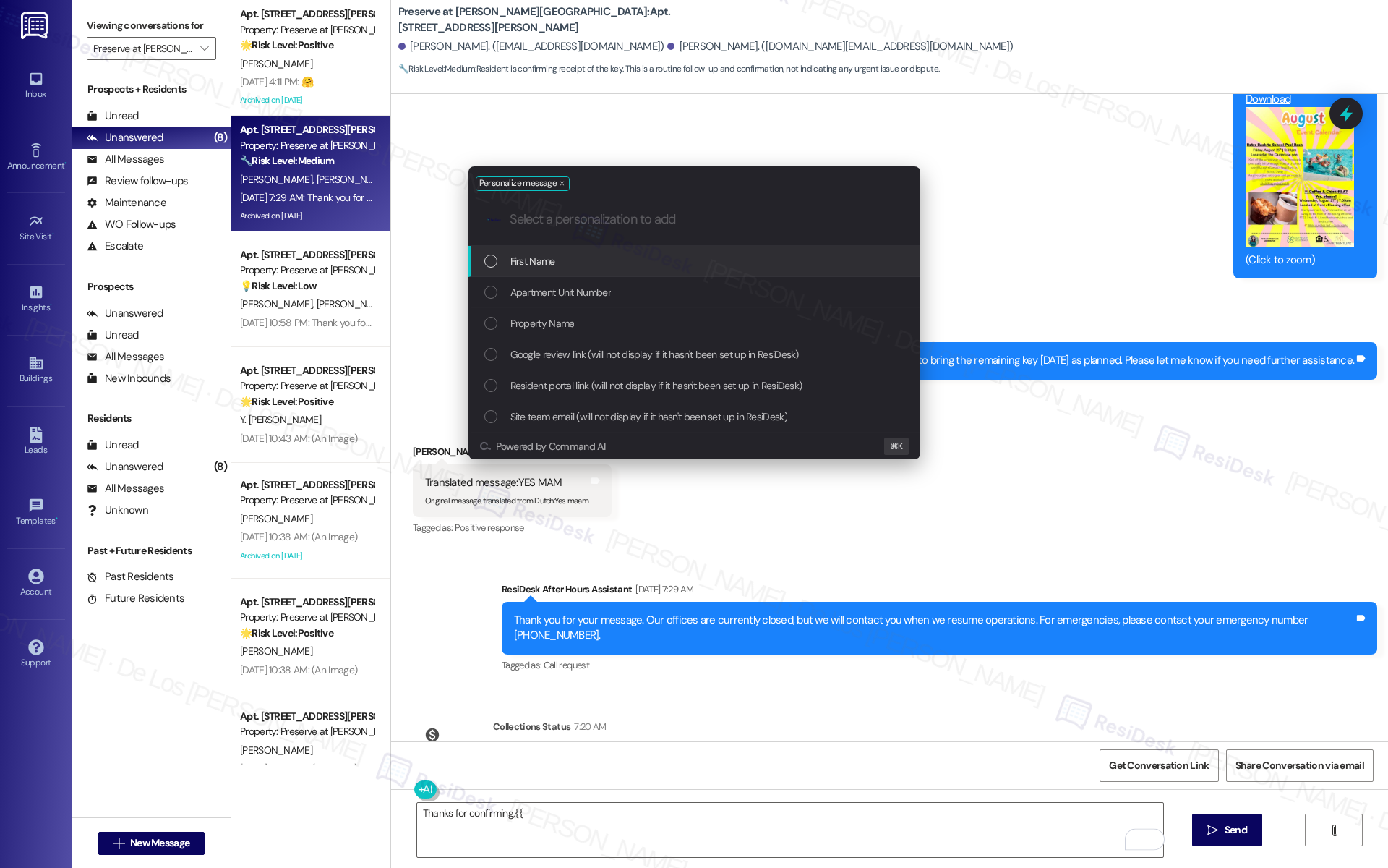
drag, startPoint x: 601, startPoint y: 258, endPoint x: 610, endPoint y: 259, distance: 9.1
click at [601, 258] on div "First Name" at bounding box center [695, 261] width 423 height 16
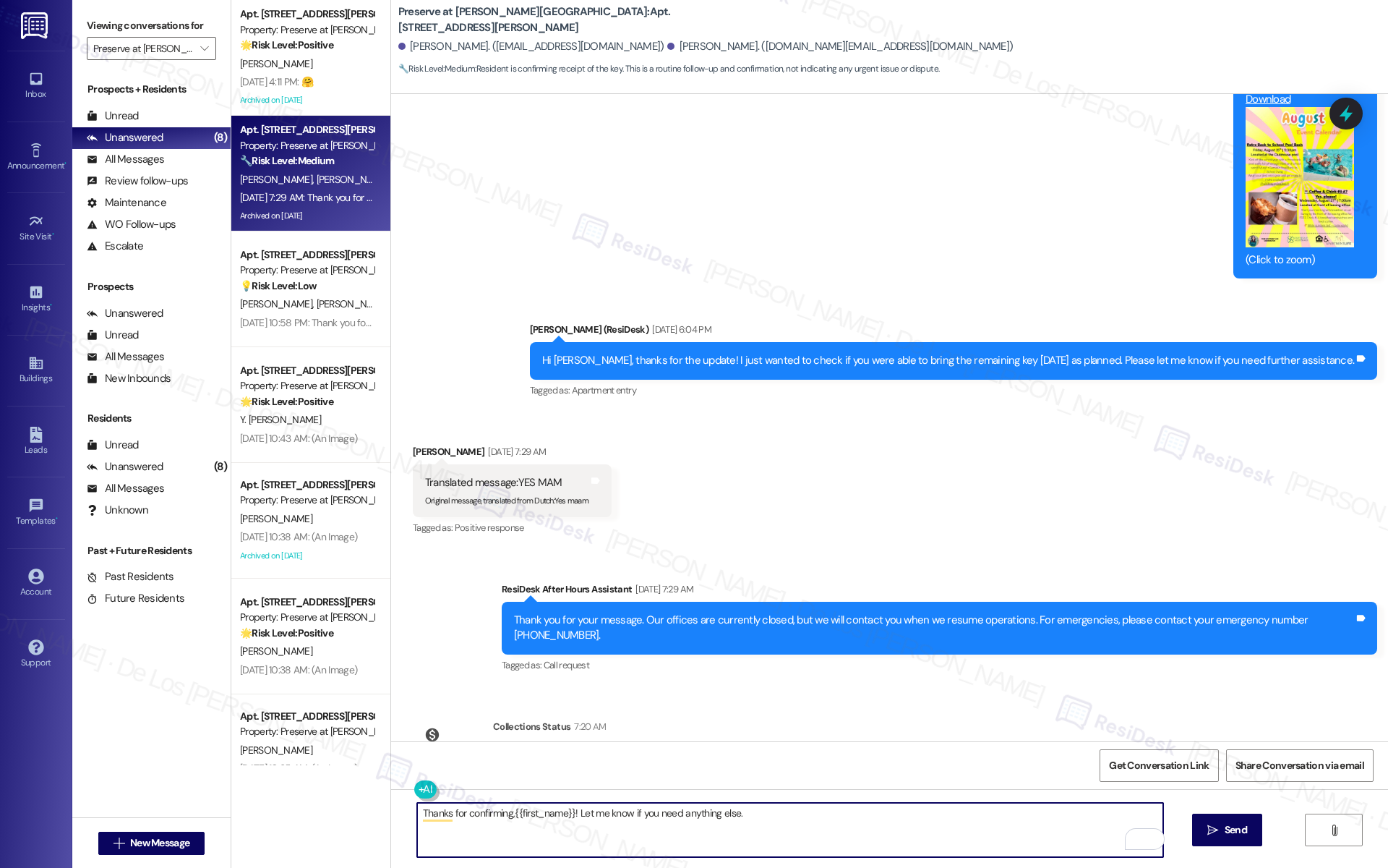
type textarea "Thanks for confirming,{{first_name}}! Let me know if you need anything else."
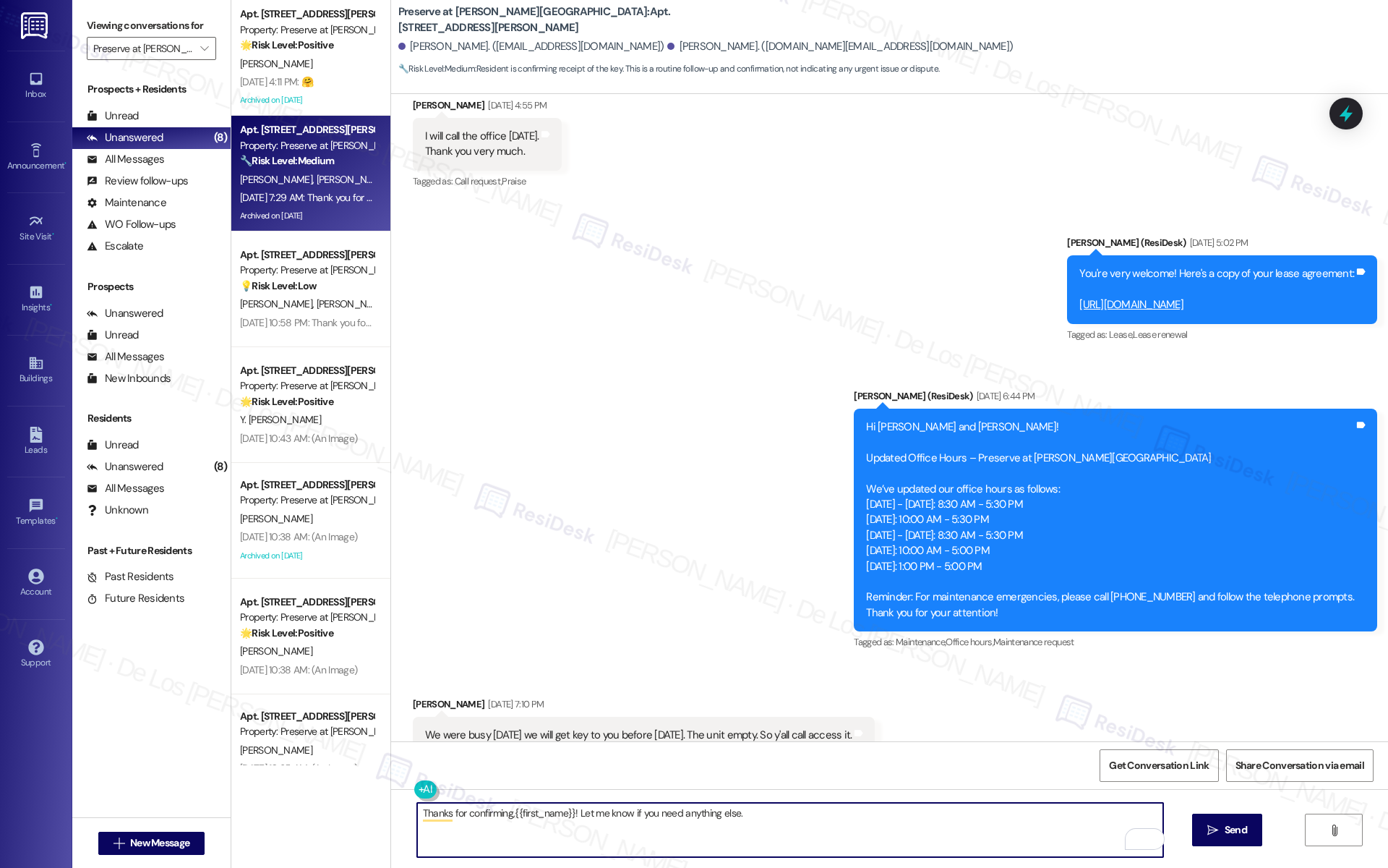
scroll to position [6331, 0]
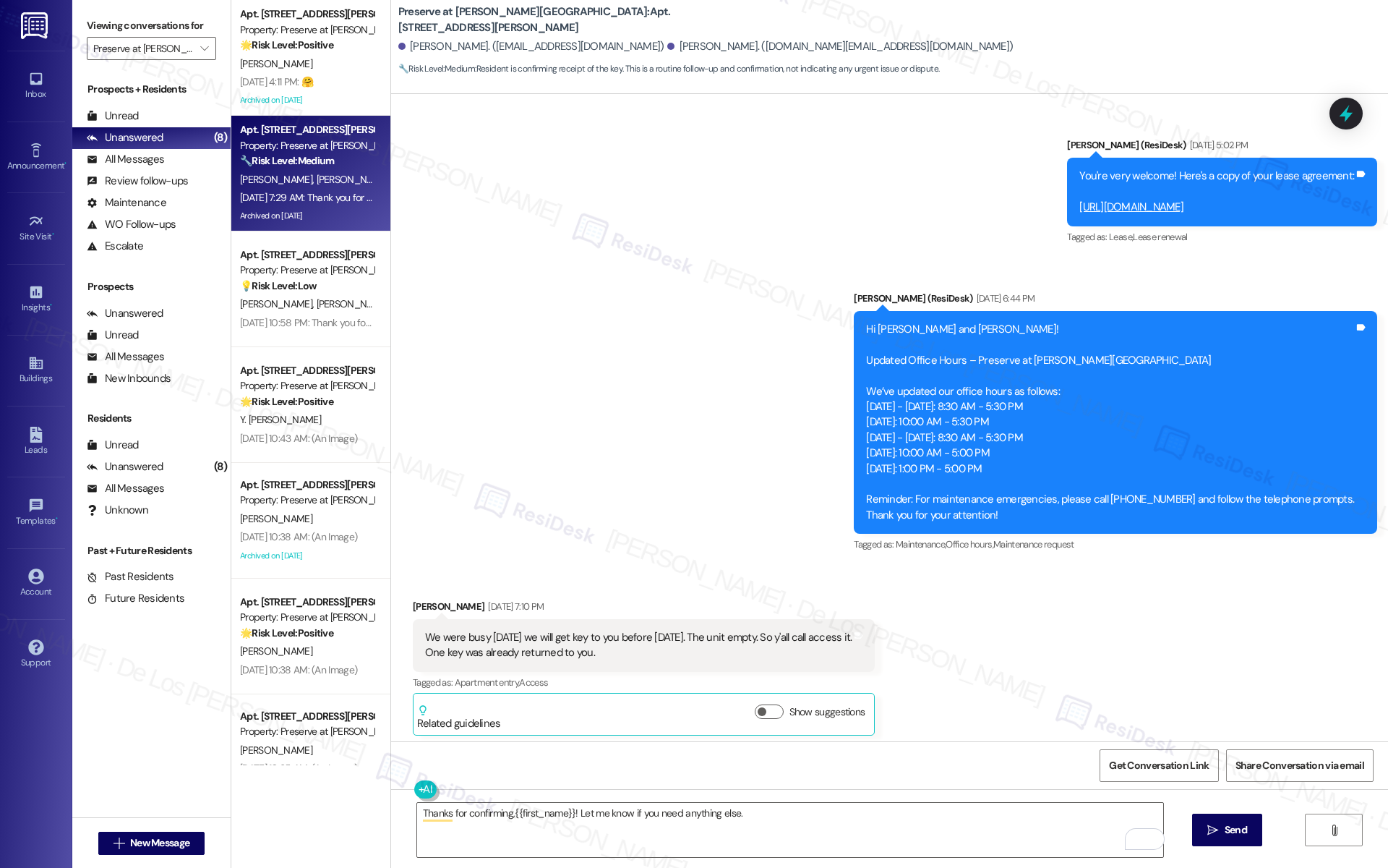
click at [612, 629] on div "We were busy [DATE] we will get key to you before [DATE]. The unit empty. So y'…" at bounding box center [639, 645] width 427 height 31
click at [585, 629] on div "We were busy [DATE] we will get key to you before [DATE]. The unit empty. So y'…" at bounding box center [639, 645] width 427 height 31
drag, startPoint x: 585, startPoint y: 590, endPoint x: 417, endPoint y: 571, distance: 169.1
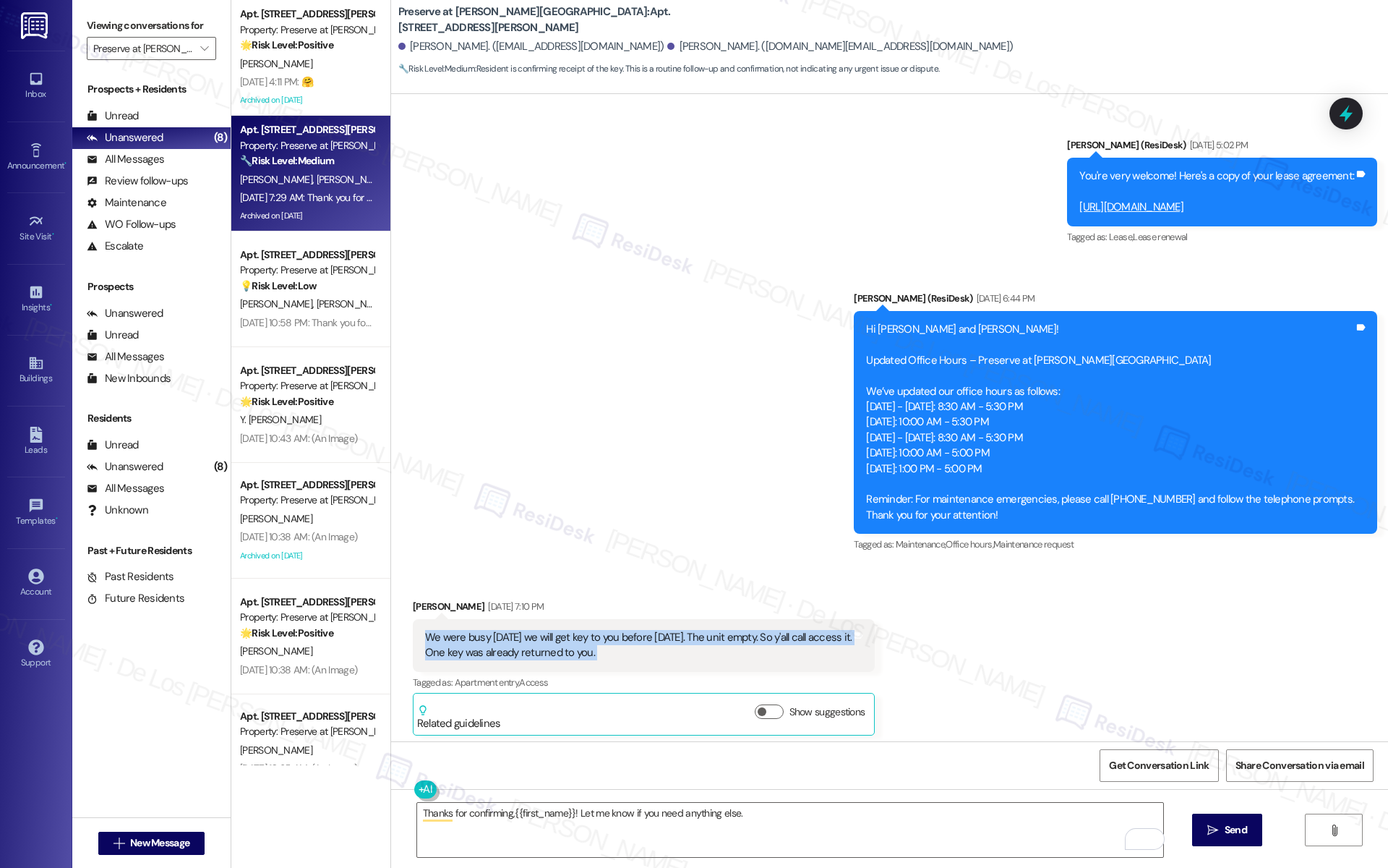
click at [425, 629] on div "We were busy [DATE] we will get key to you before [DATE]. The unit empty. So y'…" at bounding box center [639, 645] width 427 height 31
copy div "We were busy [DATE] we will get key to you before [DATE]. The unit empty. So y'…"
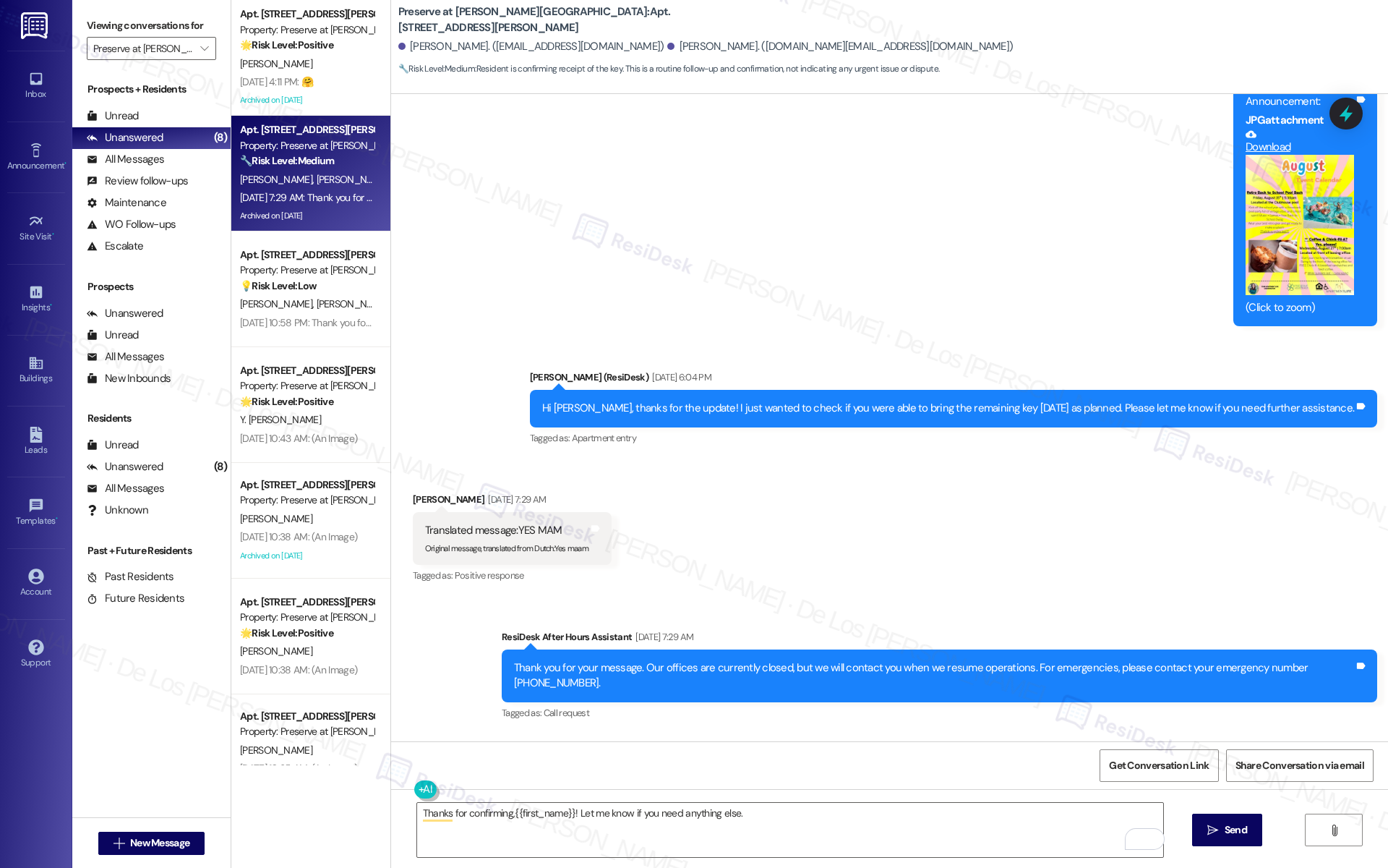
scroll to position [8429, 0]
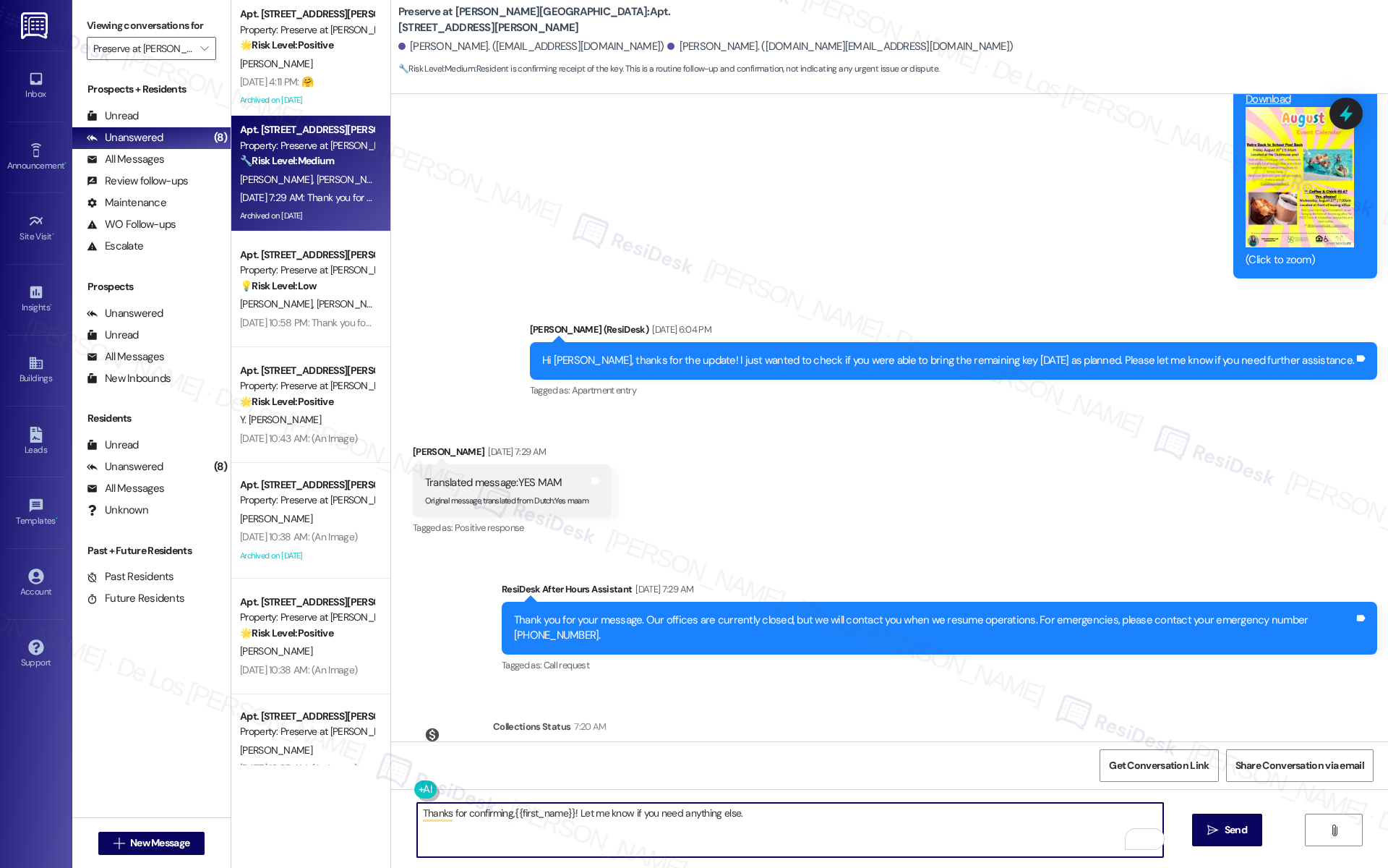
click at [760, 820] on textarea "Thanks for confirming,{{first_name}}! Let me know if you need anything else." at bounding box center [790, 829] width 746 height 54
click at [1215, 824] on icon "" at bounding box center [1213, 830] width 11 height 12
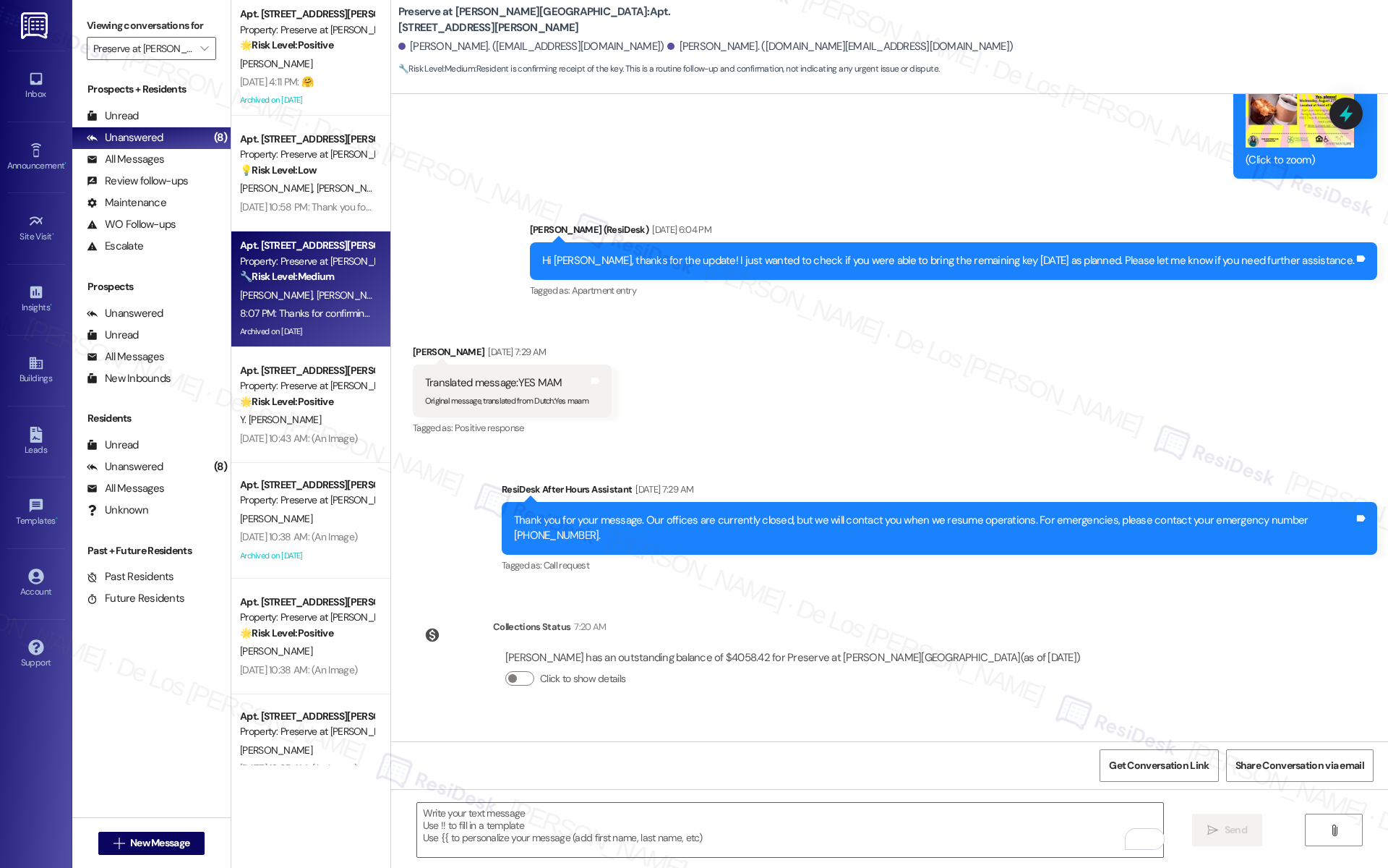
scroll to position [8530, 0]
drag, startPoint x: 561, startPoint y: 317, endPoint x: 513, endPoint y: 310, distance: 48.5
click at [513, 364] on div "Translated message: YES MAM Original message, translated from Dutch : Yes [PERS…" at bounding box center [512, 389] width 199 height 52
copy div "Translated message: YES MAM"
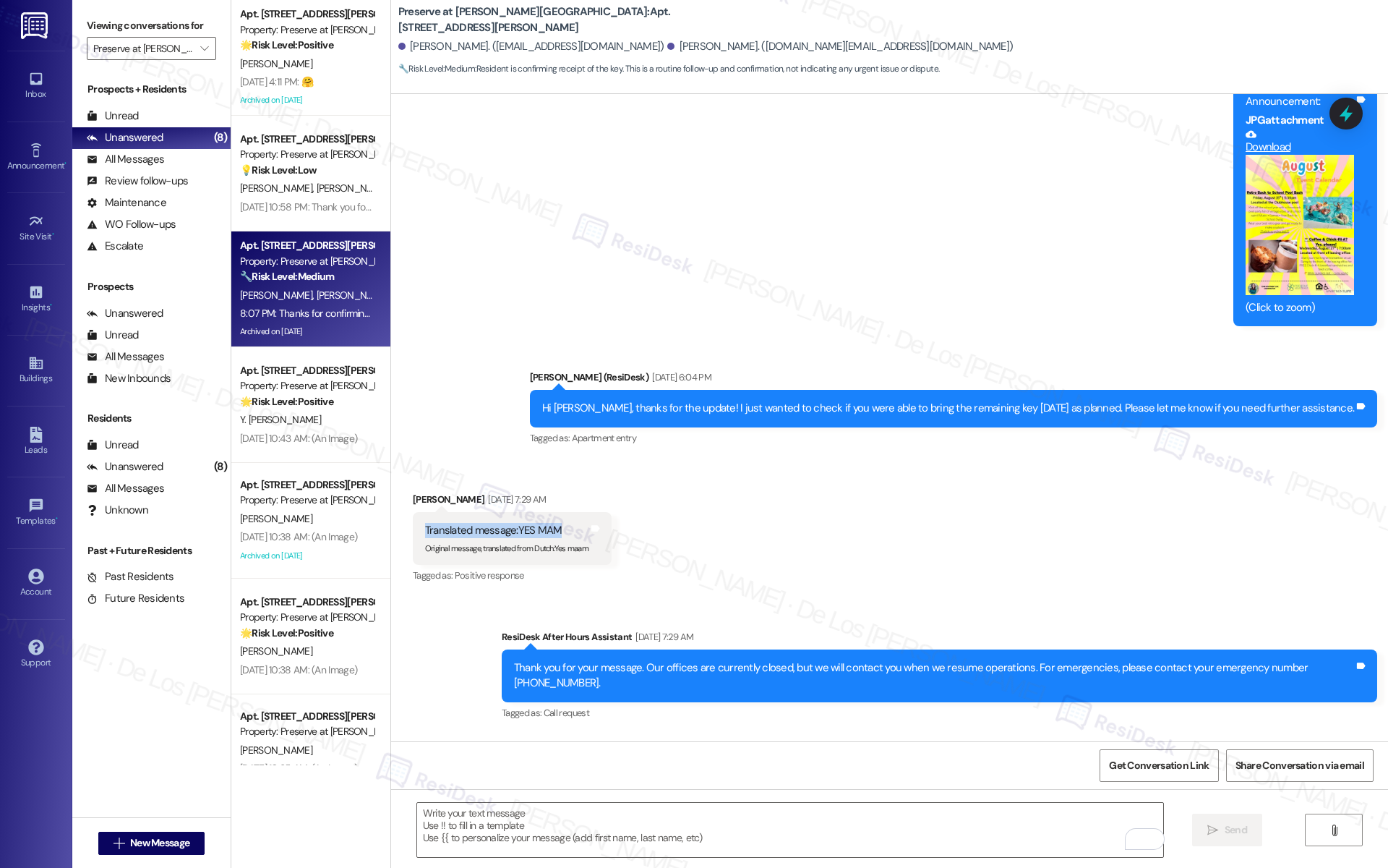
scroll to position [8354, 0]
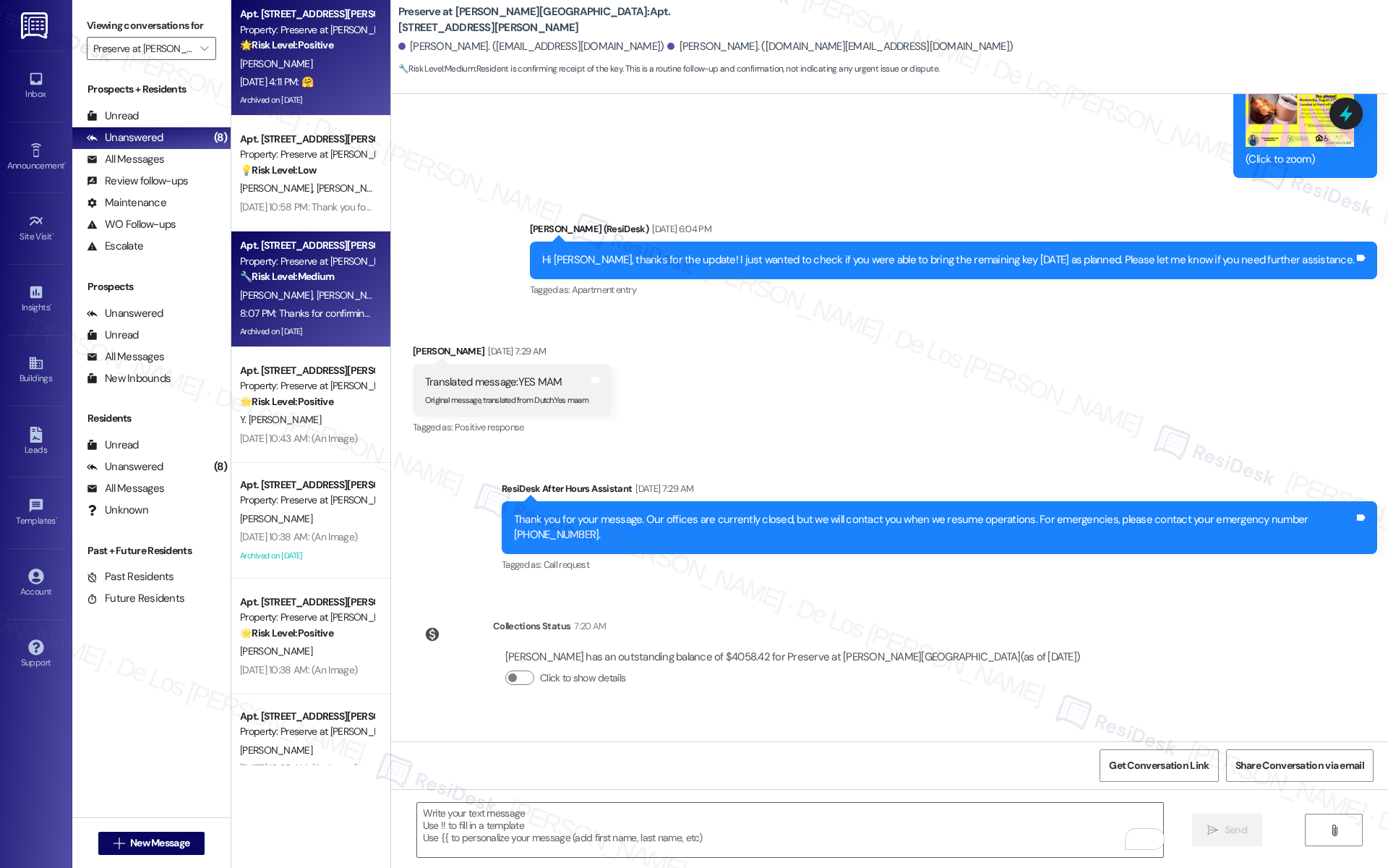
click at [296, 40] on strong "🌟 Risk Level: Positive" at bounding box center [286, 45] width 93 height 13
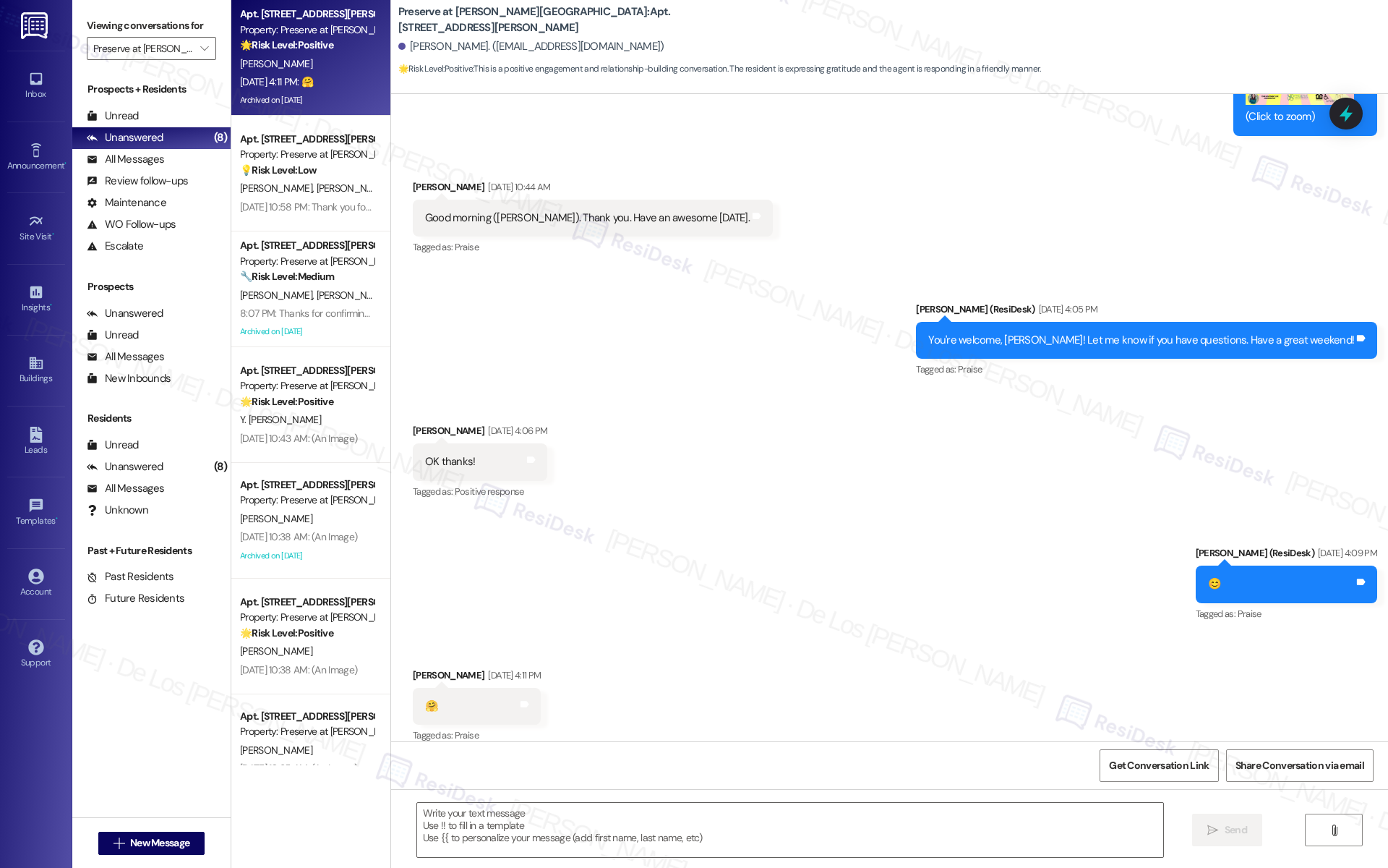
type textarea "Fetching suggested responses. Please feel free to read through the conversation…"
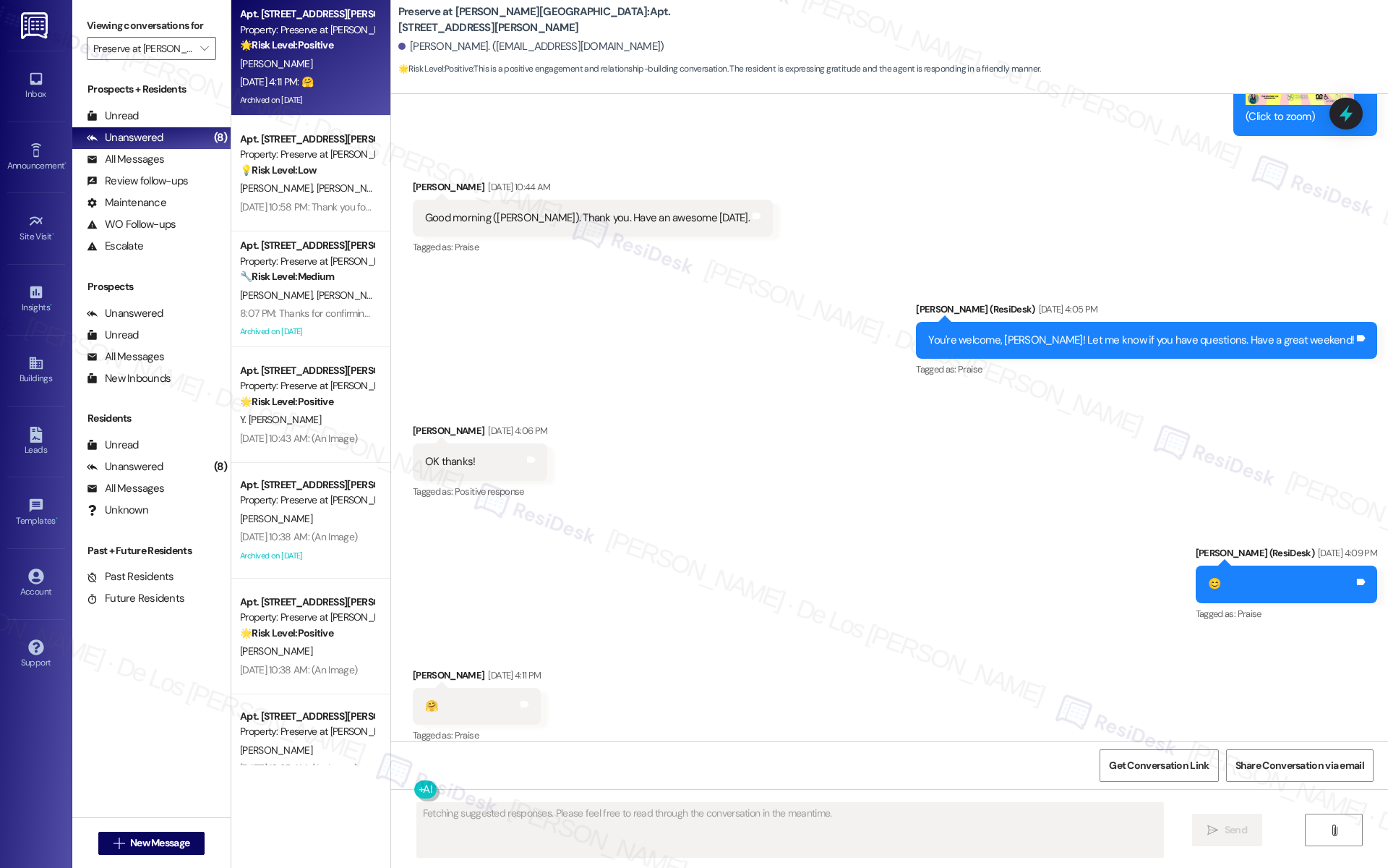
scroll to position [7297, 0]
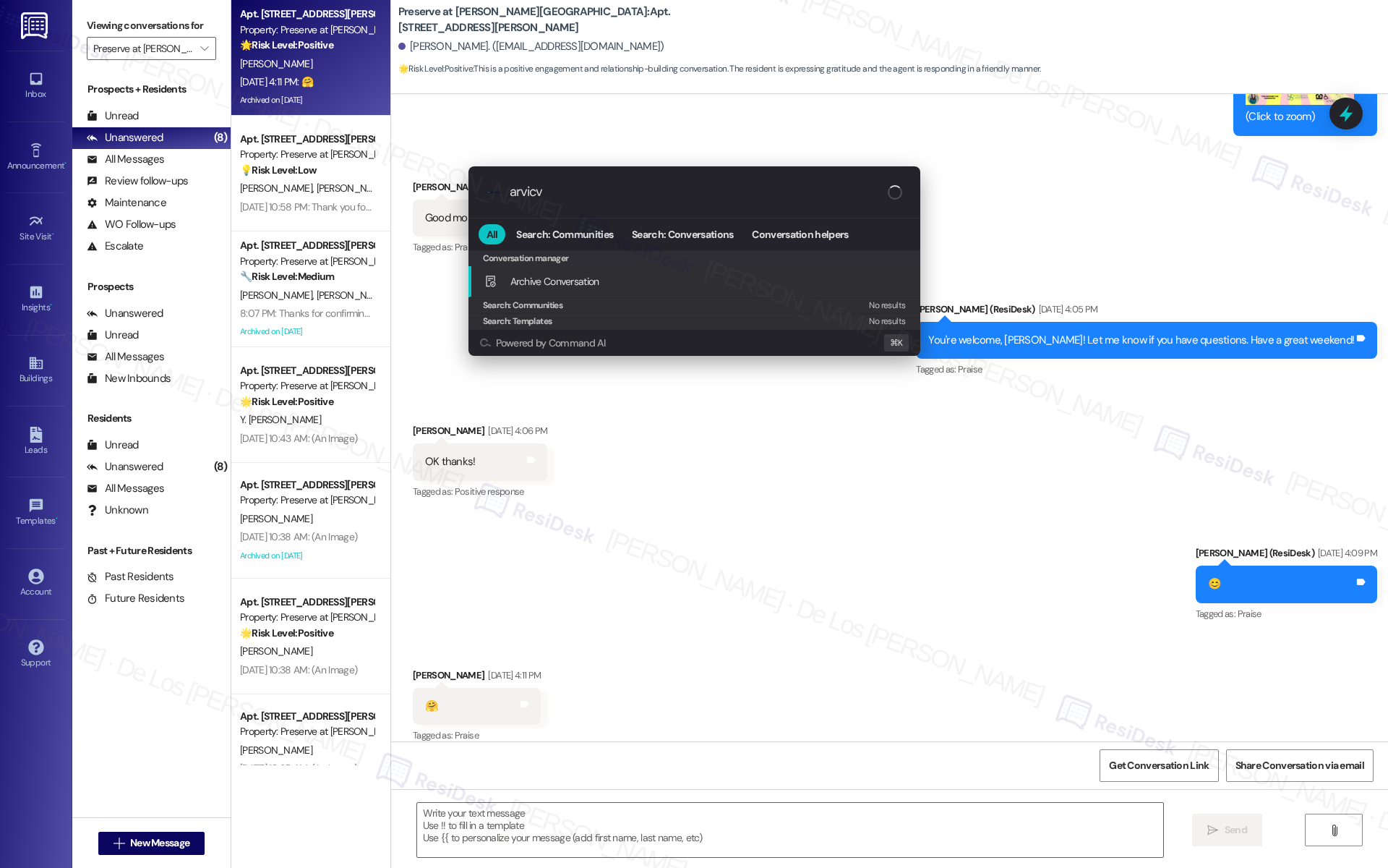
type input "arvicve"
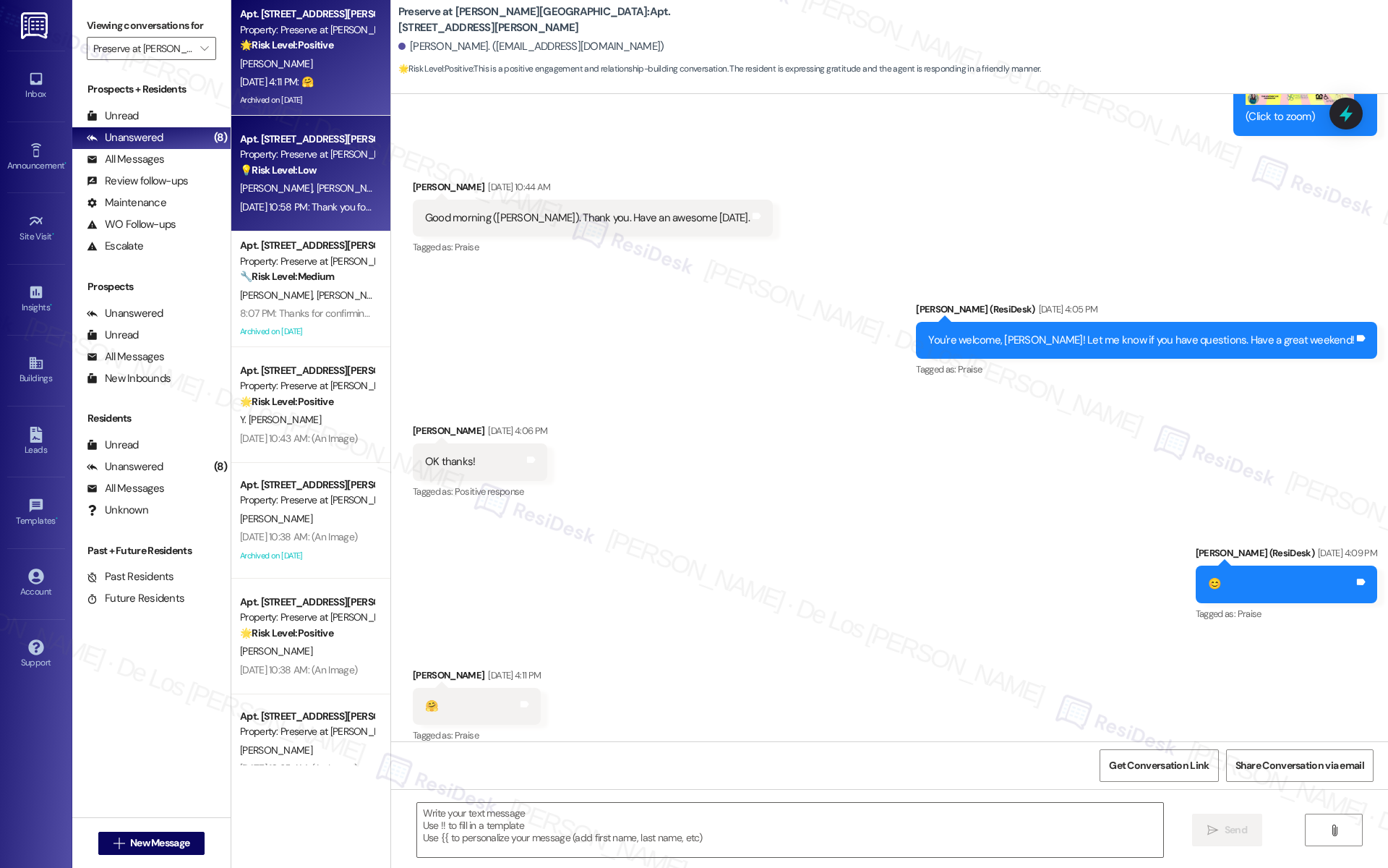
click at [328, 214] on div "Aug 08, 2025 at 10:58 PM: Thank you for your message. Our offices are currently…" at bounding box center [307, 206] width 137 height 18
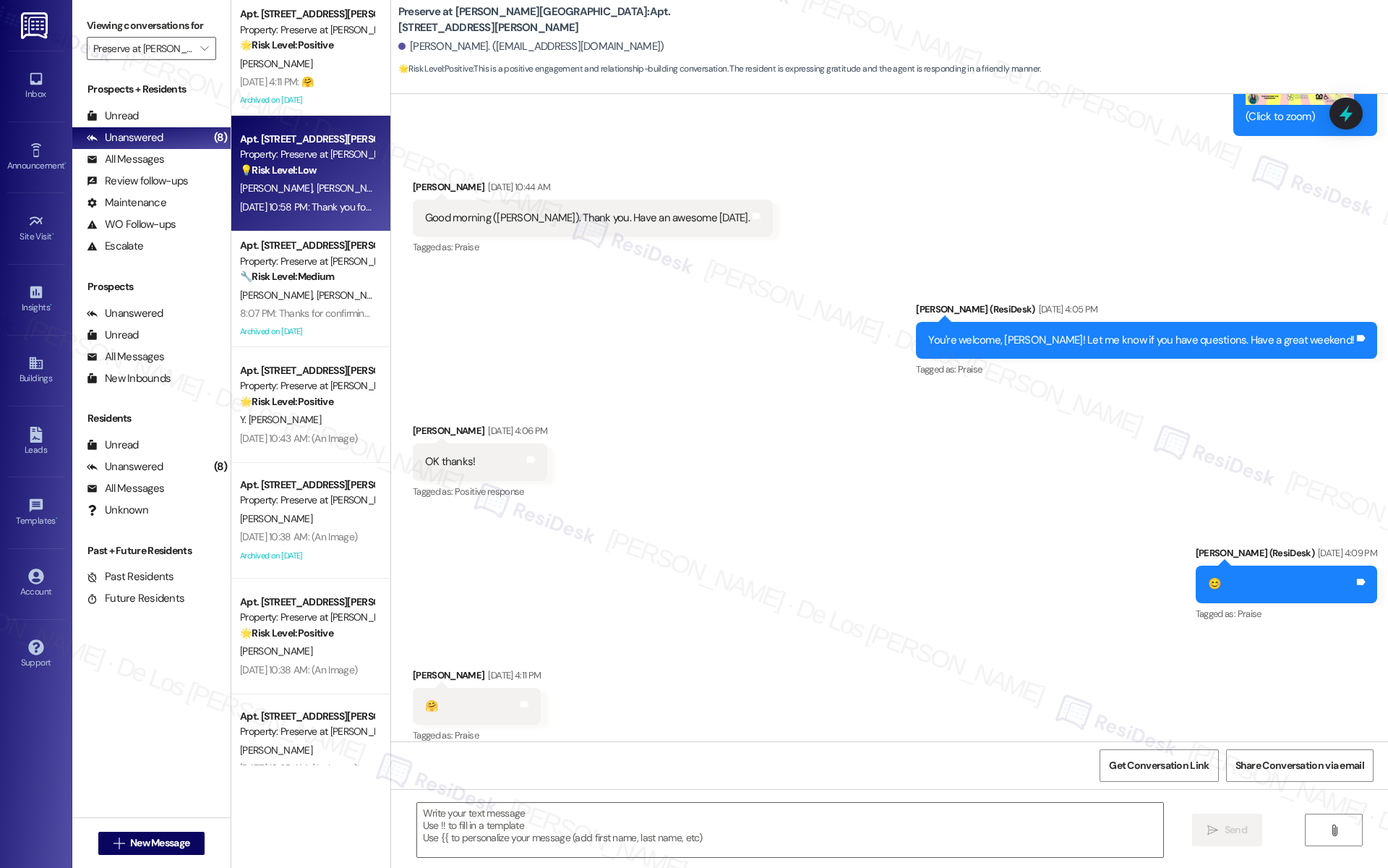
type textarea "Fetching suggested responses. Please feel free to read through the conversation…"
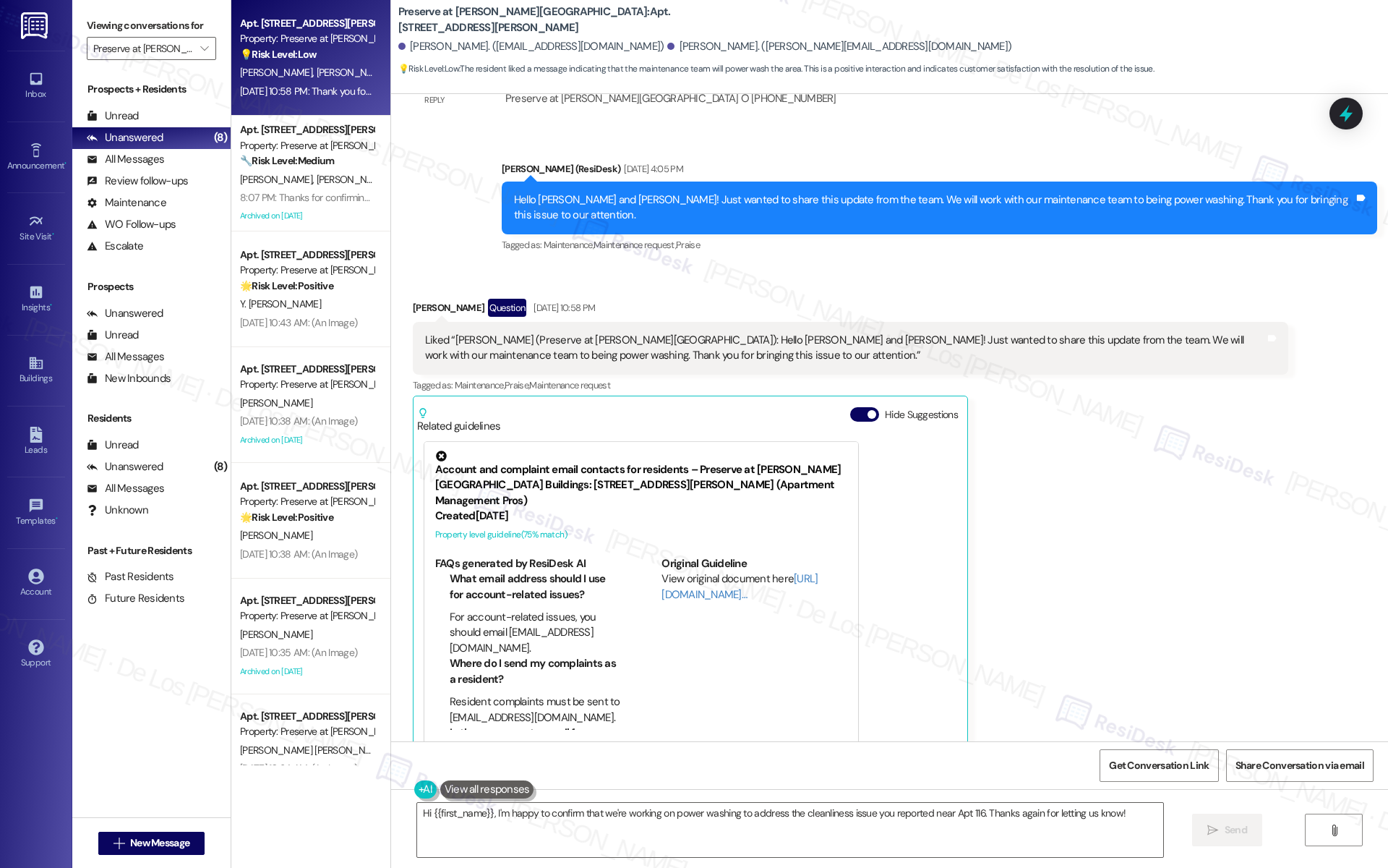
scroll to position [6585, 0]
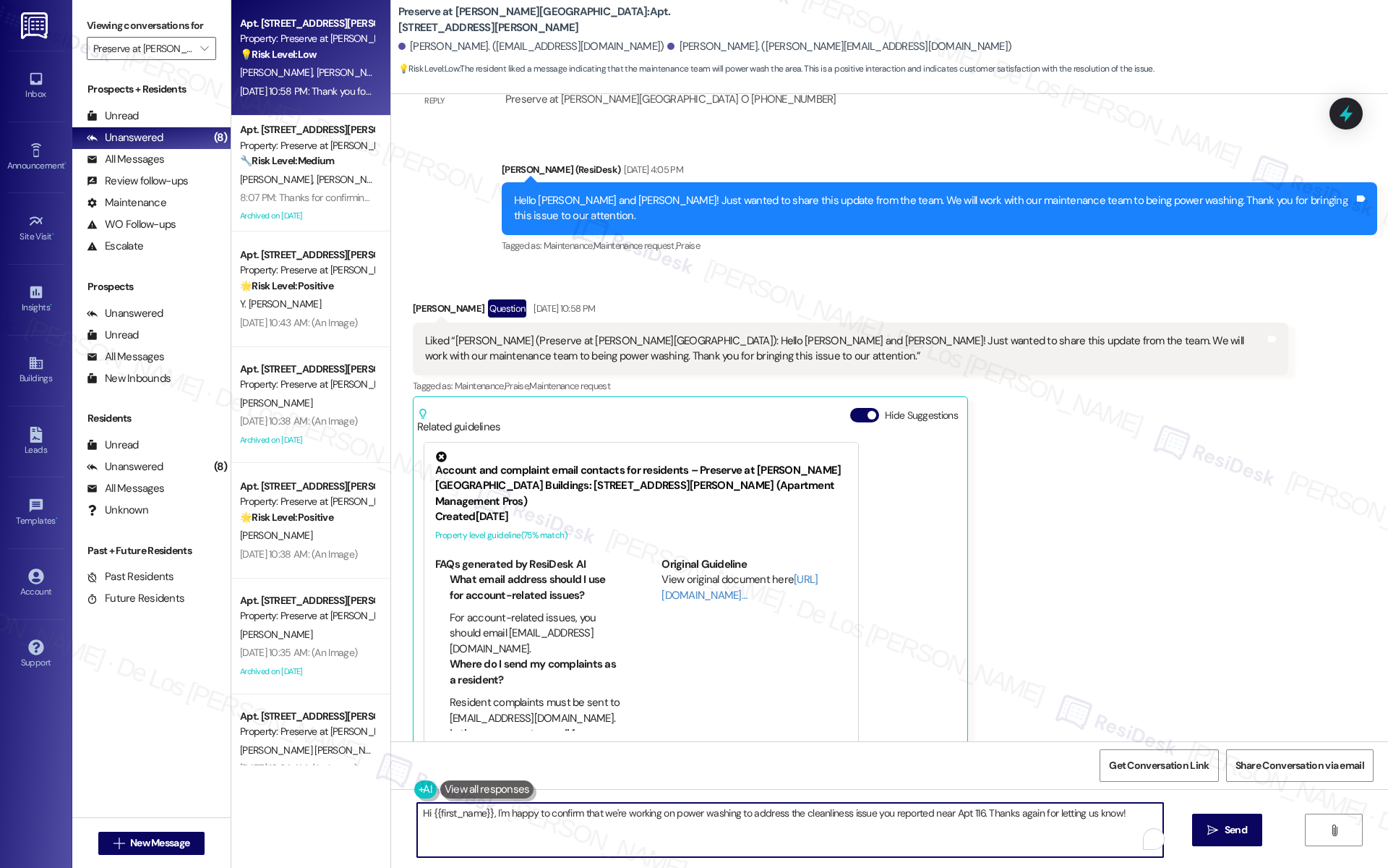
click at [746, 814] on textarea "Hi {{first_name}}, I'm happy to confirm that we're working on power washing to …" at bounding box center [790, 829] width 746 height 54
type textarea "😊"
click at [1218, 837] on span " Send" at bounding box center [1227, 829] width 45 height 15
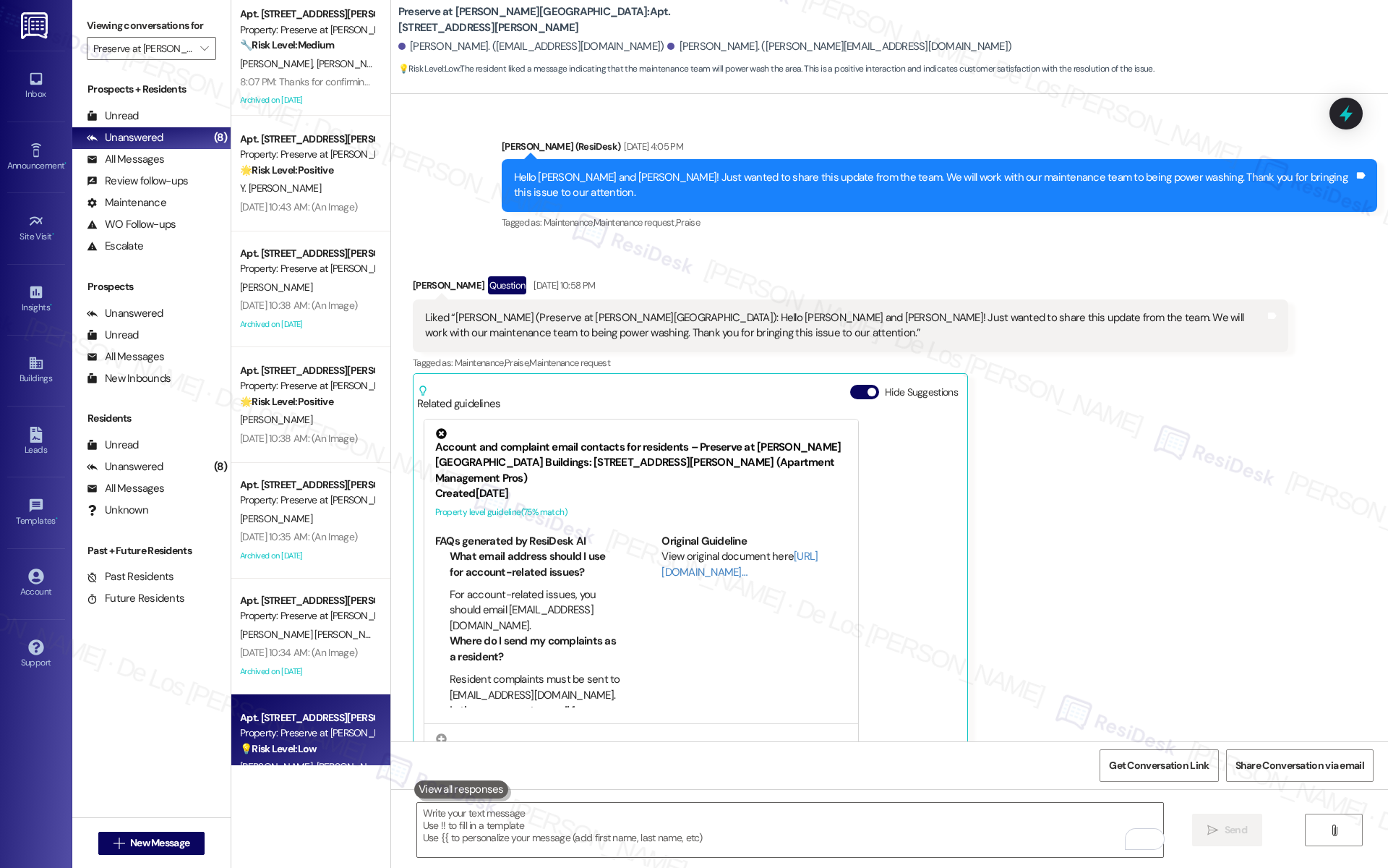
scroll to position [6831, 0]
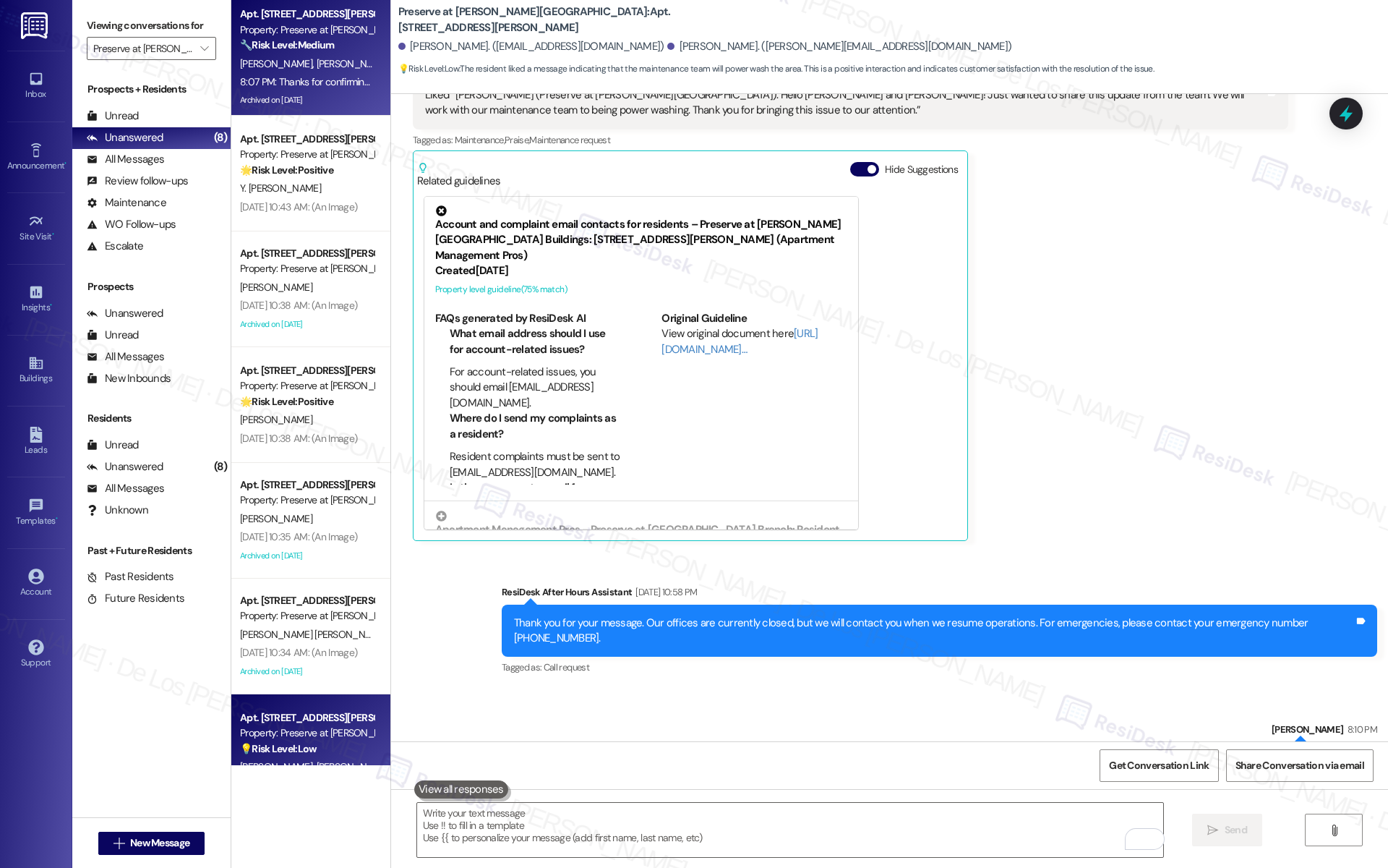
click at [321, 74] on div "8:07 PM: Thanks for confirming,Rueben and Kristin! Let me know if you need anyt…" at bounding box center [307, 81] width 137 height 18
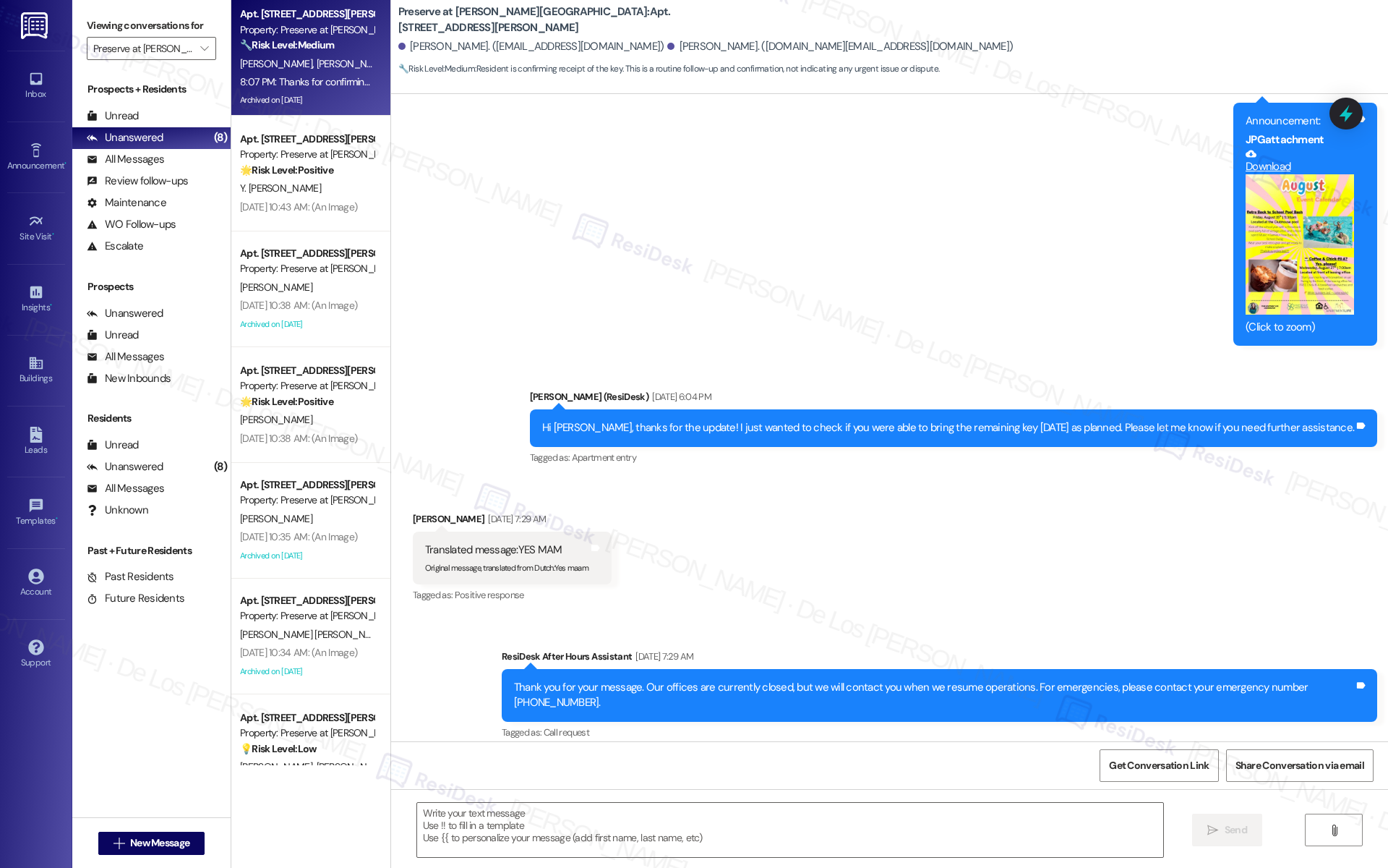
type textarea "Fetching suggested responses. Please feel free to read through the conversation…"
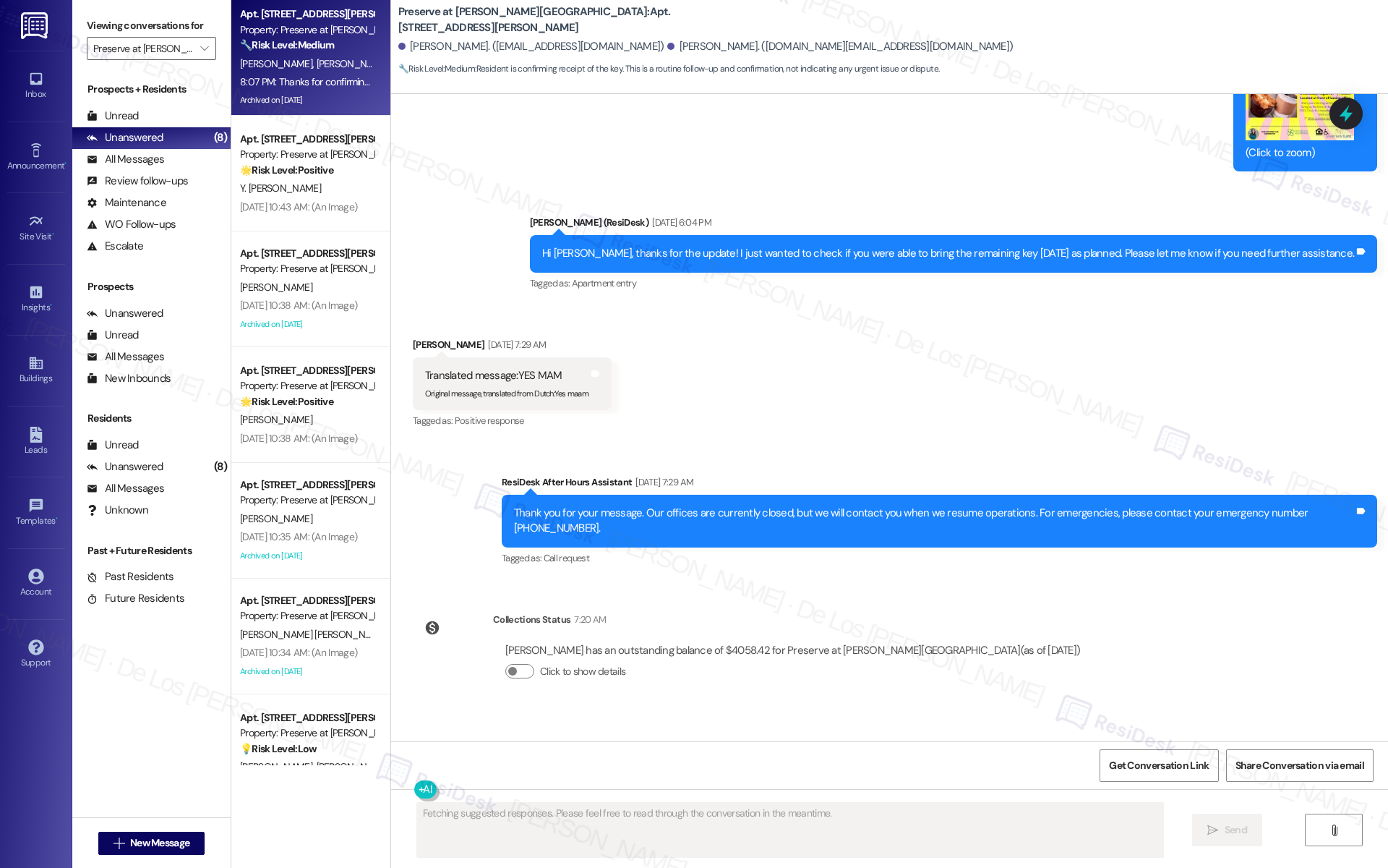
scroll to position [8550, 0]
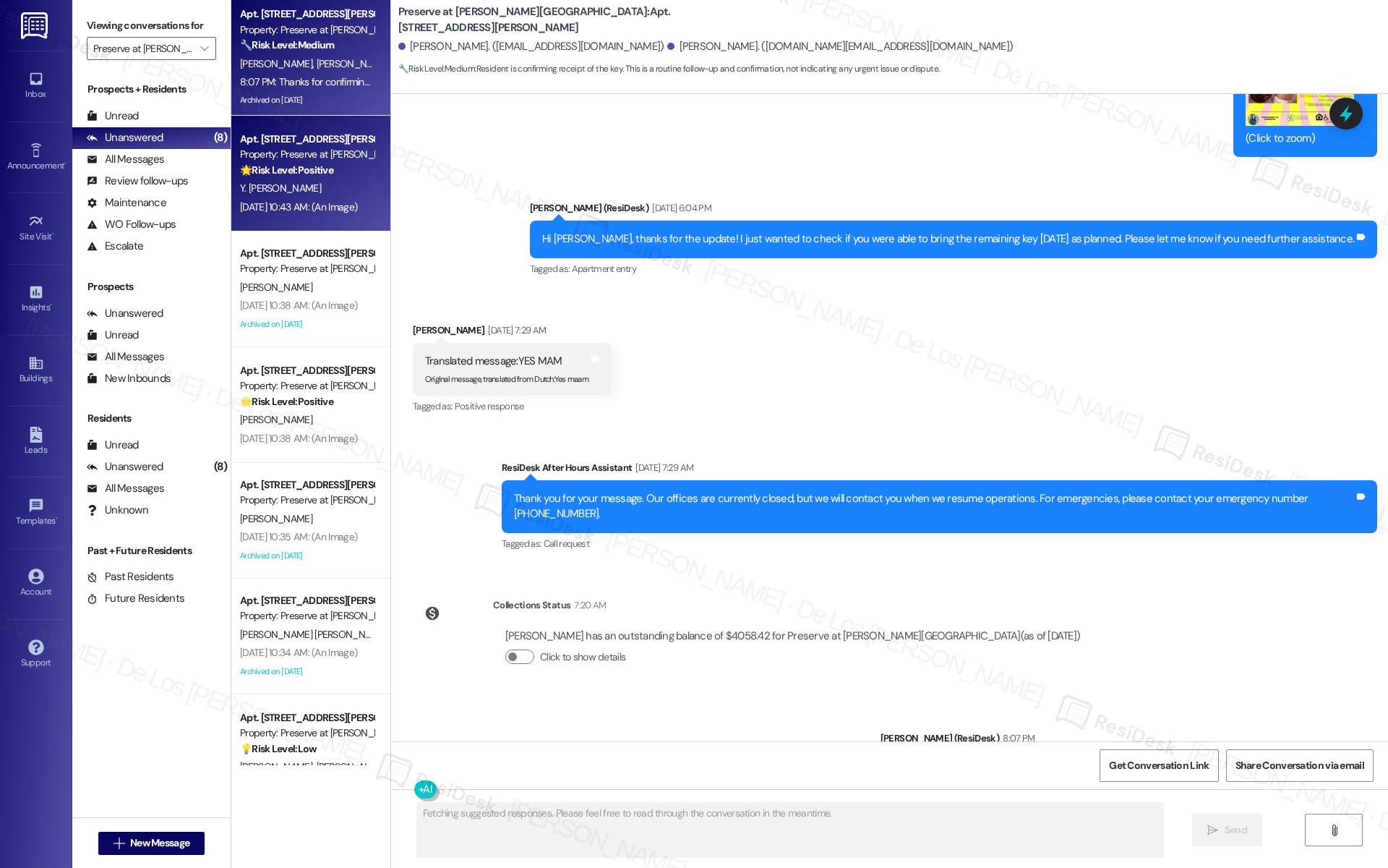
click at [323, 195] on div "Y. [PERSON_NAME]" at bounding box center [307, 188] width 137 height 18
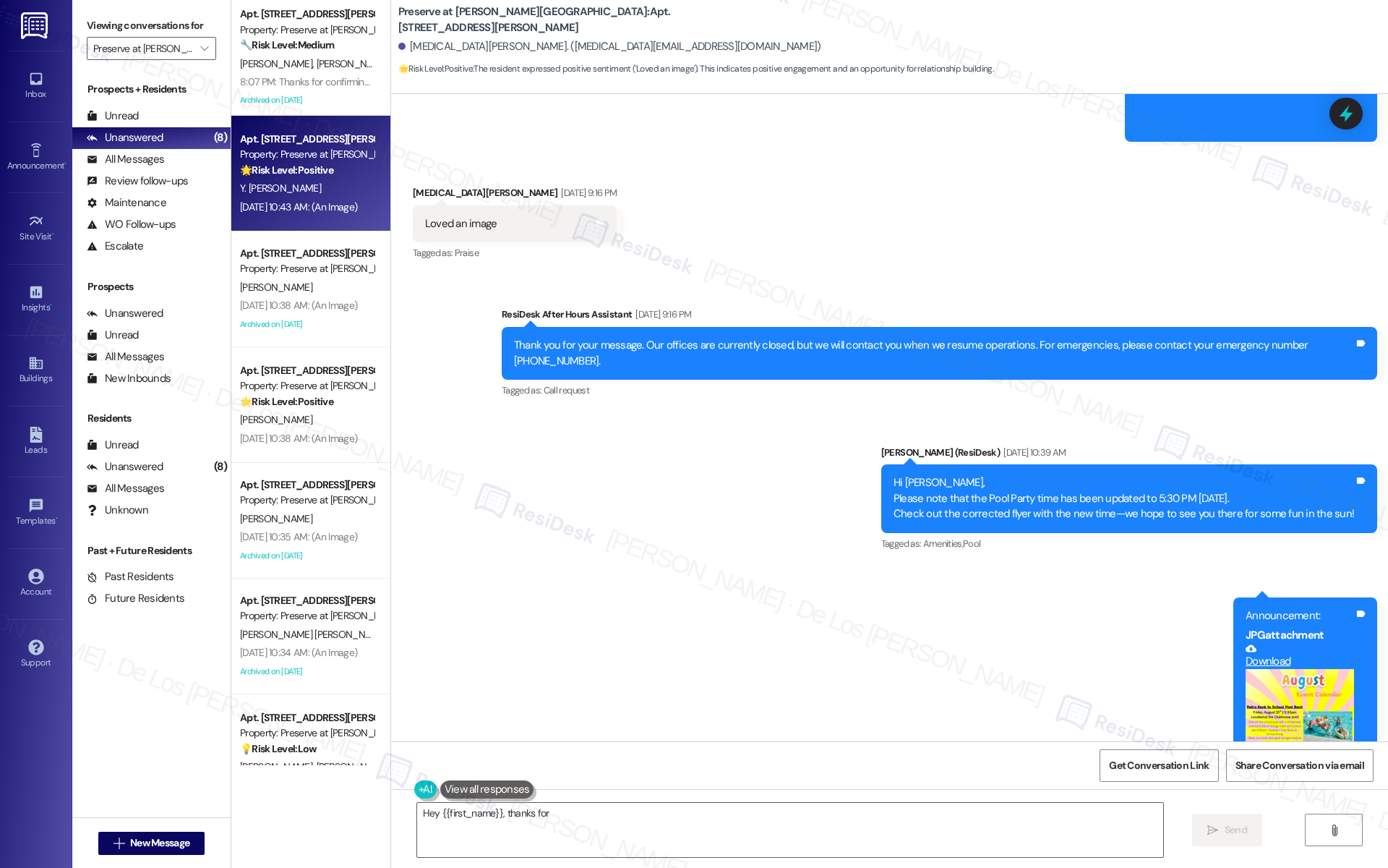
scroll to position [8022, 0]
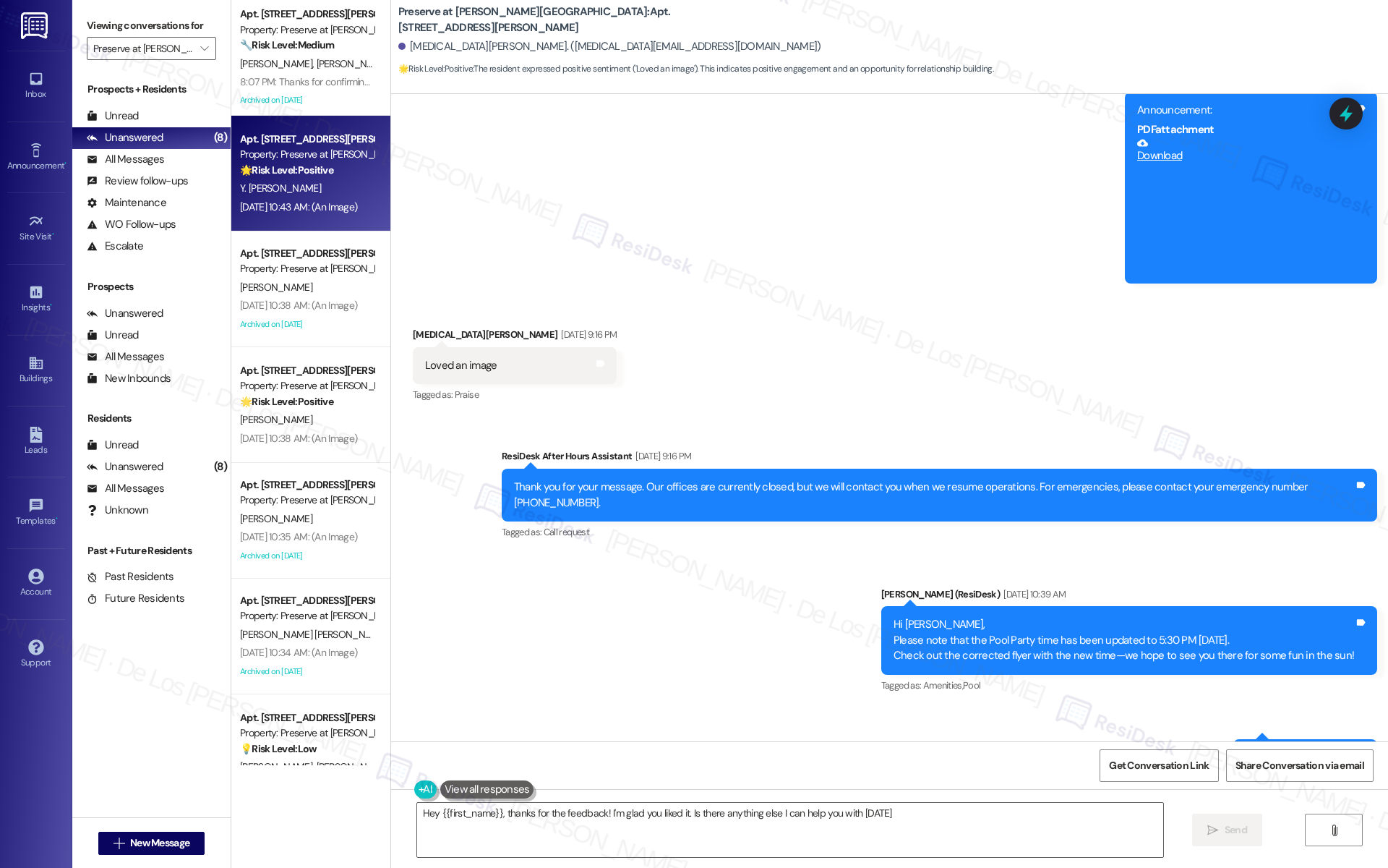
type textarea "Hey {{first_name}}, thanks for the feedback! I'm glad you liked it. Is there an…"
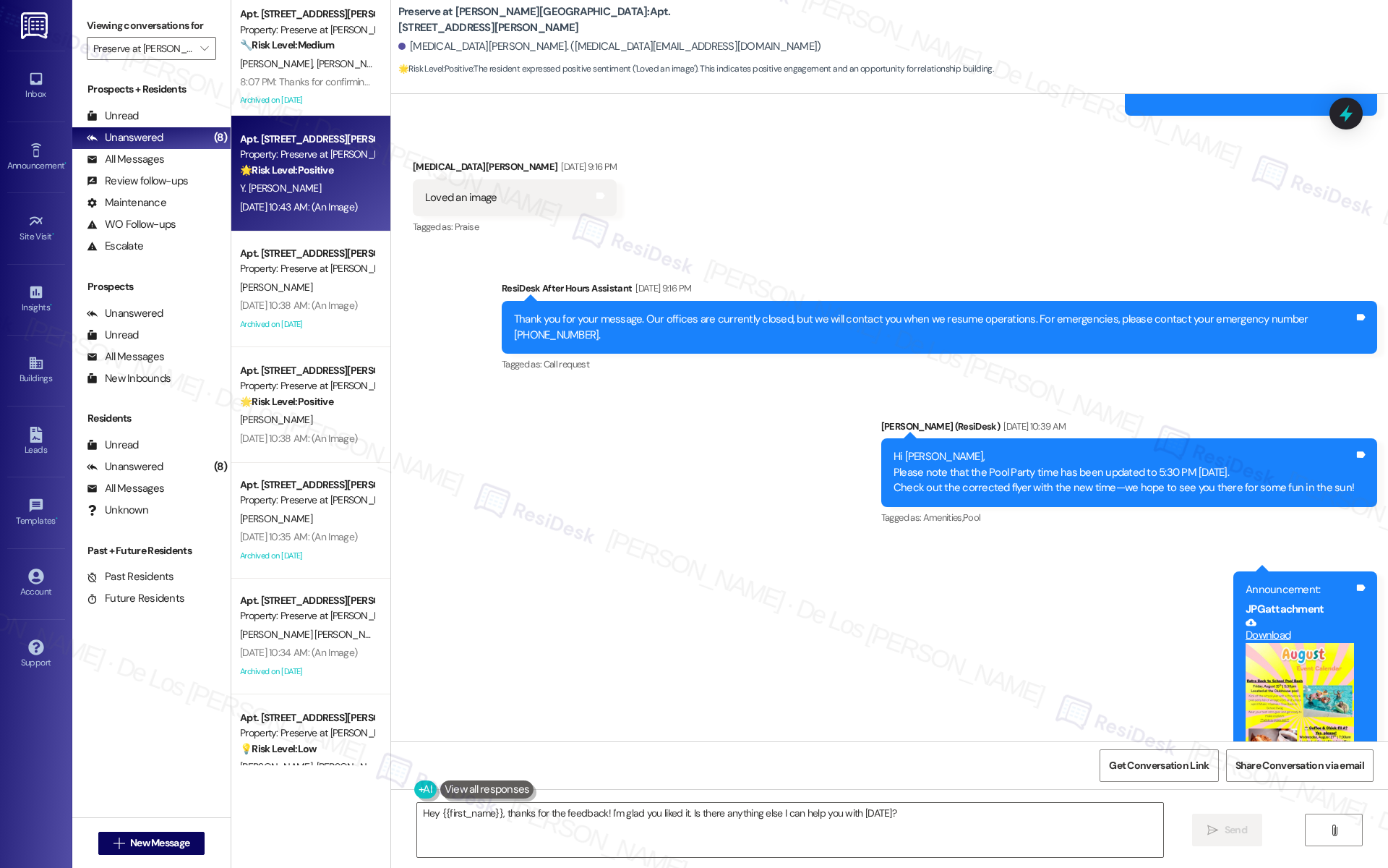
scroll to position [8196, 0]
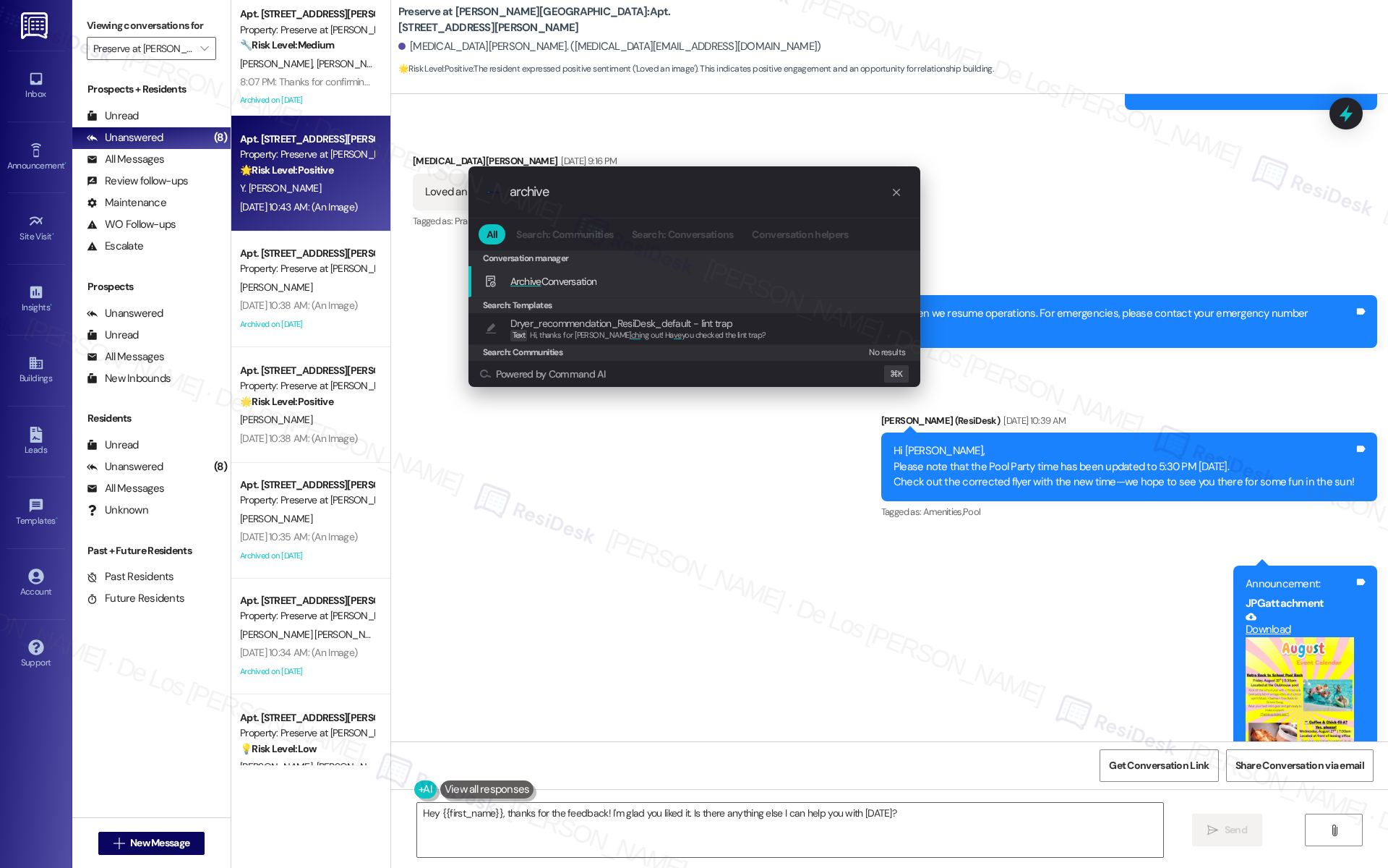
type input "archive"
click at [687, 275] on div "Archive Conversation Add shortcut" at bounding box center [695, 281] width 423 height 16
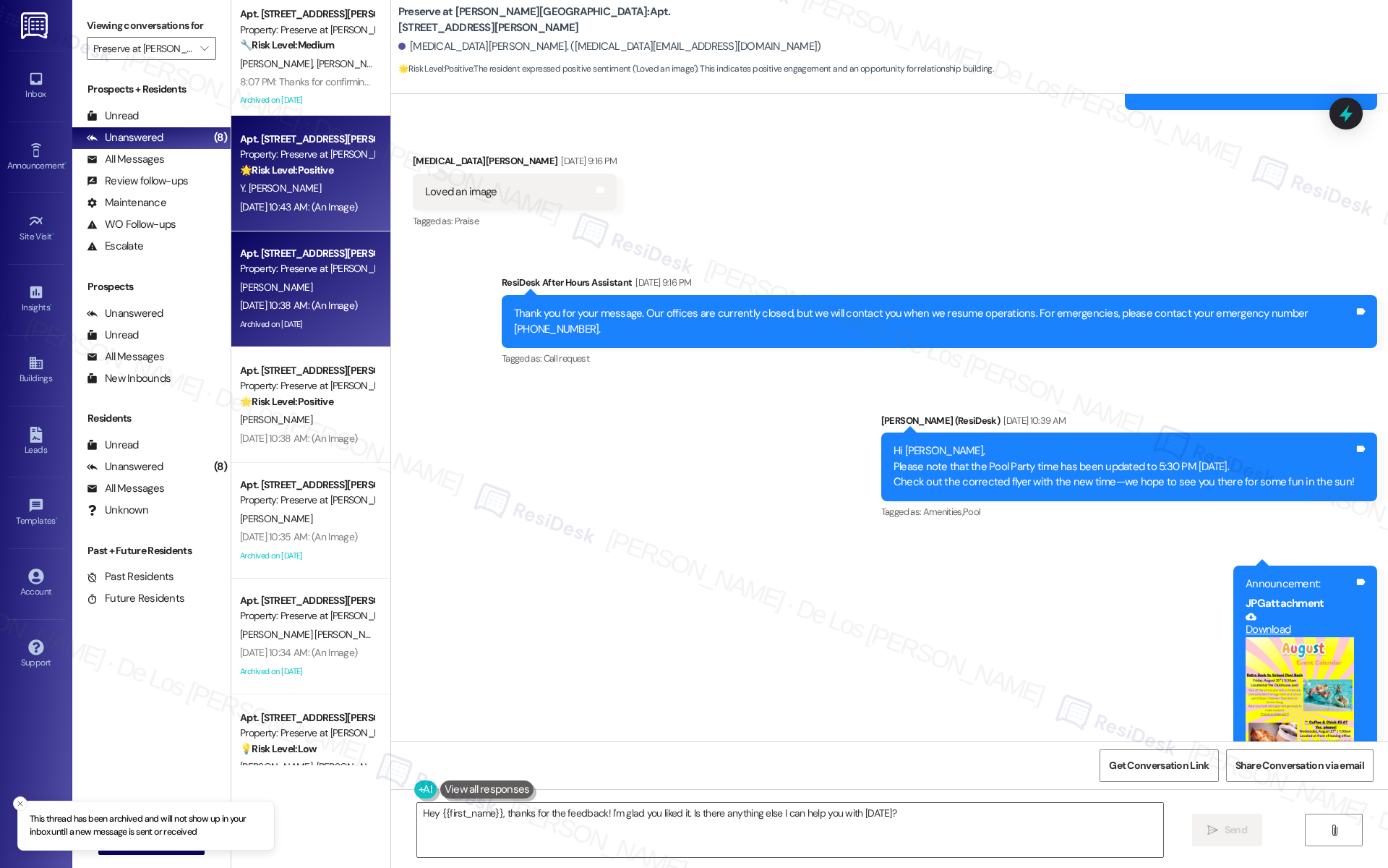
click at [305, 282] on div "[PERSON_NAME]" at bounding box center [307, 287] width 137 height 18
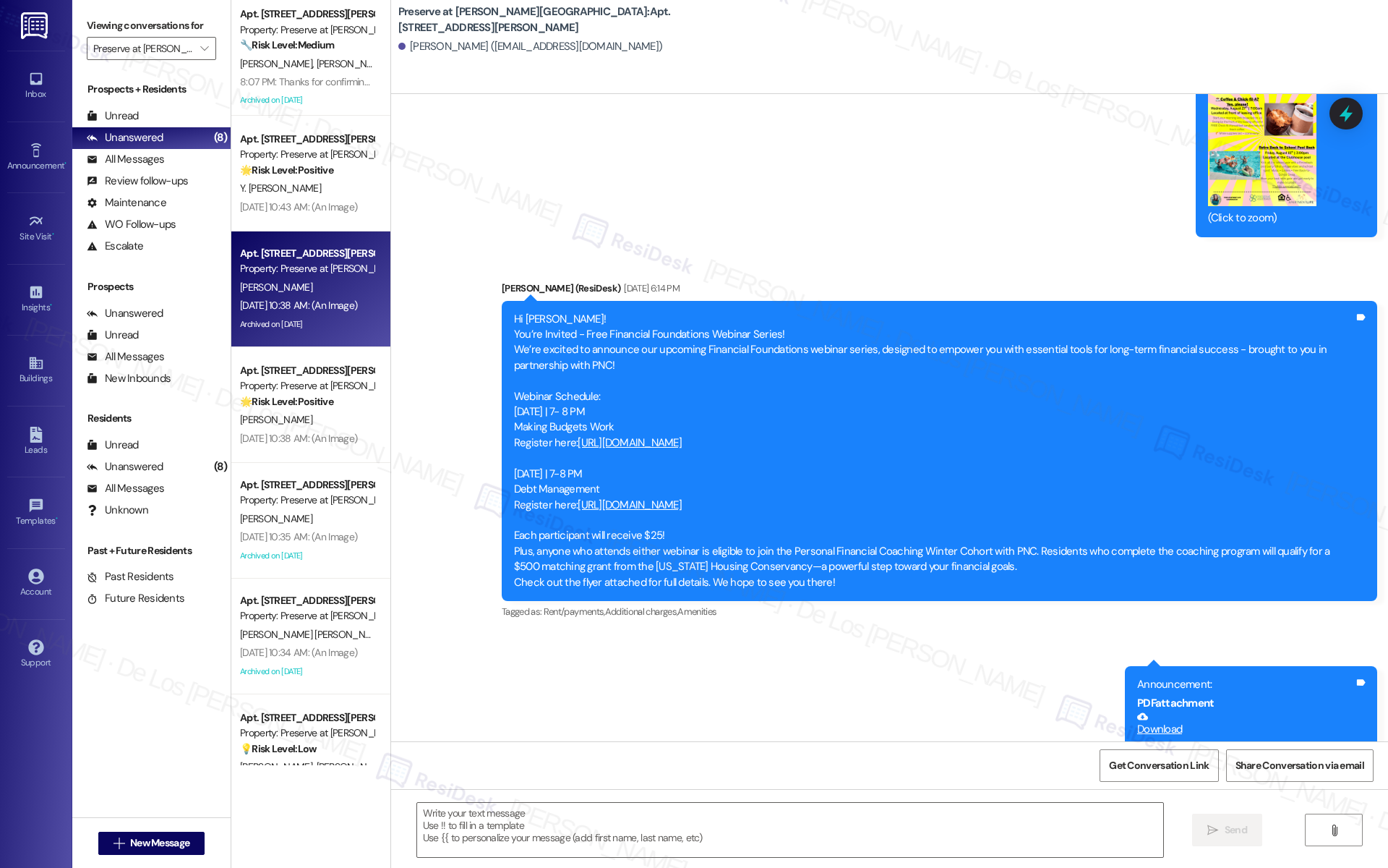
type textarea "Fetching suggested responses. Please feel free to read through the conversation…"
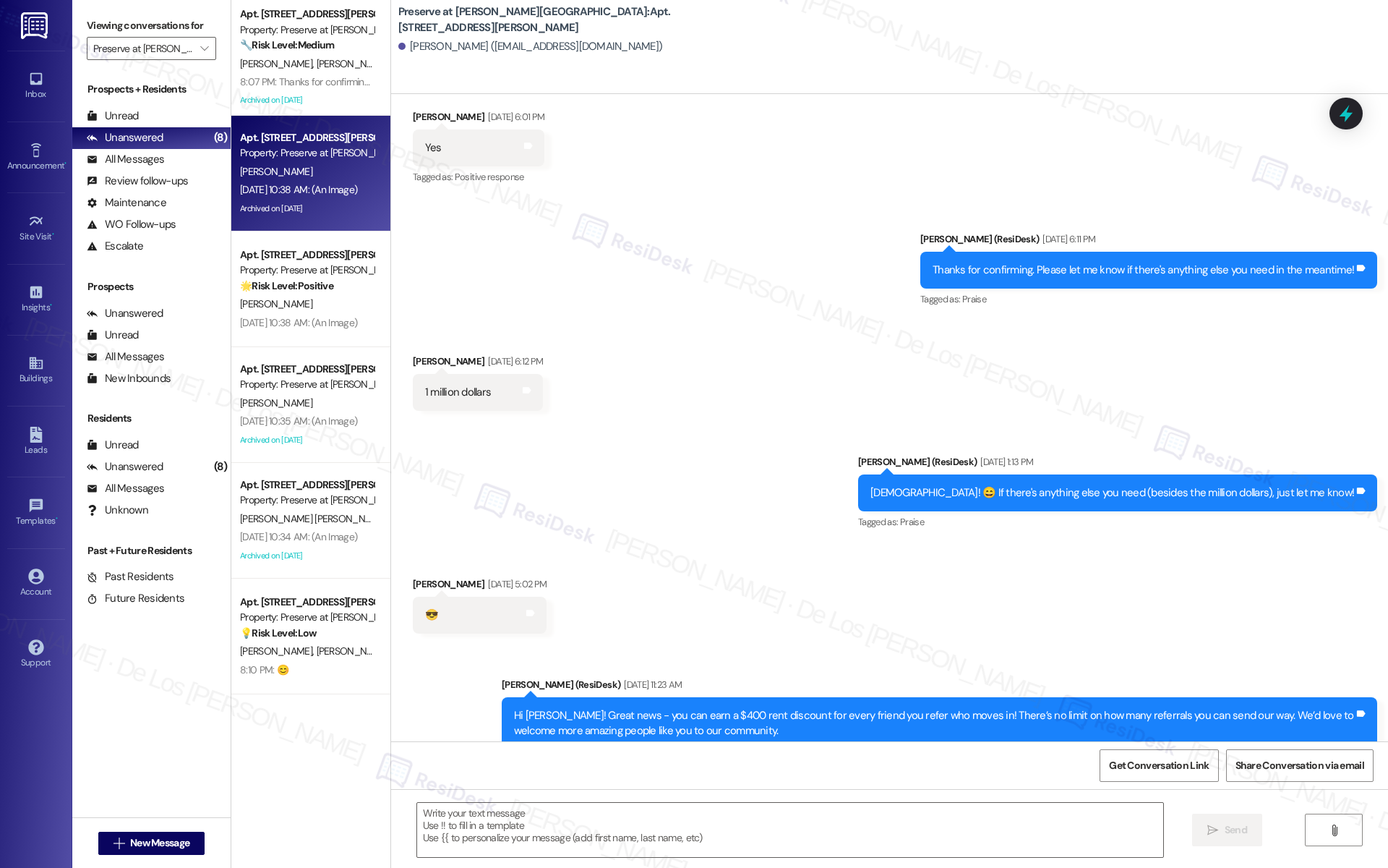
scroll to position [3073, 0]
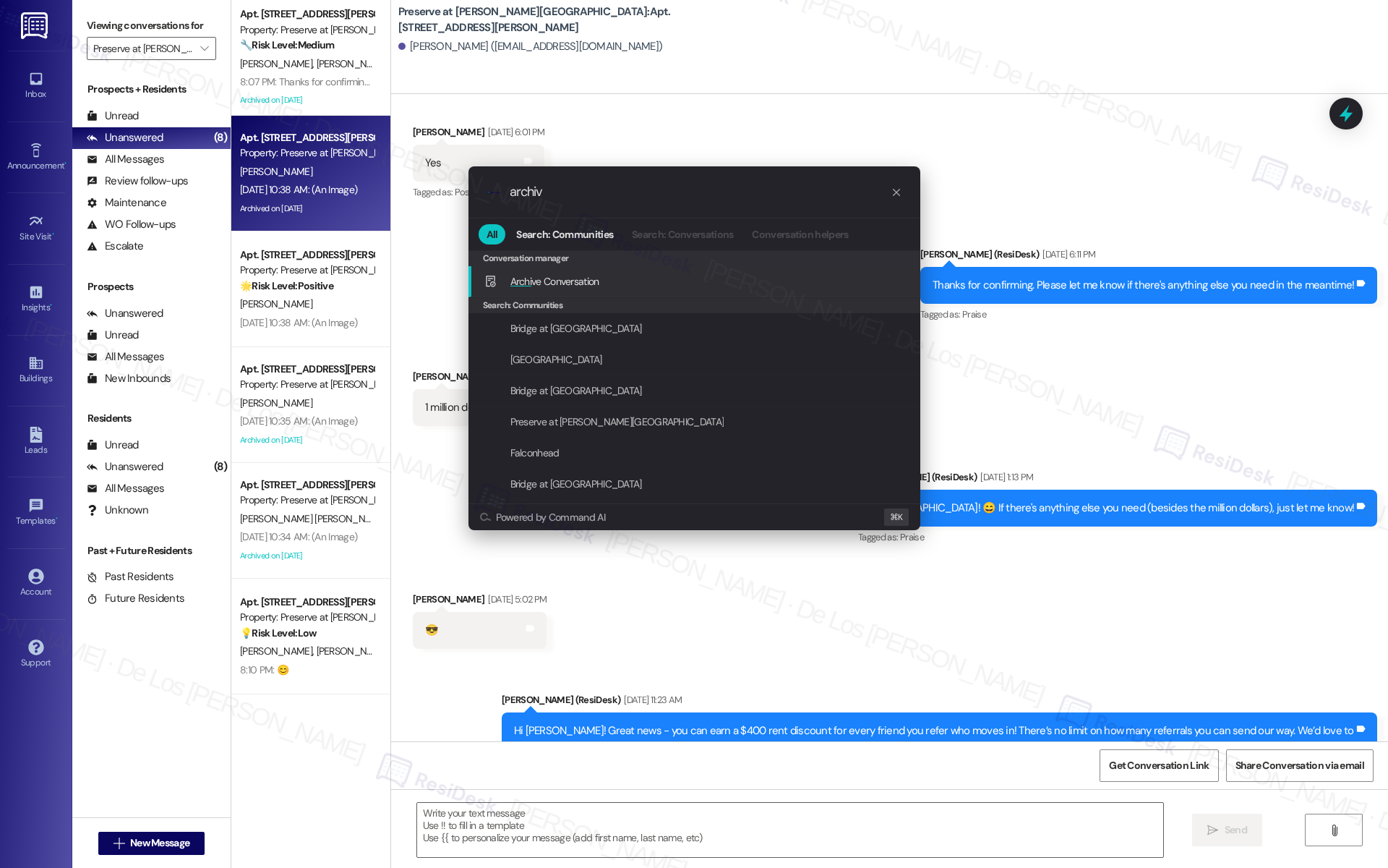
type input "archive"
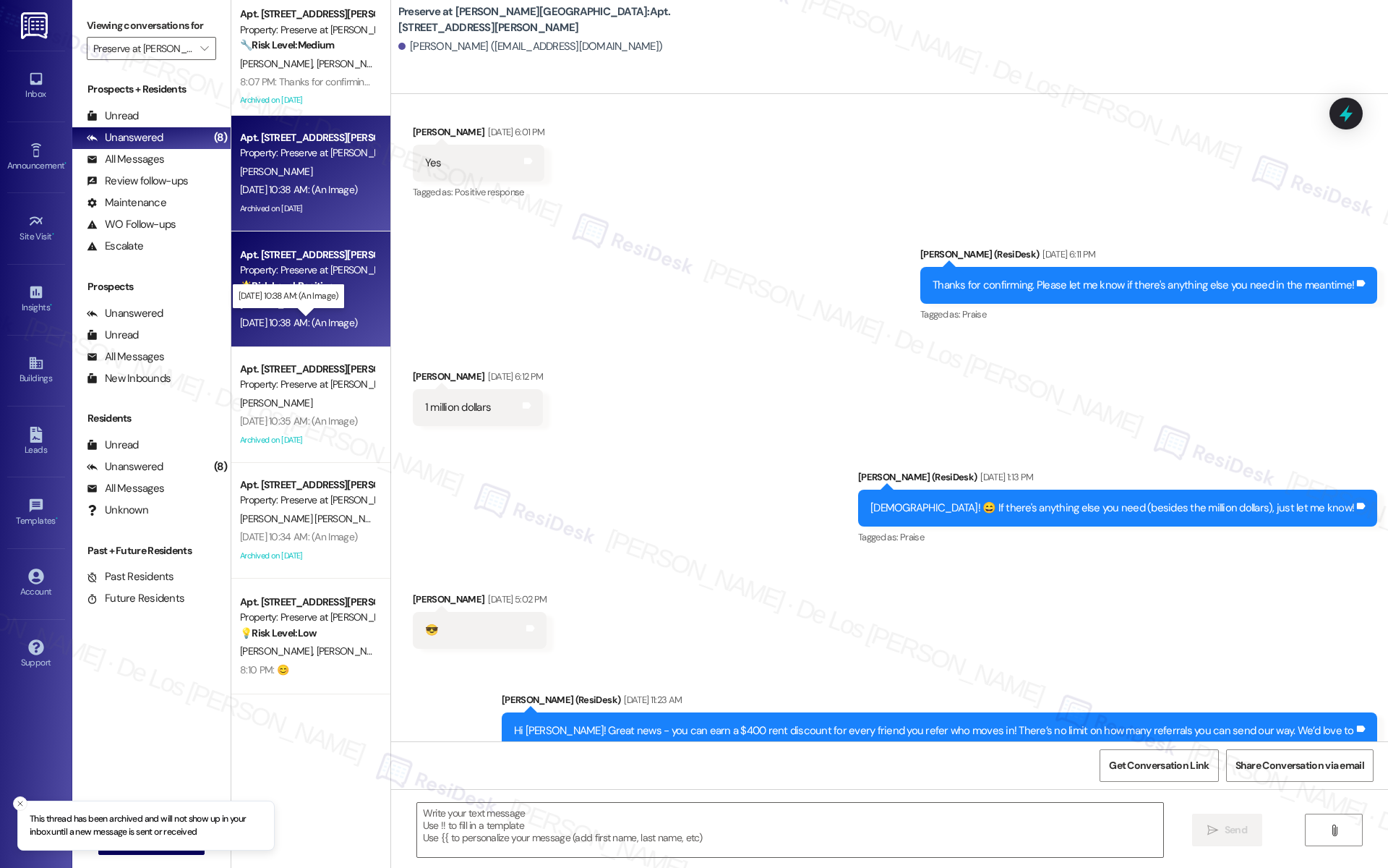
click at [321, 319] on div "Aug 08, 2025 at 10:38 AM: (An Image) Aug 08, 2025 at 10:38 AM: (An Image)" at bounding box center [299, 322] width 117 height 13
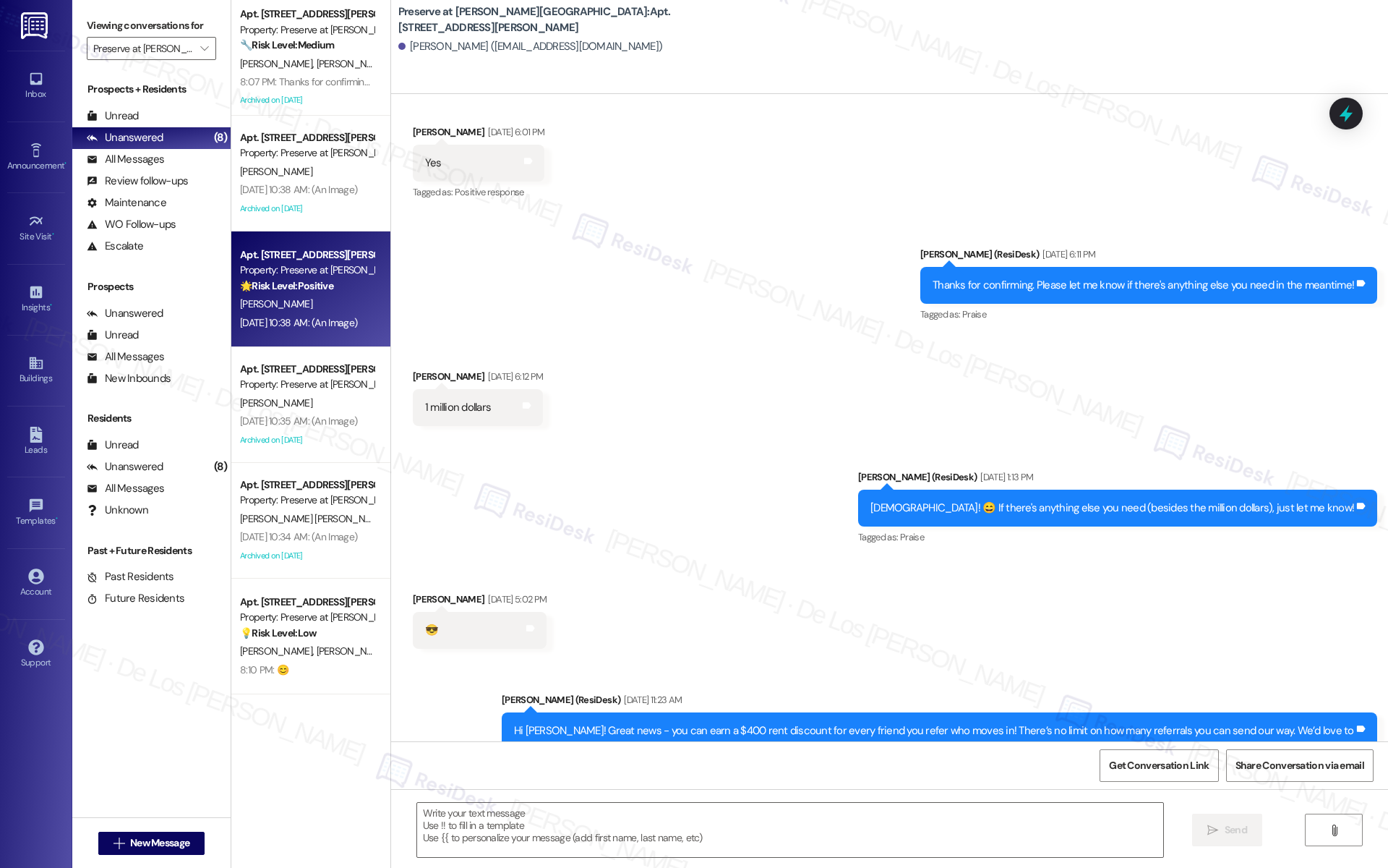
type textarea "Fetching suggested responses. Please feel free to read through the conversation…"
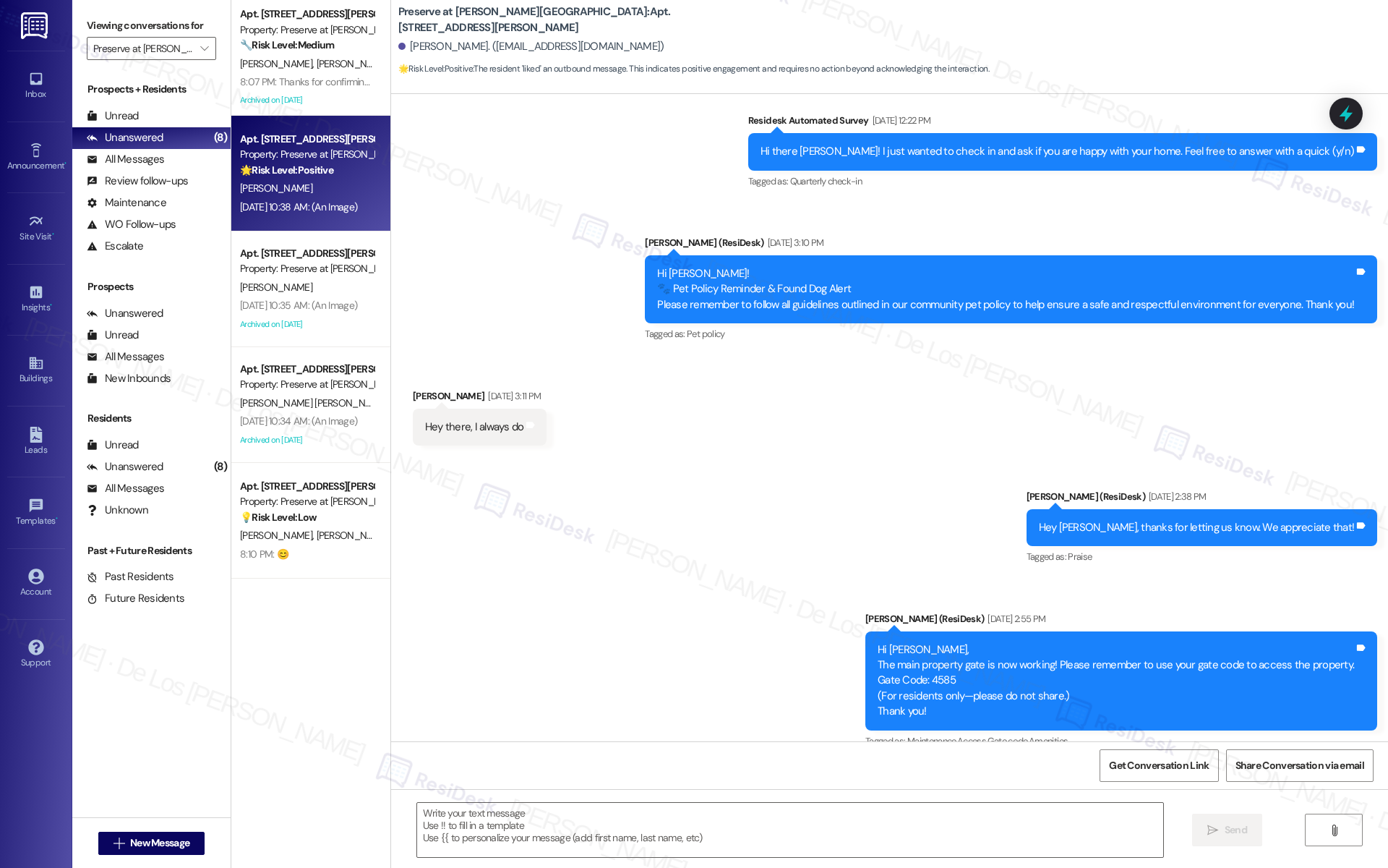
scroll to position [331, 0]
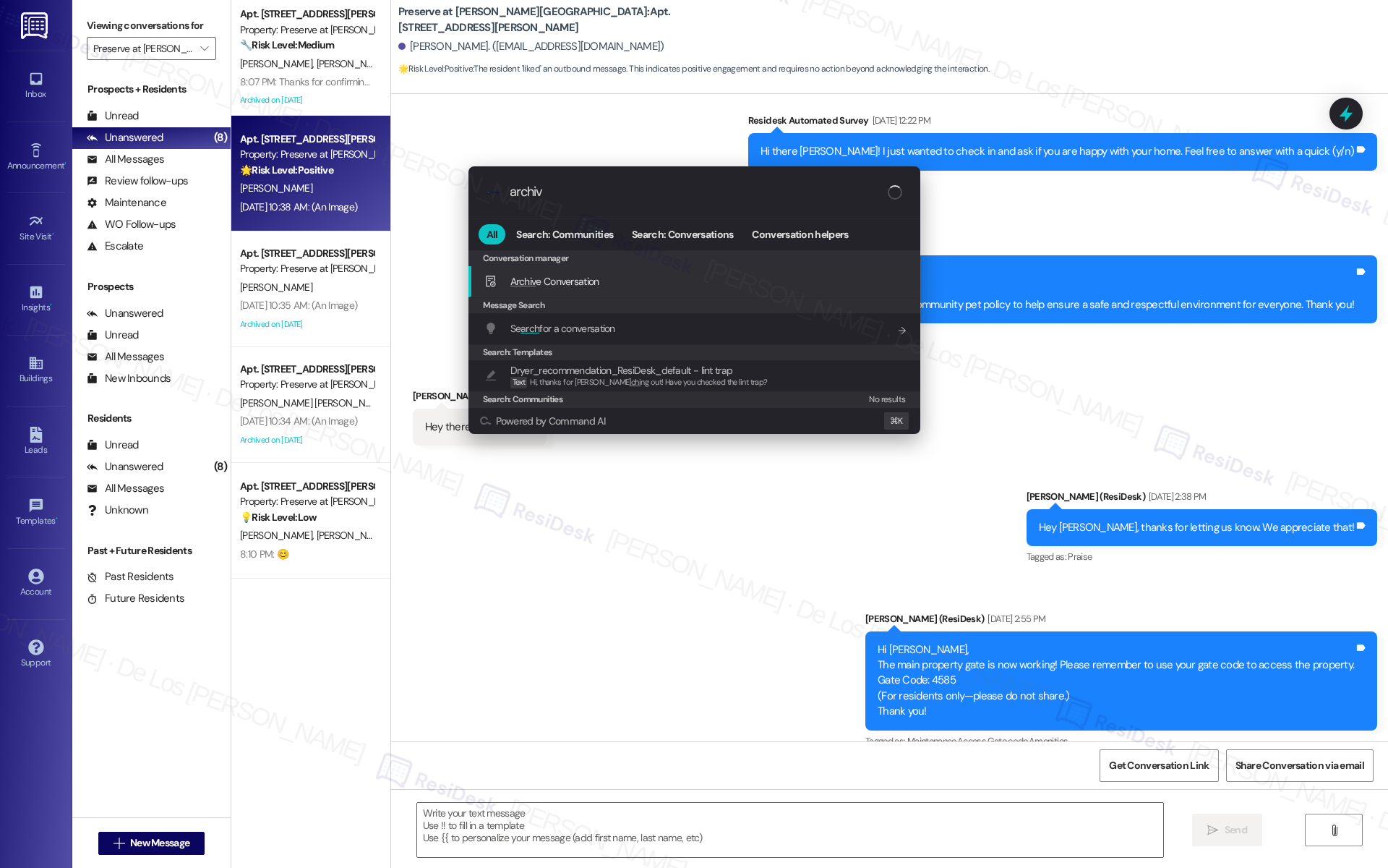
type input "archive"
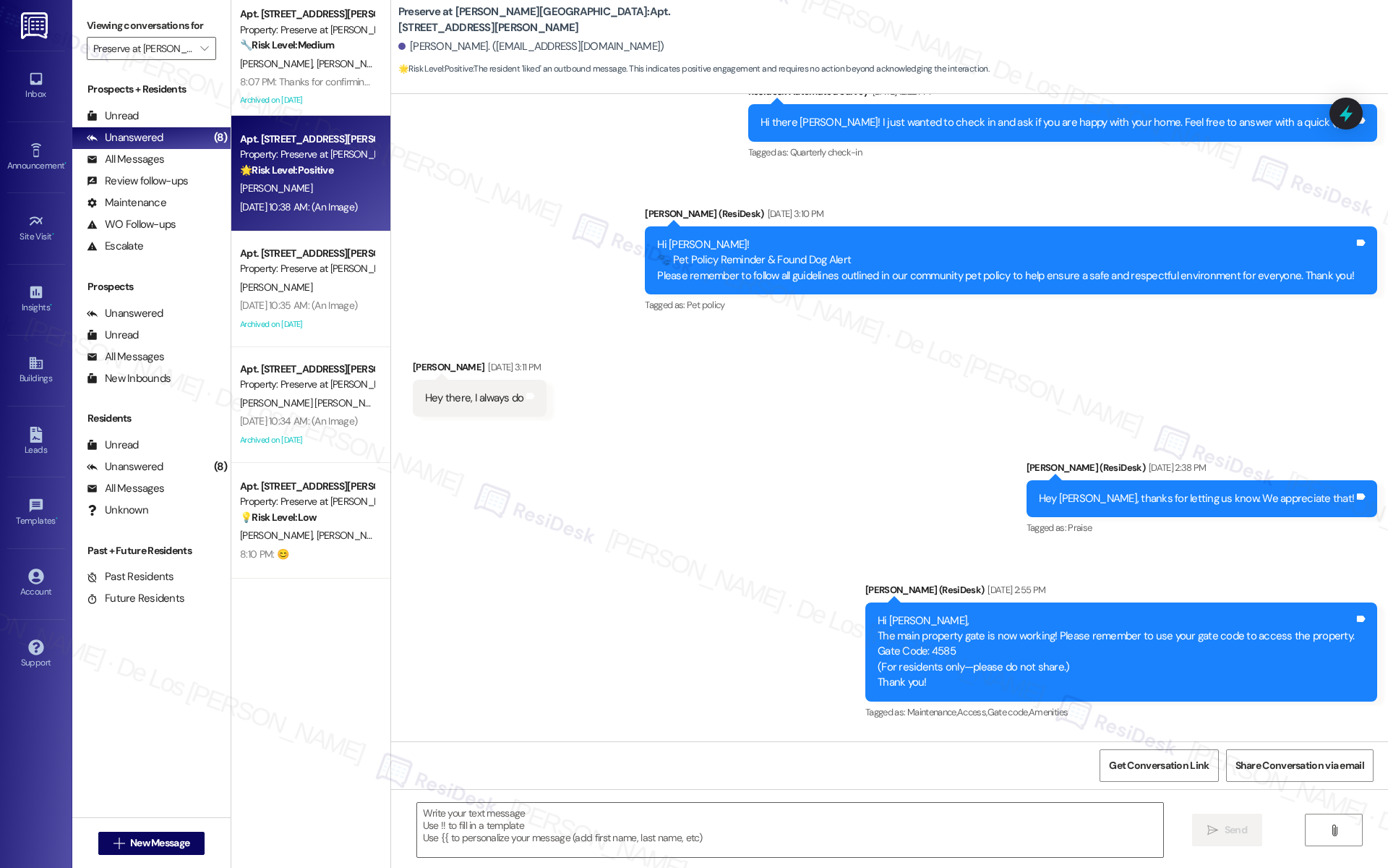
scroll to position [809, 0]
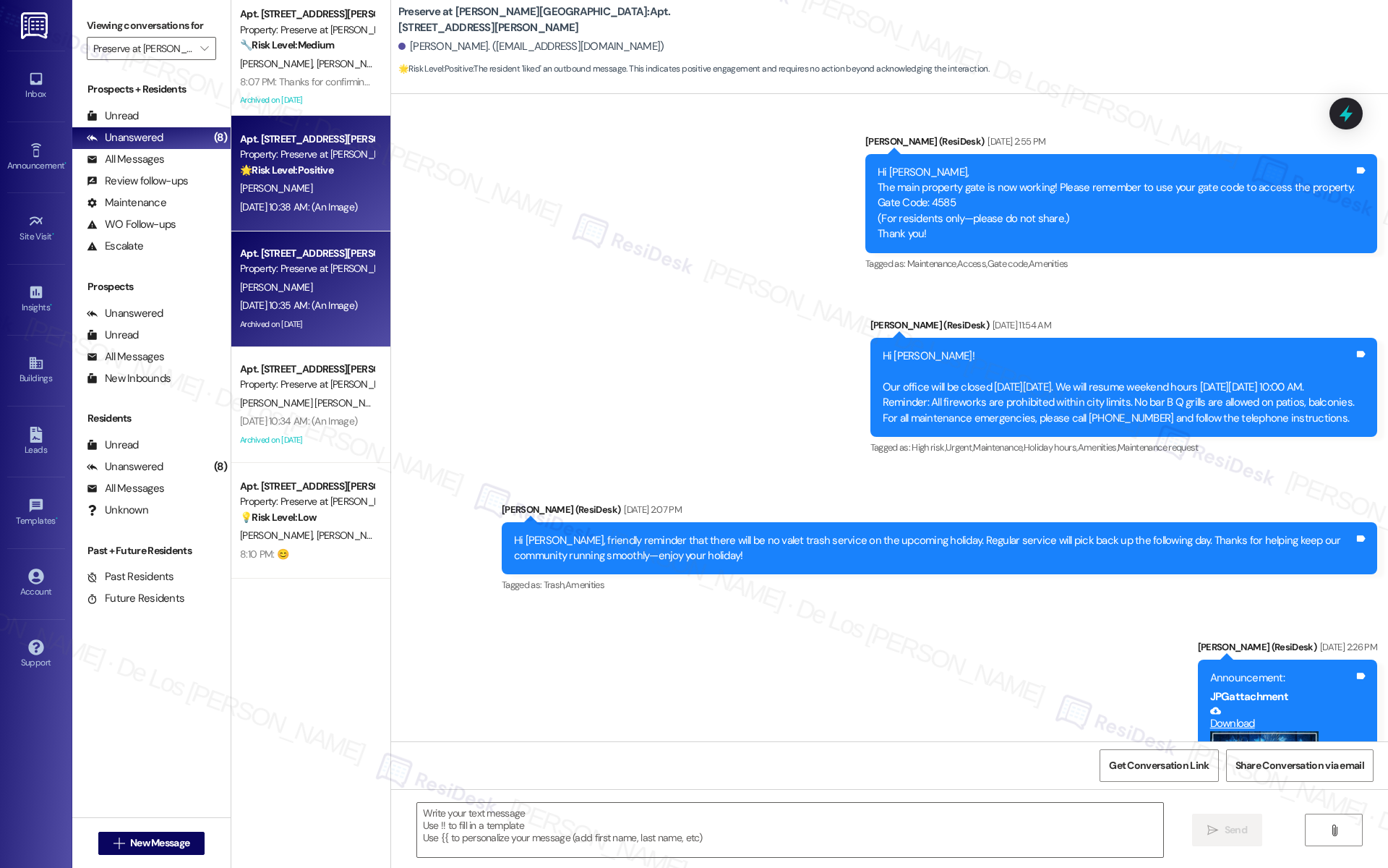
click at [339, 292] on div "[PERSON_NAME]" at bounding box center [307, 287] width 137 height 18
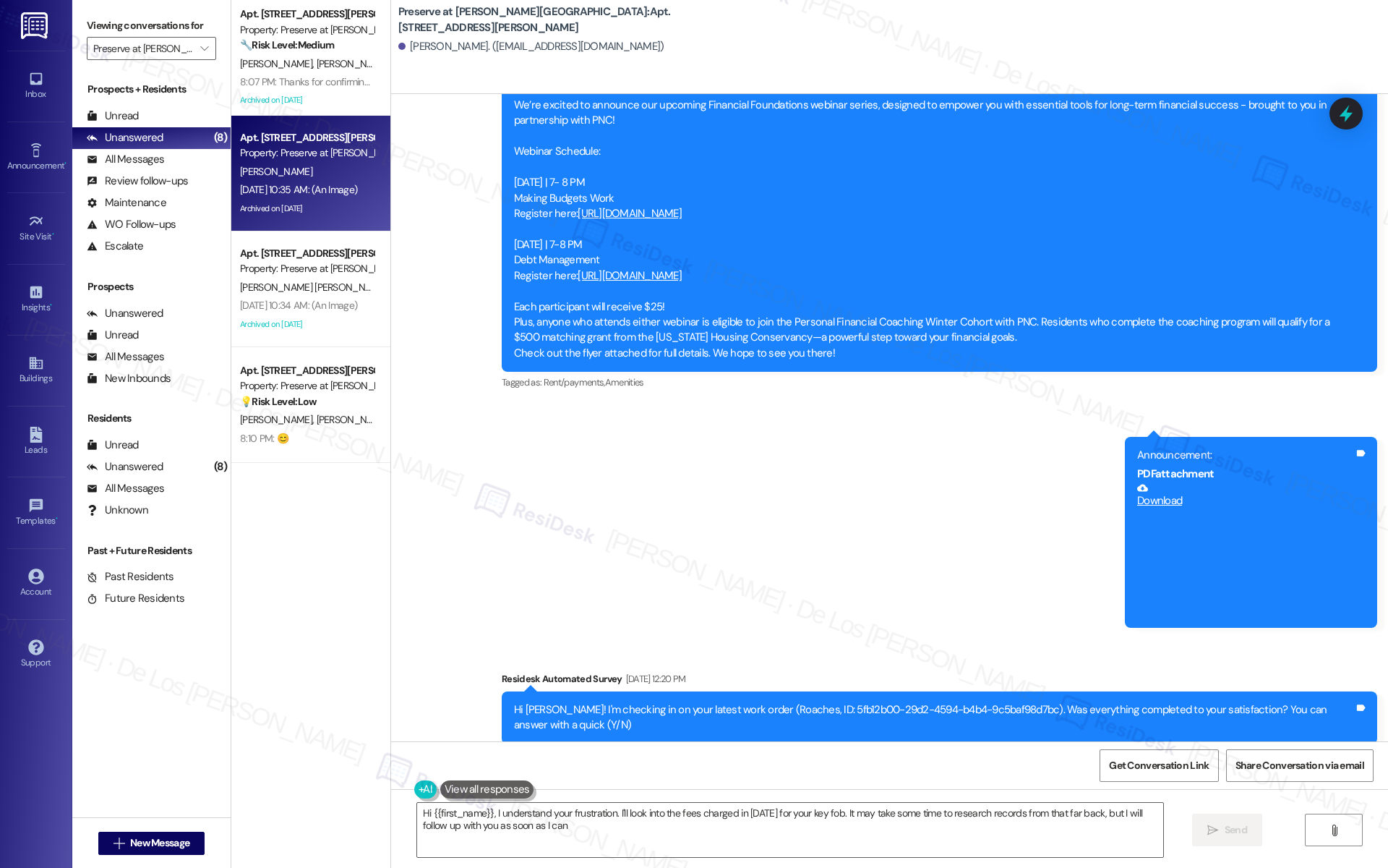
type textarea "Hi {{first_name}}, I understand your frustration. I'll look into the fees charg…"
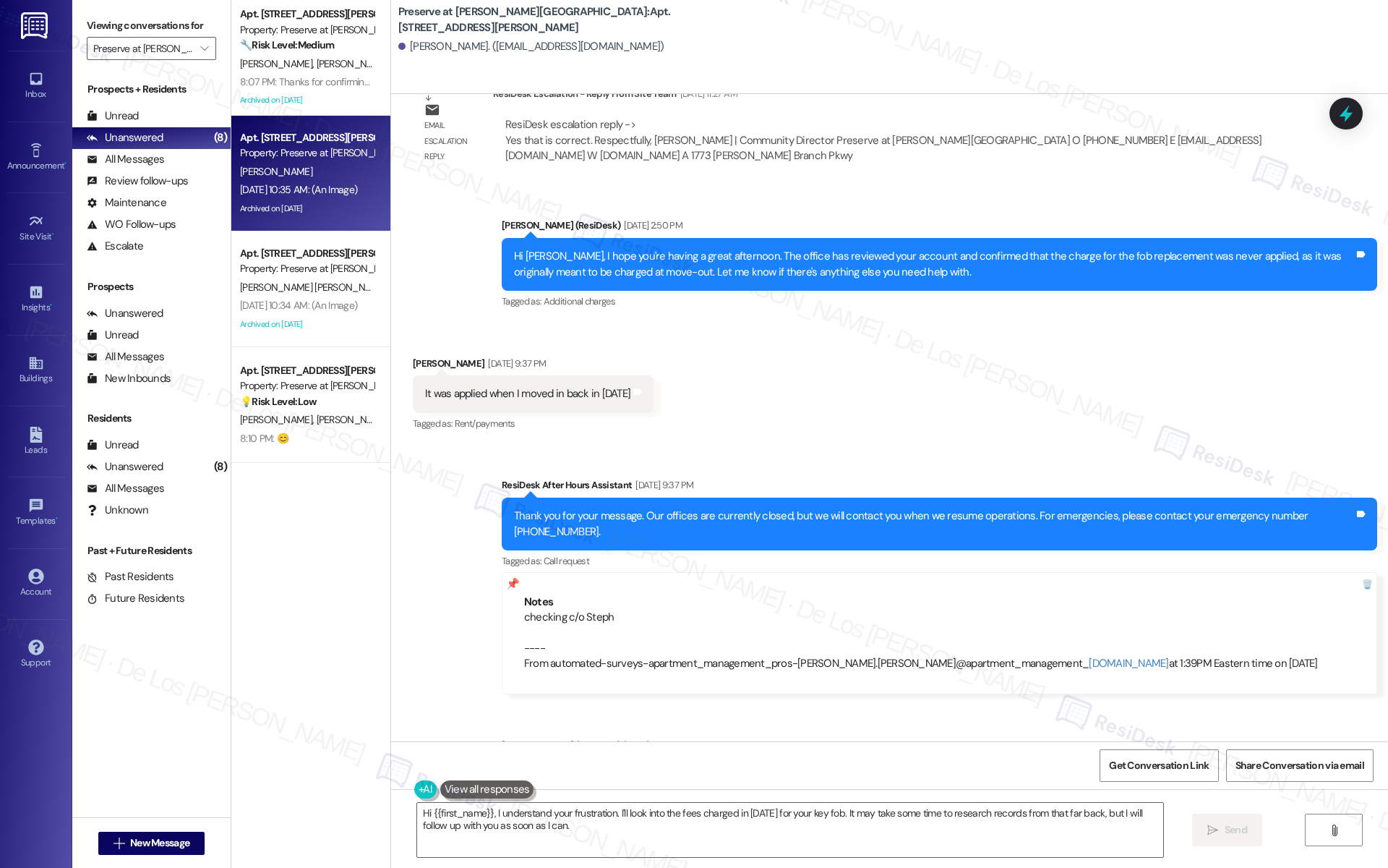
scroll to position [14435, 0]
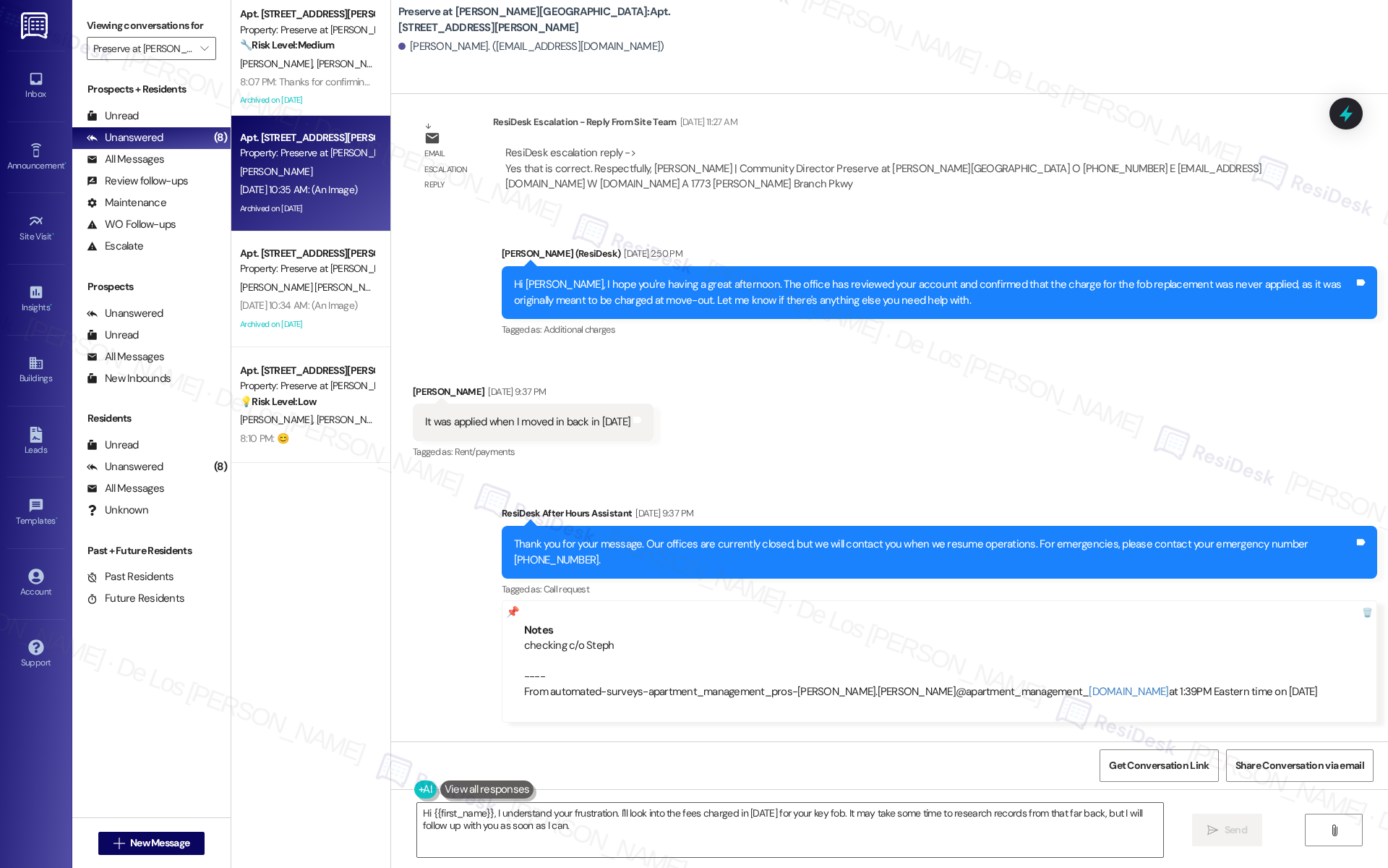
drag, startPoint x: 322, startPoint y: 331, endPoint x: 396, endPoint y: 337, distance: 74.2
click at [322, 331] on div "Archived on [DATE]" at bounding box center [307, 324] width 137 height 18
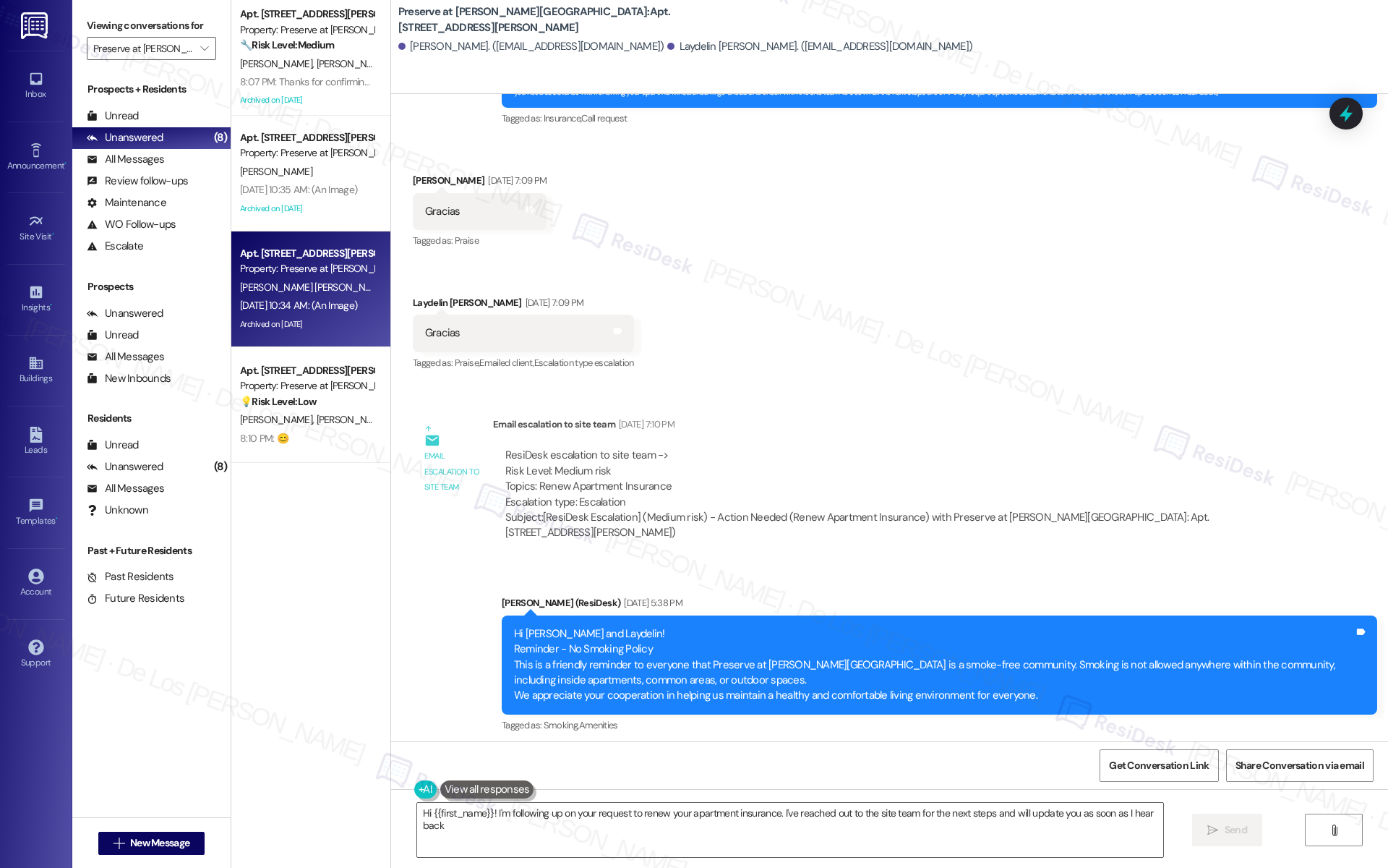
type textarea "Hi {{first_name}}! I'm following up on your request to renew your apartment ins…"
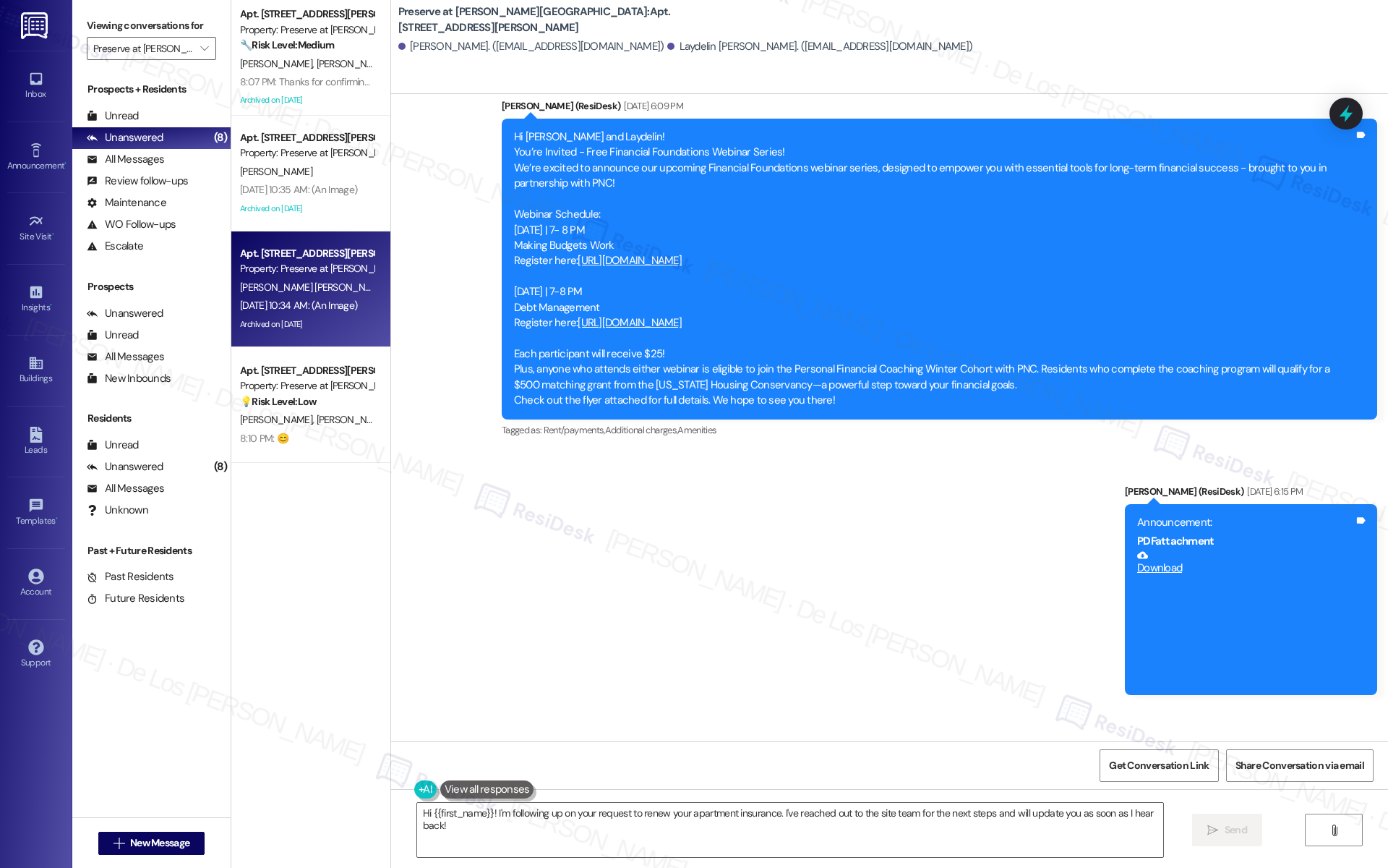
scroll to position [7089, 0]
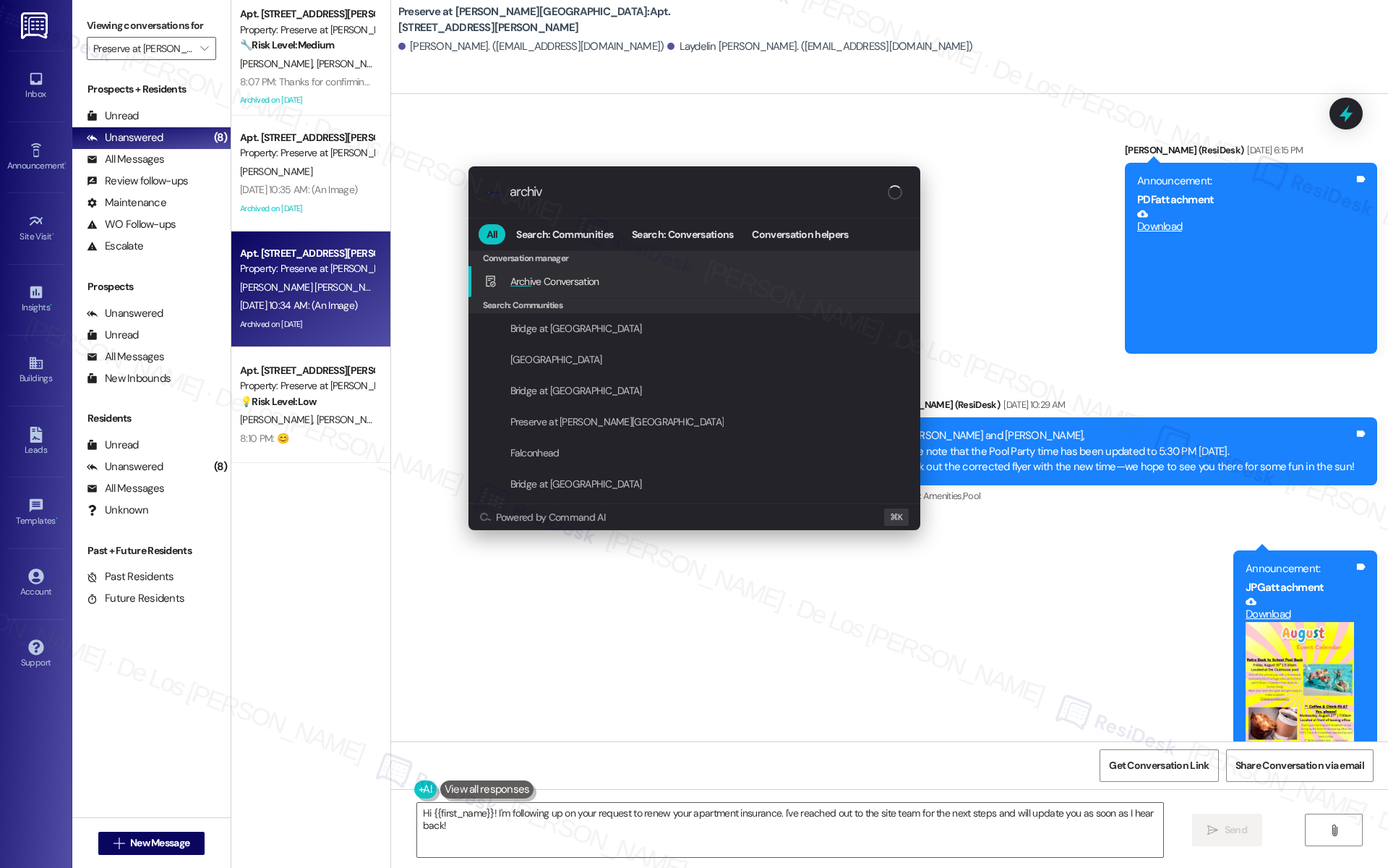
type input "archive"
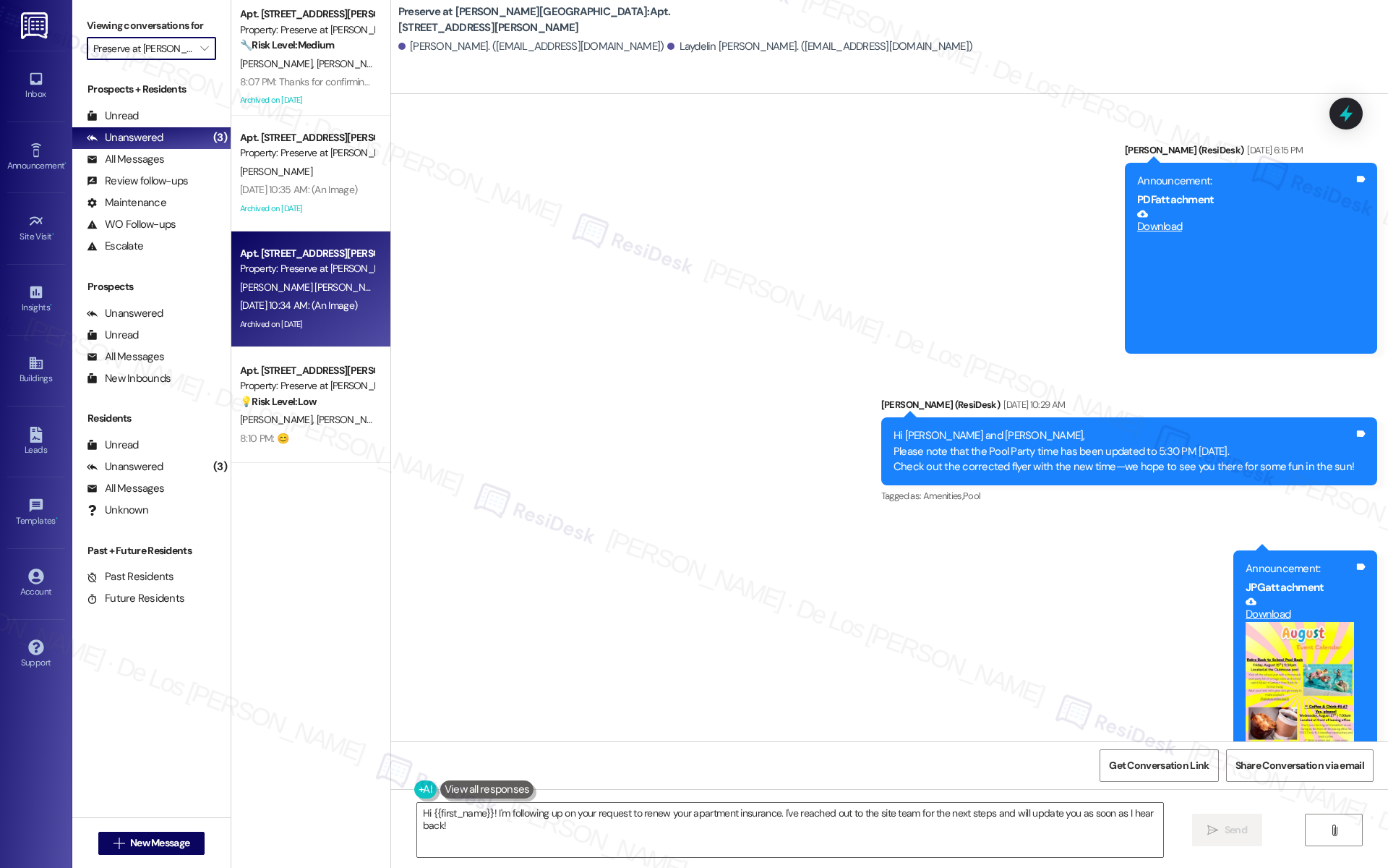
click at [145, 56] on input "Preserve at [PERSON_NAME][GEOGRAPHIC_DATA]" at bounding box center [143, 48] width 100 height 23
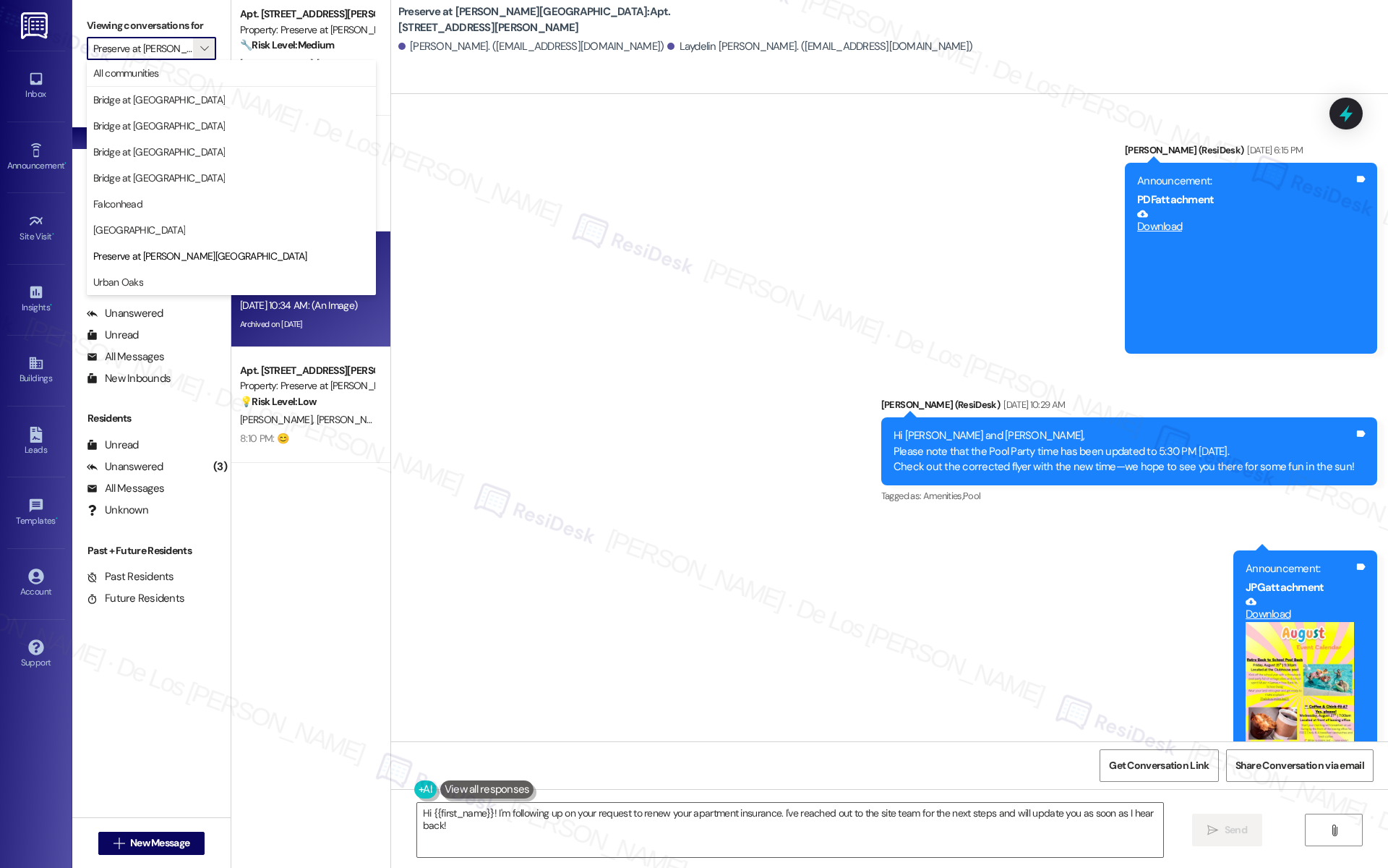
drag, startPoint x: 178, startPoint y: 278, endPoint x: 214, endPoint y: 278, distance: 36.0
click at [178, 279] on span "Urban Oaks" at bounding box center [231, 282] width 276 height 14
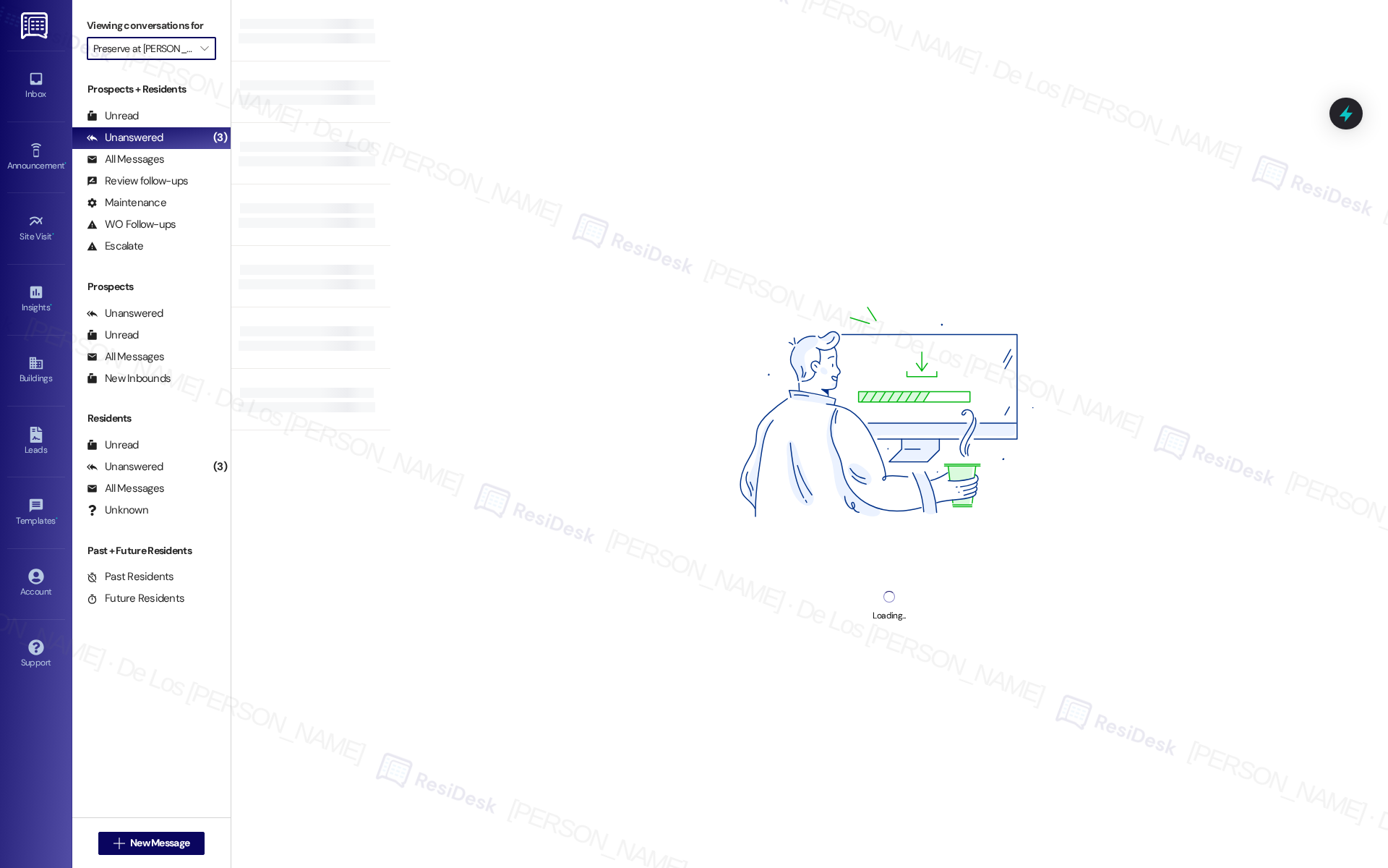
type input "Urban Oaks"
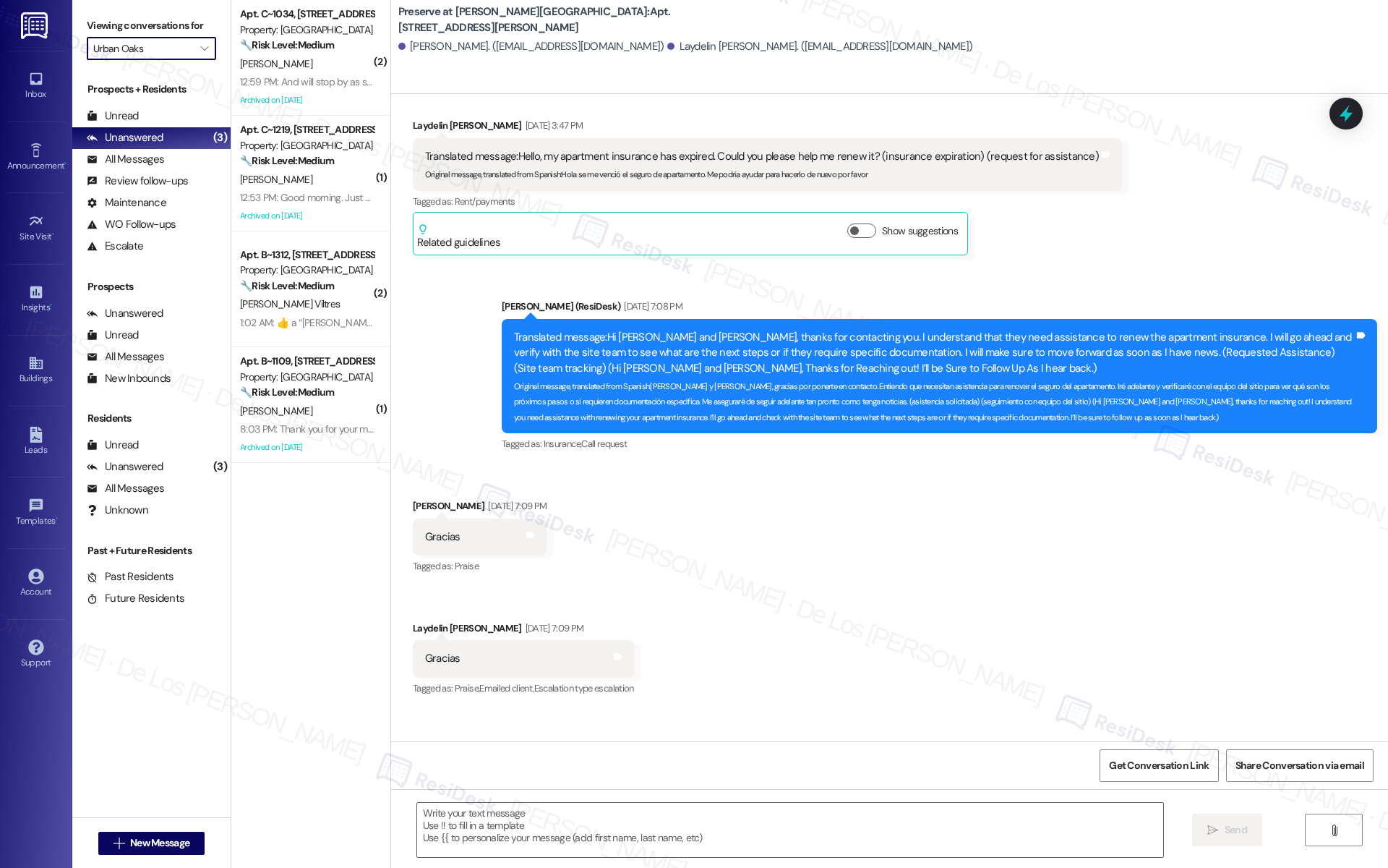
scroll to position [4274, 0]
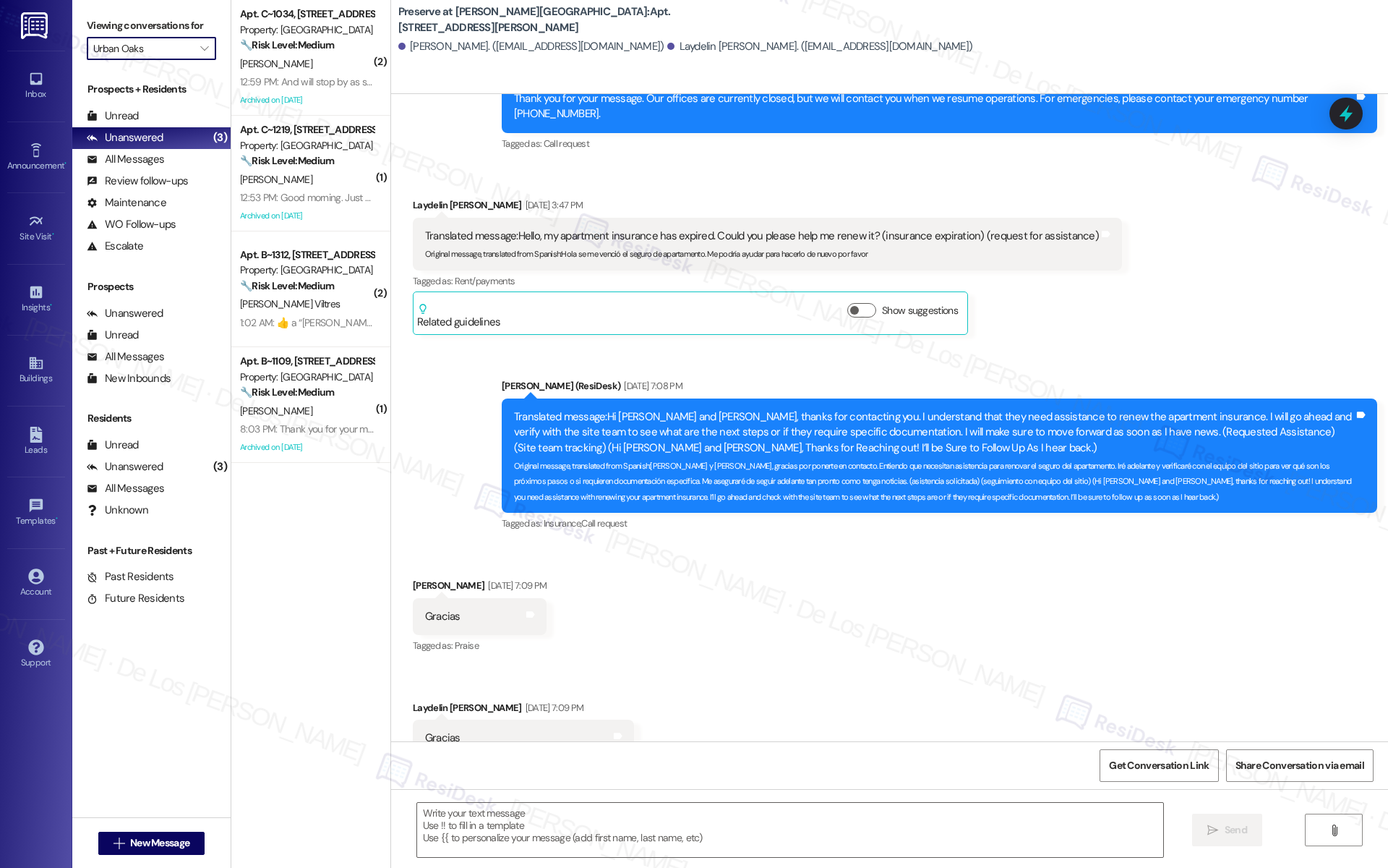
click at [156, 56] on input "Urban Oaks" at bounding box center [143, 48] width 100 height 23
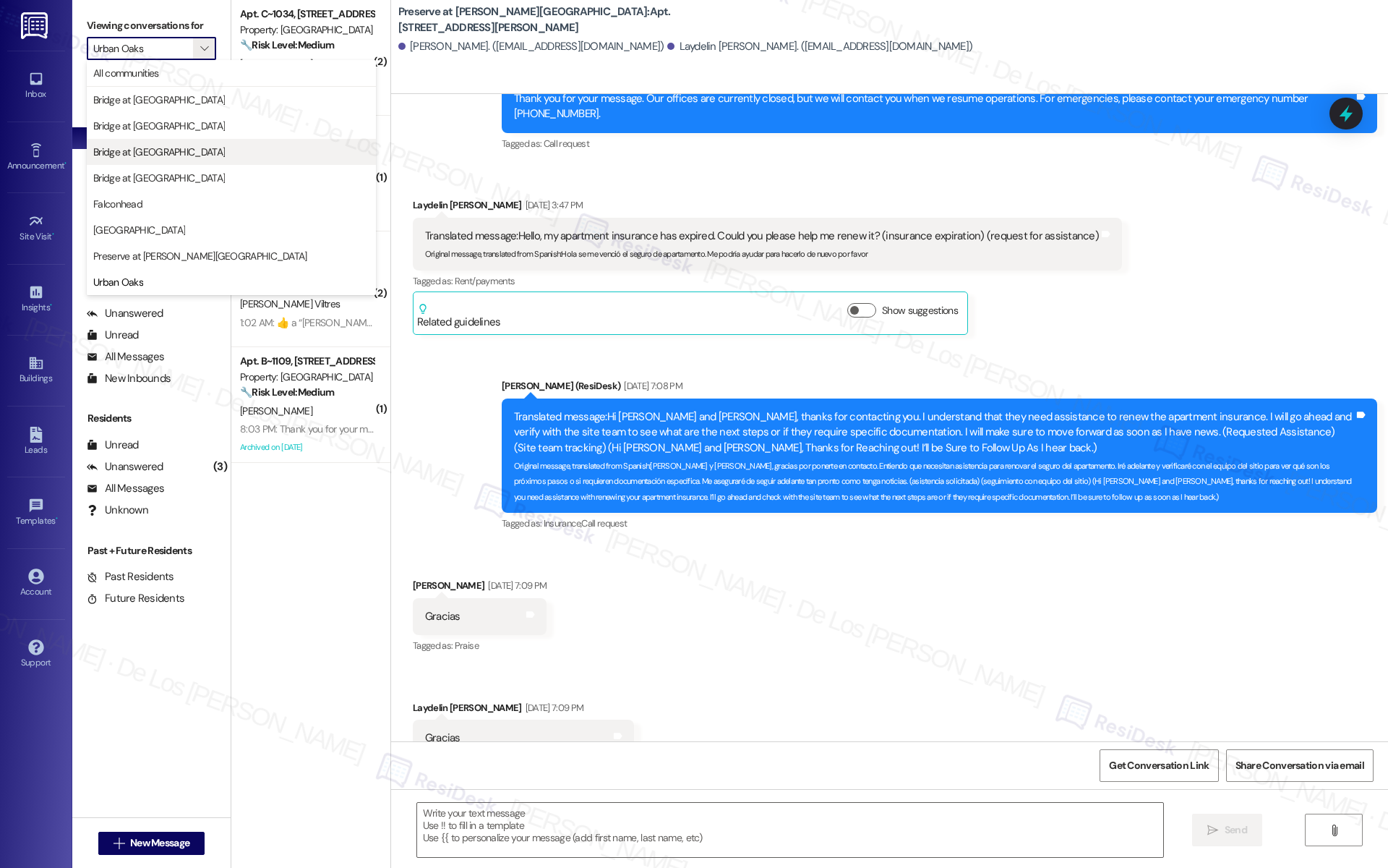
type textarea "Fetching suggested responses. Please feel free to read through the conversation…"
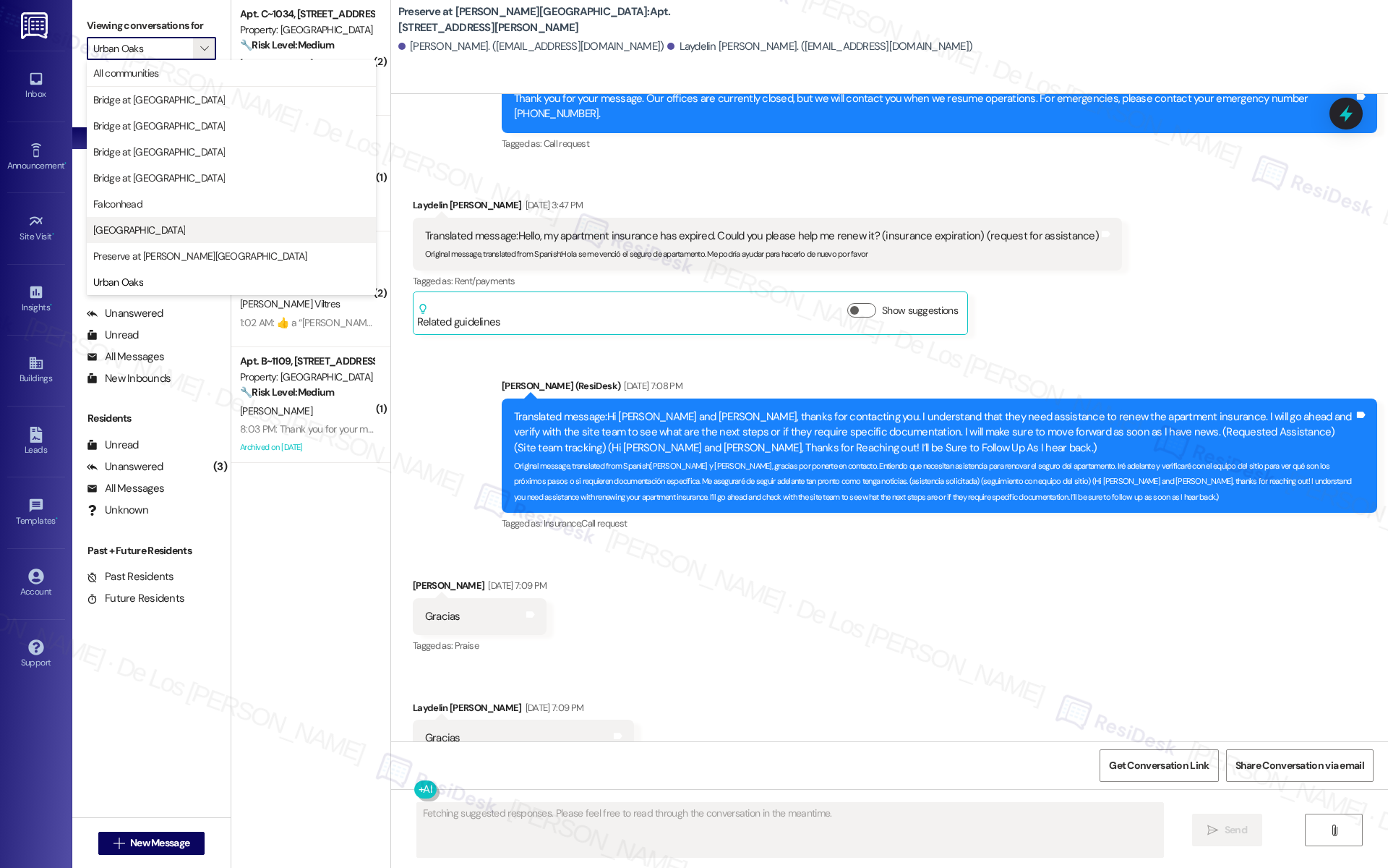
click at [163, 223] on span "[GEOGRAPHIC_DATA]" at bounding box center [231, 230] width 276 height 14
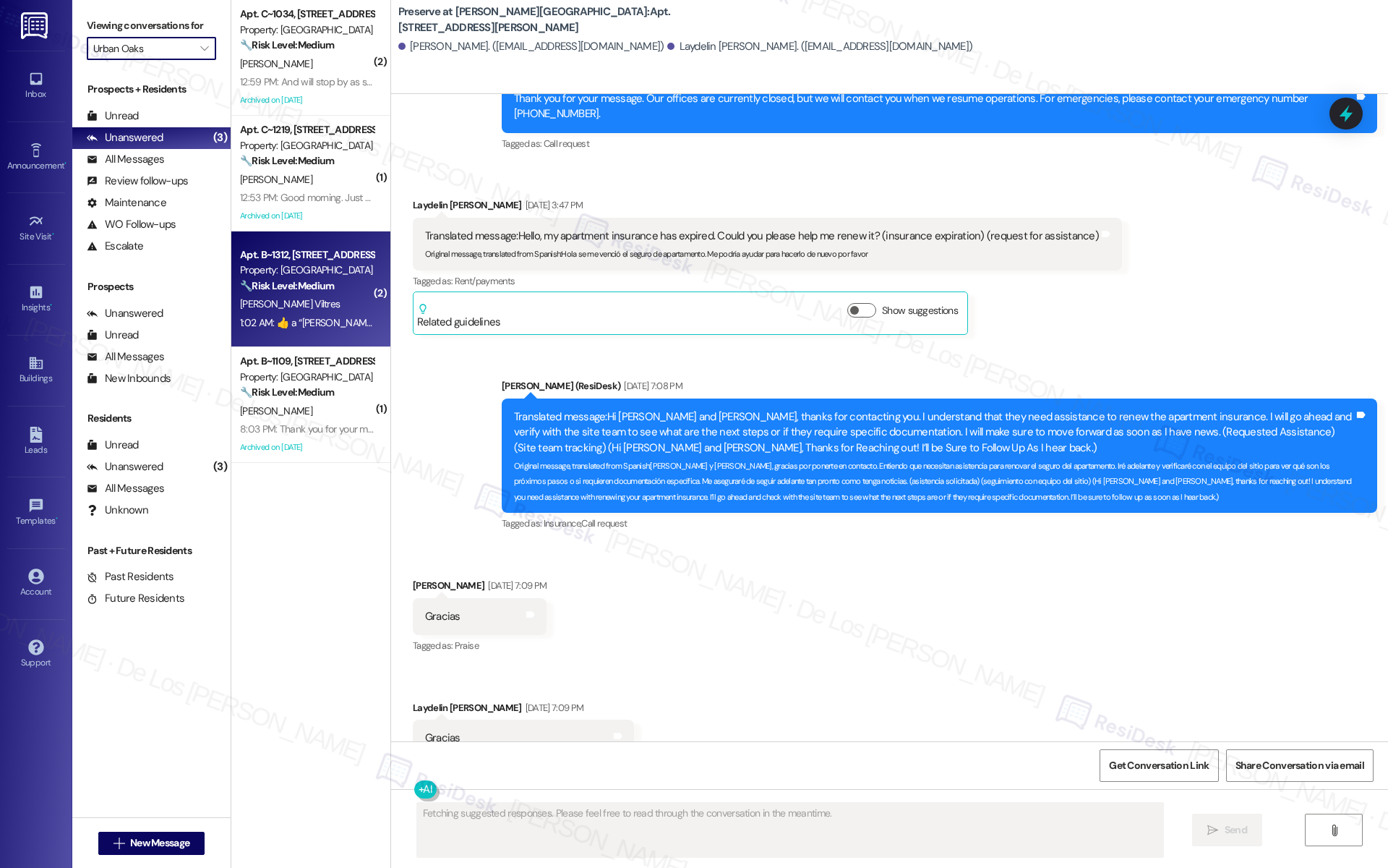
type input "[GEOGRAPHIC_DATA]"
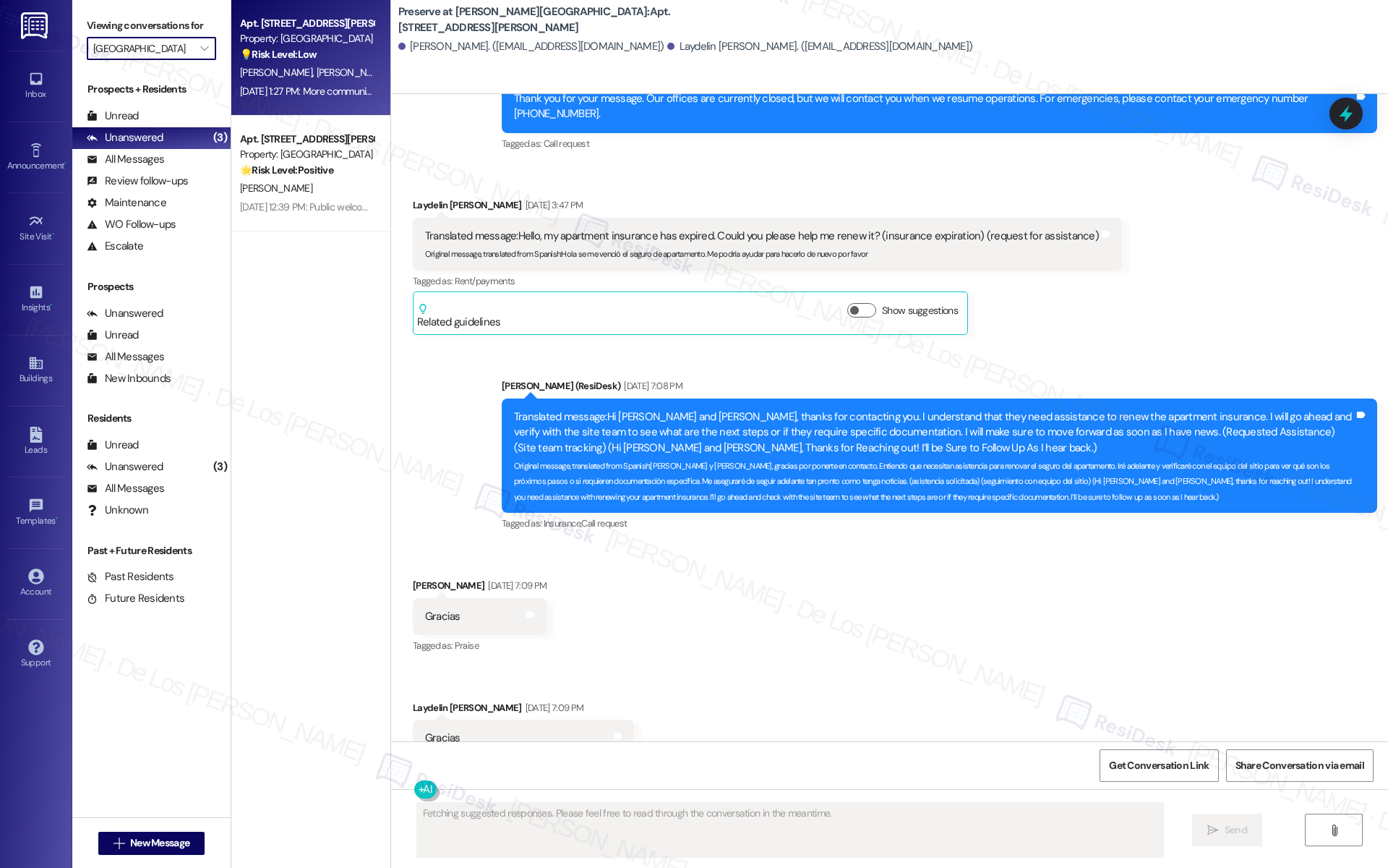
click at [294, 85] on div "[DATE] 1:27 PM: More communication around the time before move in! Just to know…" at bounding box center [784, 91] width 1087 height 13
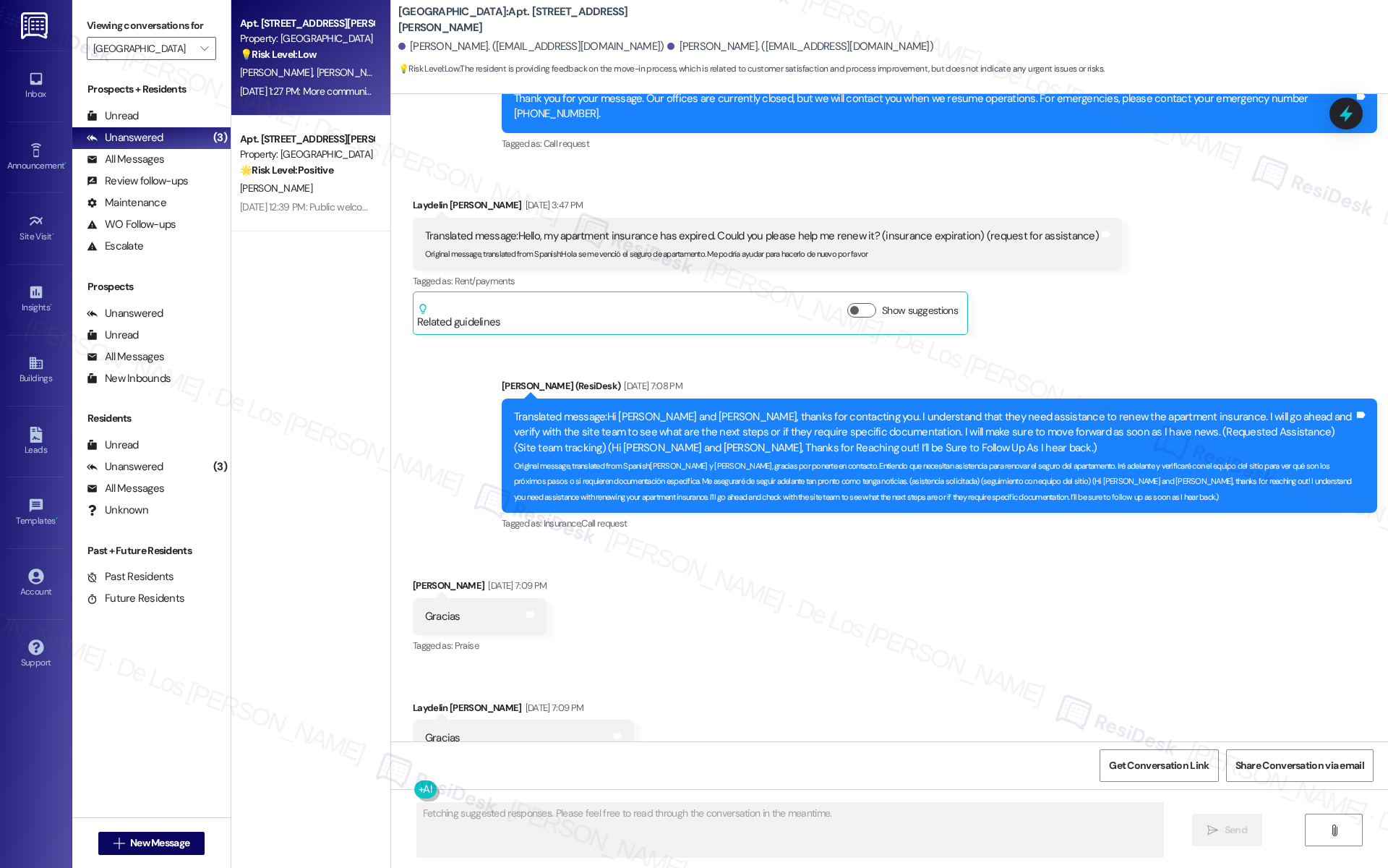
scroll to position [945, 0]
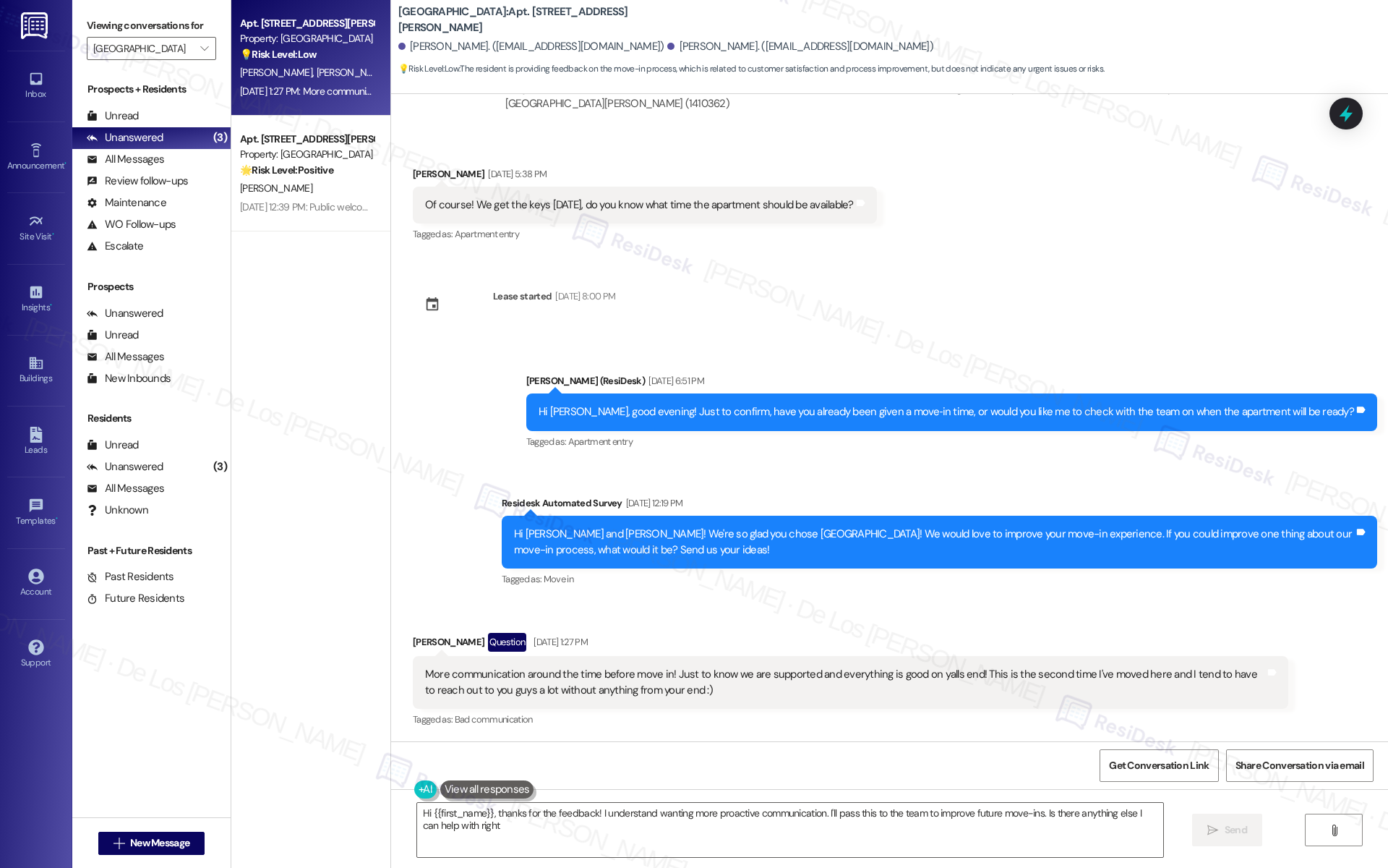
type textarea "Hi {{first_name}}, thanks for the feedback! I understand wanting more proactive…"
click at [745, 824] on textarea "Hi {{first_name}}, thanks for the feedback! I understand wanting more proactive…" at bounding box center [790, 829] width 746 height 54
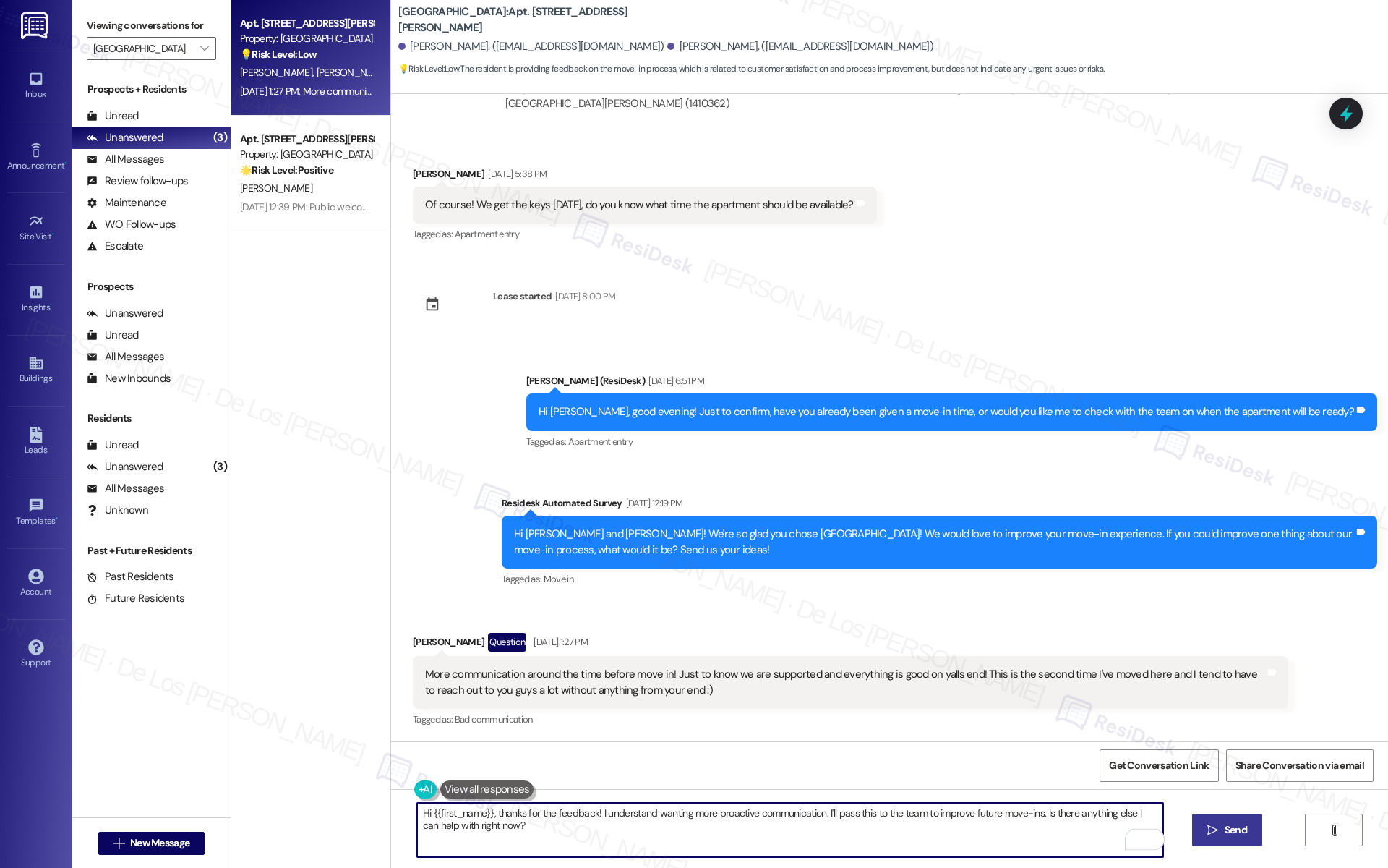
click at [1211, 822] on span " Send" at bounding box center [1227, 829] width 45 height 15
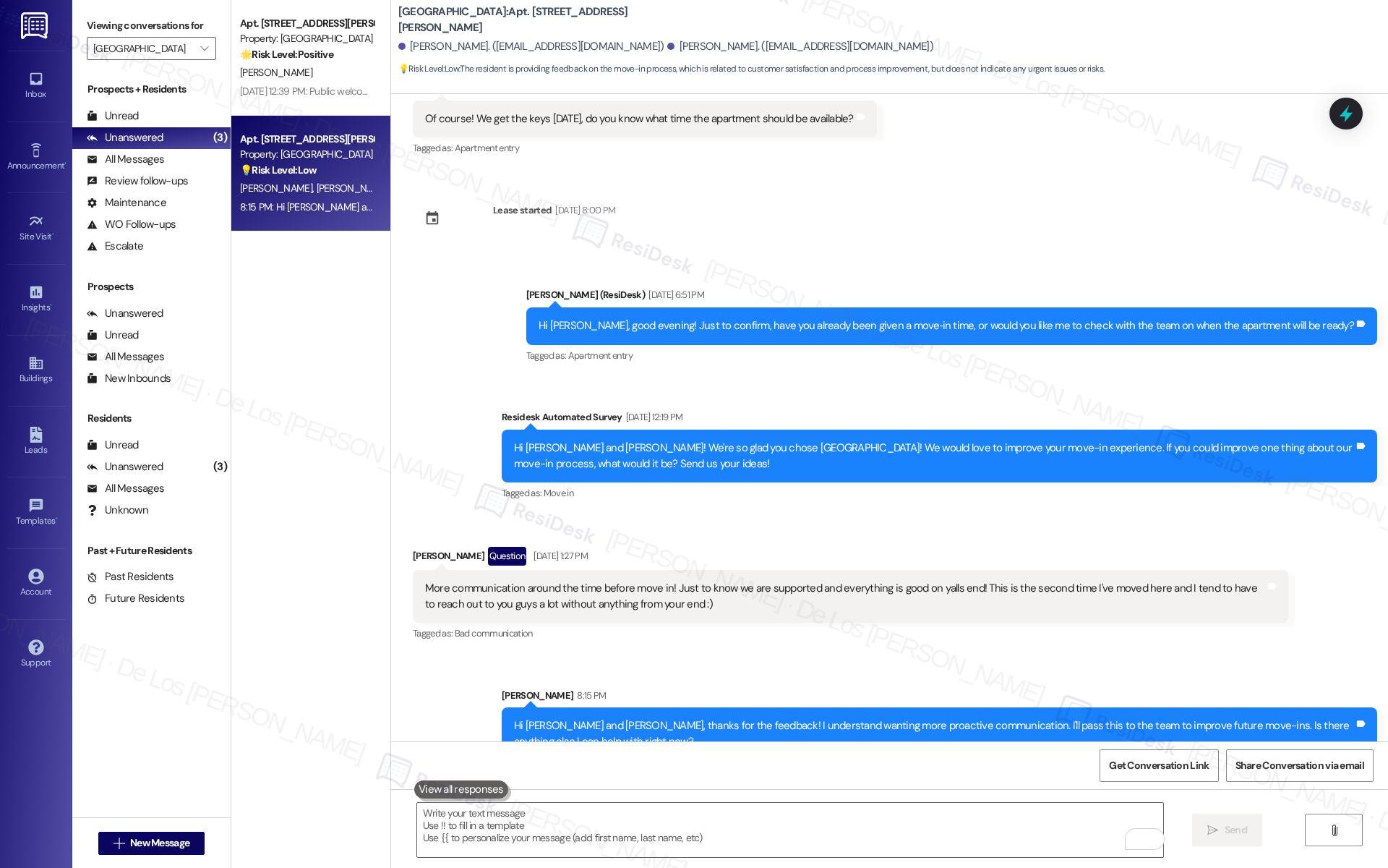
scroll to position [1060, 0]
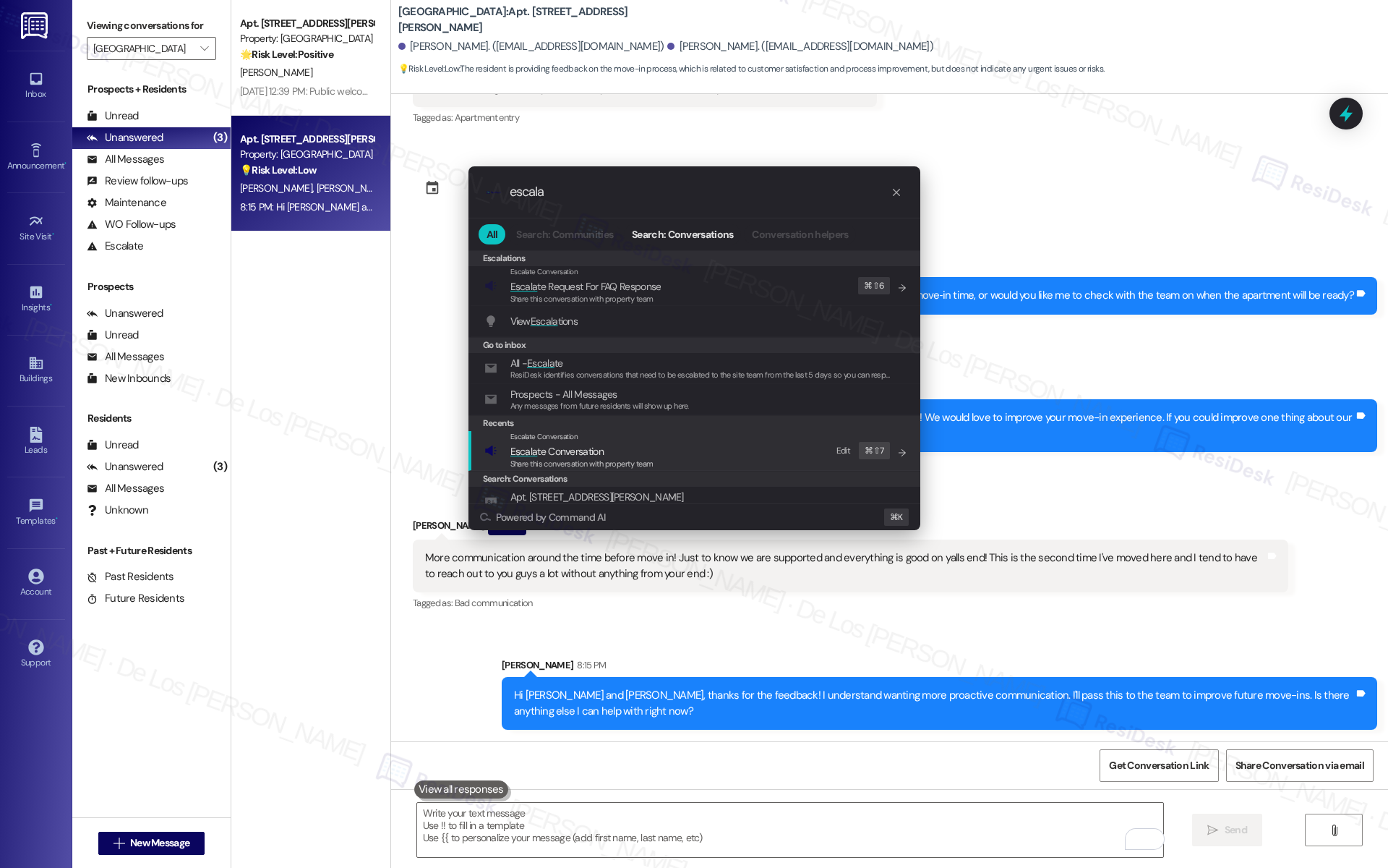
type input "escala"
click at [706, 450] on div "Escalate Conversation Escala te Conversation Share this conversation with prope…" at bounding box center [695, 450] width 423 height 39
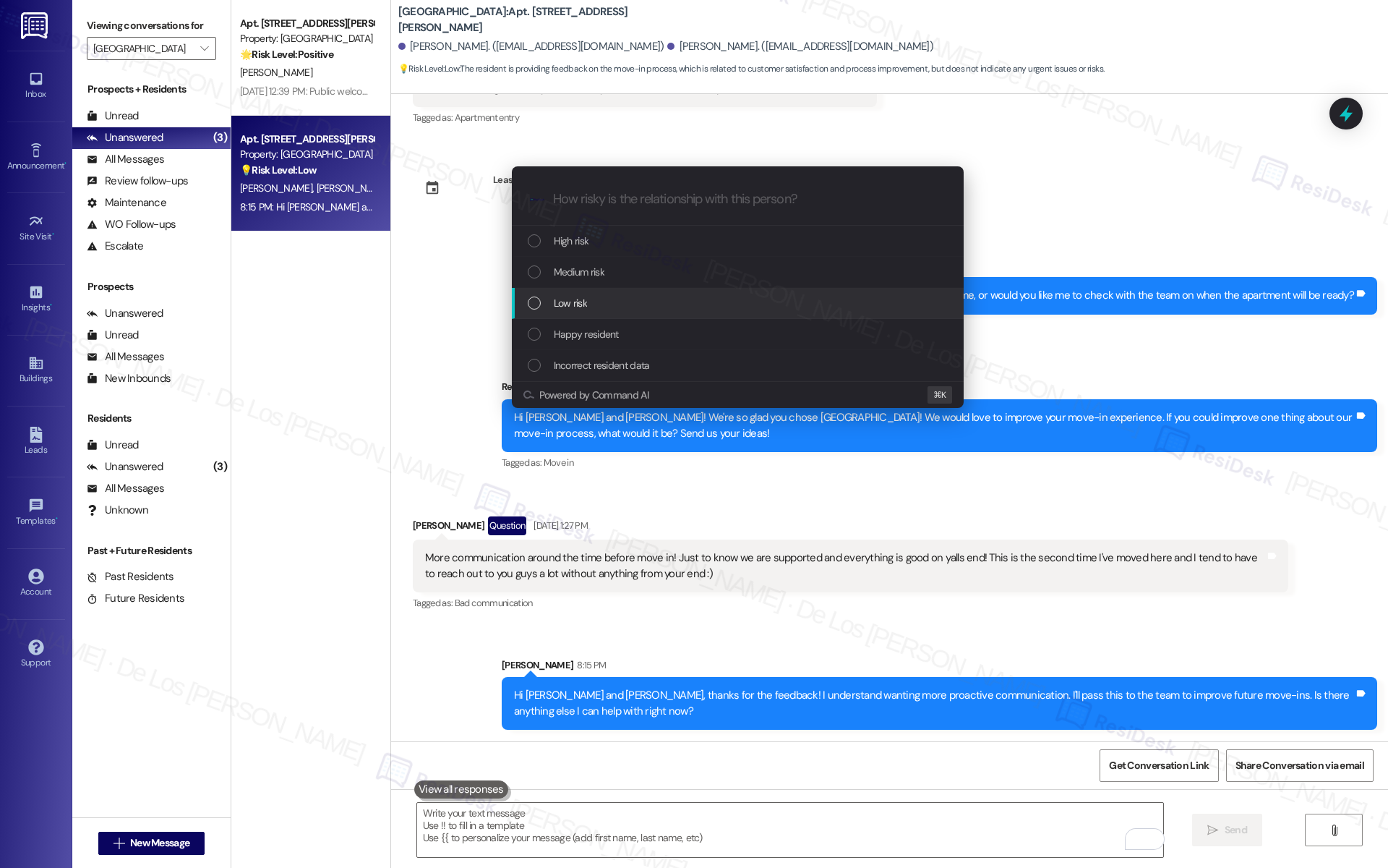
click at [631, 299] on div "Low risk" at bounding box center [739, 303] width 423 height 16
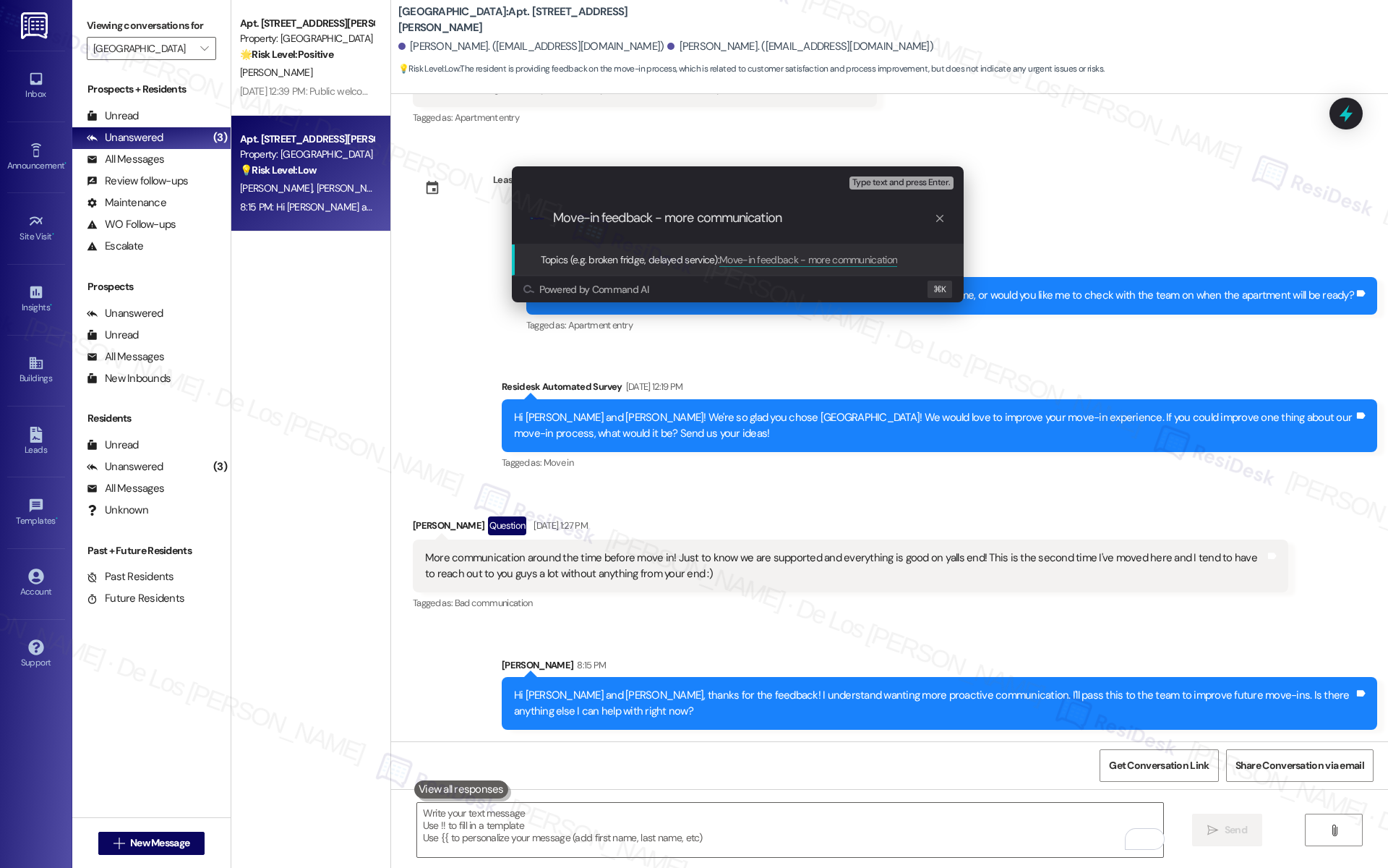
type input "Move-in feedback - more communication"
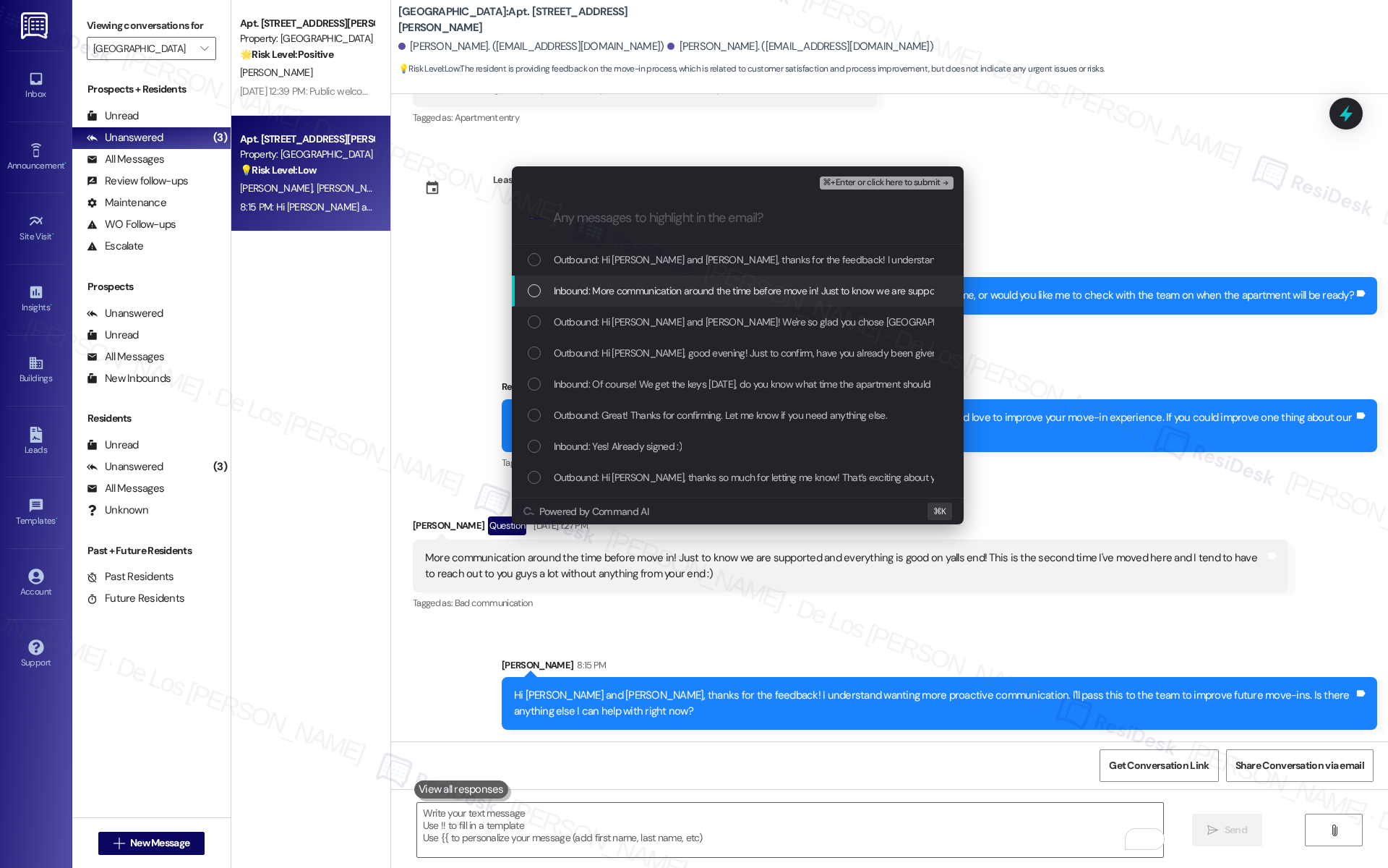
click at [647, 289] on span "Inbound: More communication around the time before move in! Just to know we are…" at bounding box center [1085, 291] width 1063 height 16
type input "`"
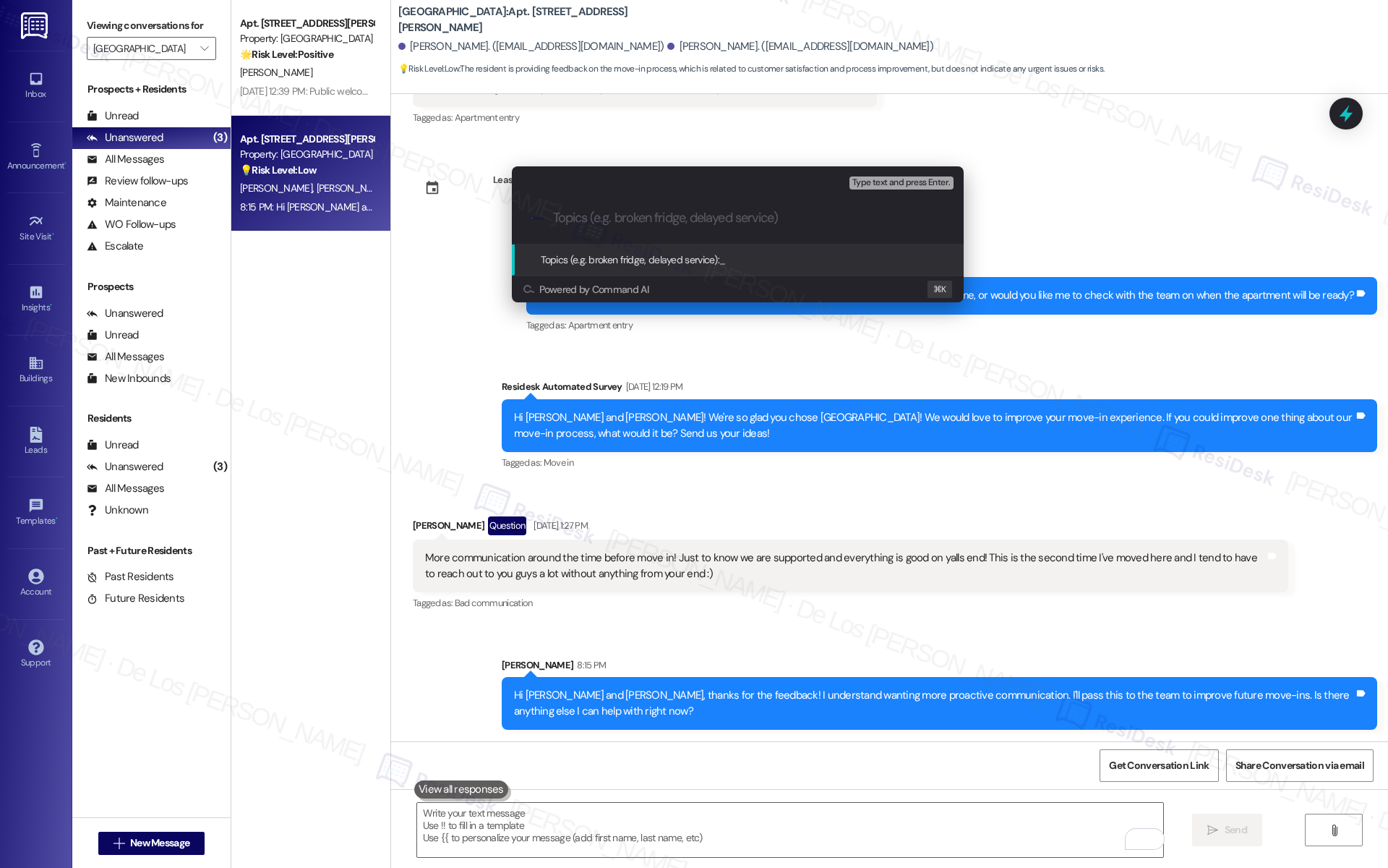
paste input "Move-in feedback - more communication"
type input "Move-in feedback - more communication before move in"
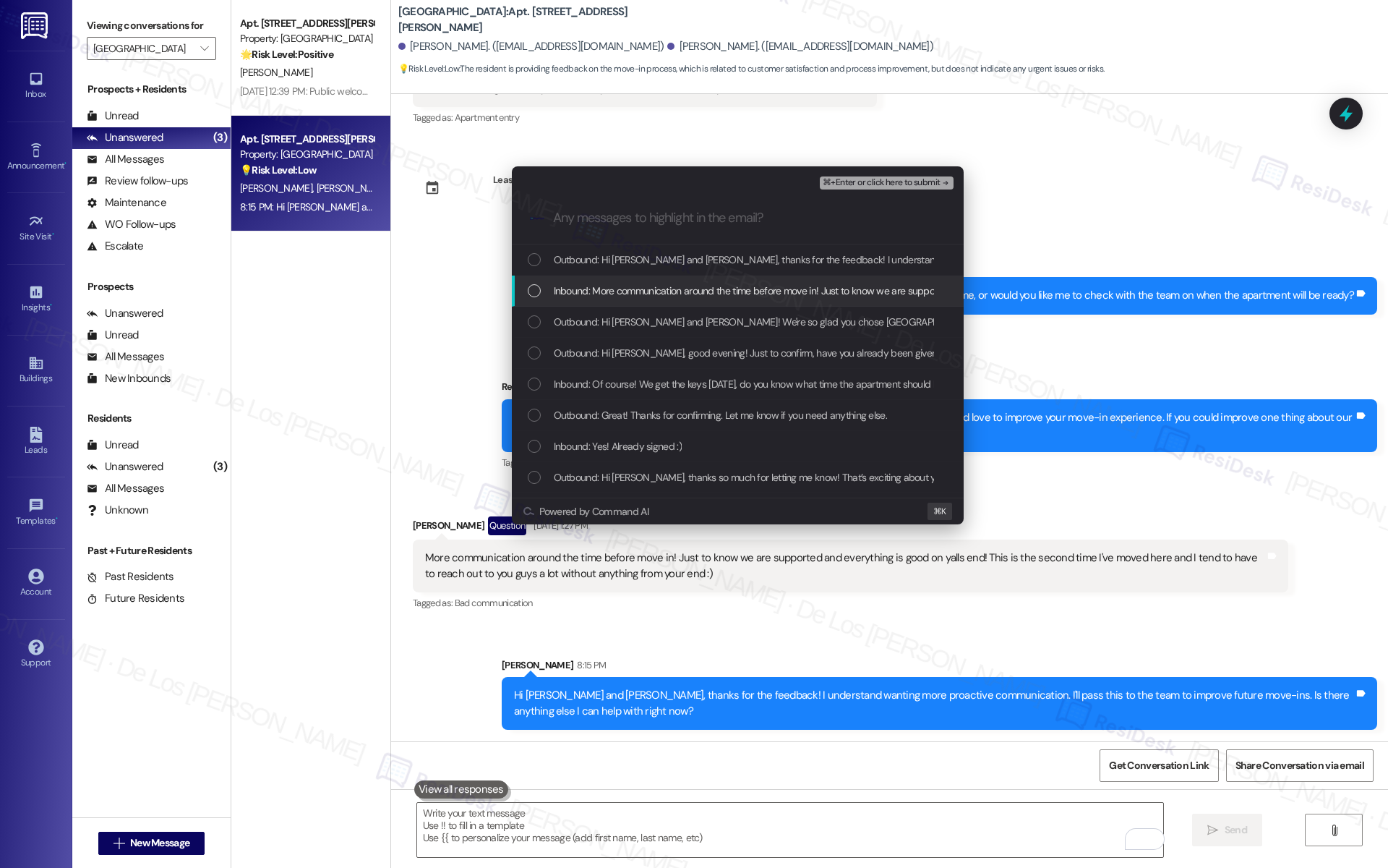
drag, startPoint x: 611, startPoint y: 292, endPoint x: 774, endPoint y: 231, distance: 174.0
click at [612, 292] on span "Inbound: More communication around the time before move in! Just to know we are…" at bounding box center [1085, 291] width 1063 height 16
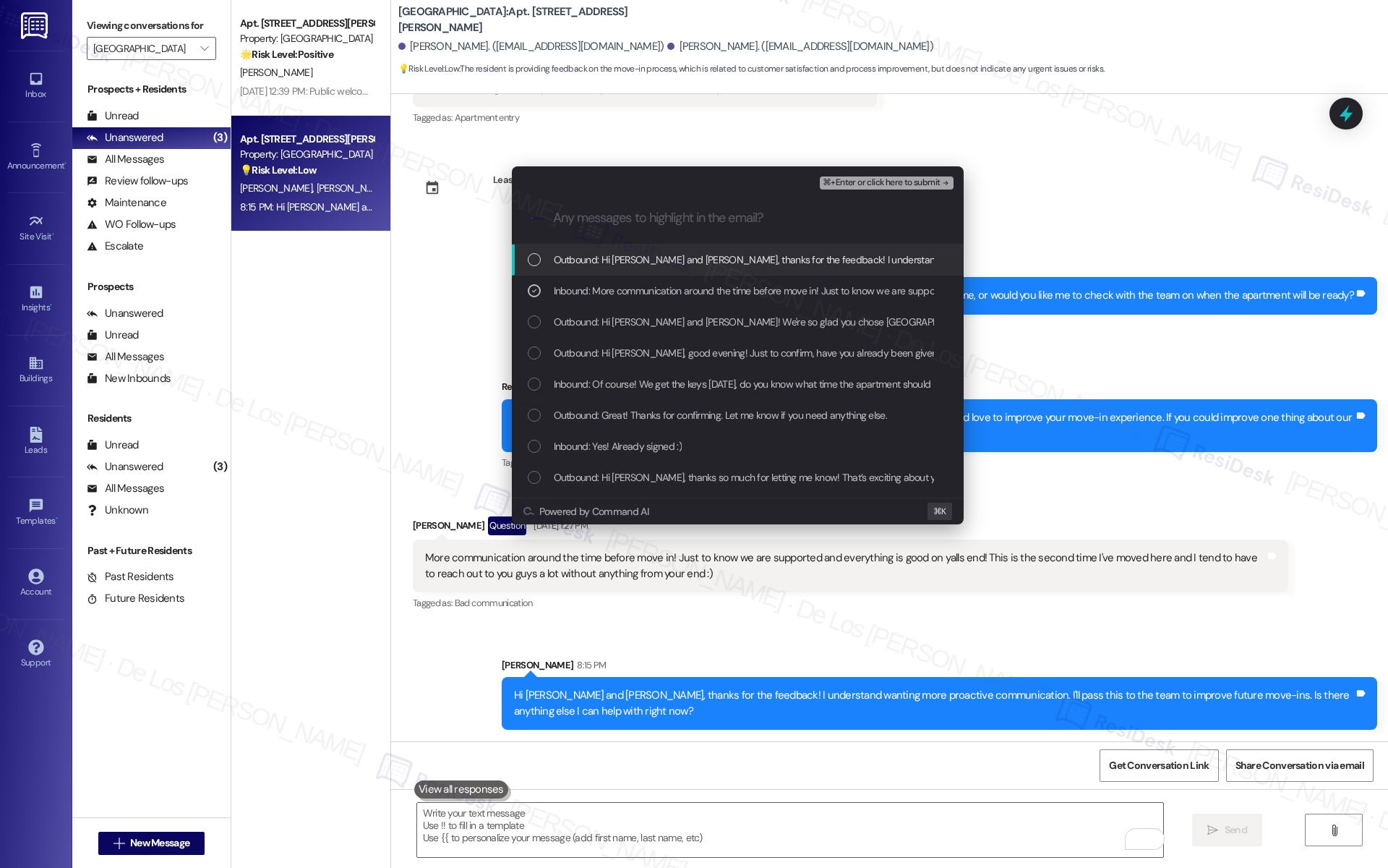
click at [878, 185] on span "⌘+Enter or click here to submit" at bounding box center [881, 182] width 117 height 10
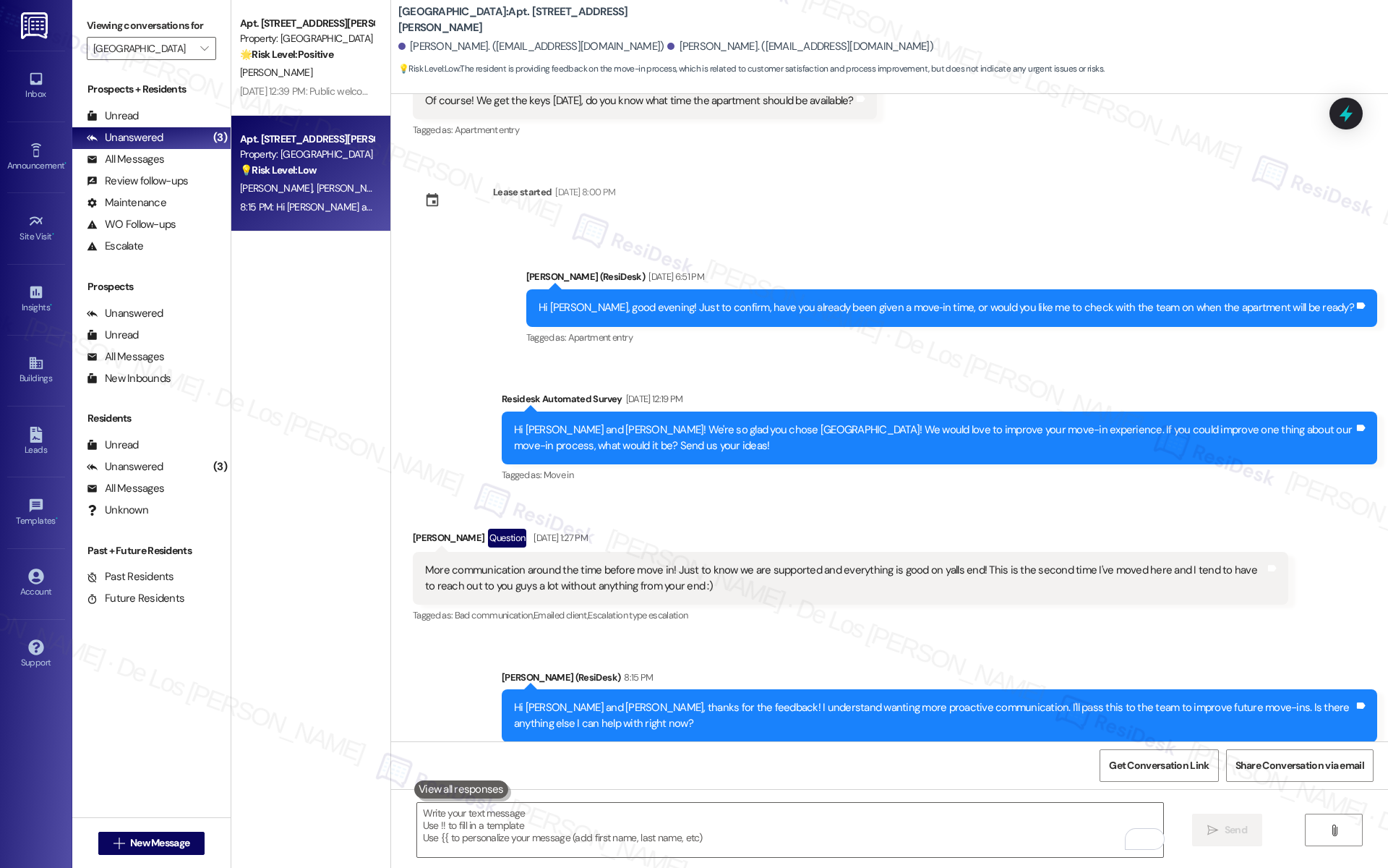
scroll to position [1081, 0]
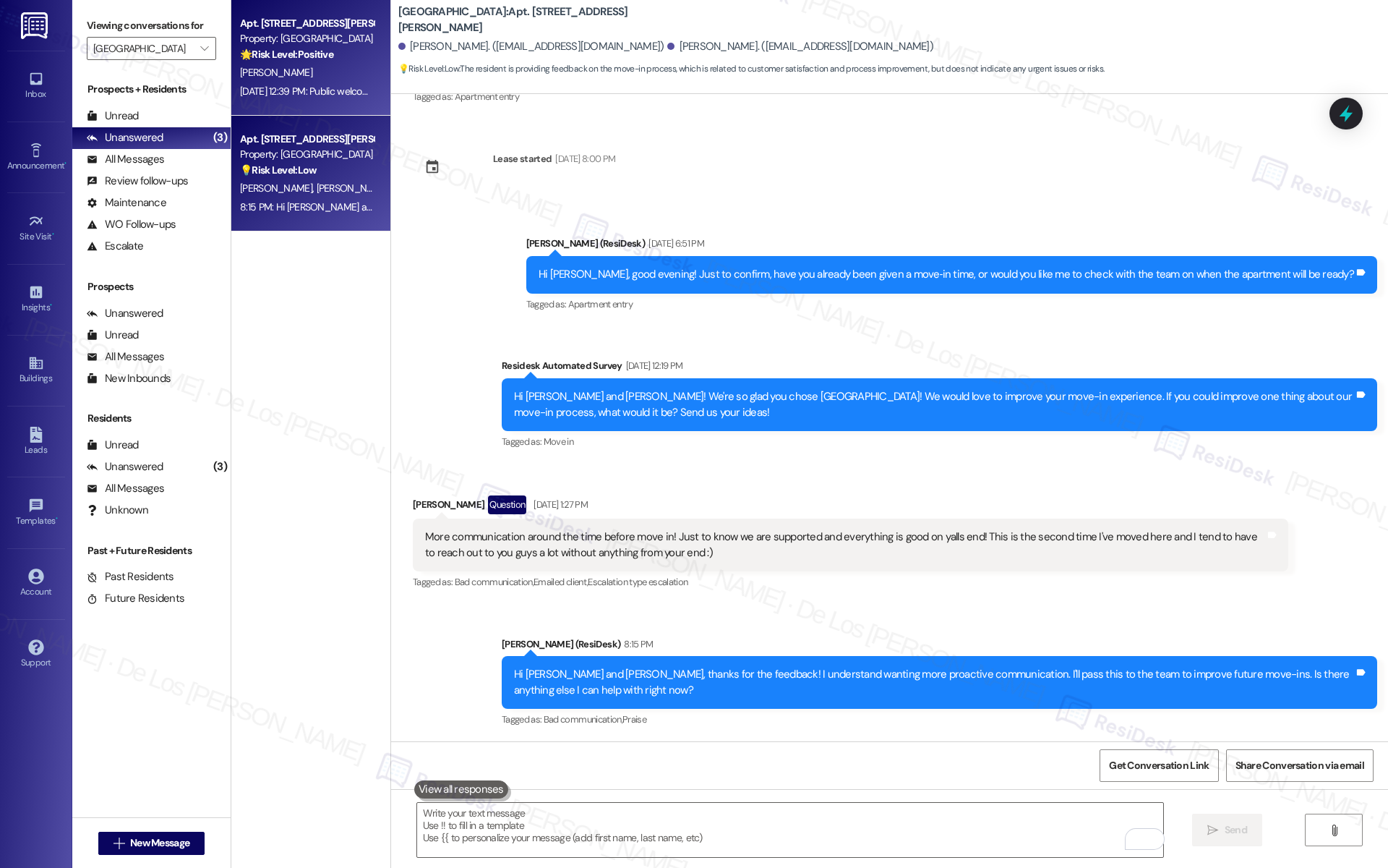
click at [340, 82] on div "[DATE] 12:39 PM: Public welcoming,have a nice weekend [DATE] 12:39 PM: Public w…" at bounding box center [307, 91] width 137 height 18
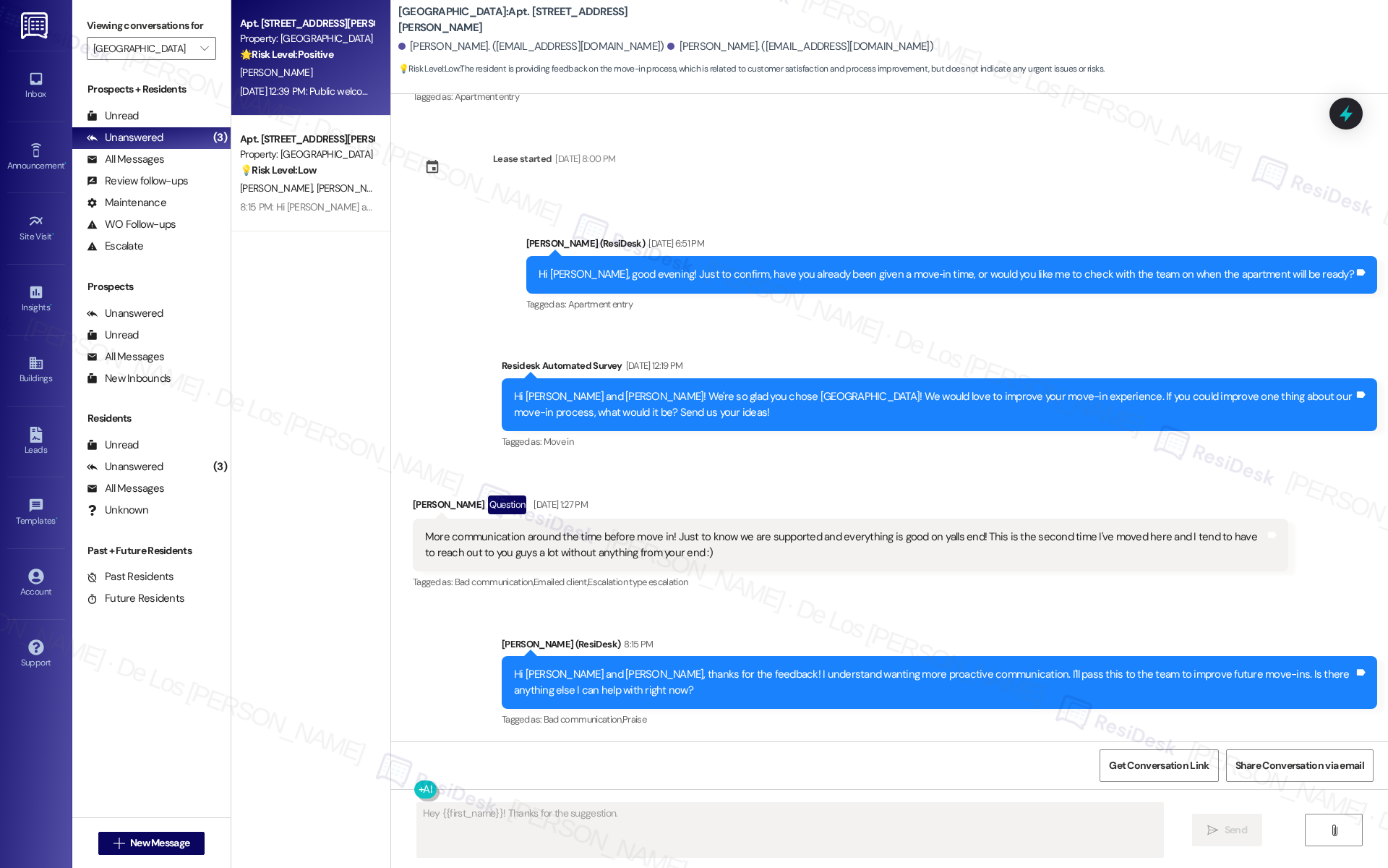
scroll to position [361, 0]
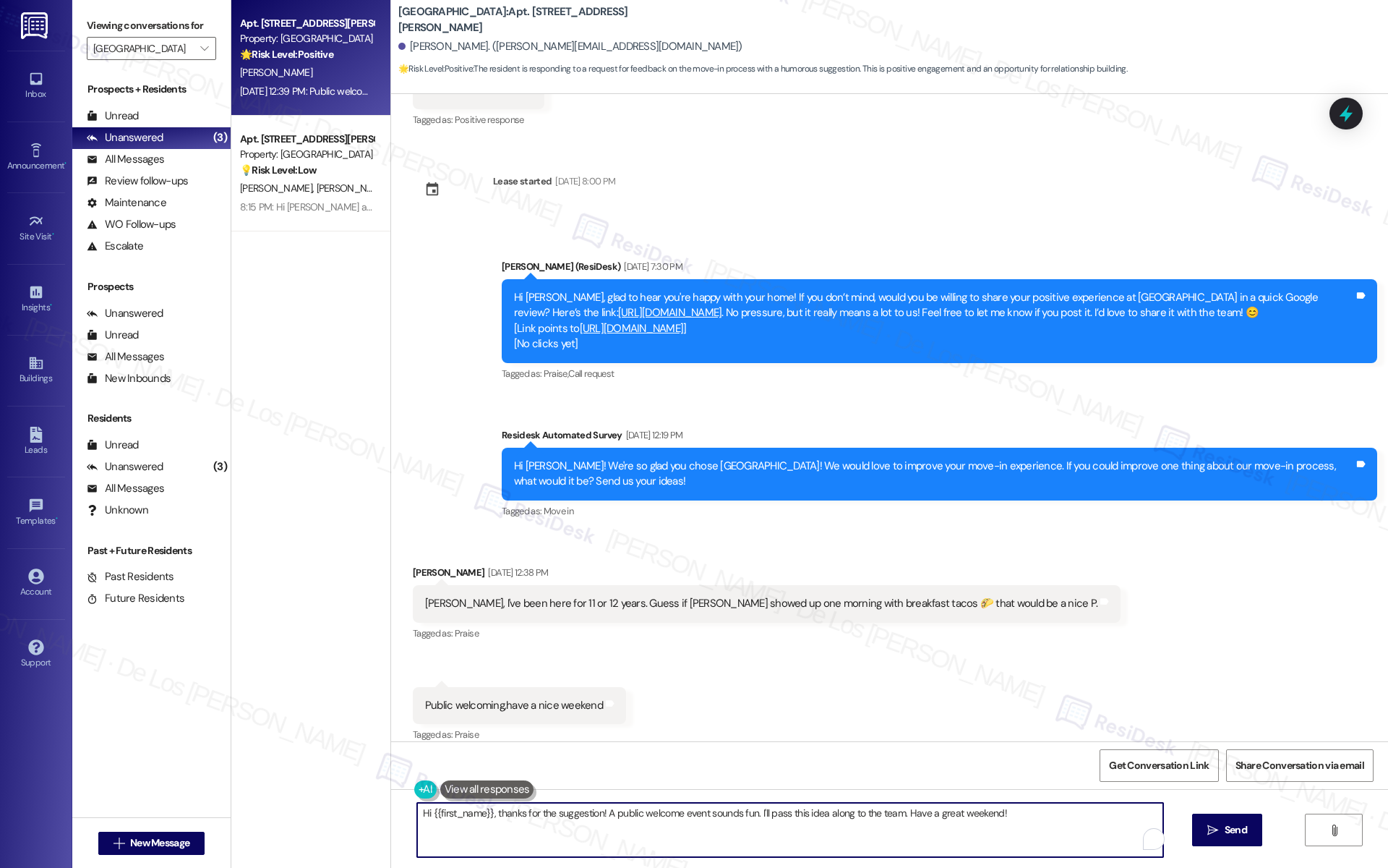
click at [597, 817] on textarea "Hi {{first_name}}, thanks for the suggestion! A public welcome event sounds fun…" at bounding box center [790, 829] width 746 height 54
paste textarea "you’ve been here for 12 years now — and I’m sorry for the late move-in message.…"
drag, startPoint x: 711, startPoint y: 830, endPoint x: 782, endPoint y: 855, distance: 75.3
click at [782, 855] on textarea "Hi {{first_name}}, thanks for the suggestion! I understand you’ve been here for…" at bounding box center [790, 829] width 746 height 54
drag, startPoint x: 794, startPoint y: 816, endPoint x: 802, endPoint y: 812, distance: 8.9
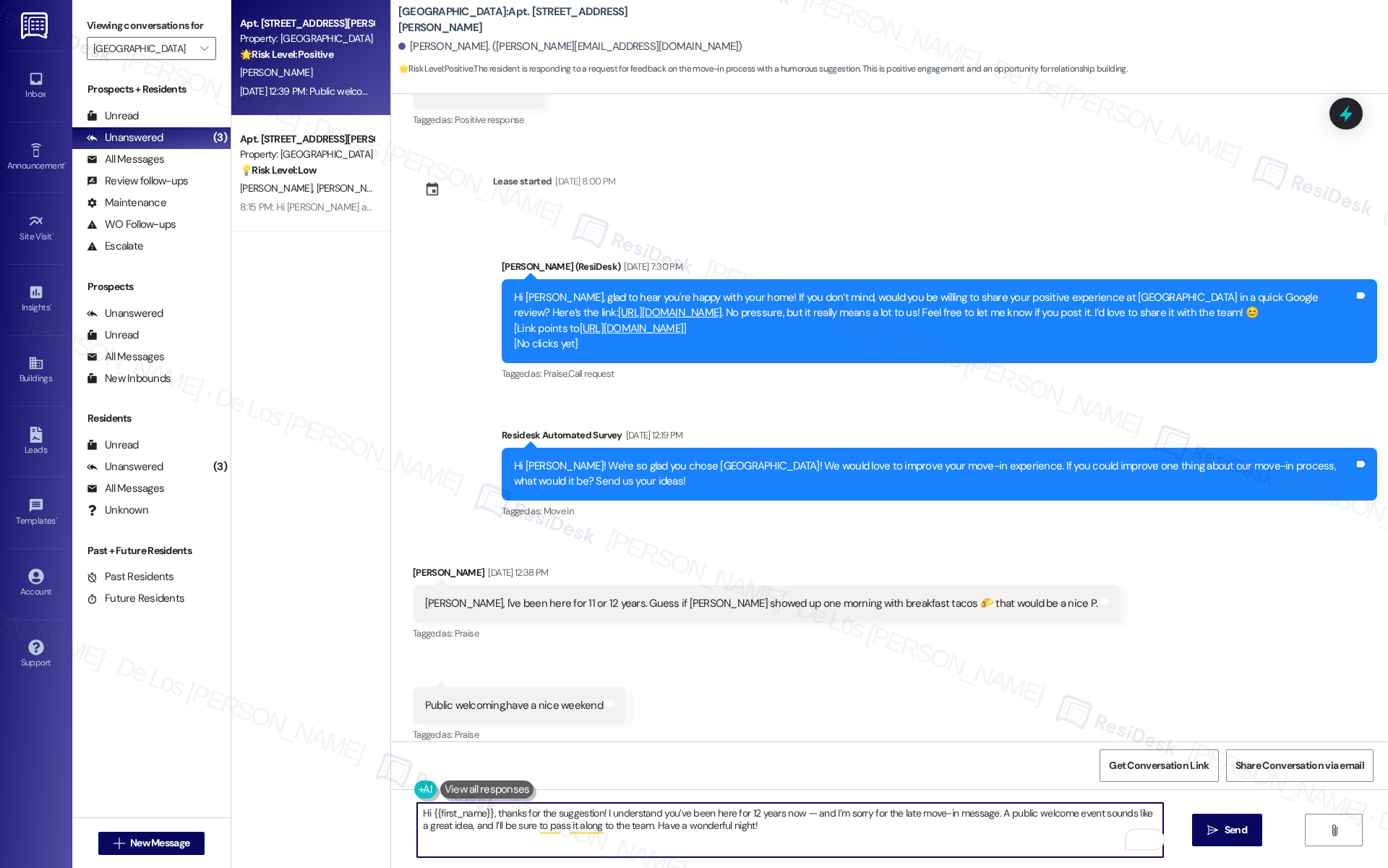
click at [797, 814] on textarea "Hi {{first_name}}, thanks for the suggestion! I understand you’ve been here for…" at bounding box center [790, 829] width 746 height 54
click at [966, 831] on textarea "Hi {{first_name}}, thanks for the suggestion! I understand you’ve been here for…" at bounding box center [790, 829] width 746 height 54
type textarea "Hi {{first_name}}, thanks for the suggestion! I understand you’ve been here for…"
click at [1243, 828] on span "Send" at bounding box center [1236, 829] width 23 height 15
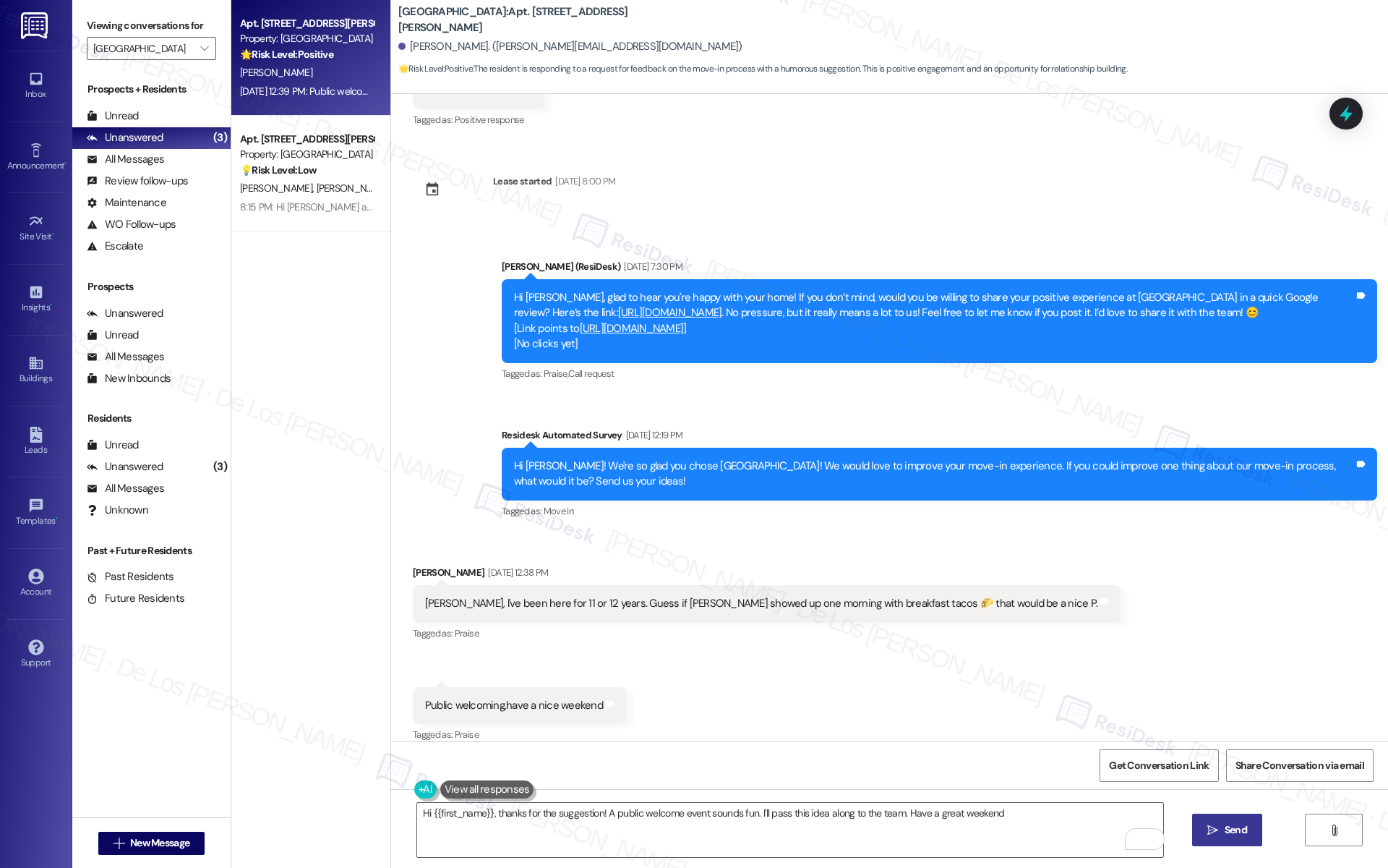
type textarea "Hi {{first_name}}, thanks for the suggestion! A public welcome event sounds fun…"
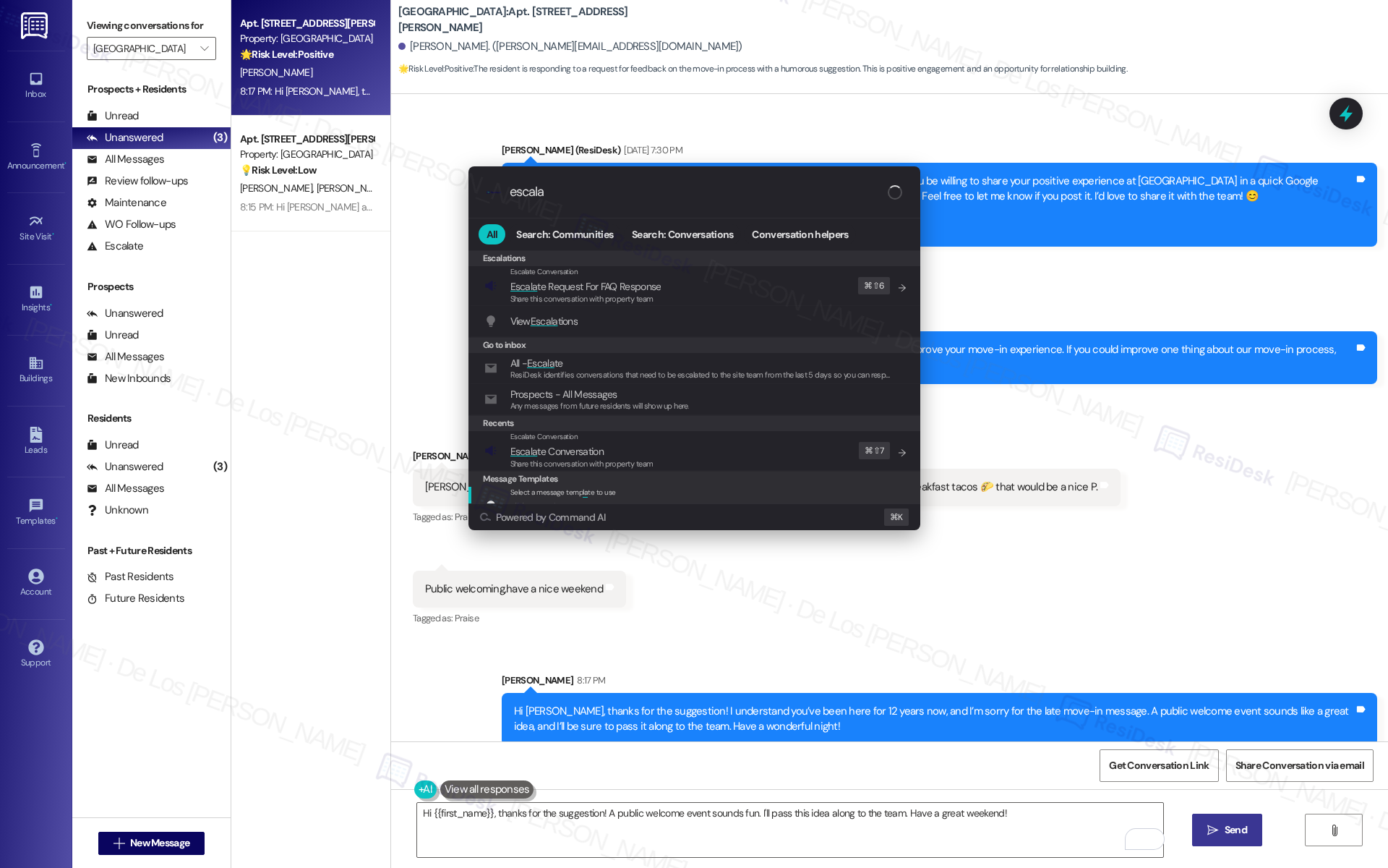
type input "escala"
drag, startPoint x: 580, startPoint y: 470, endPoint x: 566, endPoint y: 417, distance: 54.8
click at [579, 469] on div "Escalations Escalate Conversation Escala te Request For FAQ Response Share this…" at bounding box center [694, 404] width 452 height 308
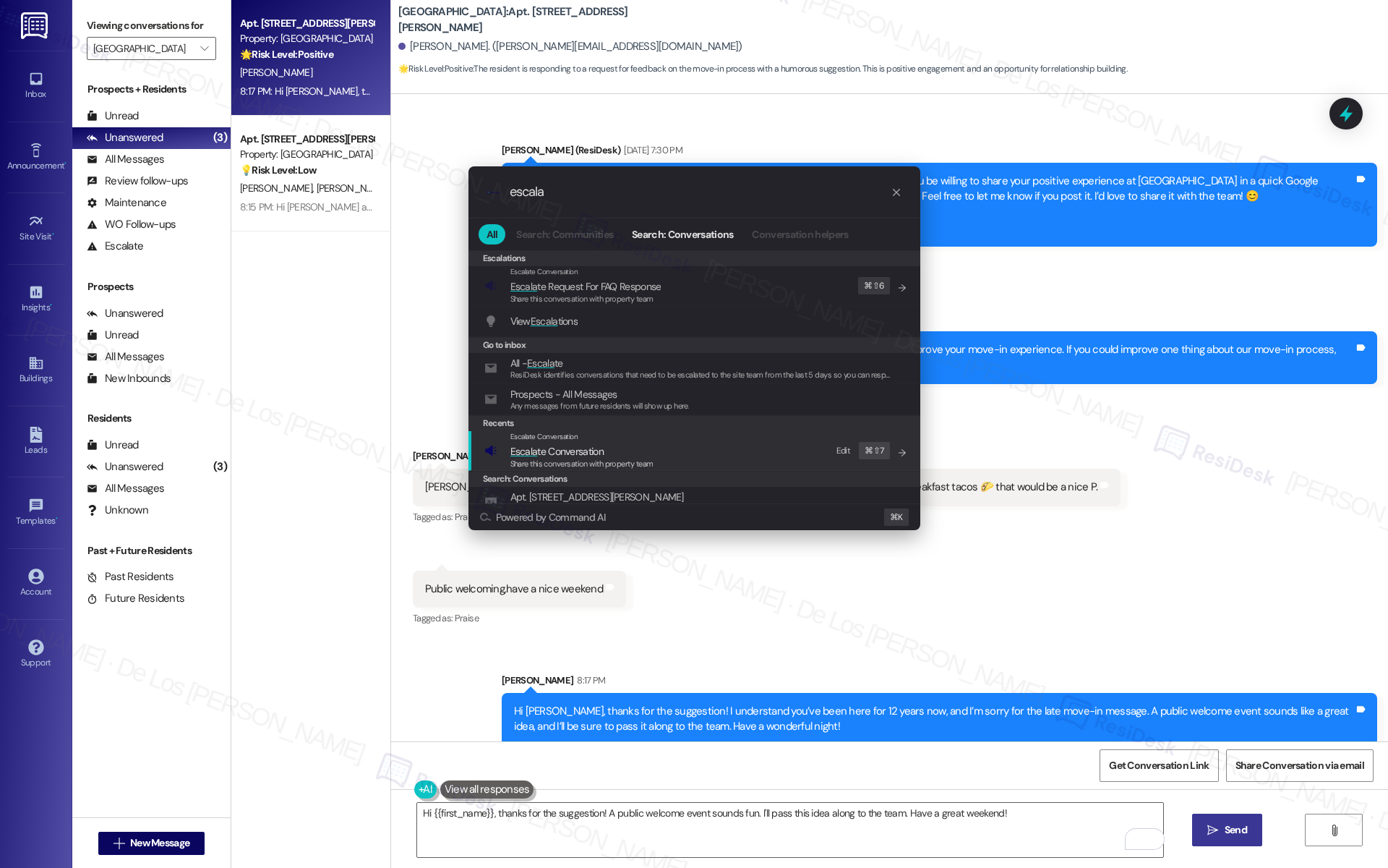
drag, startPoint x: 569, startPoint y: 455, endPoint x: 563, endPoint y: 447, distance: 10.0
click at [566, 454] on span "Escala te Conversation" at bounding box center [557, 451] width 93 height 13
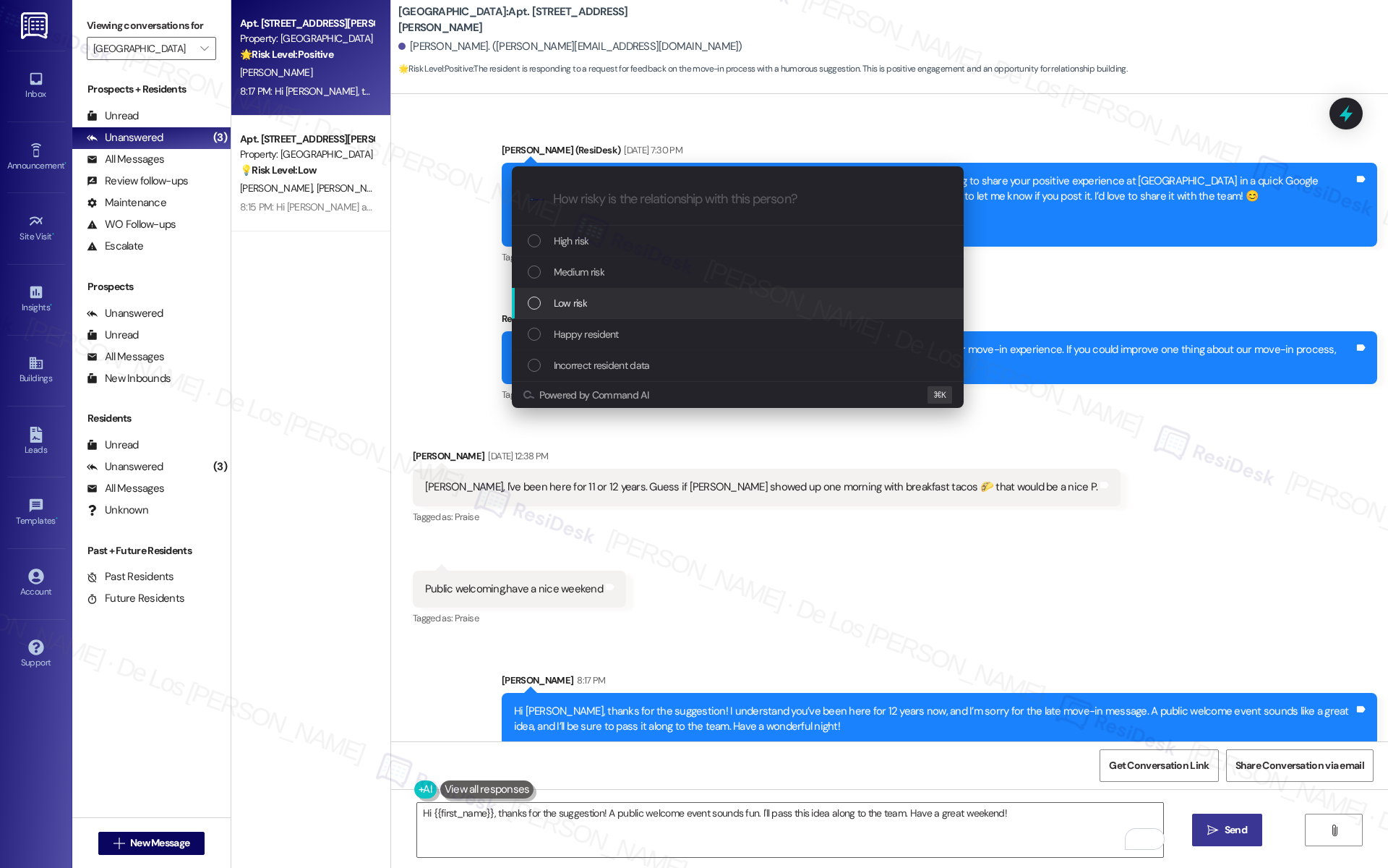
drag, startPoint x: 565, startPoint y: 302, endPoint x: 610, endPoint y: 300, distance: 45.0
click at [566, 302] on span "Low risk" at bounding box center [570, 303] width 34 height 16
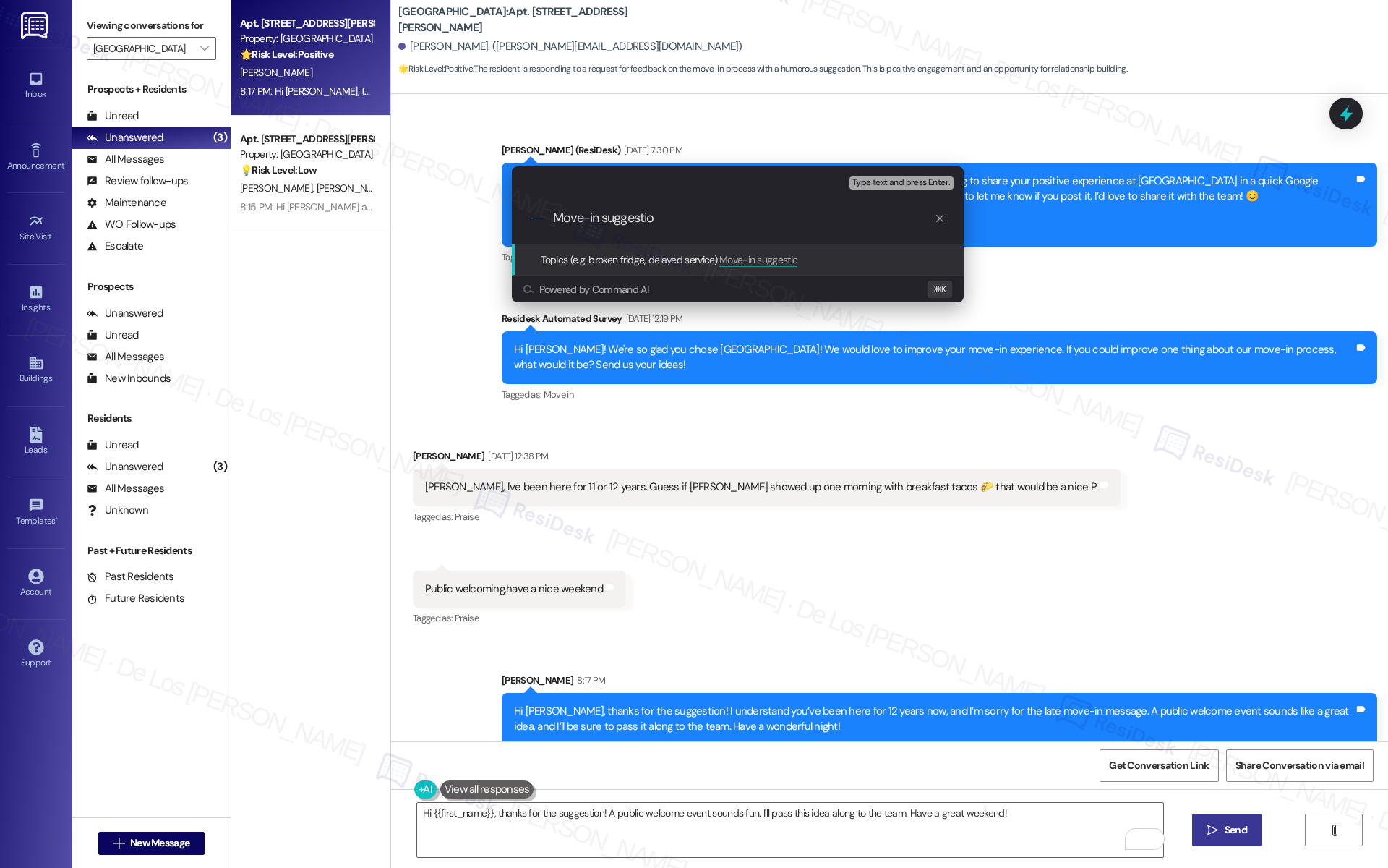
type input "Move-in suggestion"
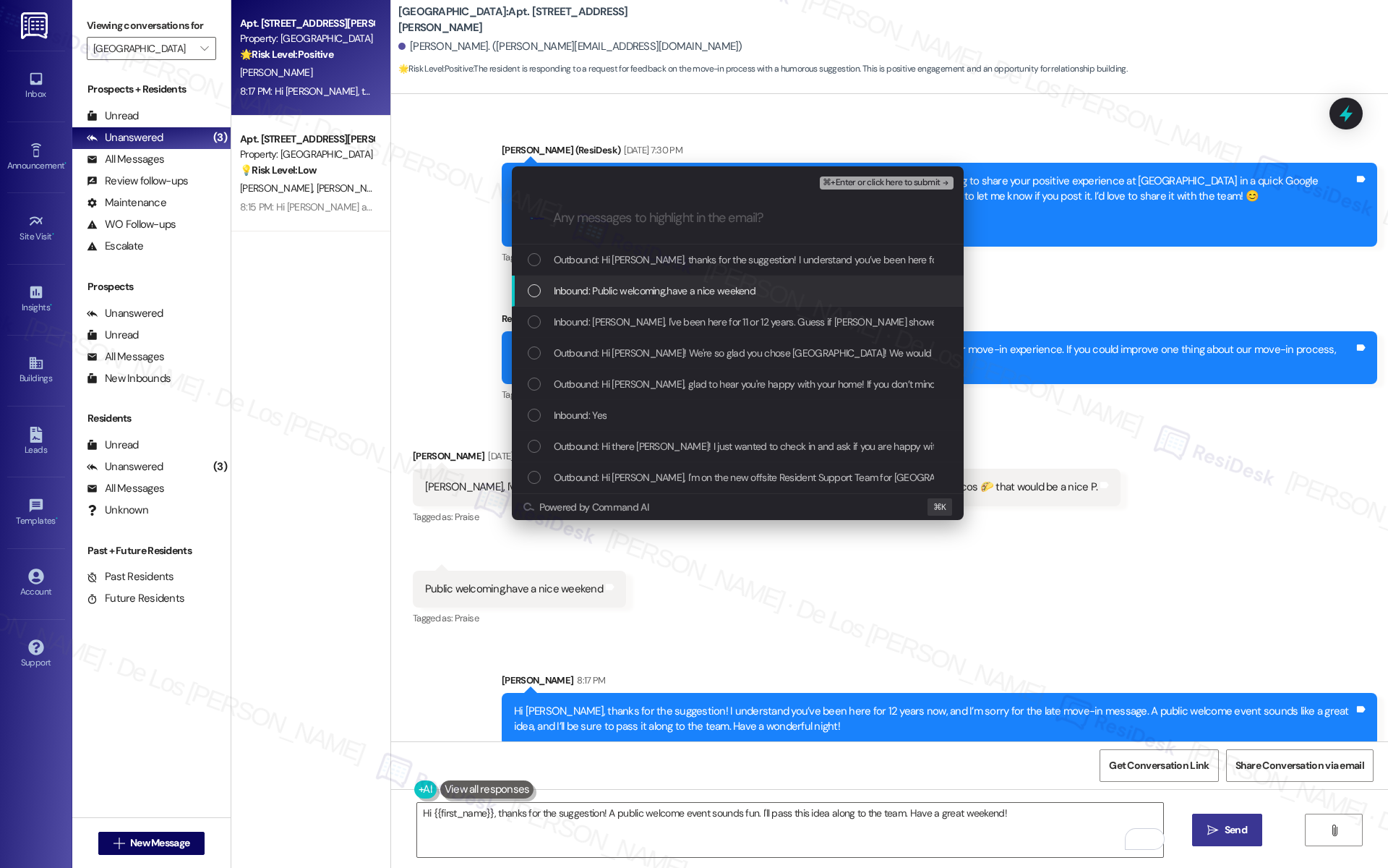
click at [741, 282] on div "Inbound: Public welcoming,have a nice weekend" at bounding box center [738, 291] width 452 height 31
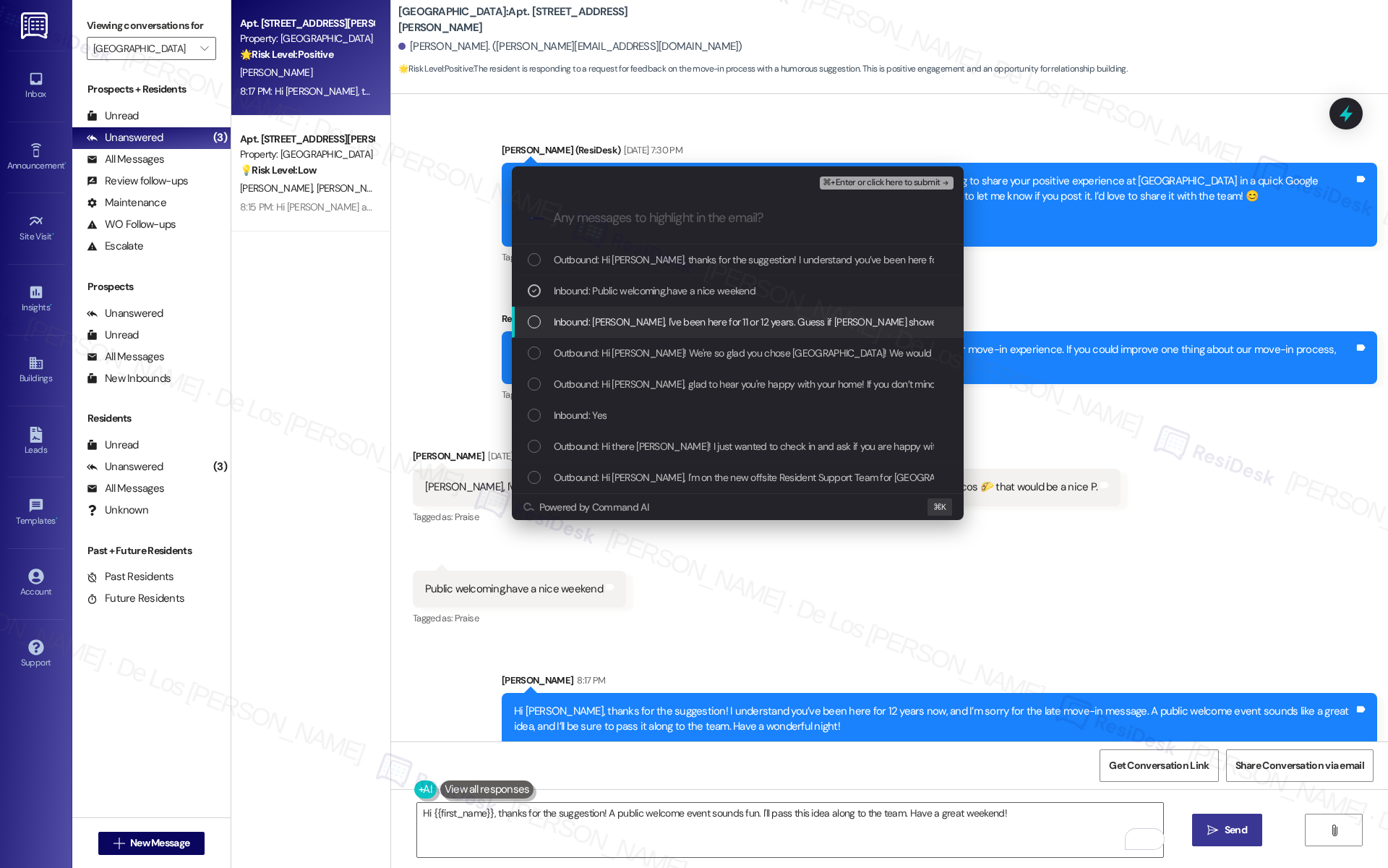
drag, startPoint x: 711, startPoint y: 320, endPoint x: 829, endPoint y: 241, distance: 142.0
click at [711, 320] on span "Inbound: Sarah, l've been here for 11 or 12 years. Guess if Sydney Sweeney show…" at bounding box center [882, 321] width 657 height 16
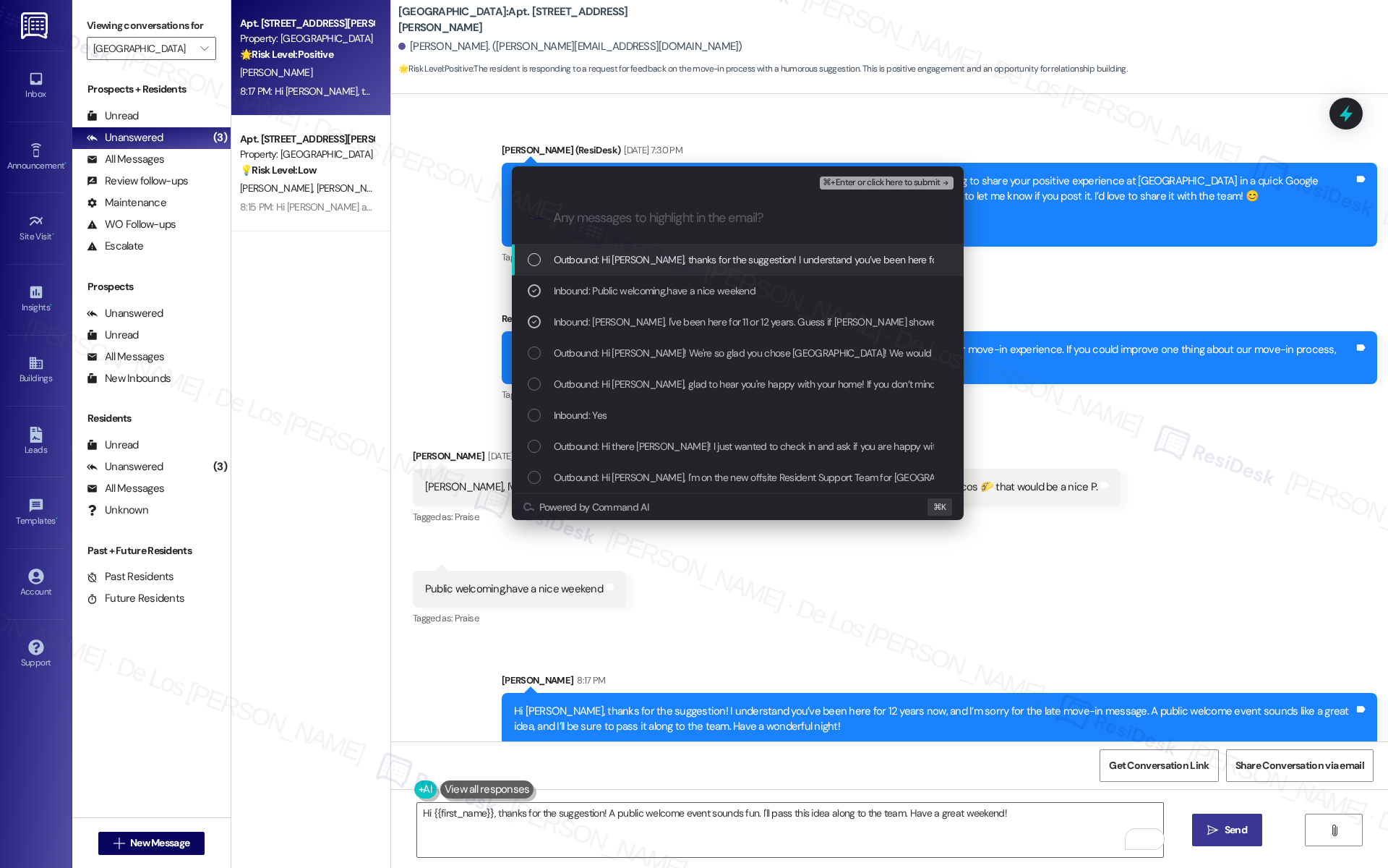
click at [924, 186] on span "⌘+Enter or click here to submit" at bounding box center [881, 182] width 117 height 10
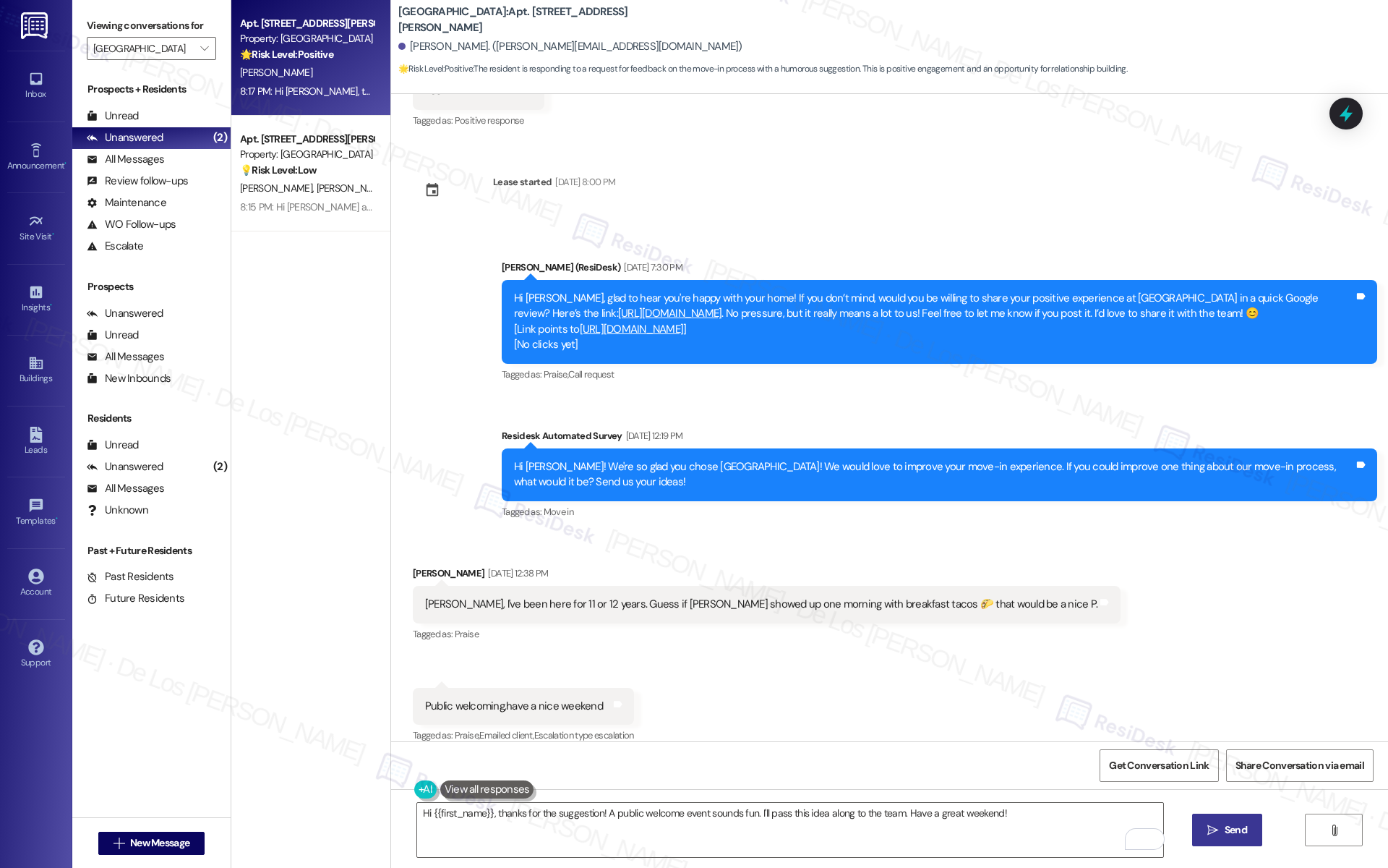
scroll to position [499, 0]
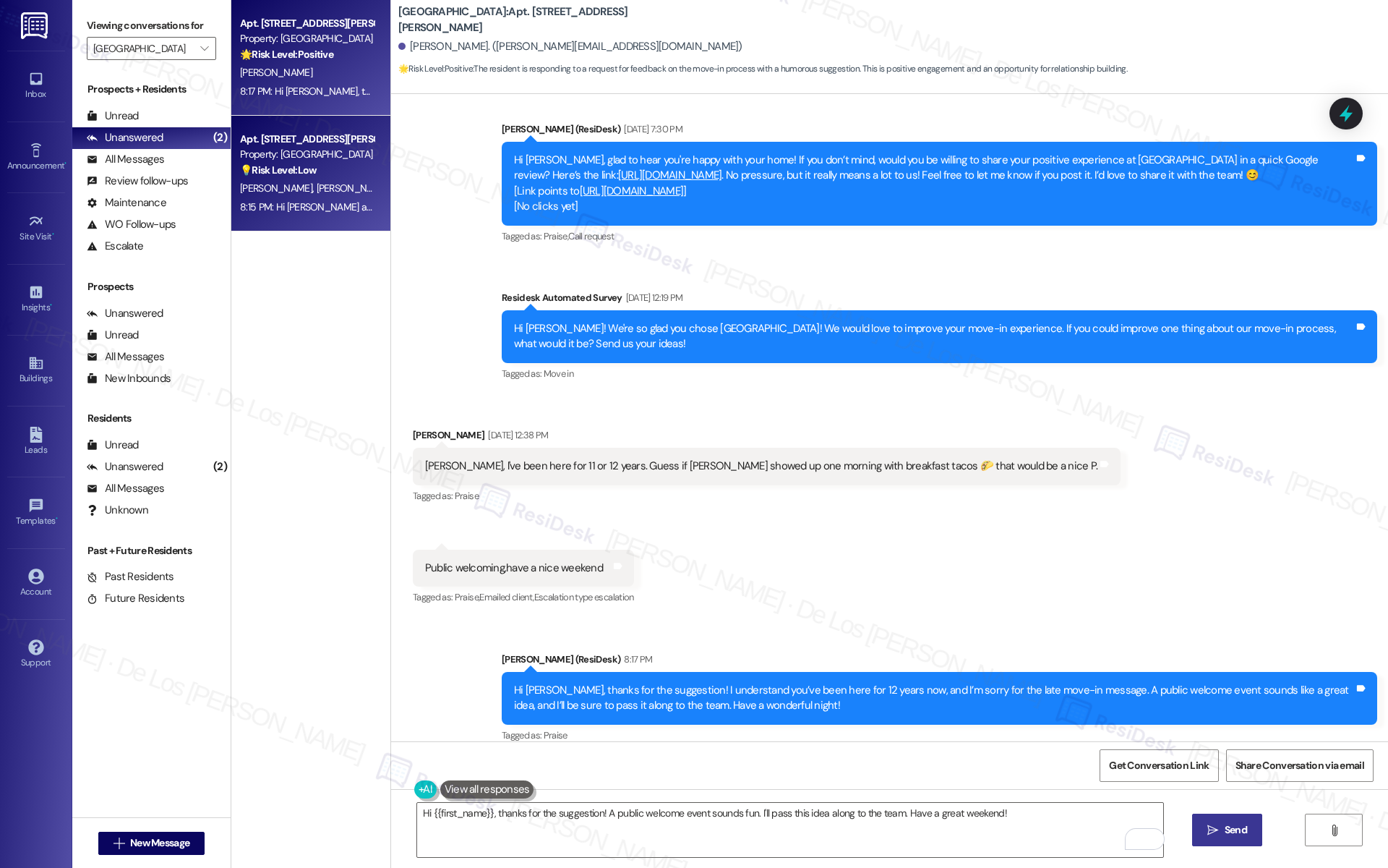
click at [320, 180] on div "R. Dubow M. Dubow" at bounding box center [307, 188] width 137 height 18
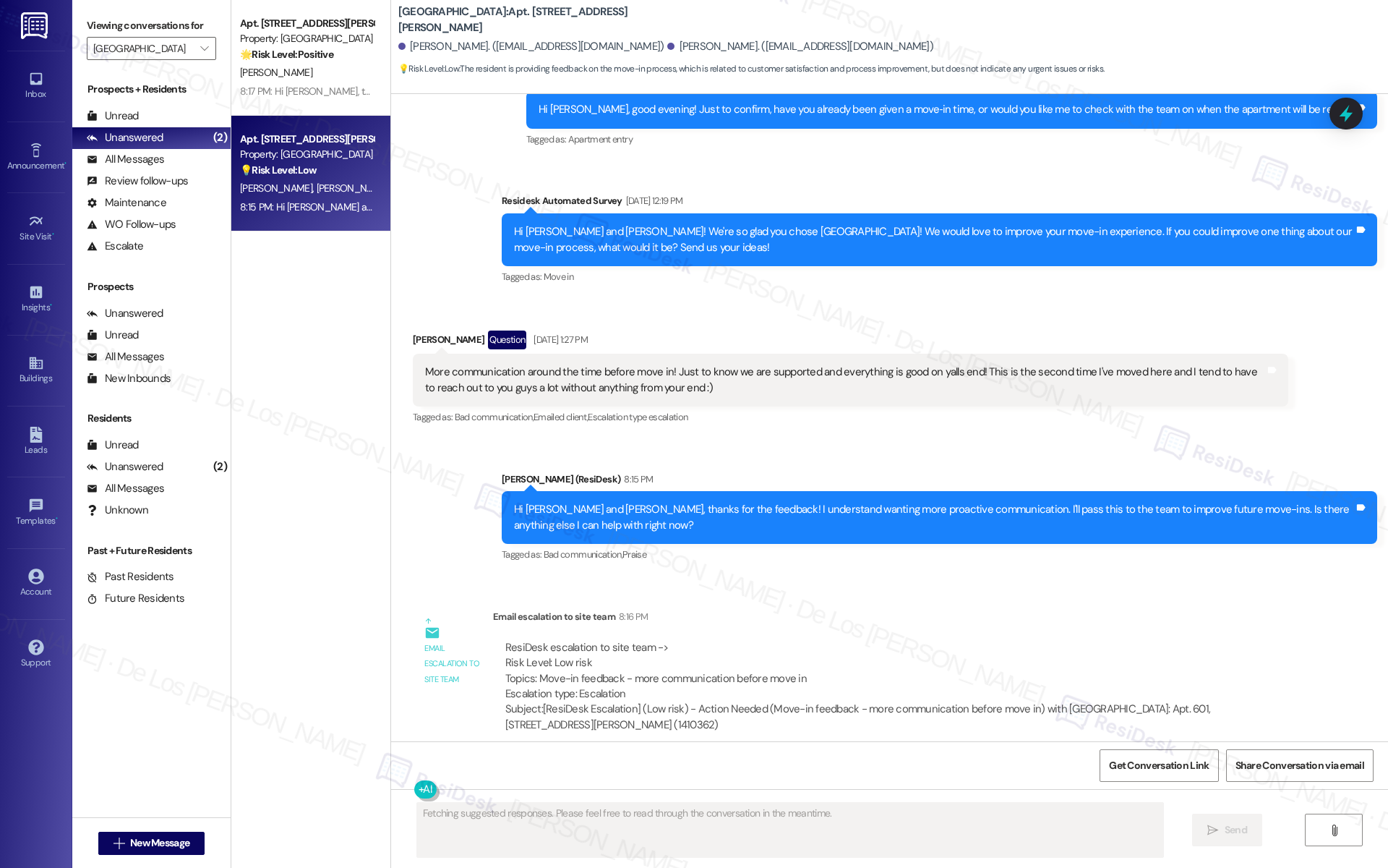
scroll to position [1261, 0]
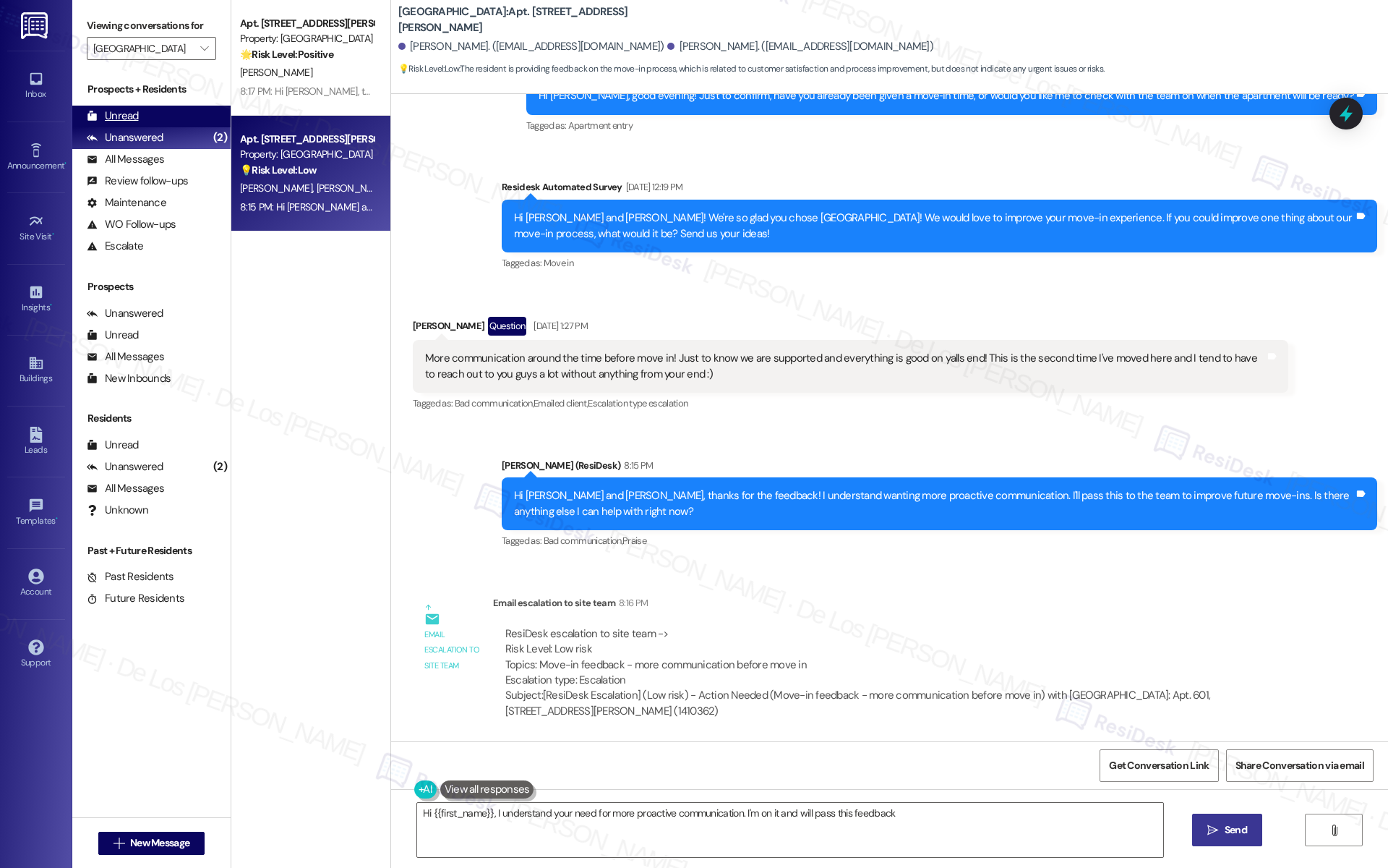
click at [173, 124] on div "Unread (0)" at bounding box center [151, 117] width 158 height 22
type textarea "Hi {{first_name}}, I understand your need for more proactive communication. I'm…"
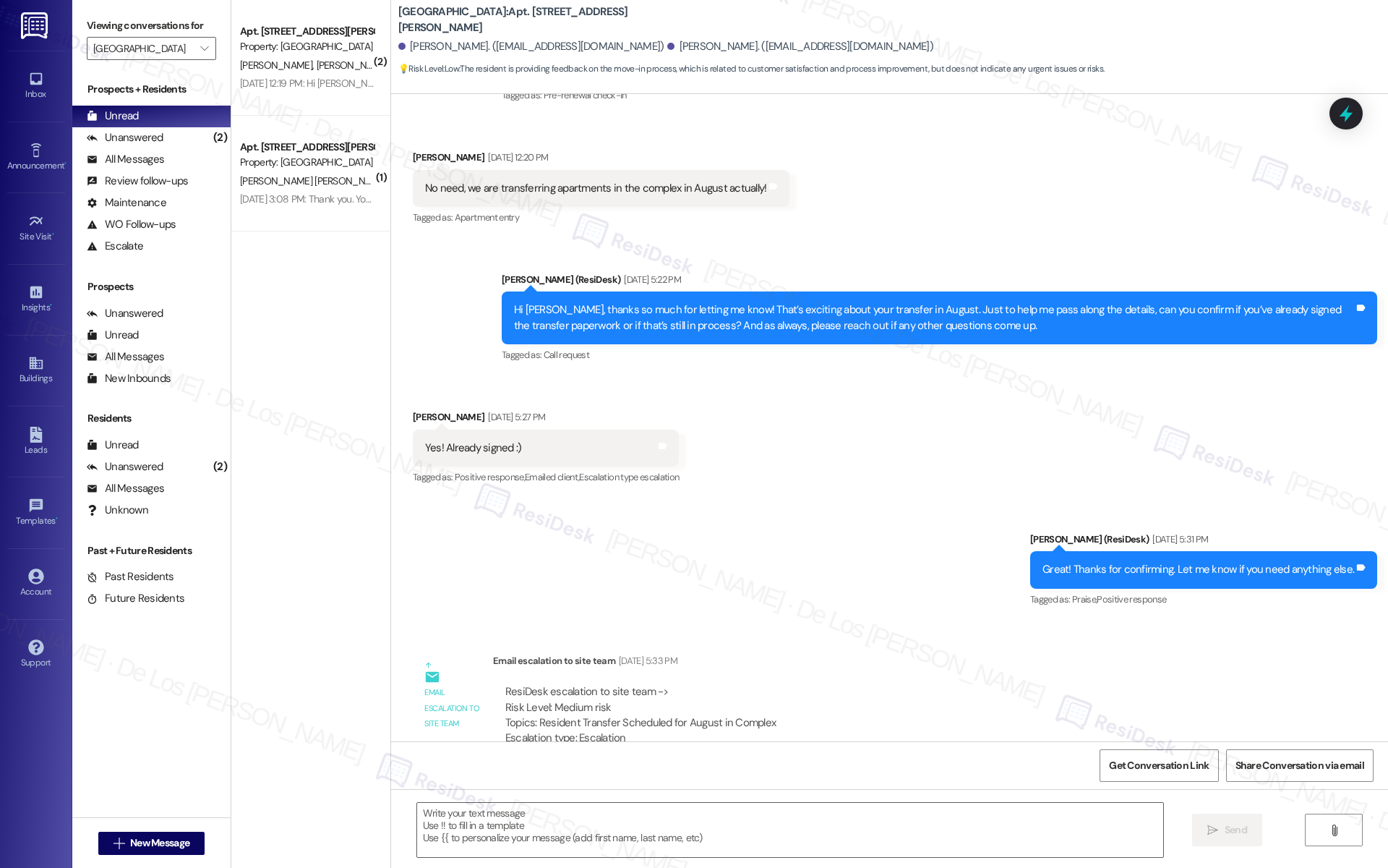
type textarea "Fetching suggested responses. Please feel free to read through the conversation…"
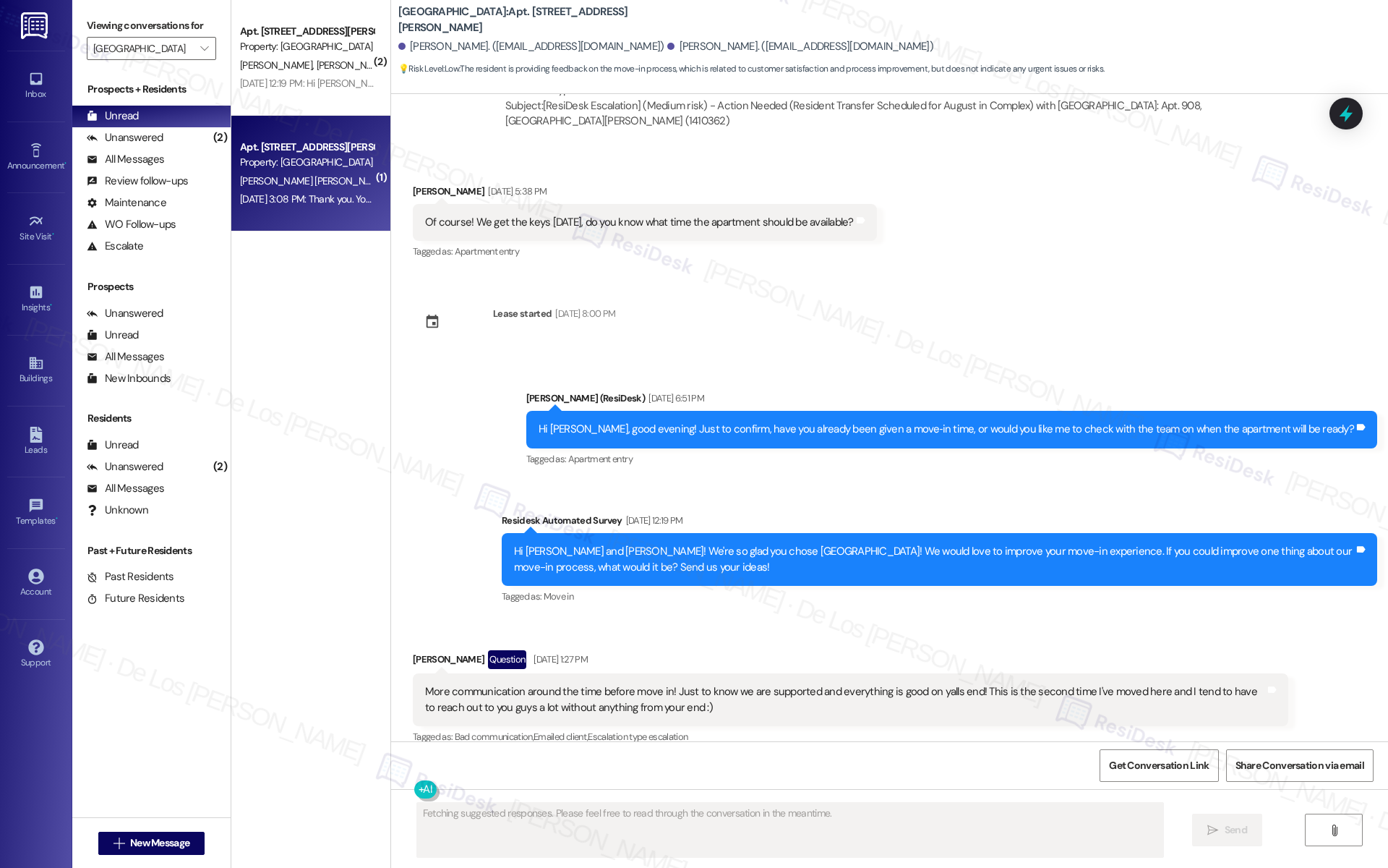
scroll to position [945, 0]
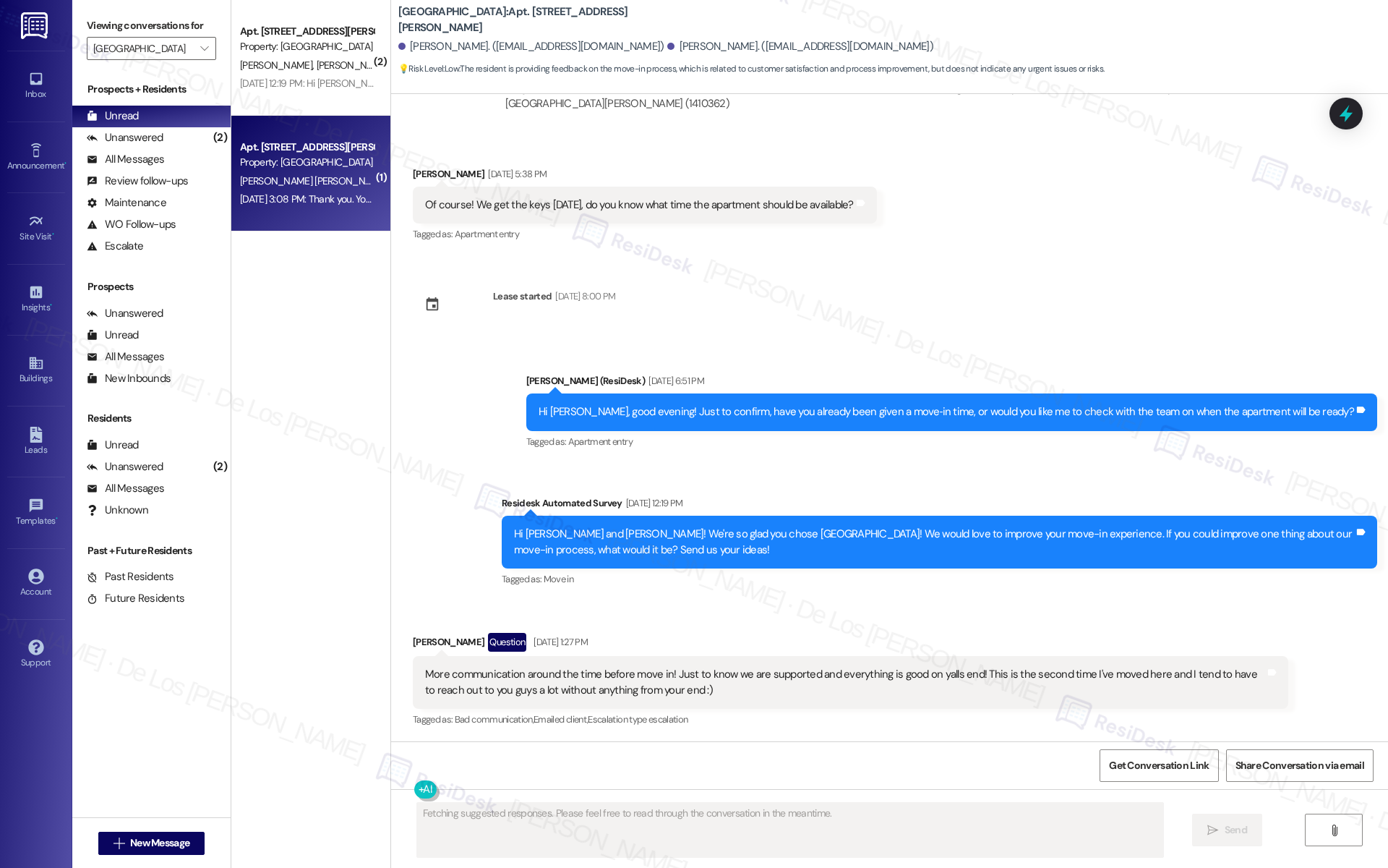
click at [324, 188] on div "N. Herrera Rojas E. Garcia (Opted Out) A. Rodriguez" at bounding box center [307, 181] width 137 height 18
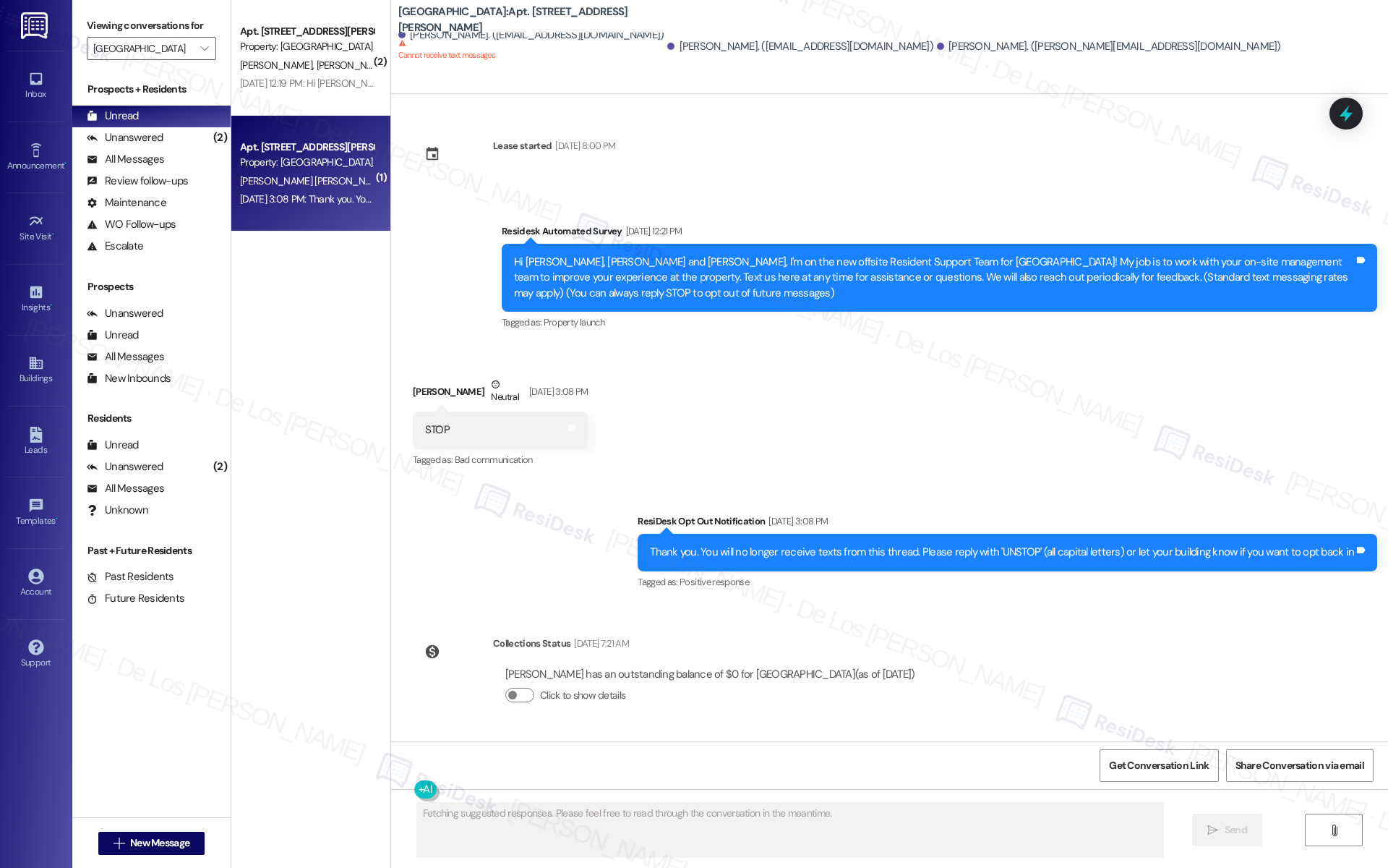
scroll to position [0, 0]
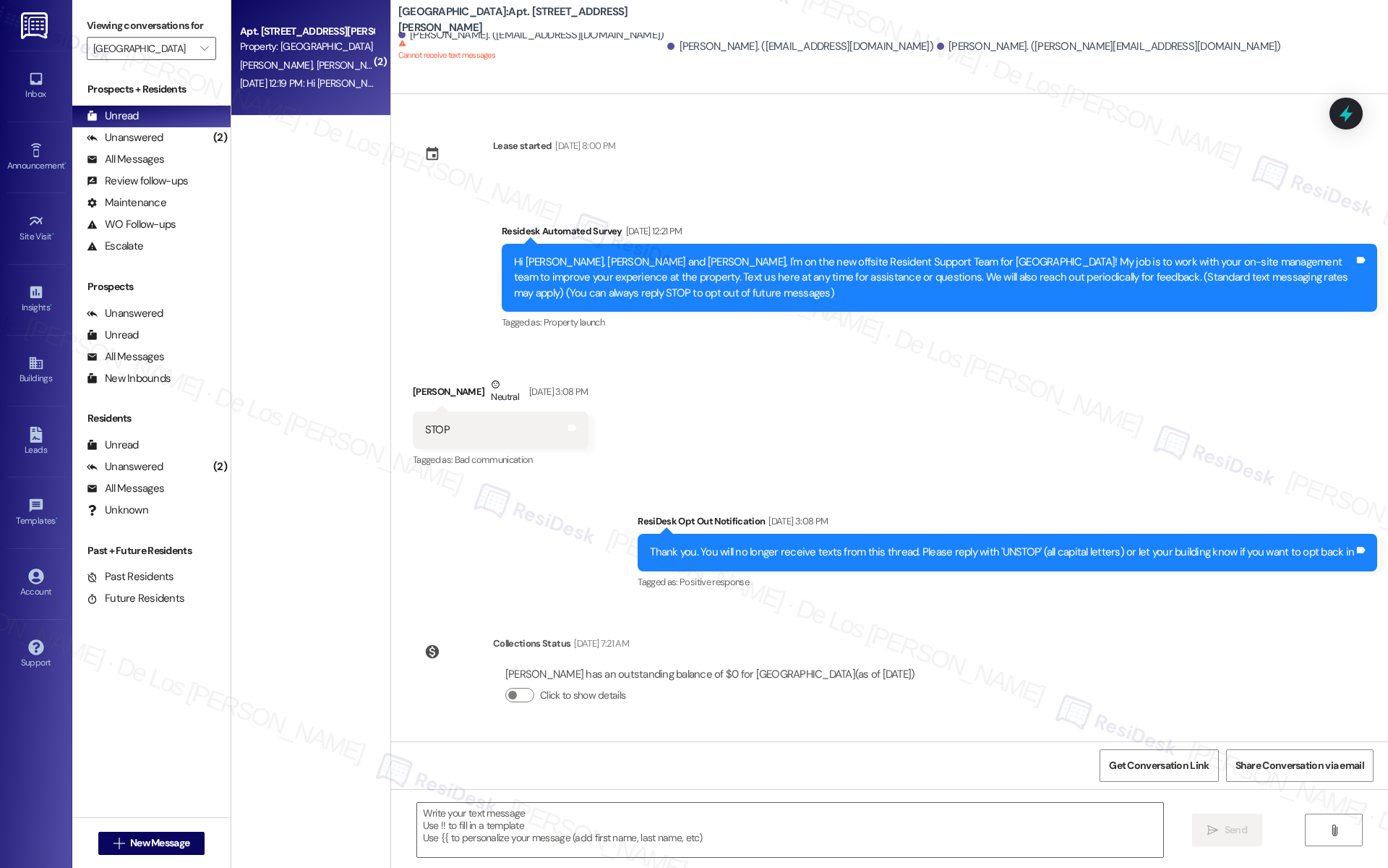
click at [286, 47] on div "Property: [GEOGRAPHIC_DATA]" at bounding box center [307, 46] width 134 height 15
type textarea "Fetching suggested responses. Please feel free to read through the conversation…"
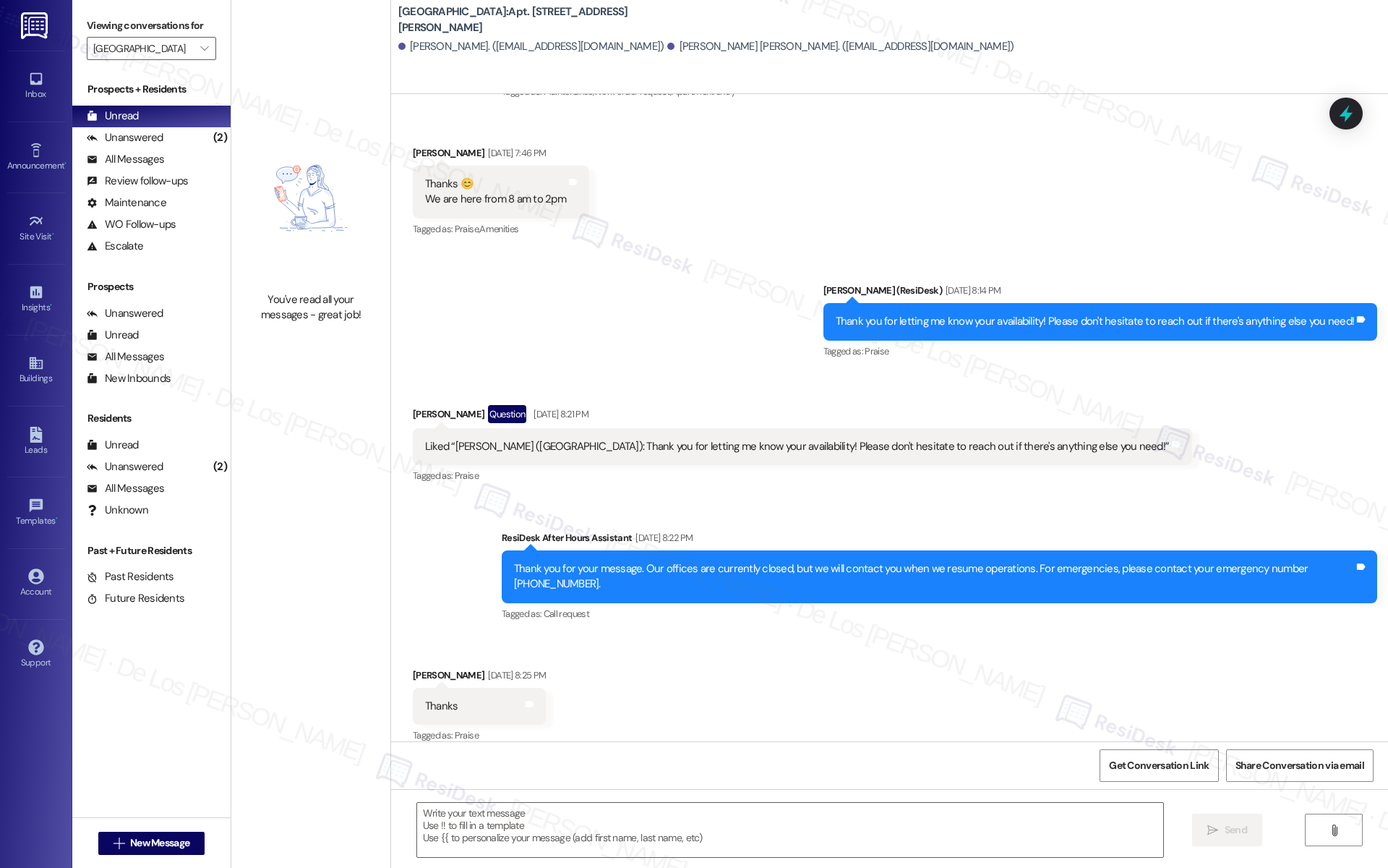
scroll to position [1386, 0]
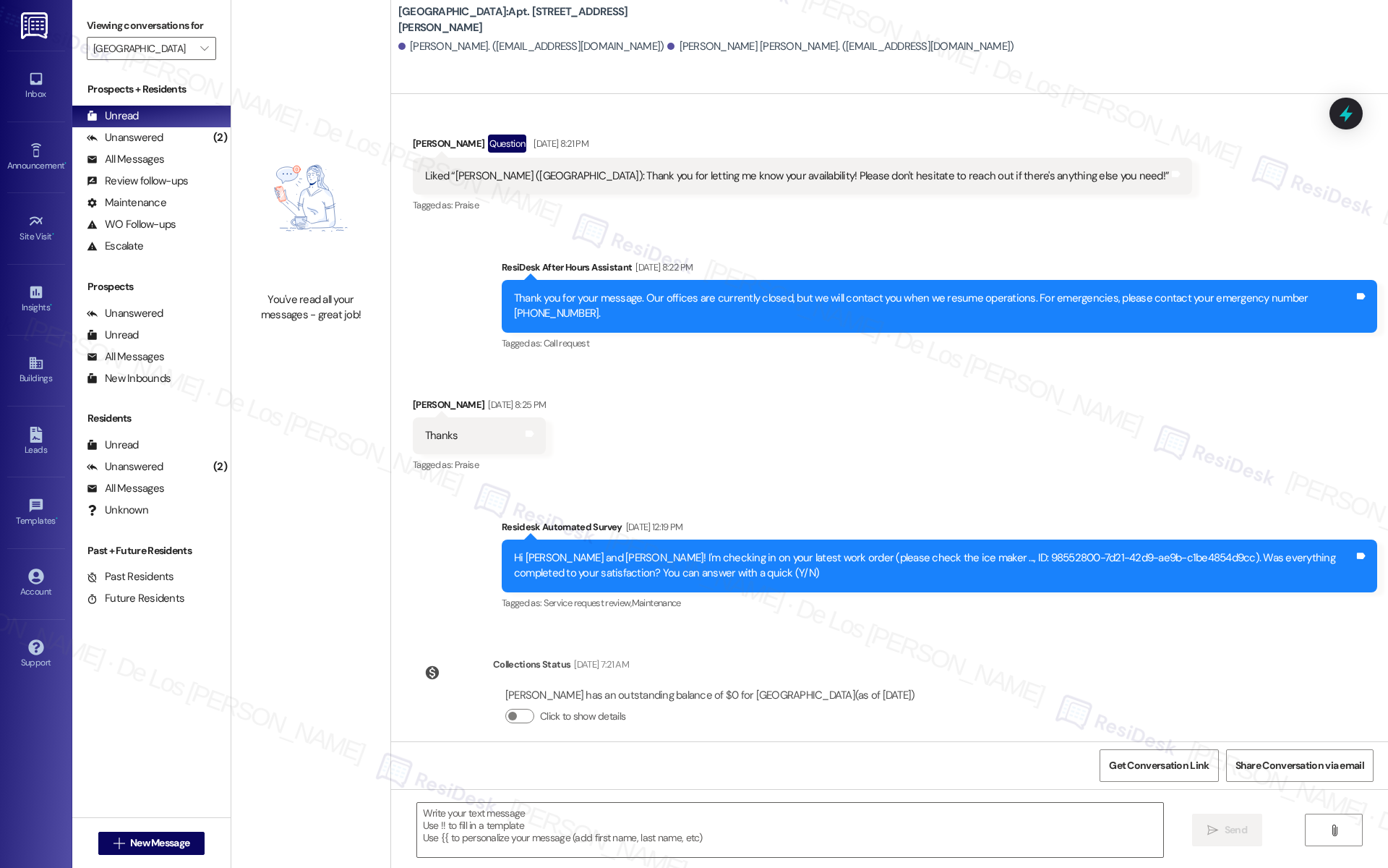
drag, startPoint x: 199, startPoint y: 53, endPoint x: 199, endPoint y: 72, distance: 19.0
click at [199, 55] on button "" at bounding box center [205, 48] width 23 height 23
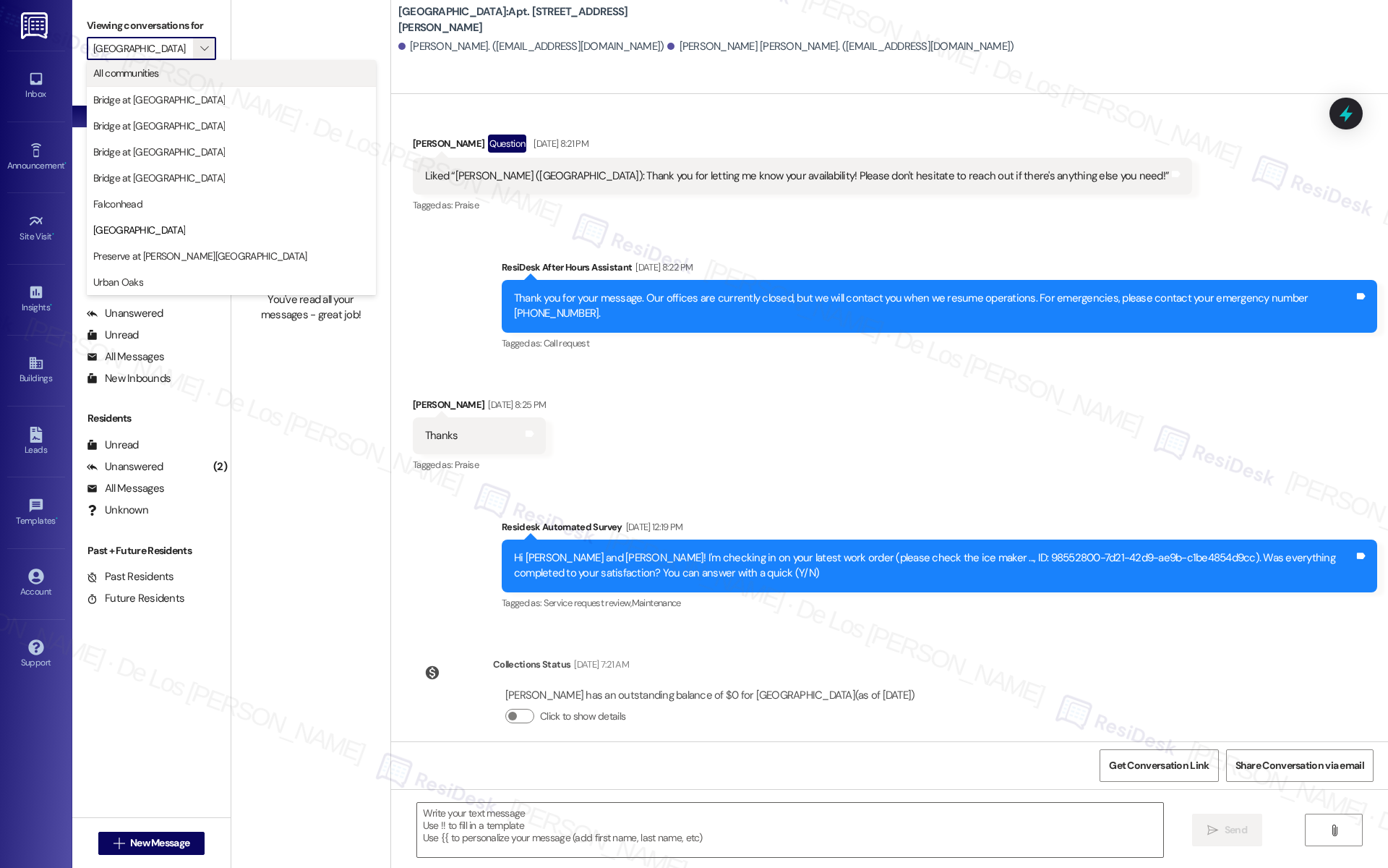
click at [196, 77] on span "All communities" at bounding box center [231, 73] width 276 height 14
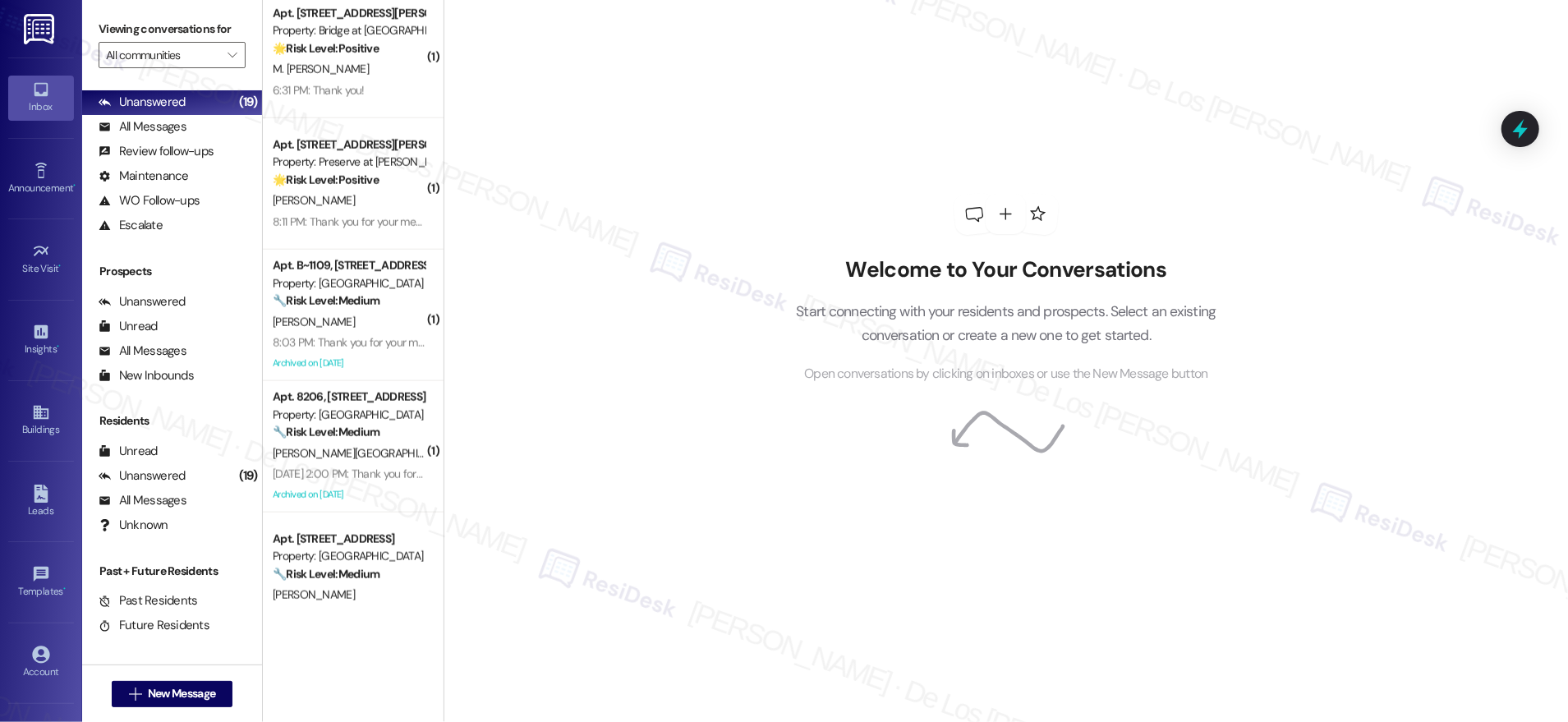
scroll to position [1628, 0]
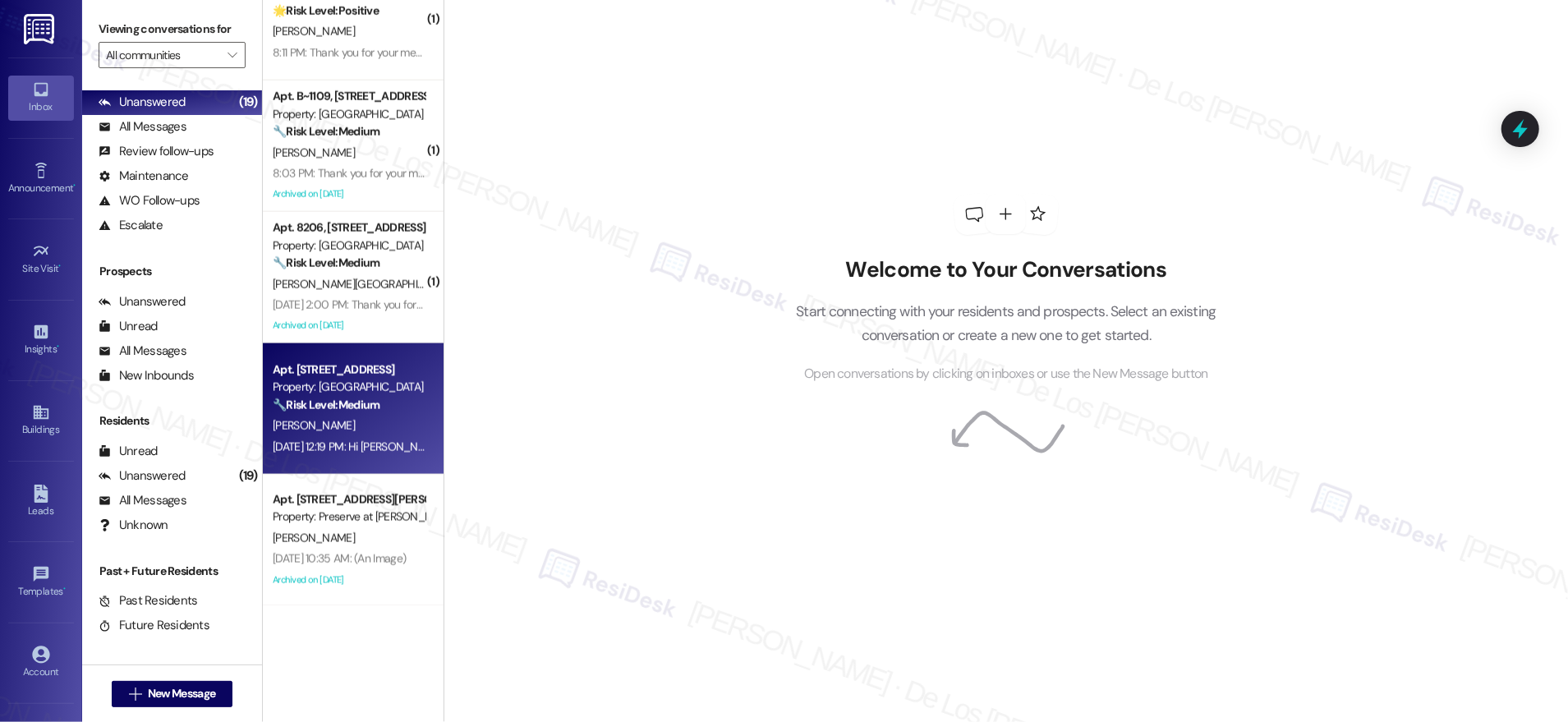
click at [344, 423] on div "B. Mcpharlin" at bounding box center [348, 425] width 155 height 20
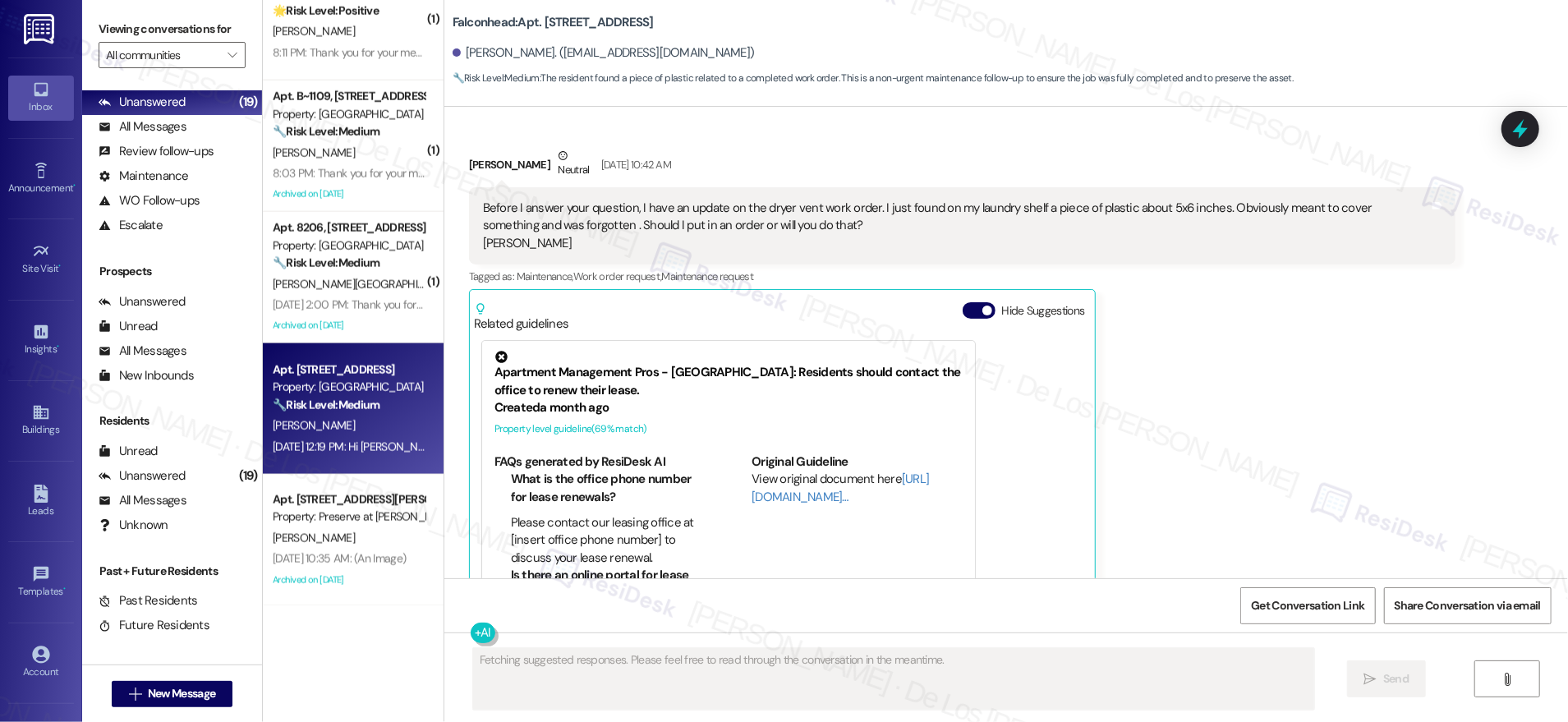
scroll to position [3807, 0]
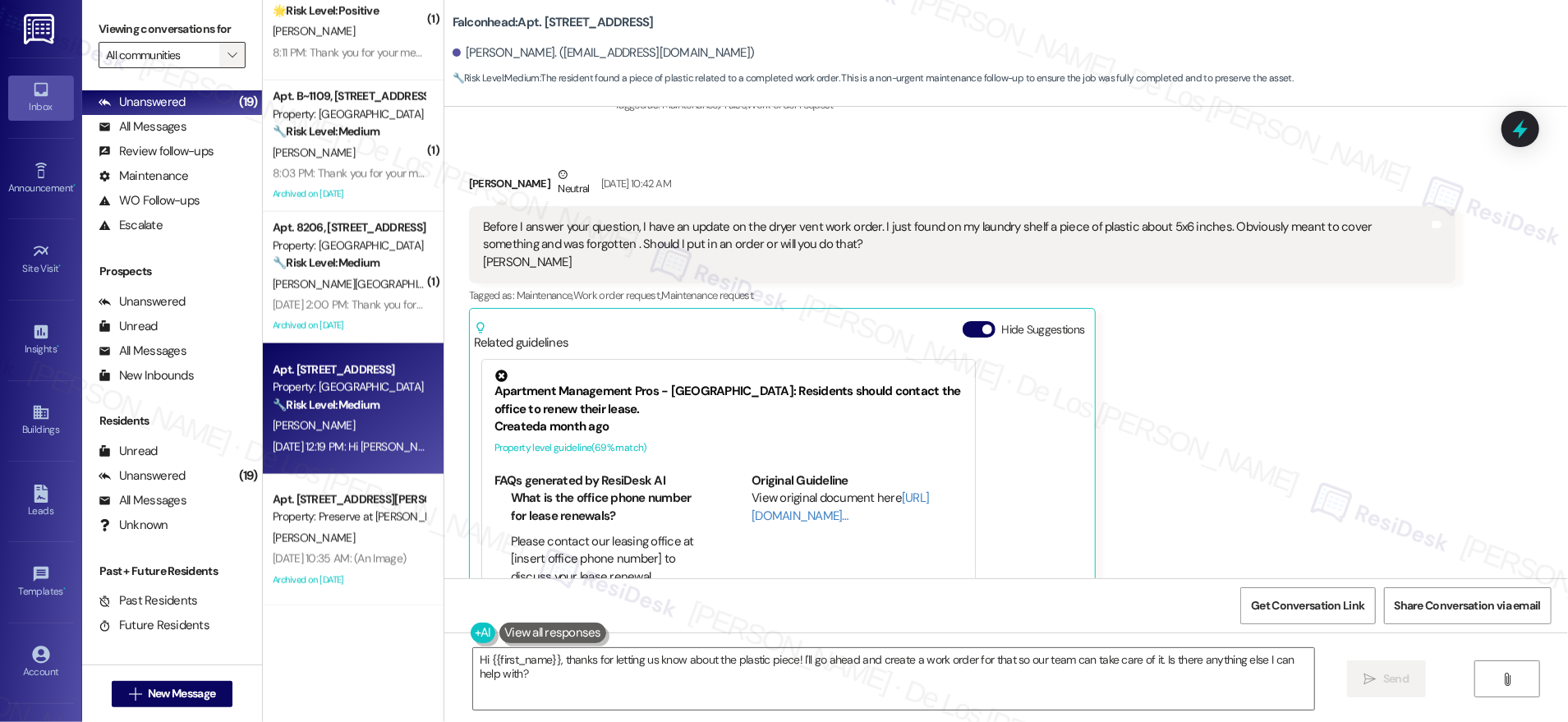
click at [227, 54] on icon "" at bounding box center [232, 55] width 9 height 13
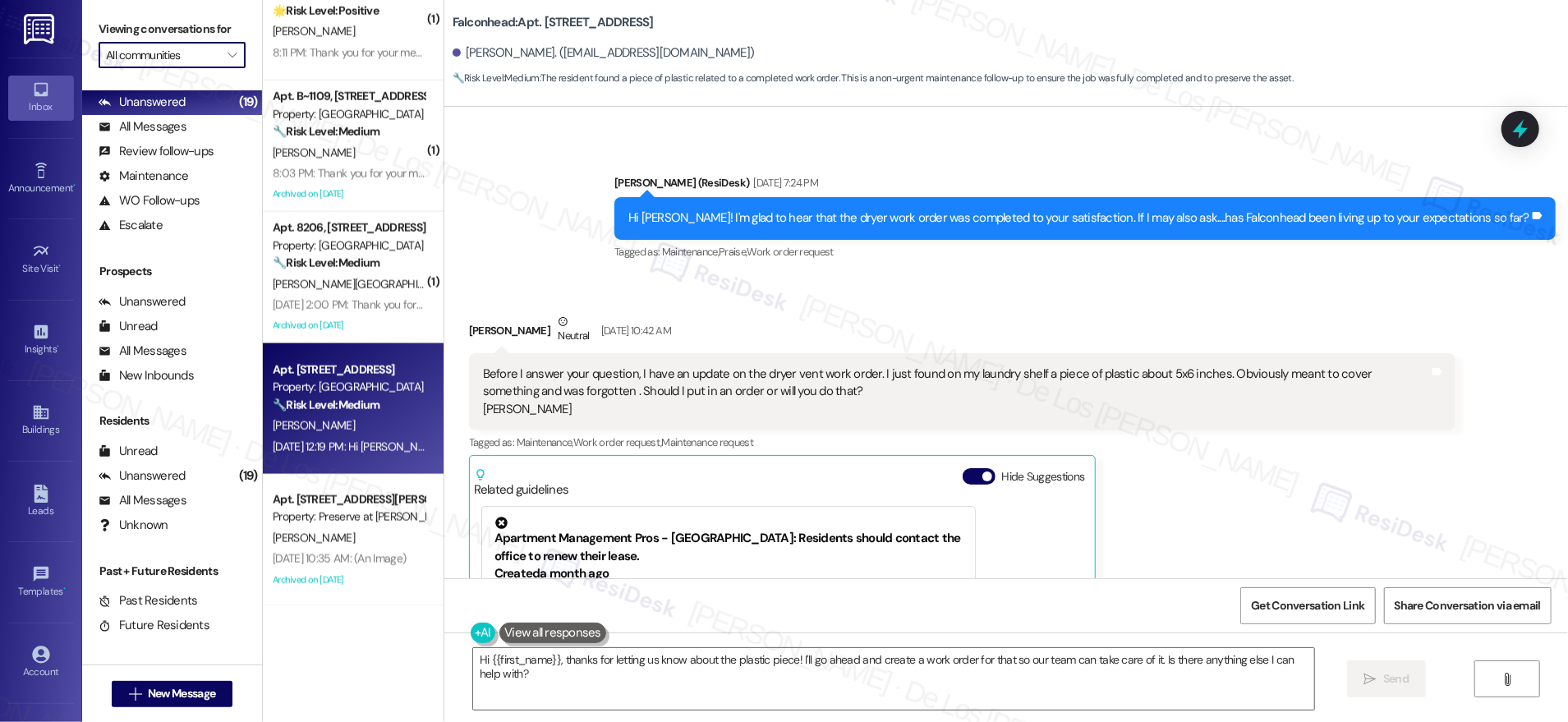
scroll to position [3661, 0]
click at [608, 692] on textarea "Hi {{first_name}}, thanks for letting us know about the plastic piece! I'll go …" at bounding box center [894, 678] width 841 height 61
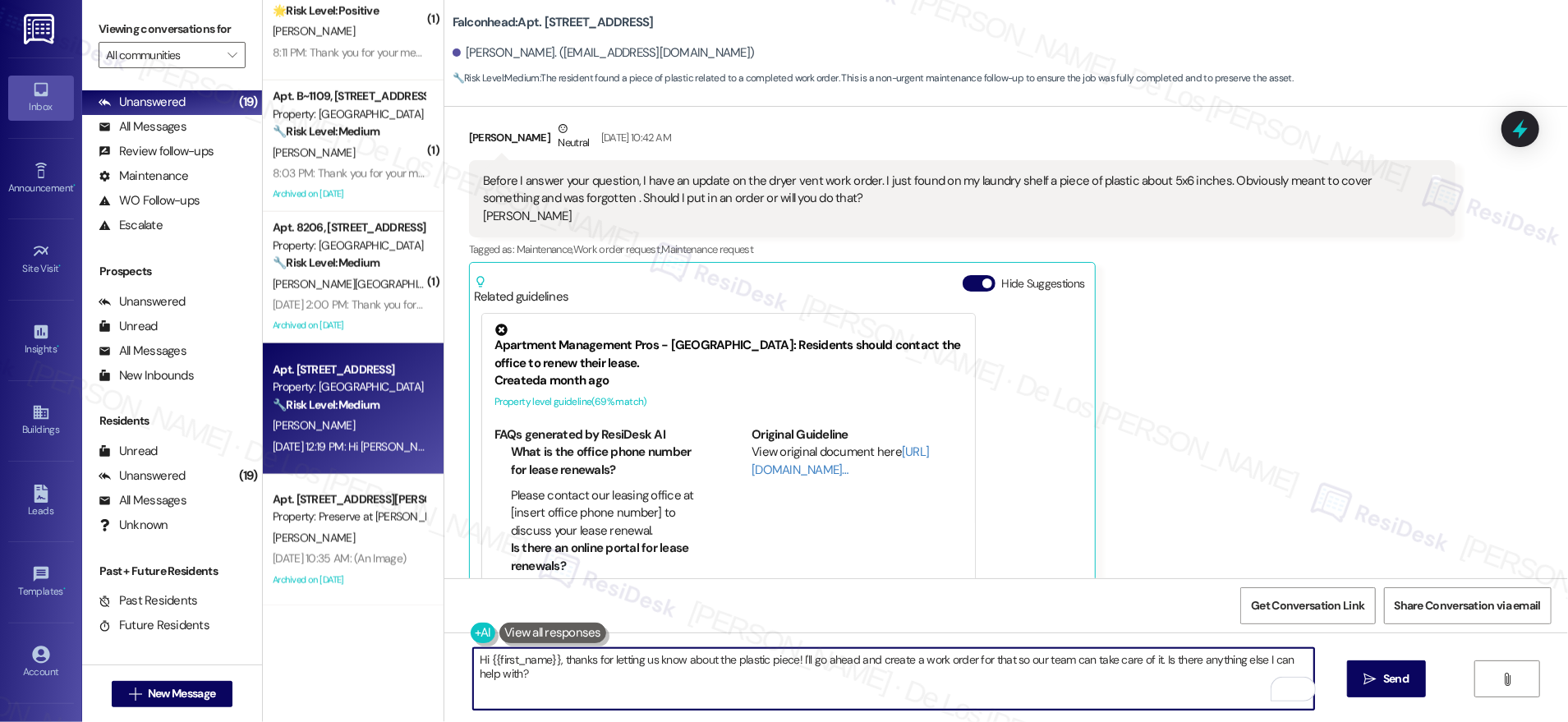
scroll to position [3817, 0]
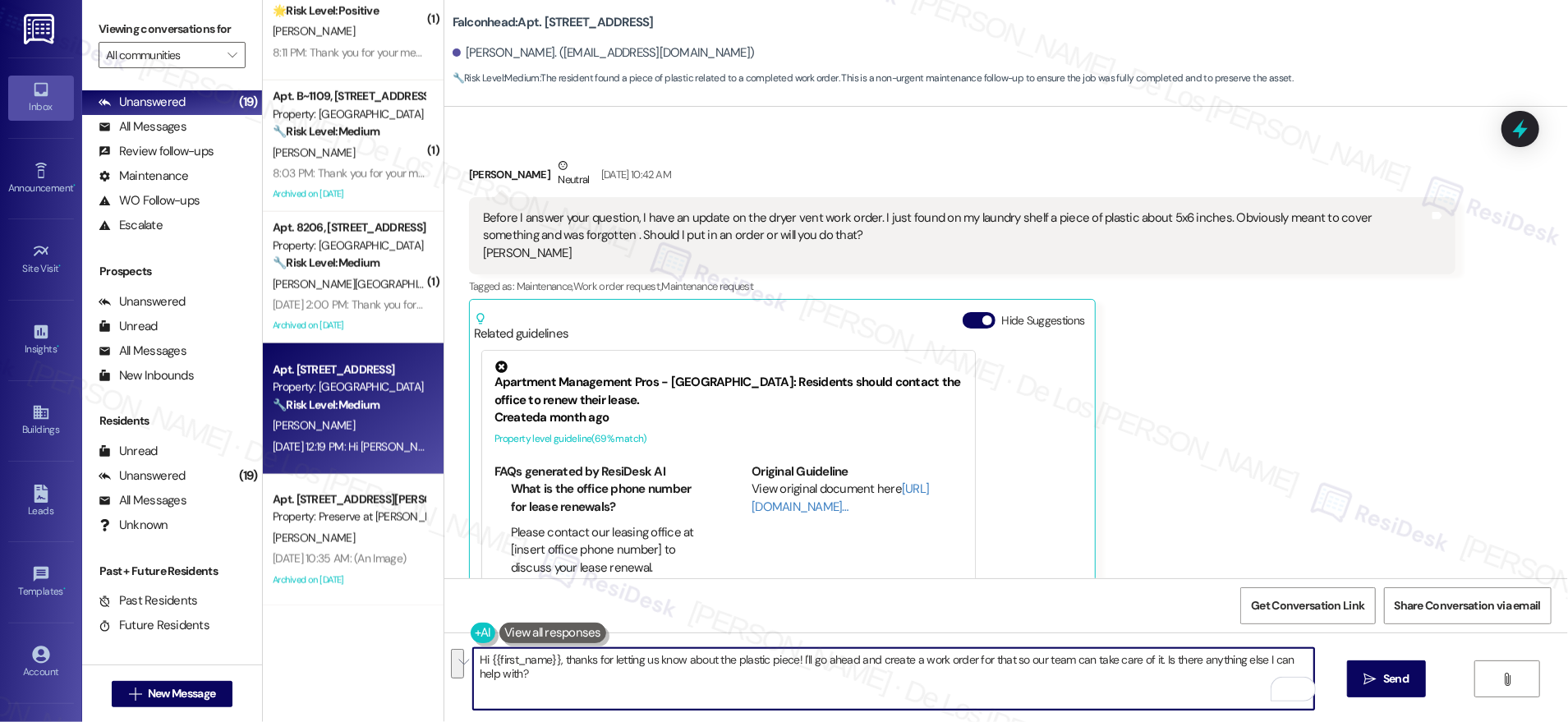
drag, startPoint x: 791, startPoint y: 662, endPoint x: 844, endPoint y: 692, distance: 60.9
click at [844, 693] on textarea "Hi {{first_name}}, thanks for letting us know about the plastic piece! I'll go …" at bounding box center [894, 678] width 841 height 61
paste textarea "see there’s already an open work order for this. Would you mind sharing a photo…"
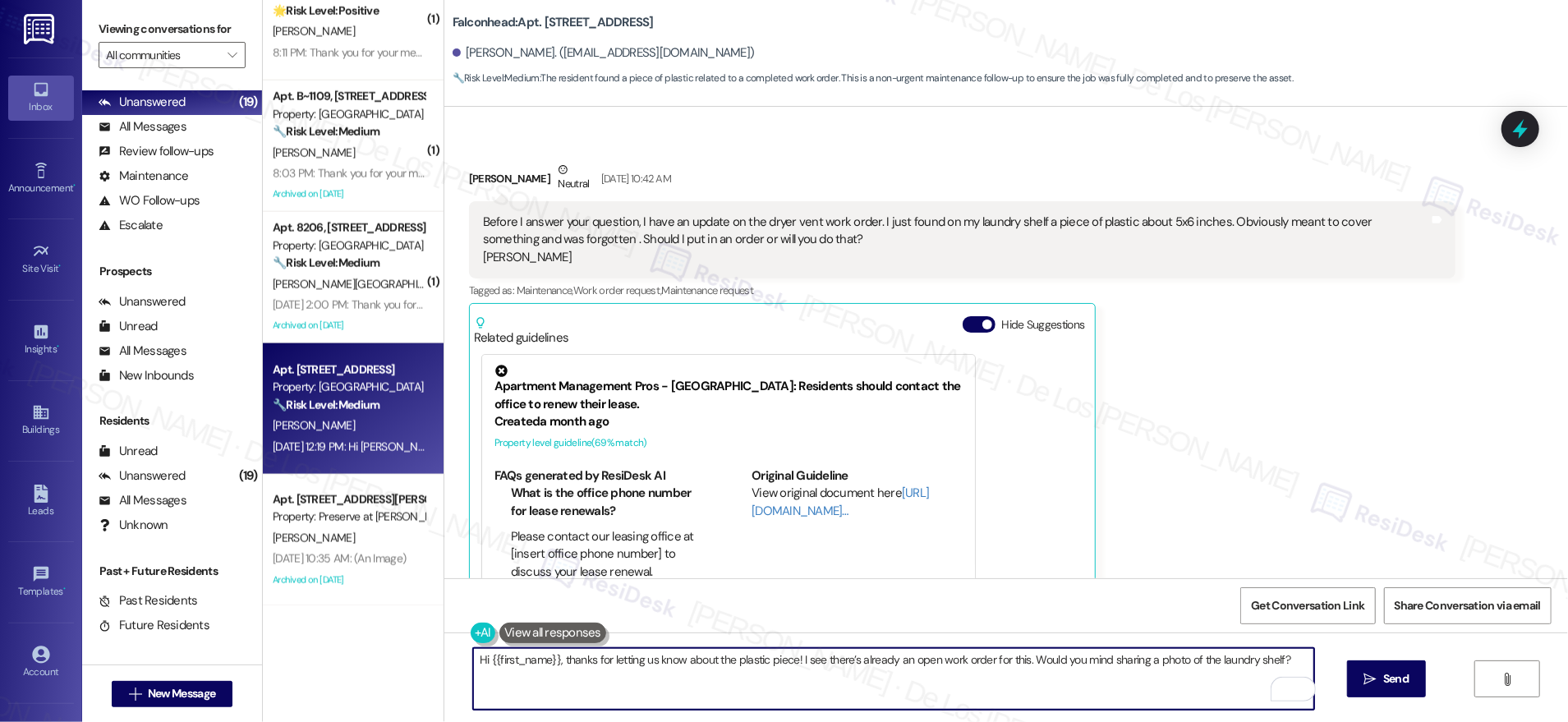
scroll to position [3812, 0]
type textarea "Hi {{first_name}}, thanks for letting us know about the plastic piece! I see th…"
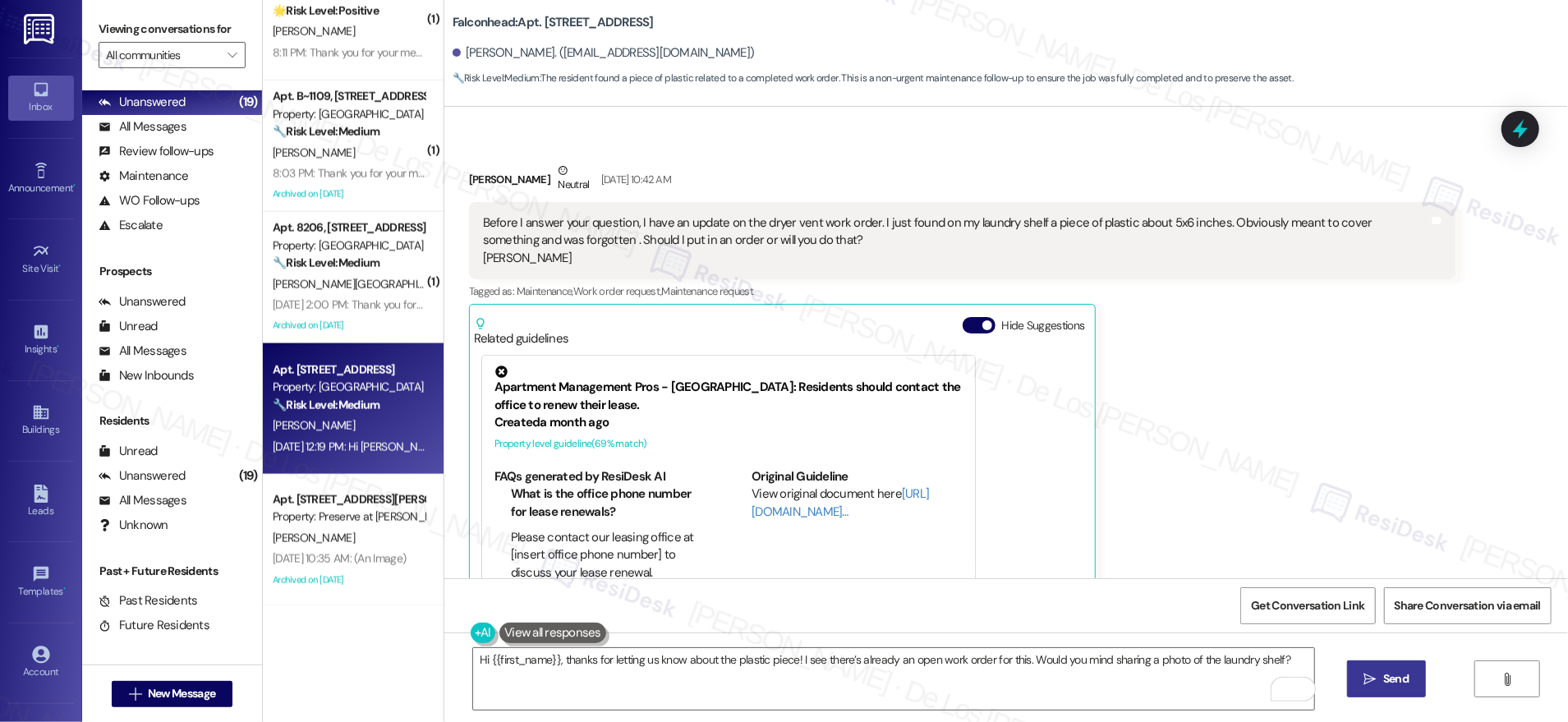
click at [1383, 671] on span "Send" at bounding box center [1396, 678] width 26 height 17
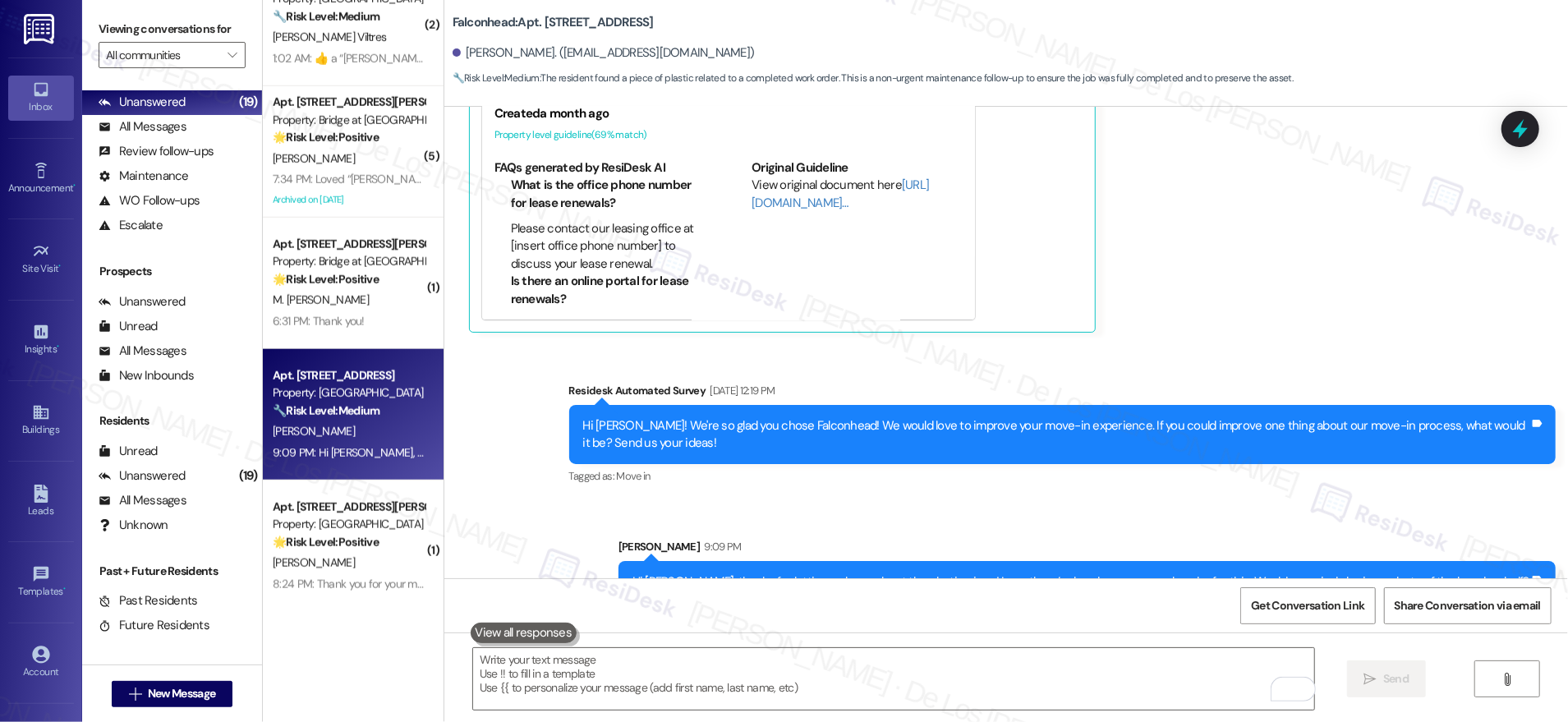
scroll to position [720, 0]
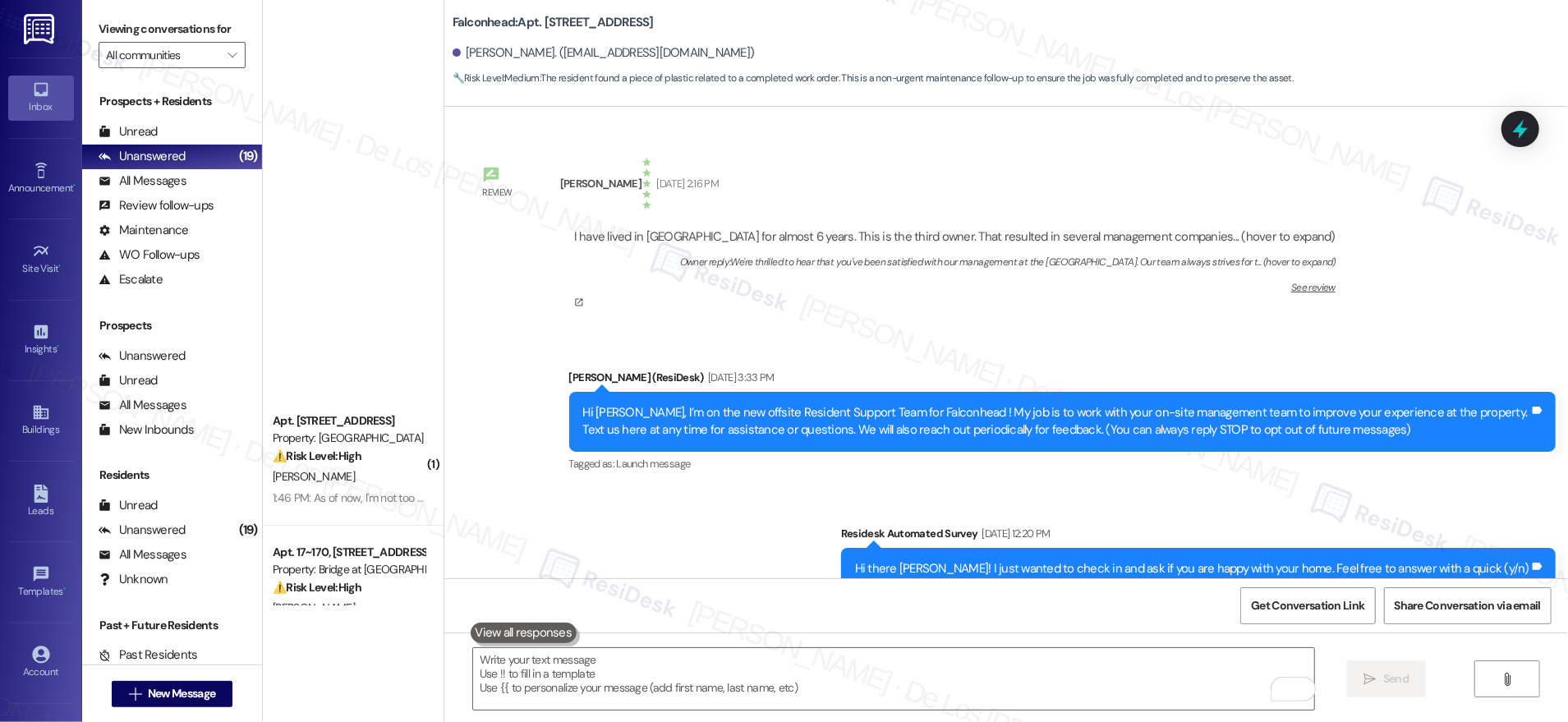
scroll to position [4121, 0]
